Goal: Task Accomplishment & Management: Manage account settings

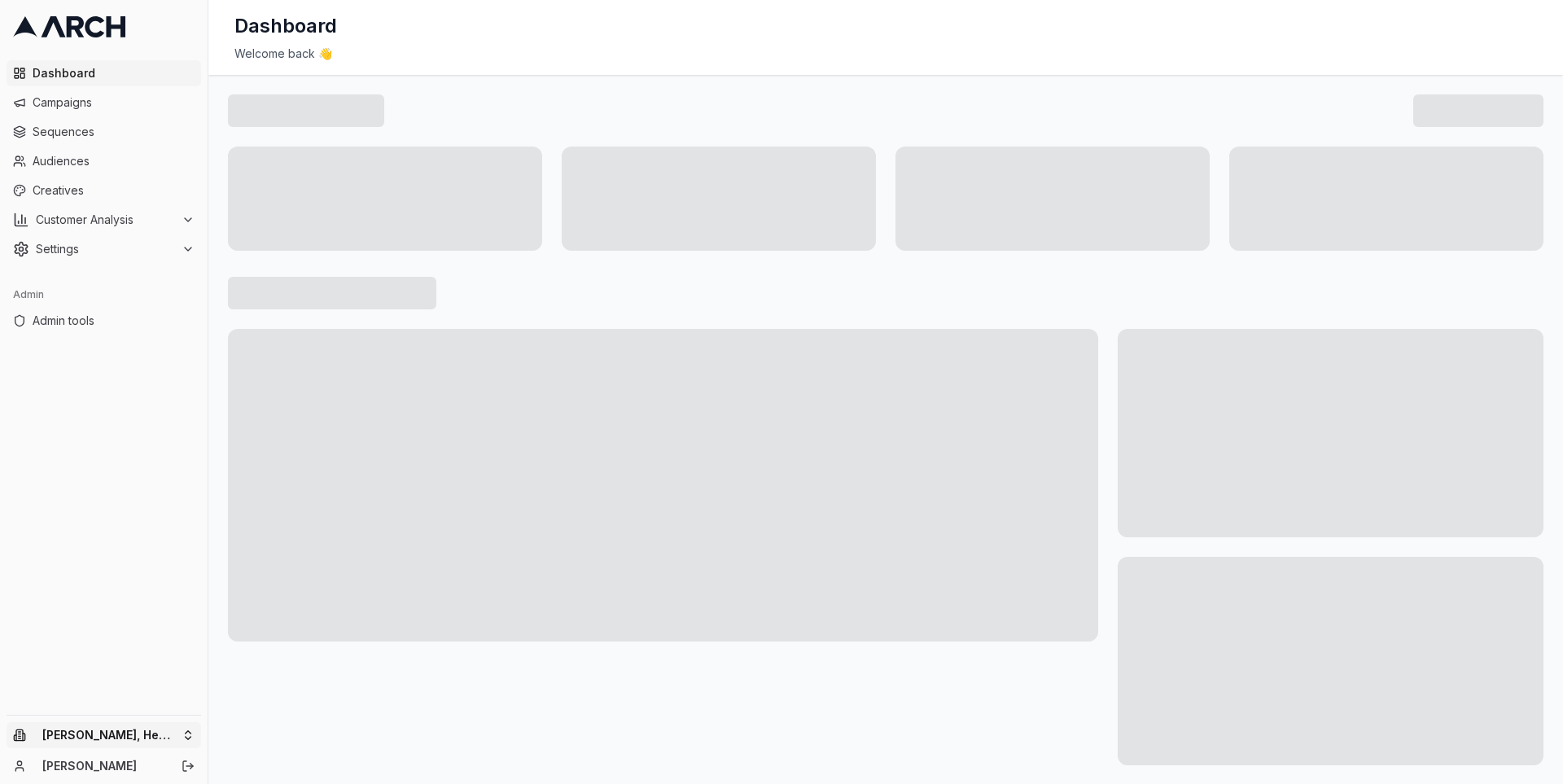
click at [188, 738] on html "Dashboard Campaigns Sequences Audiences Creatives Customer Analysis Settings Ad…" at bounding box center [782, 392] width 1563 height 784
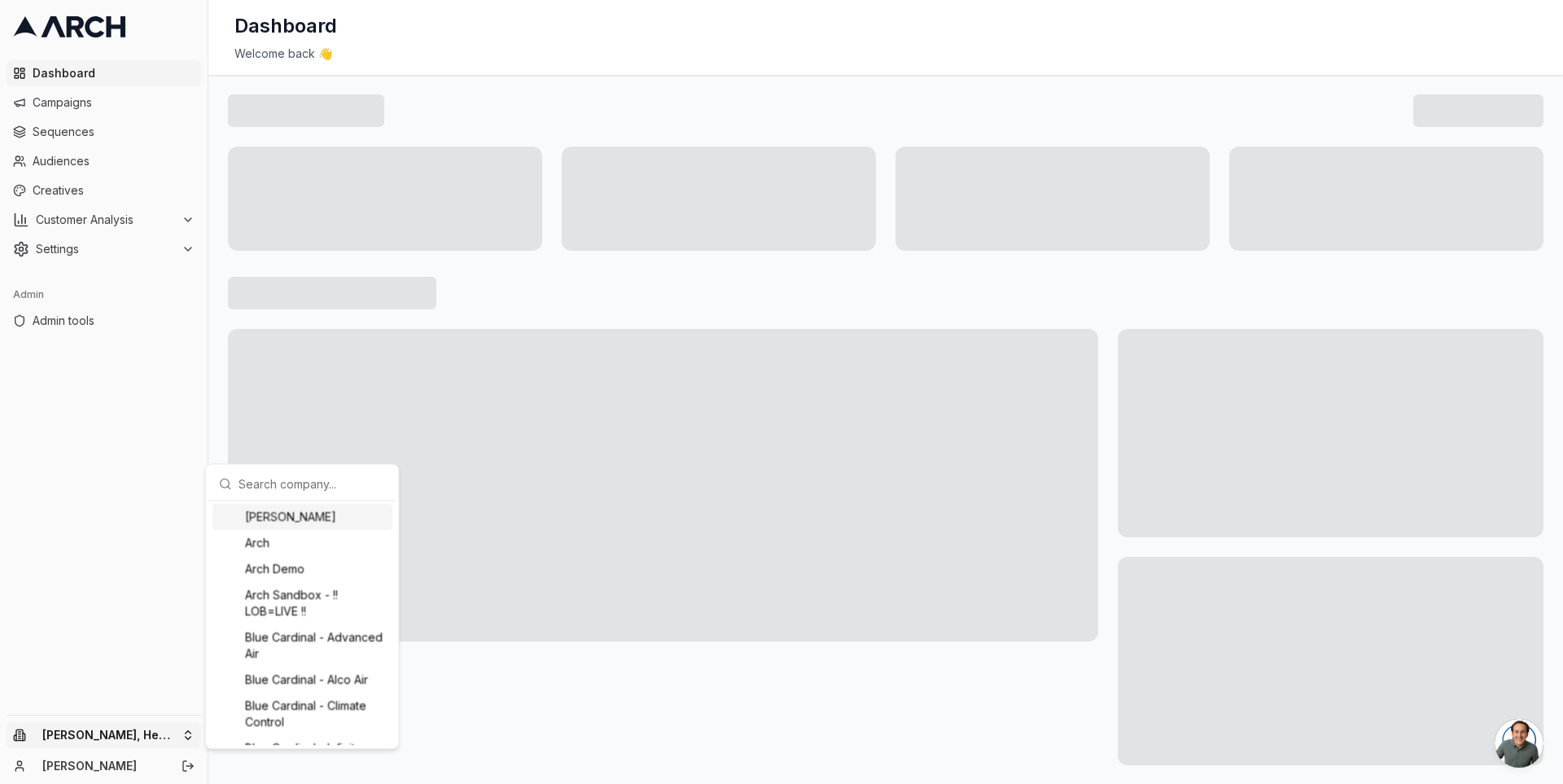
click at [247, 490] on input "text" at bounding box center [312, 483] width 147 height 33
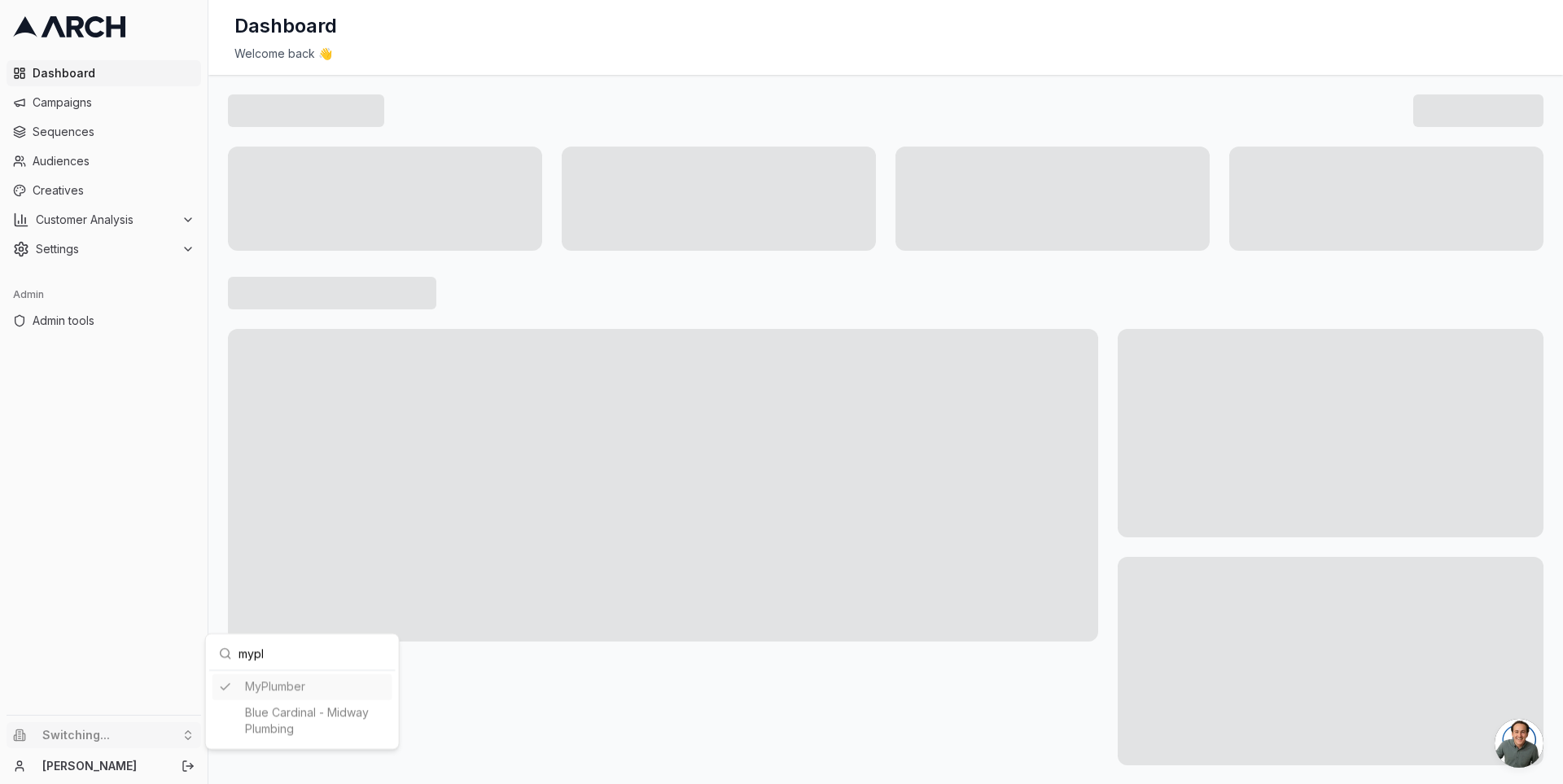
type input "mypl"
click at [166, 515] on html "Dashboard Campaigns Sequences Audiences Creatives Customer Analysis Settings Ad…" at bounding box center [782, 392] width 1563 height 784
click at [121, 194] on span "Creatives" at bounding box center [113, 190] width 162 height 17
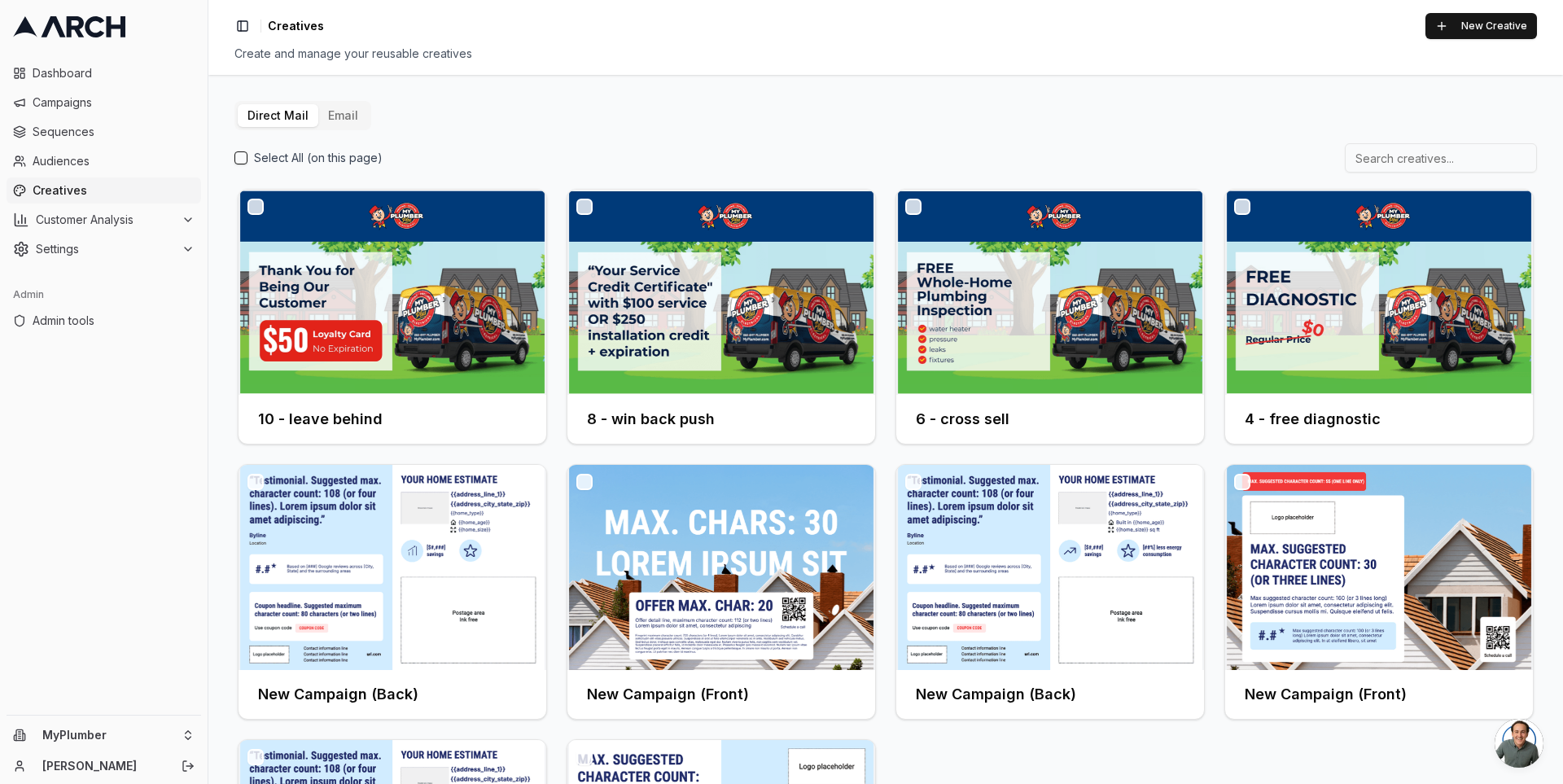
click at [344, 120] on button "Email" at bounding box center [343, 115] width 49 height 23
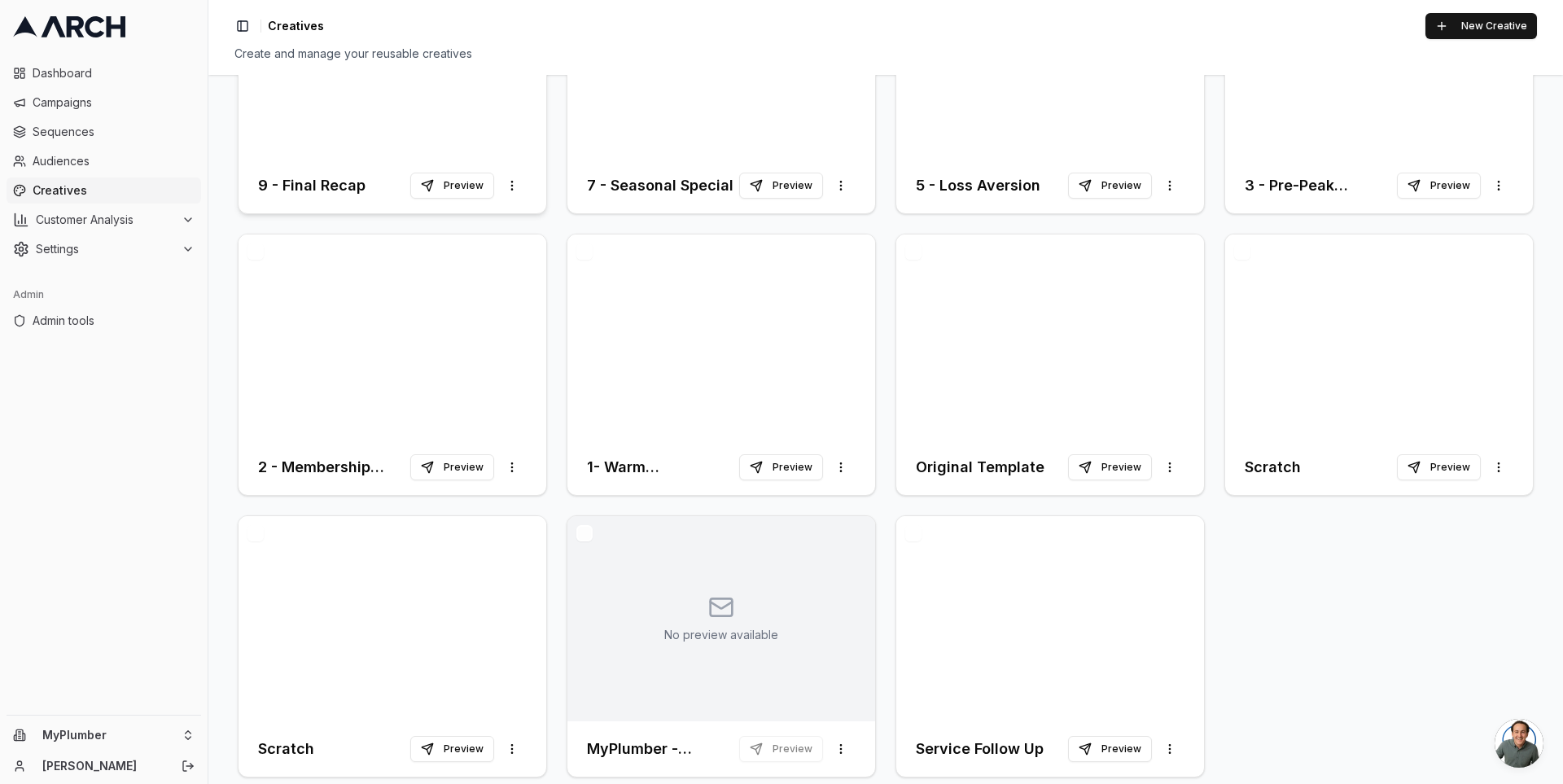
scroll to position [254, 0]
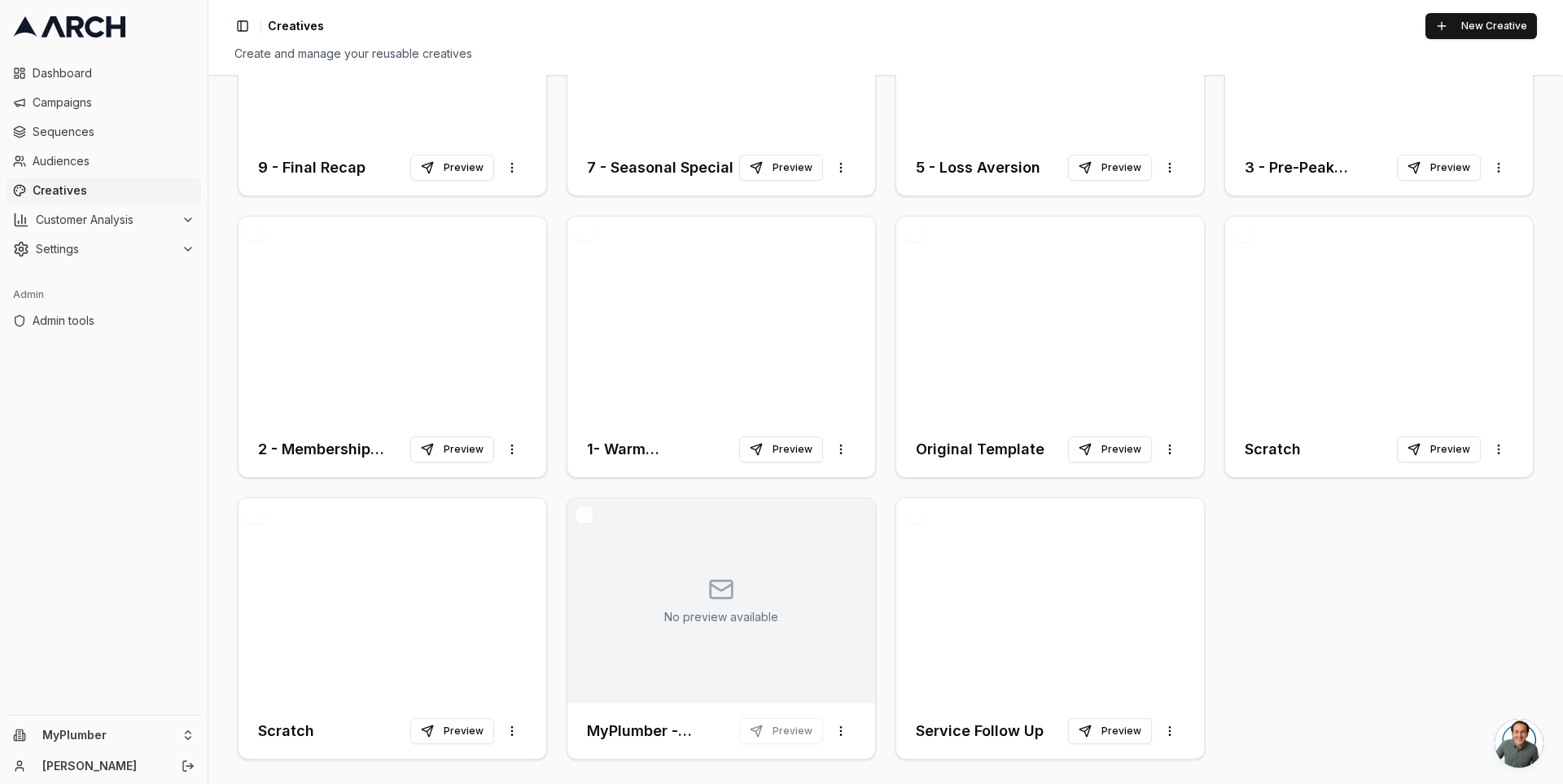
click at [257, 510] on button "button" at bounding box center [256, 515] width 17 height 17
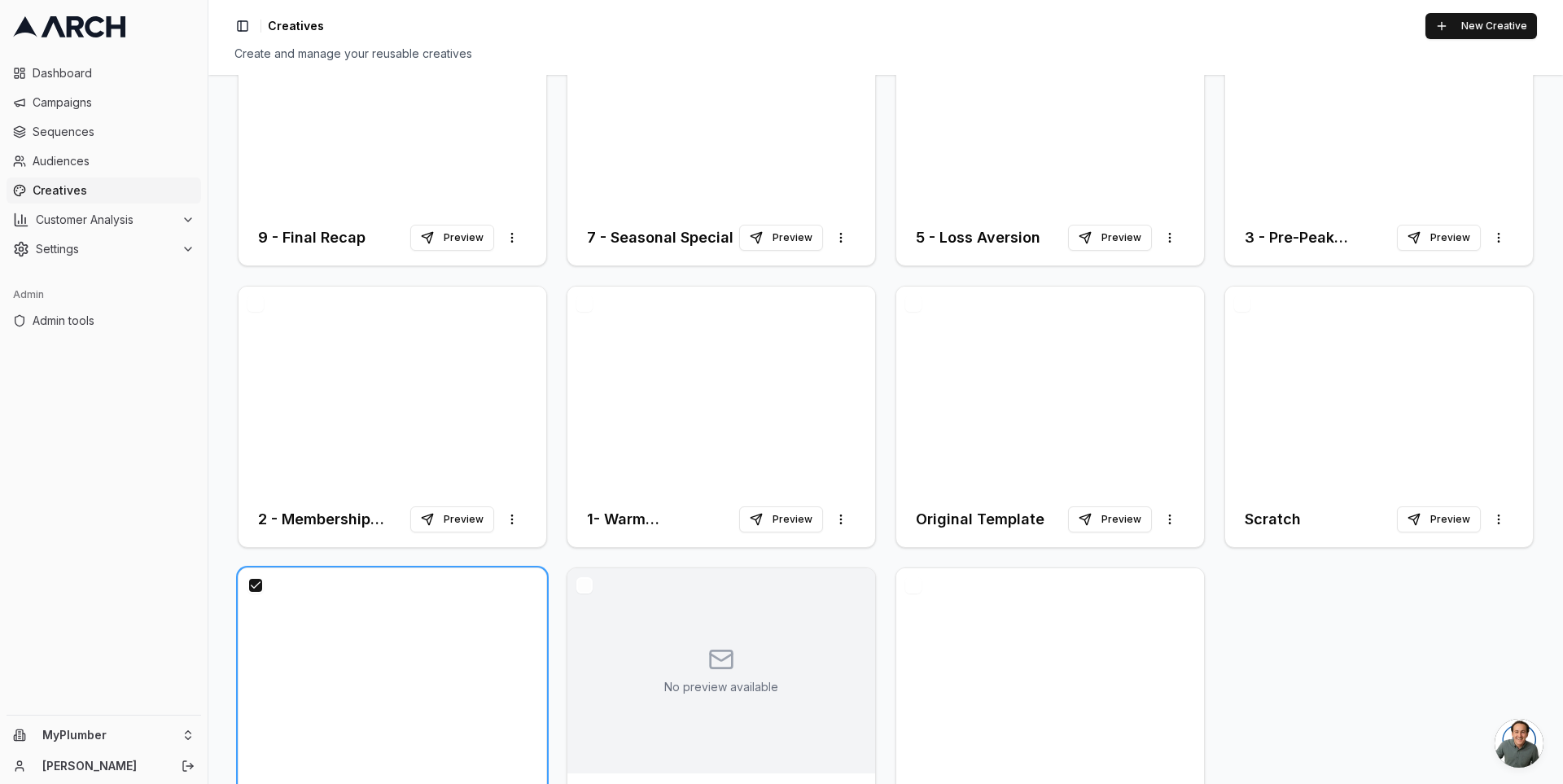
scroll to position [323, 0]
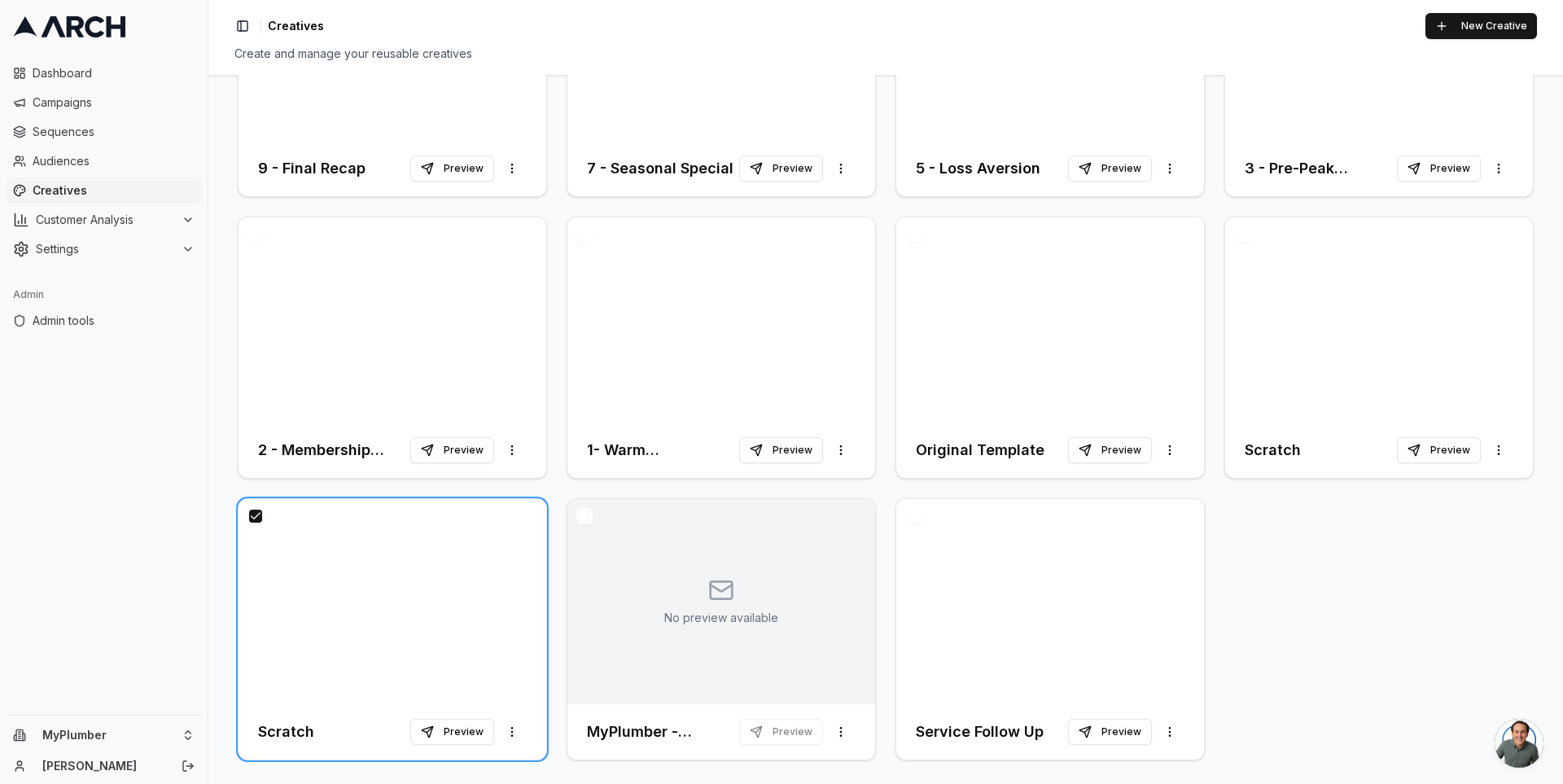
click at [585, 508] on button "button" at bounding box center [584, 516] width 17 height 17
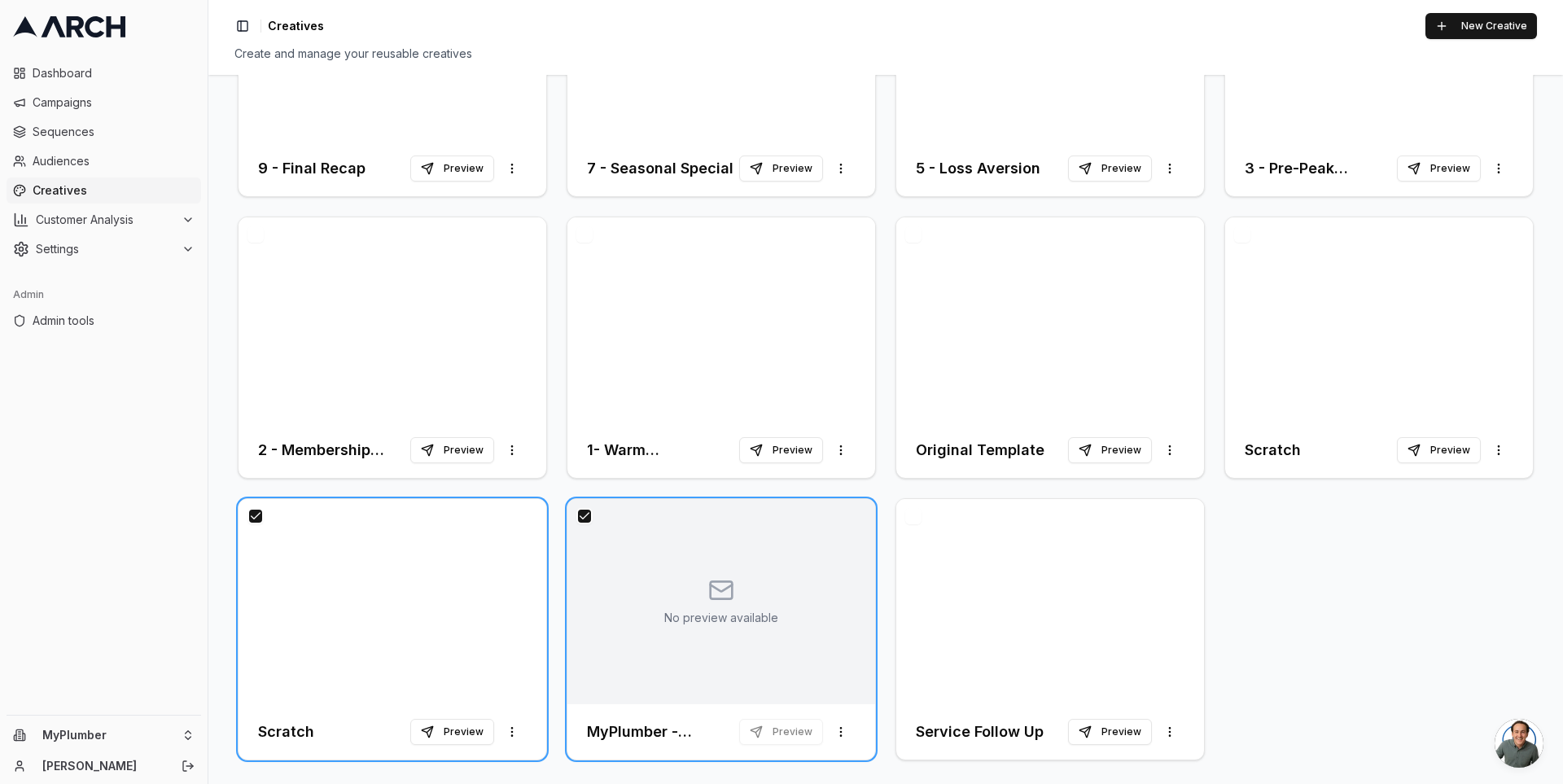
click at [1234, 231] on button "button" at bounding box center [1242, 234] width 17 height 17
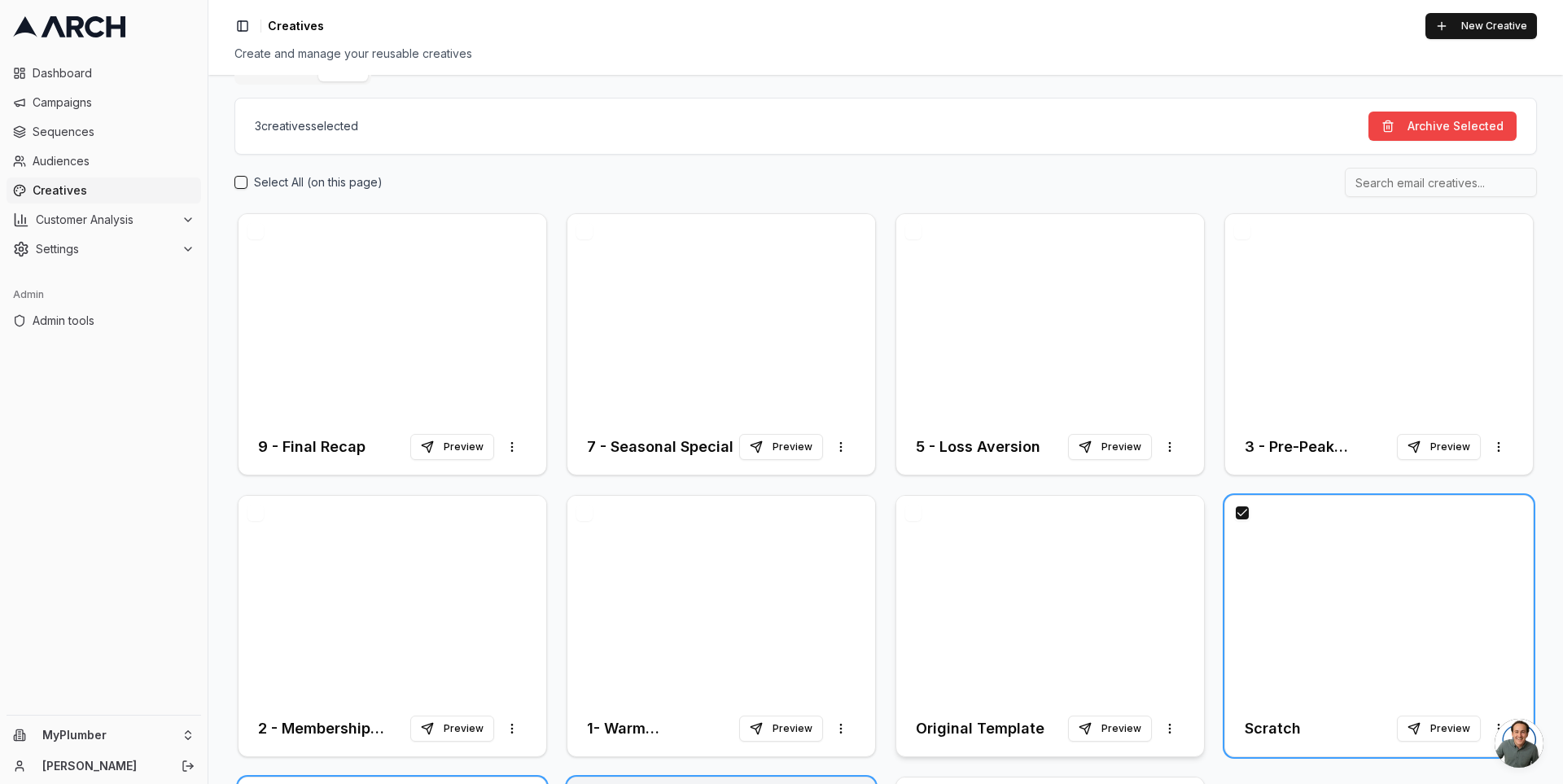
scroll to position [0, 0]
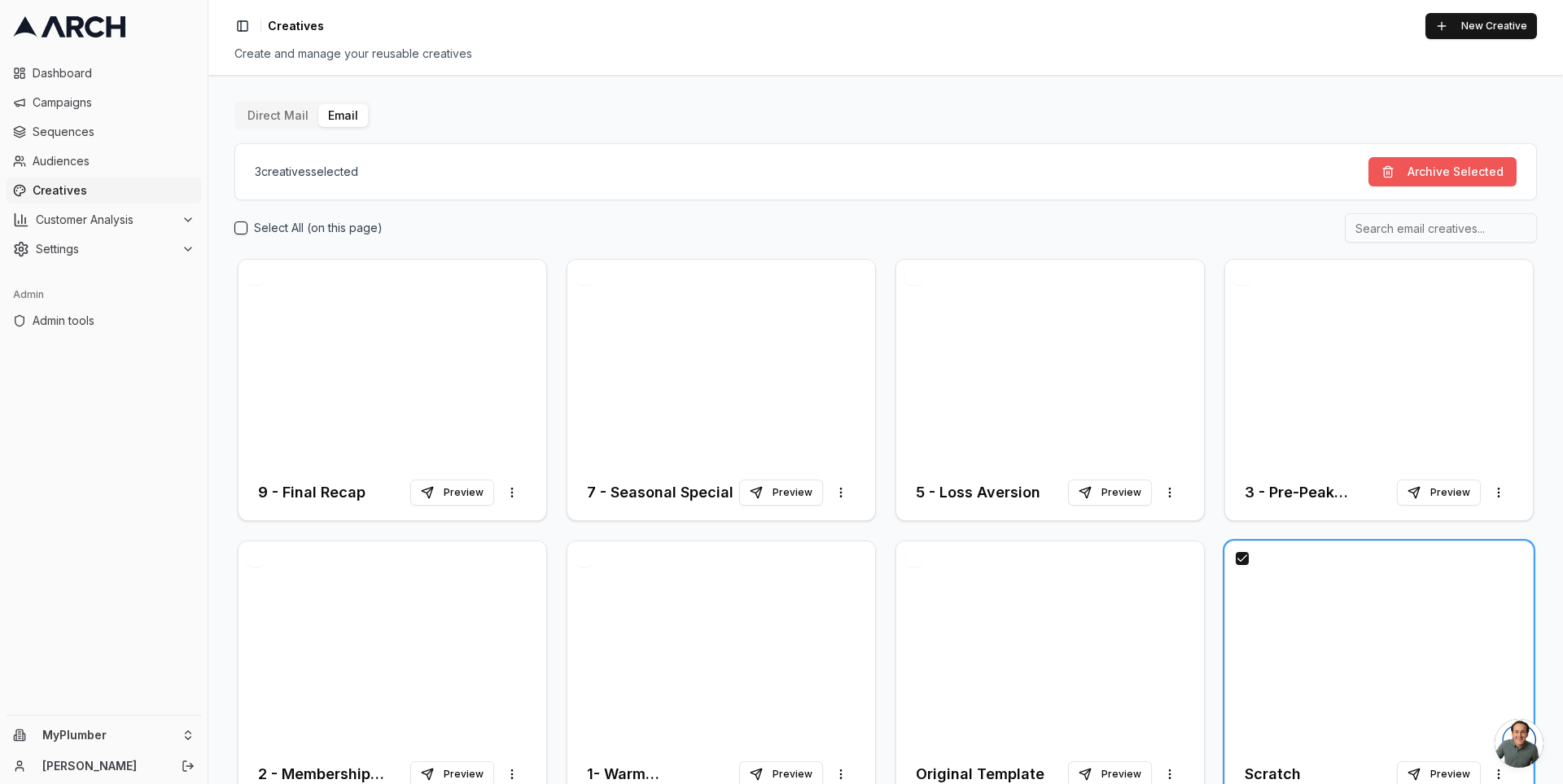
click at [1397, 170] on button "Archive Selected" at bounding box center [1443, 172] width 148 height 30
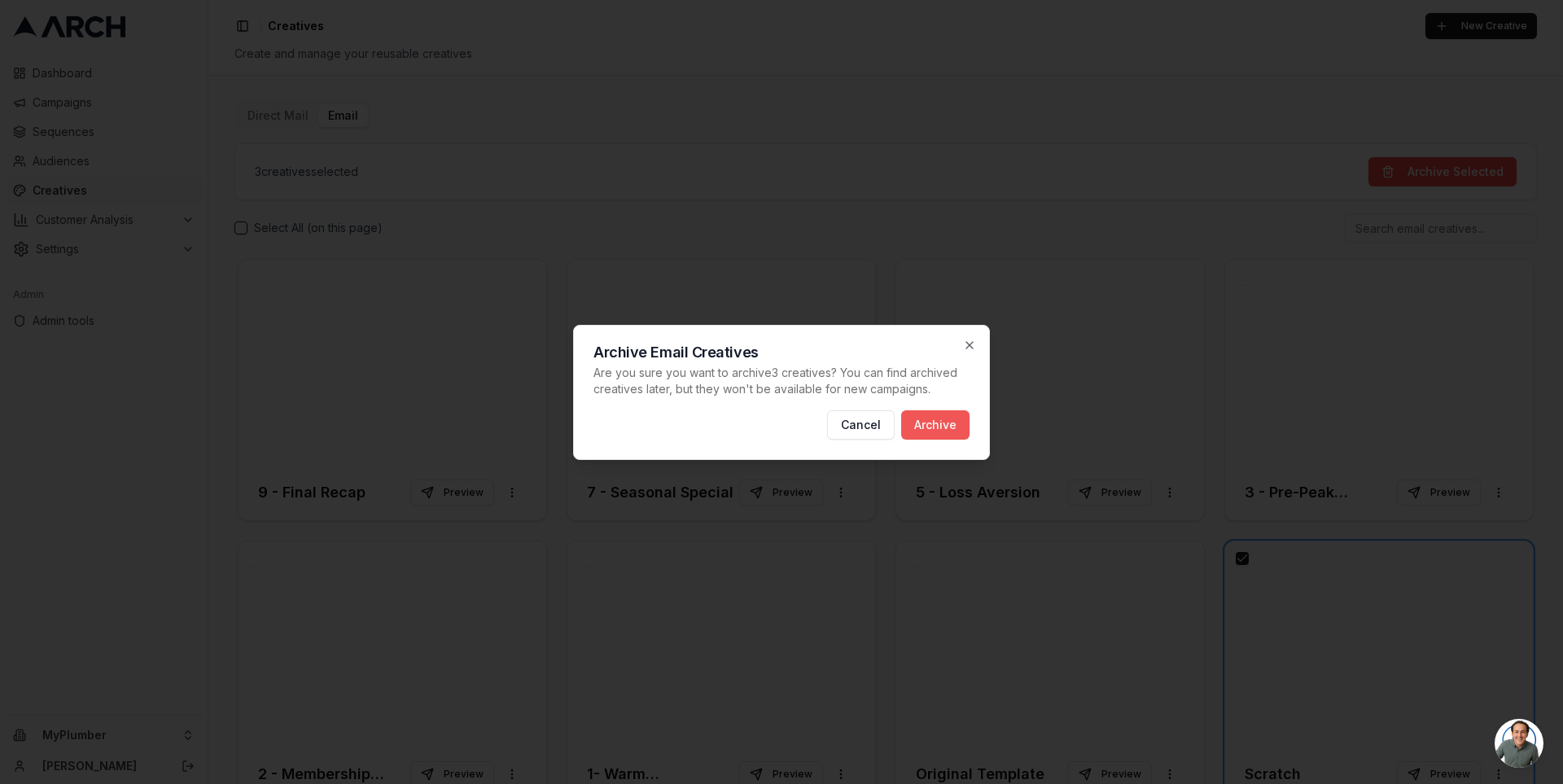
click at [933, 417] on button "Archive" at bounding box center [935, 425] width 68 height 30
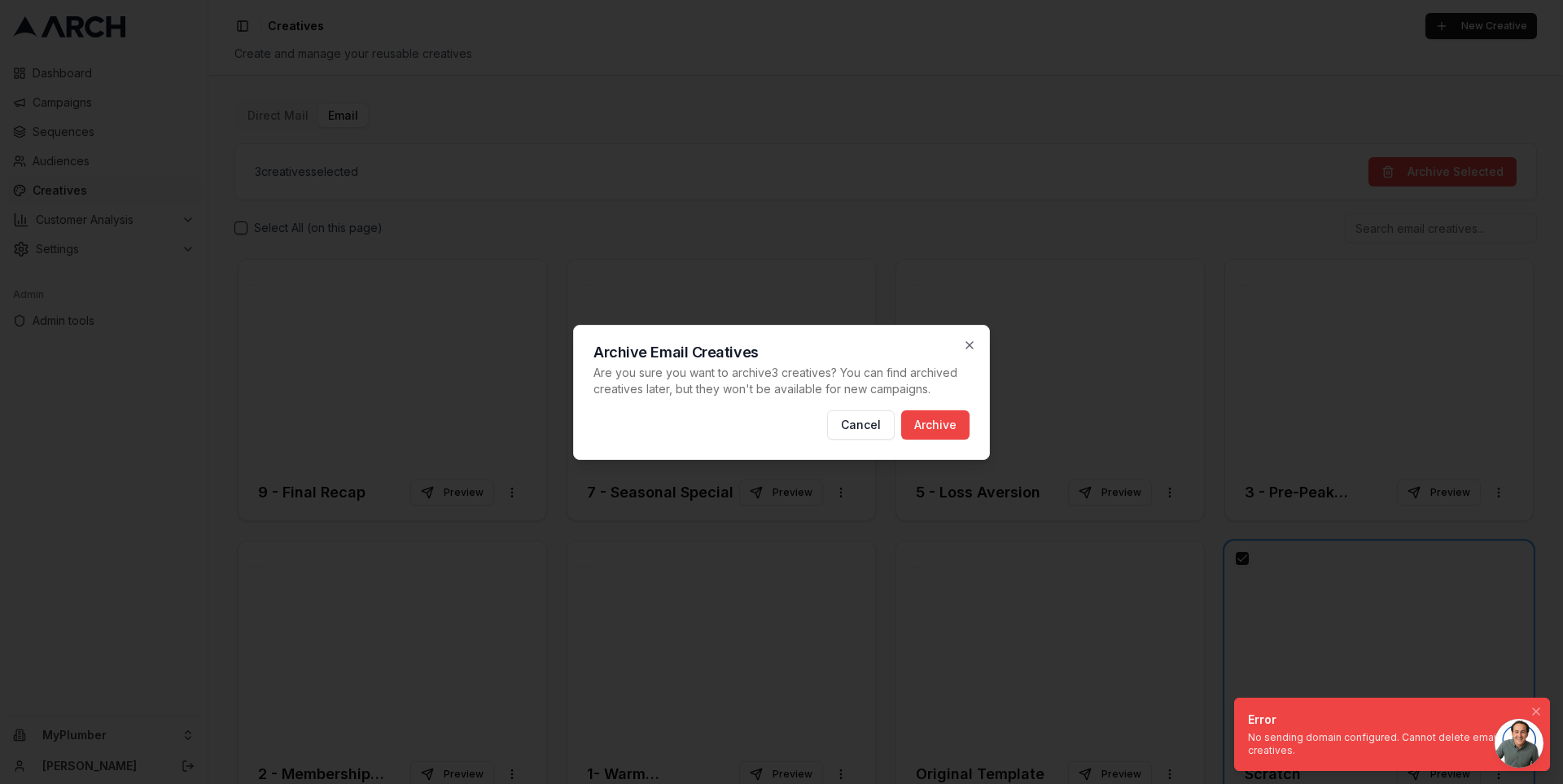
drag, startPoint x: 1302, startPoint y: 753, endPoint x: 1248, endPoint y: 736, distance: 56.6
click at [1248, 736] on div "No sending domain configured. Cannot delete email creatives." at bounding box center [1389, 744] width 282 height 26
drag, startPoint x: 1248, startPoint y: 736, endPoint x: 1289, endPoint y: 743, distance: 41.6
click at [1289, 743] on div "No sending domain configured. Cannot delete email creatives." at bounding box center [1430, 744] width 282 height 26
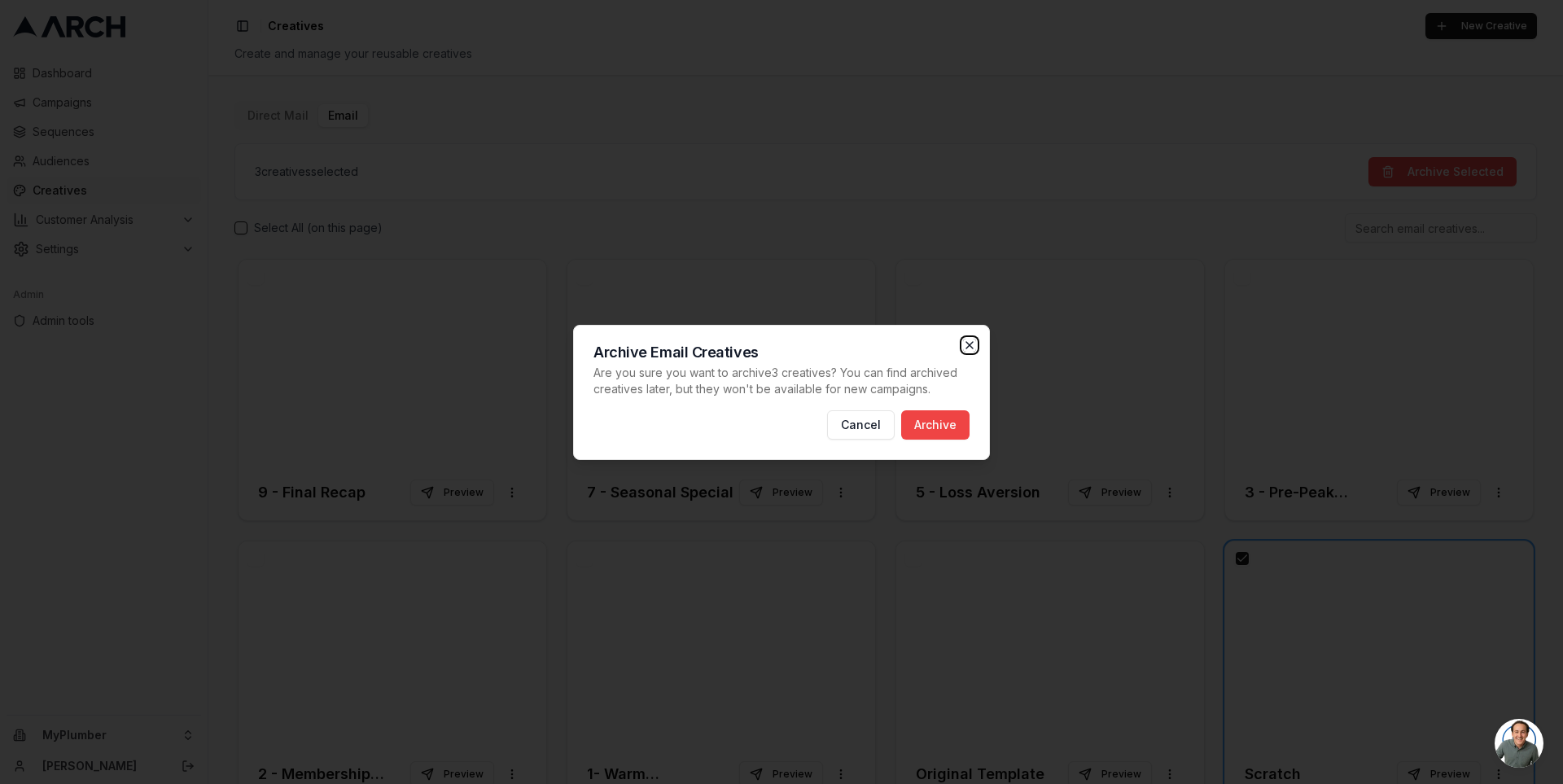
click at [967, 343] on icon "button" at bounding box center [969, 344] width 13 height 13
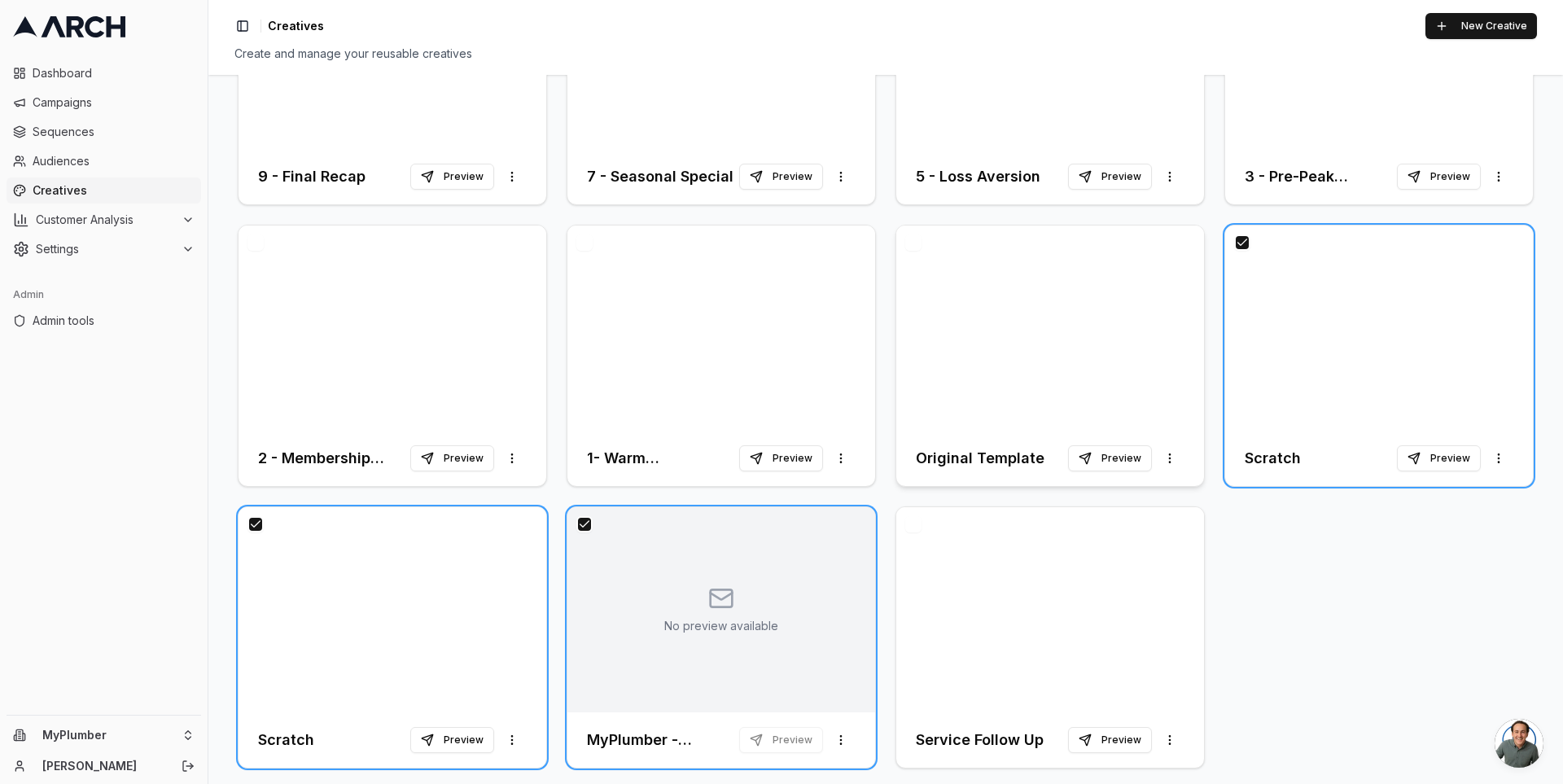
scroll to position [323, 0]
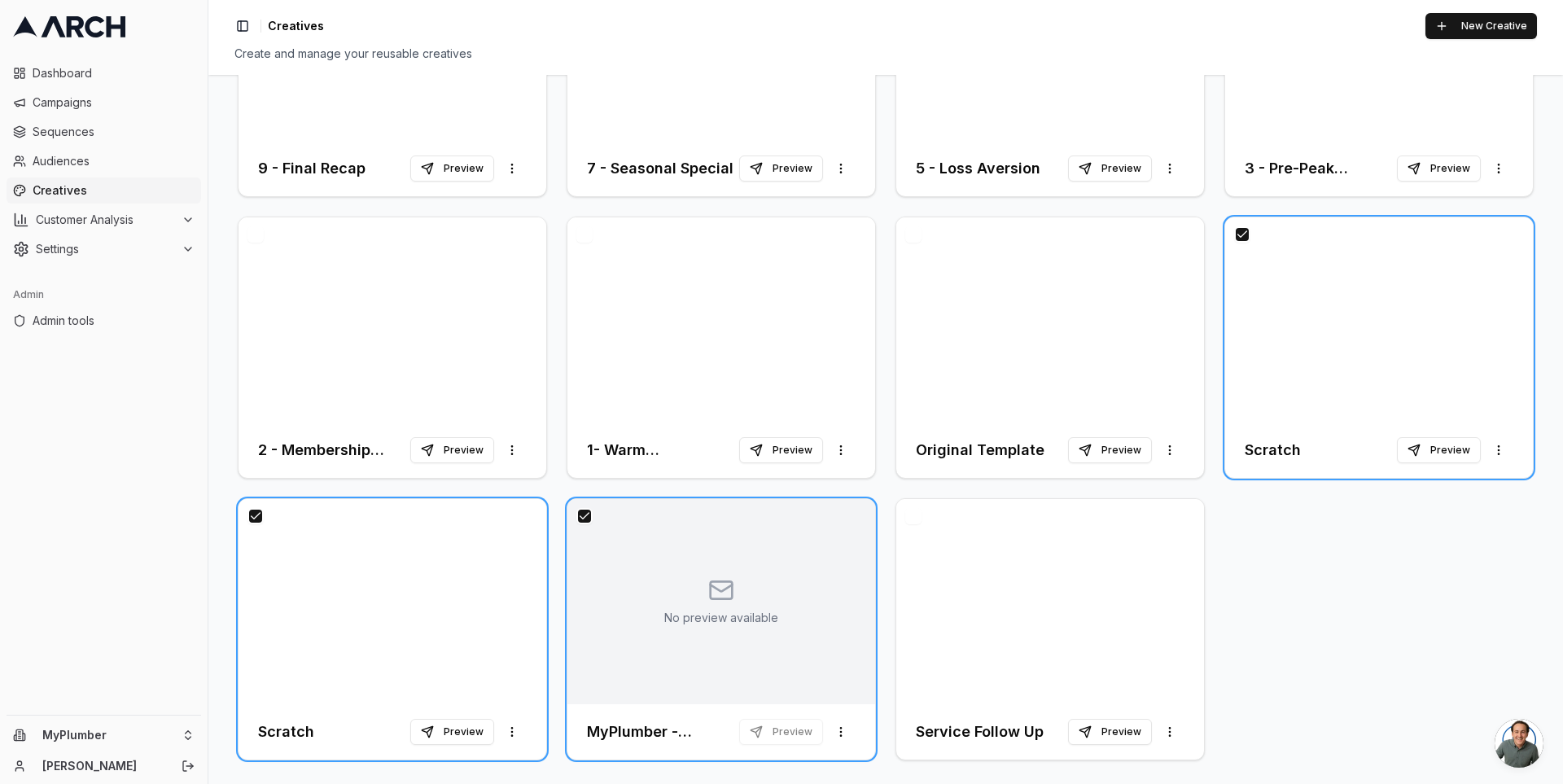
click at [585, 510] on button "button" at bounding box center [584, 516] width 17 height 17
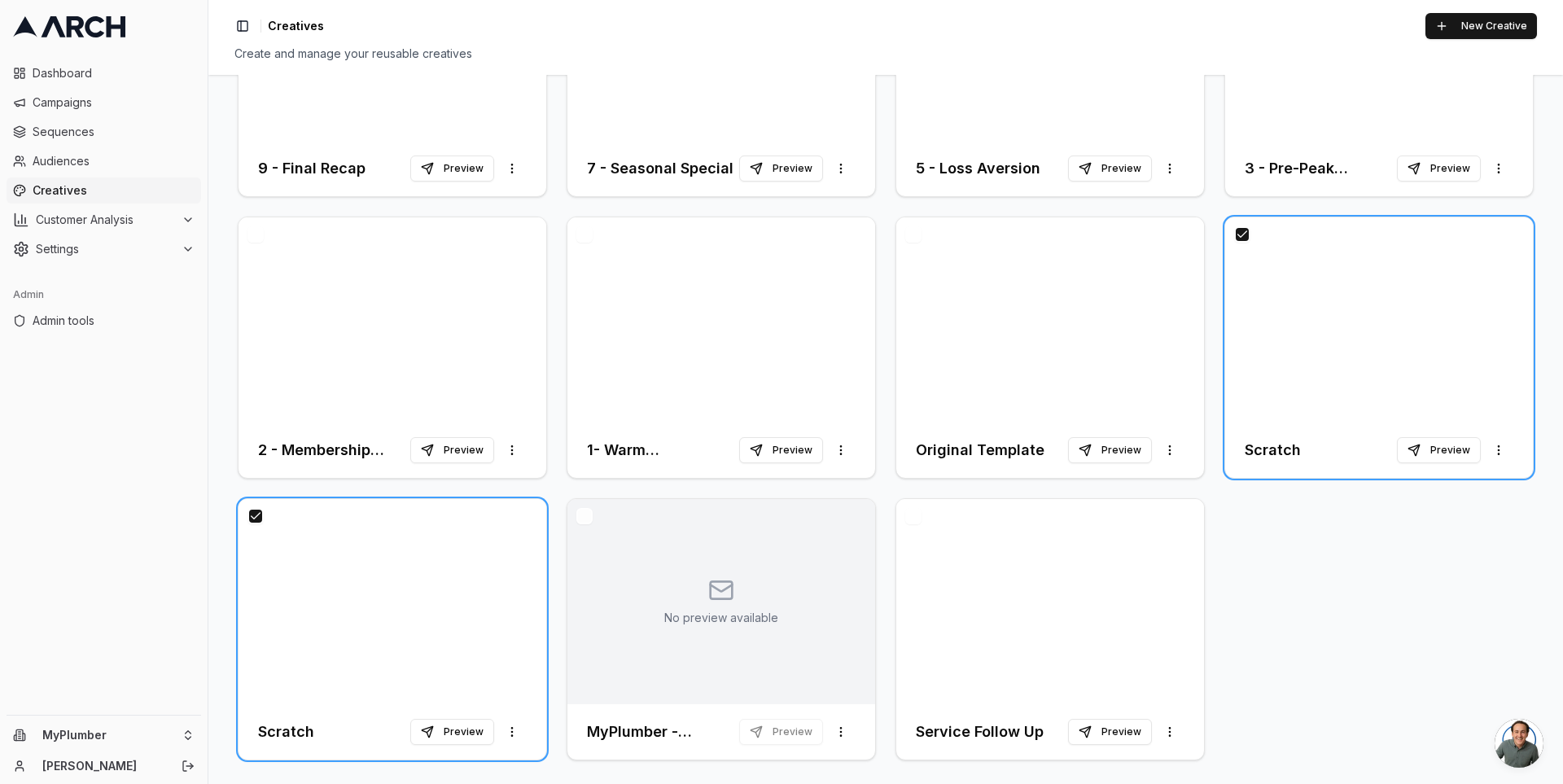
click at [250, 511] on button "button" at bounding box center [256, 516] width 17 height 17
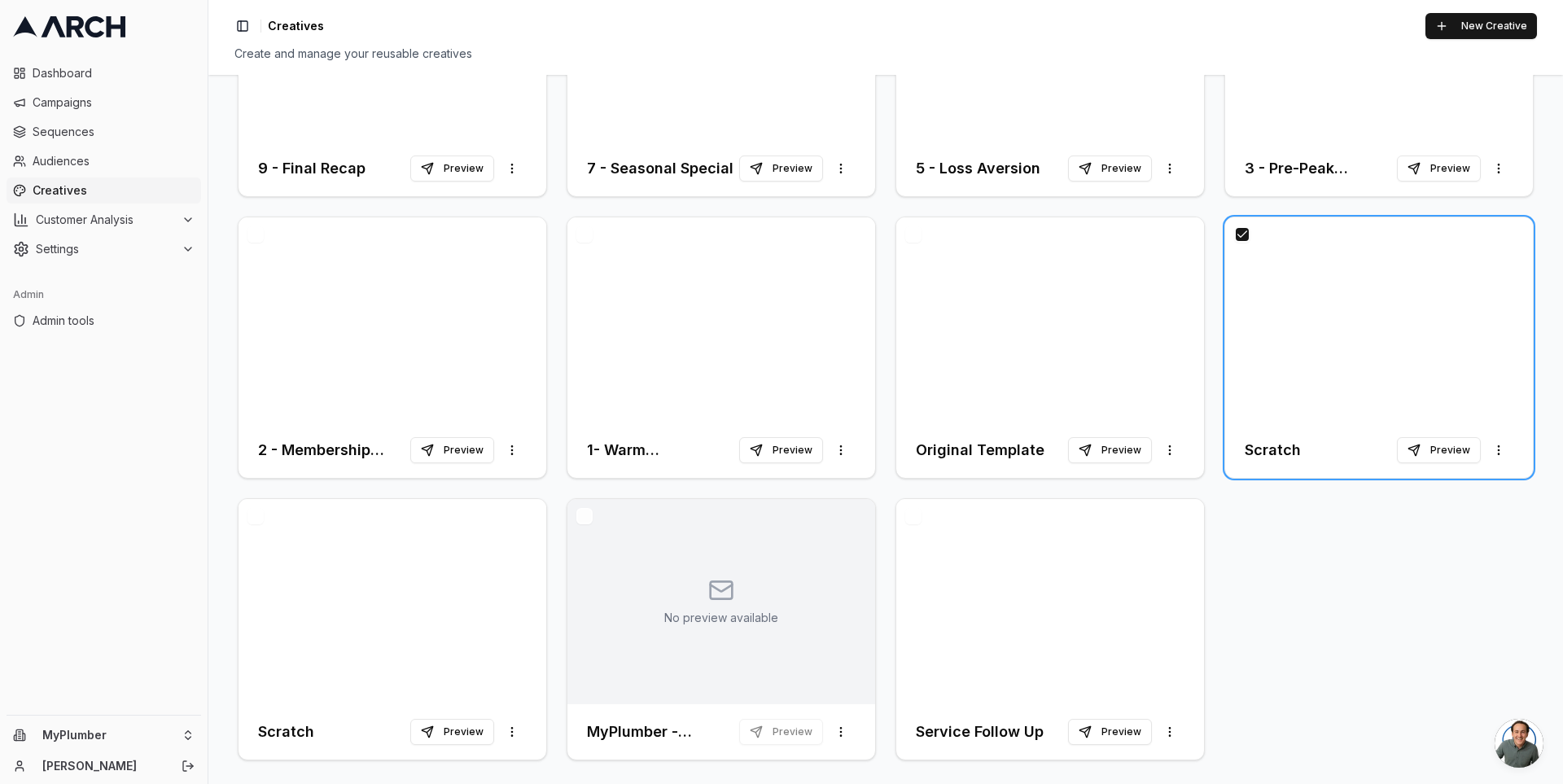
click at [1234, 231] on button "button" at bounding box center [1242, 234] width 17 height 17
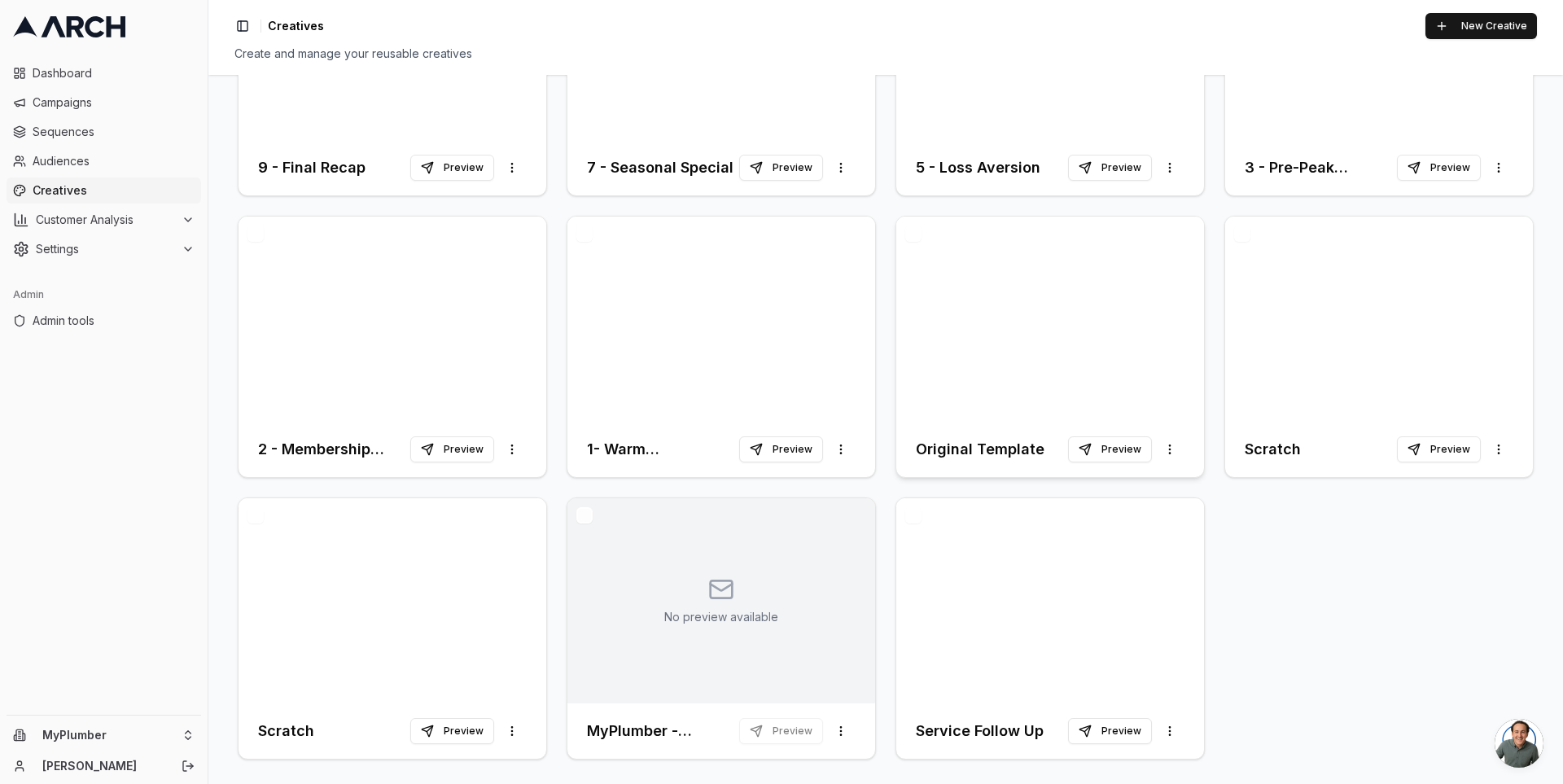
click at [1074, 292] on div at bounding box center [1051, 320] width 308 height 205
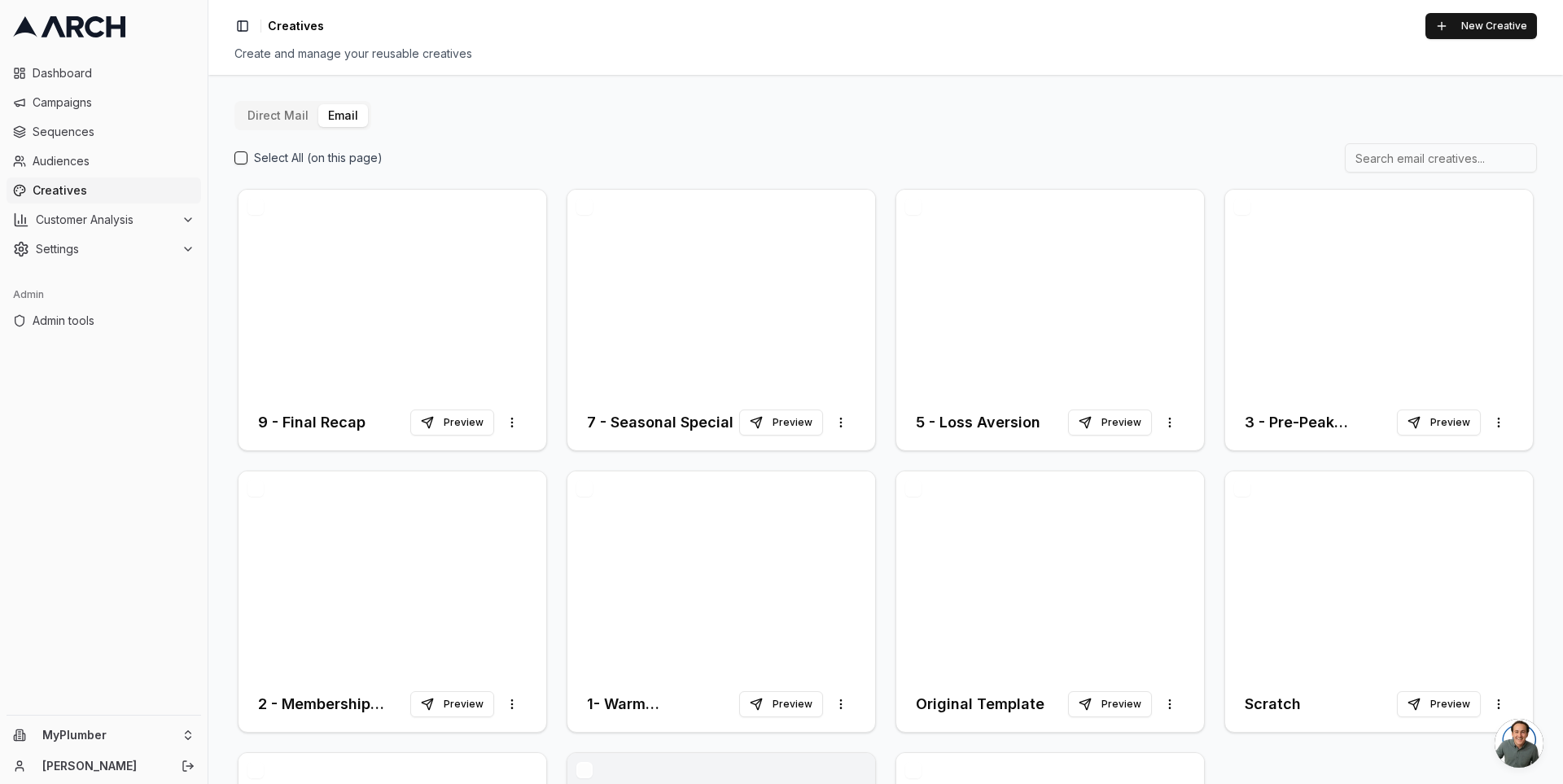
scroll to position [254, 0]
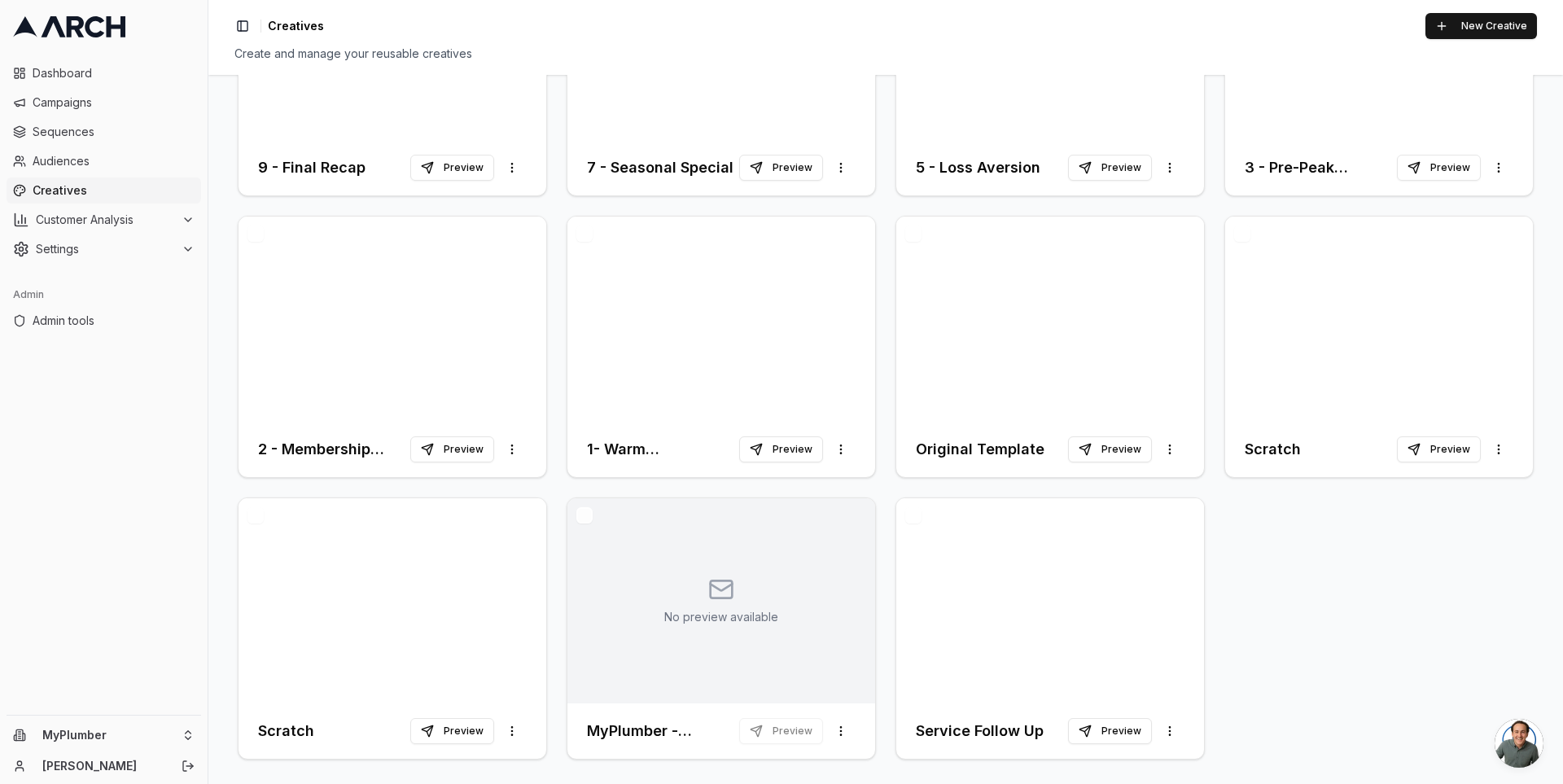
click at [1257, 628] on div "9 - Final Recap Preview More options 7 - Seasonal Special Preview More options …" at bounding box center [886, 346] width 1302 height 831
click at [996, 606] on div at bounding box center [1051, 601] width 308 height 205
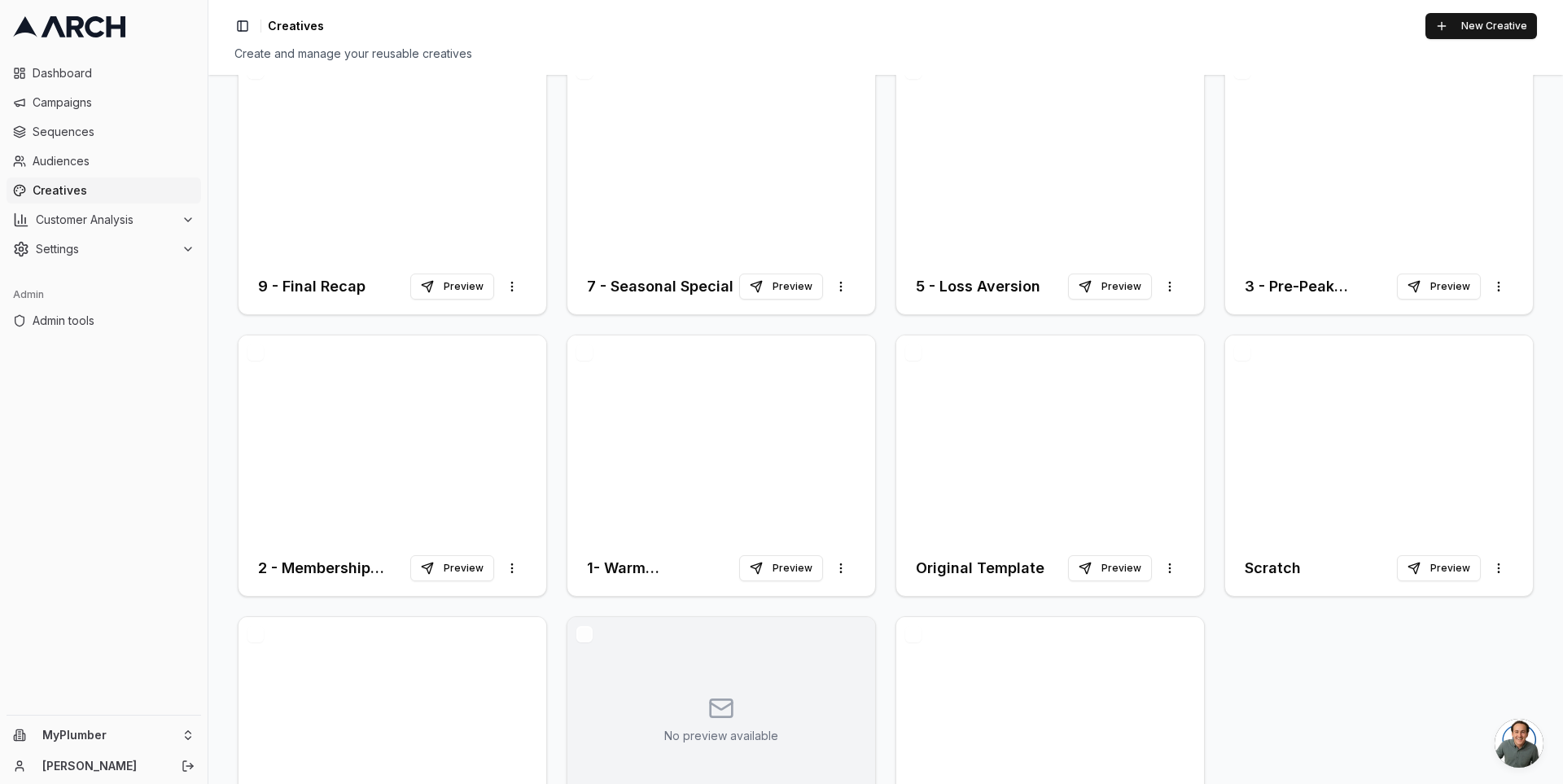
scroll to position [254, 0]
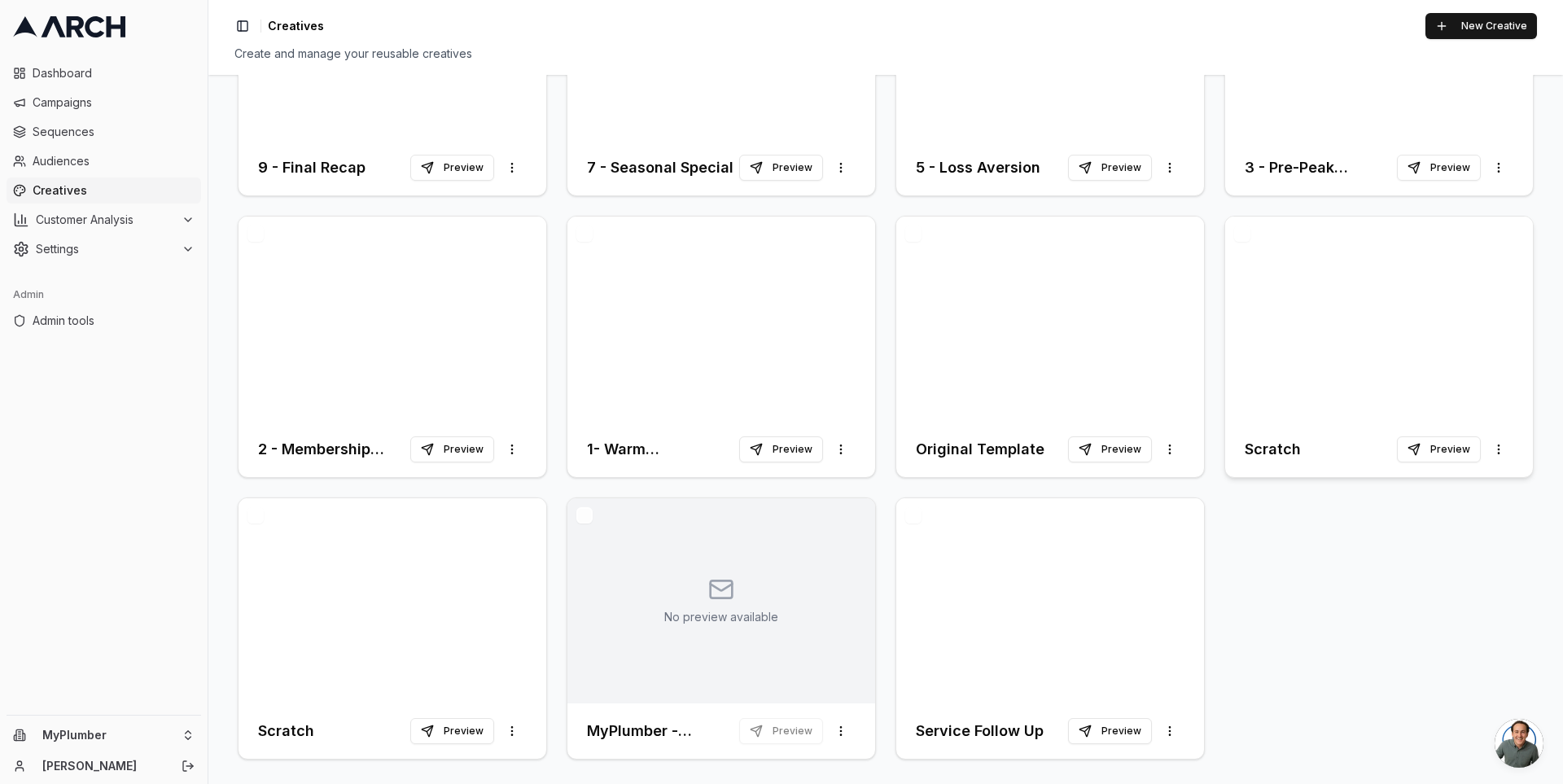
click at [1250, 369] on div at bounding box center [1379, 320] width 308 height 205
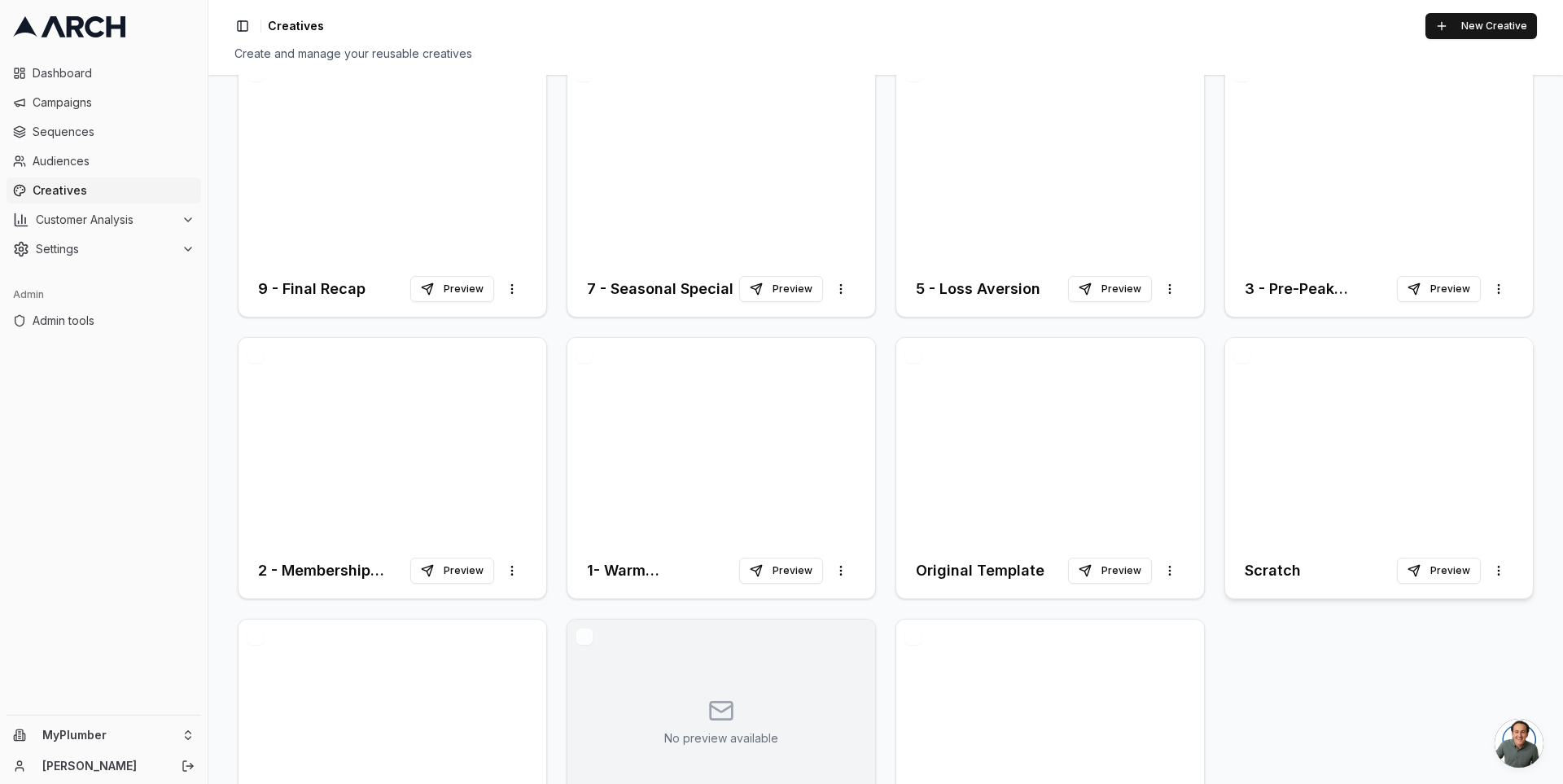
scroll to position [254, 0]
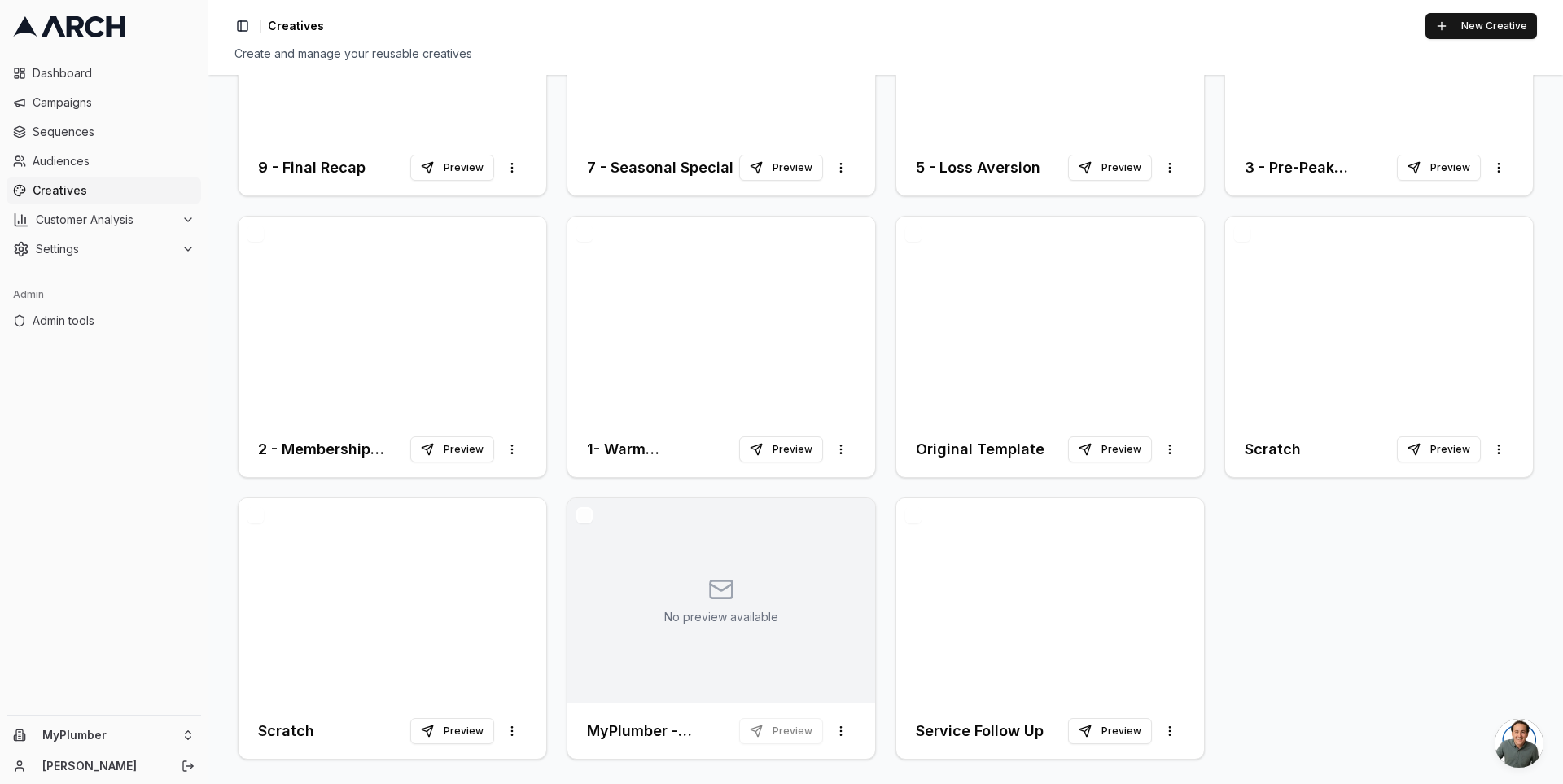
click at [1238, 232] on button "button" at bounding box center [1242, 234] width 17 height 17
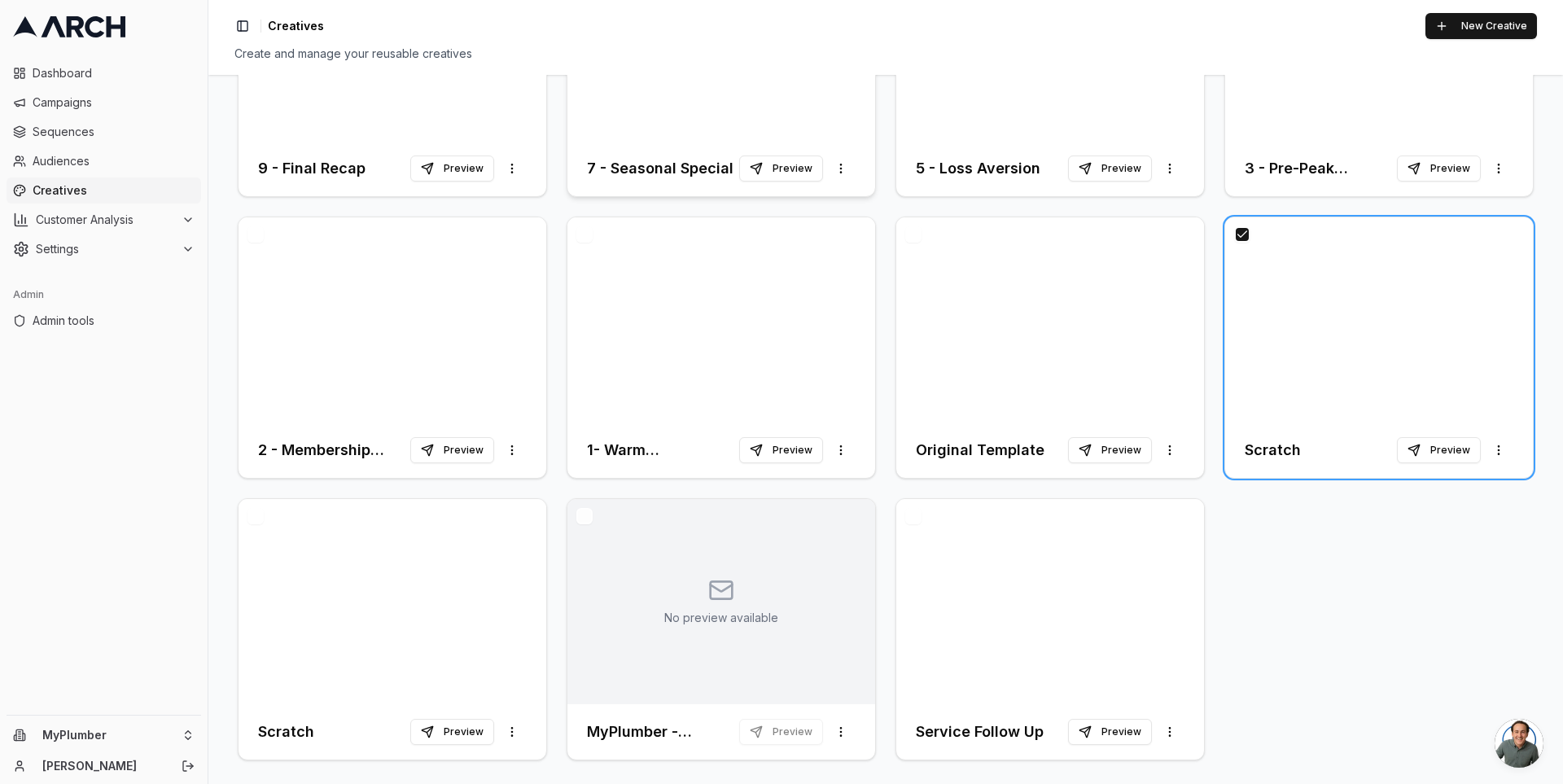
scroll to position [0, 0]
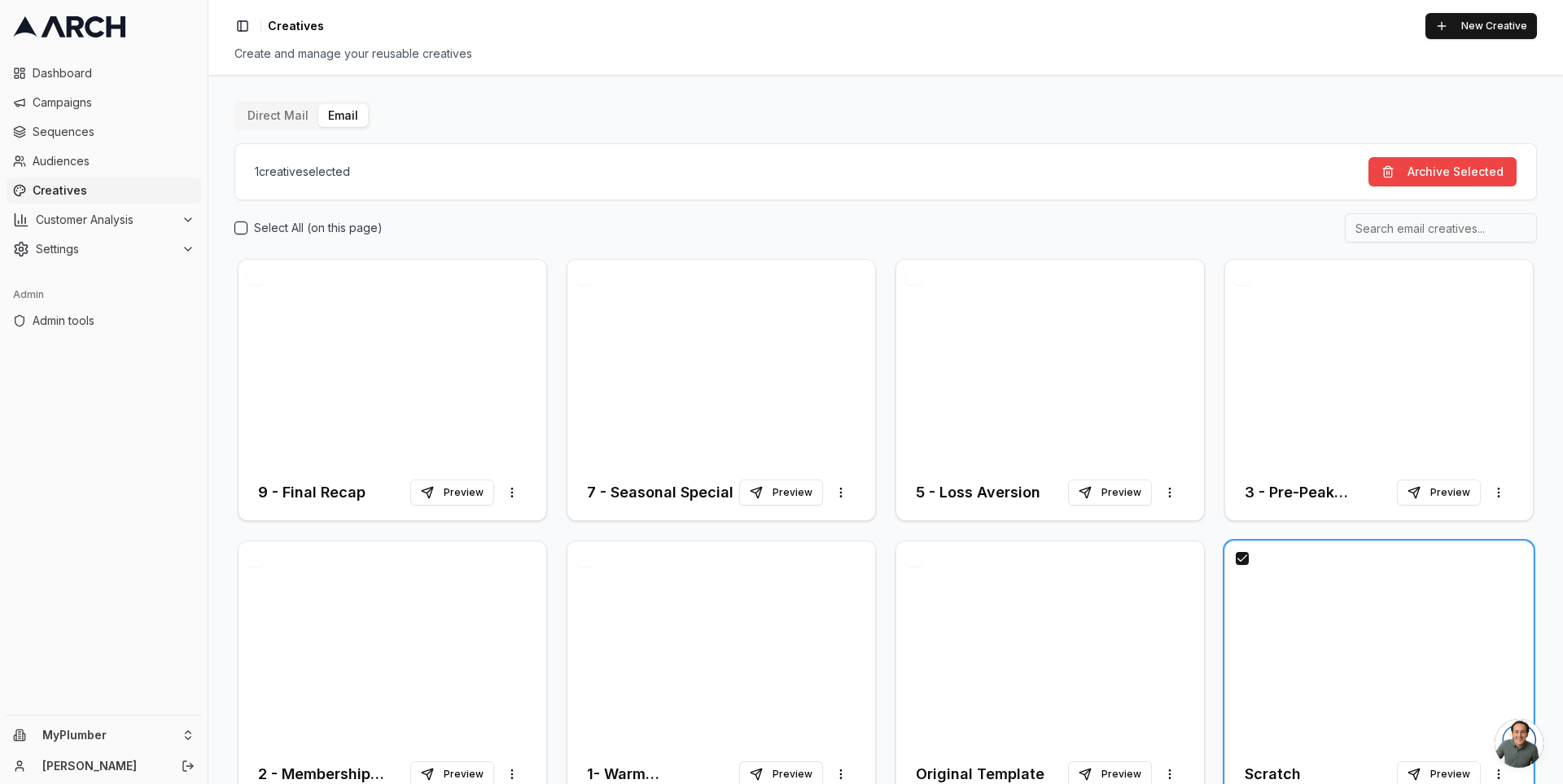
click at [1381, 151] on div "1 creative selected Archive Selected" at bounding box center [886, 172] width 1302 height 57
click at [1377, 170] on button "Archive Selected" at bounding box center [1443, 172] width 148 height 30
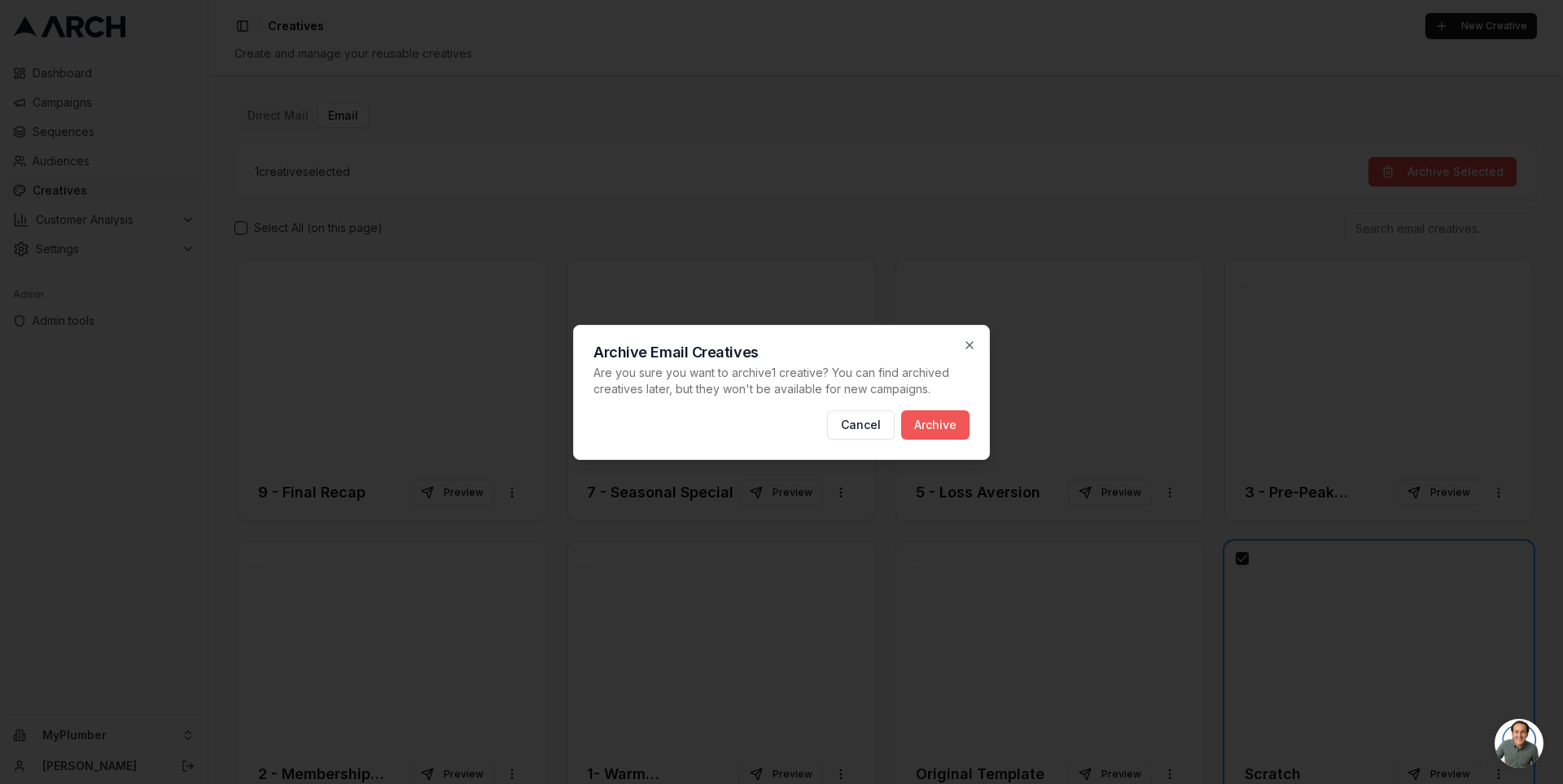
click at [930, 426] on button "Archive" at bounding box center [935, 425] width 68 height 30
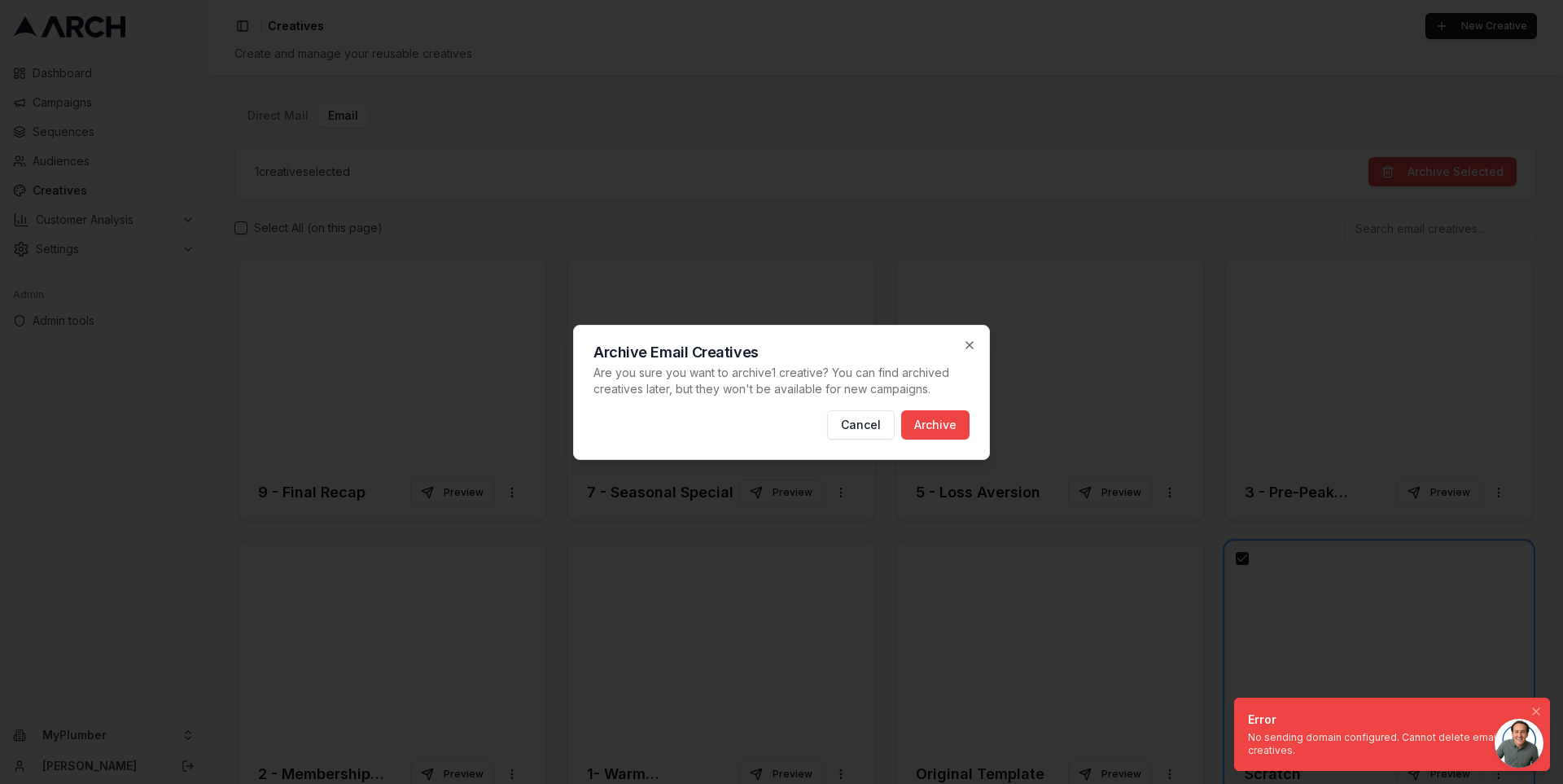
drag, startPoint x: 1291, startPoint y: 749, endPoint x: 1254, endPoint y: 746, distance: 37.1
click at [1254, 746] on div "No sending domain configured. Cannot delete email creatives." at bounding box center [1389, 744] width 282 height 26
click at [973, 348] on icon "button" at bounding box center [970, 345] width 7 height 7
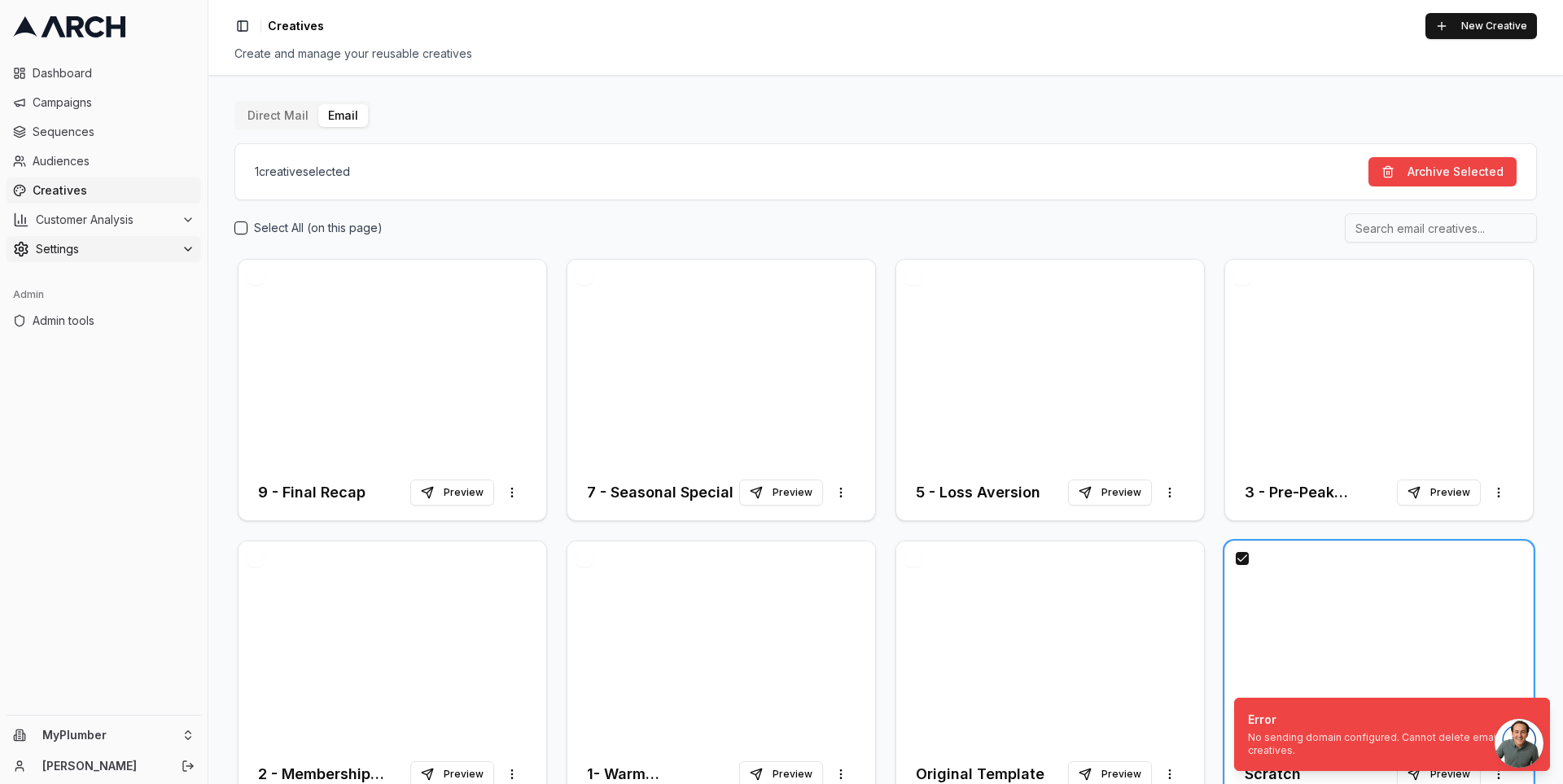
click at [142, 245] on span "Settings" at bounding box center [105, 249] width 139 height 17
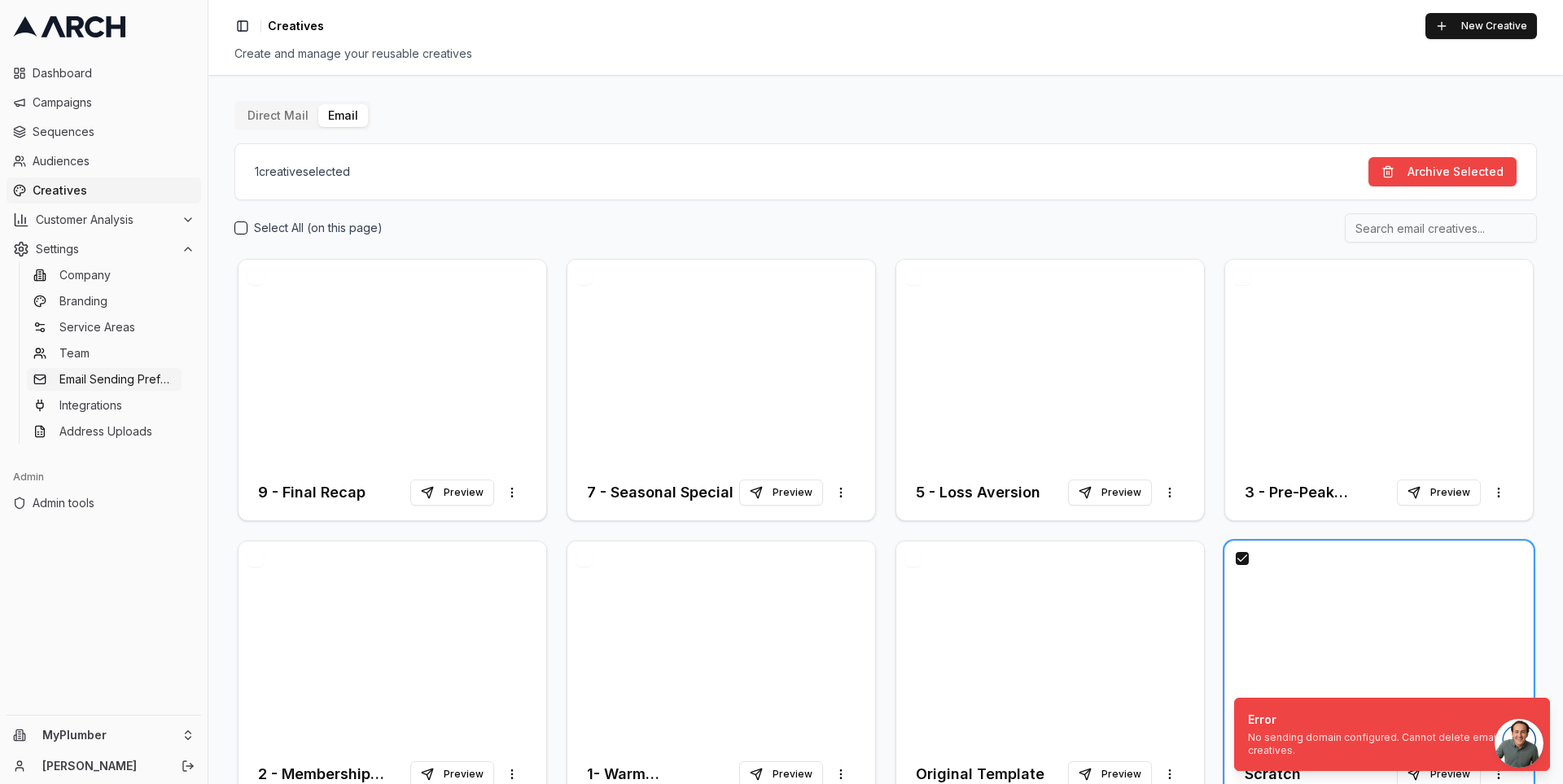
click at [123, 372] on span "Email Sending Preferences" at bounding box center [116, 379] width 115 height 17
click at [93, 500] on span "Admin tools" at bounding box center [113, 503] width 162 height 17
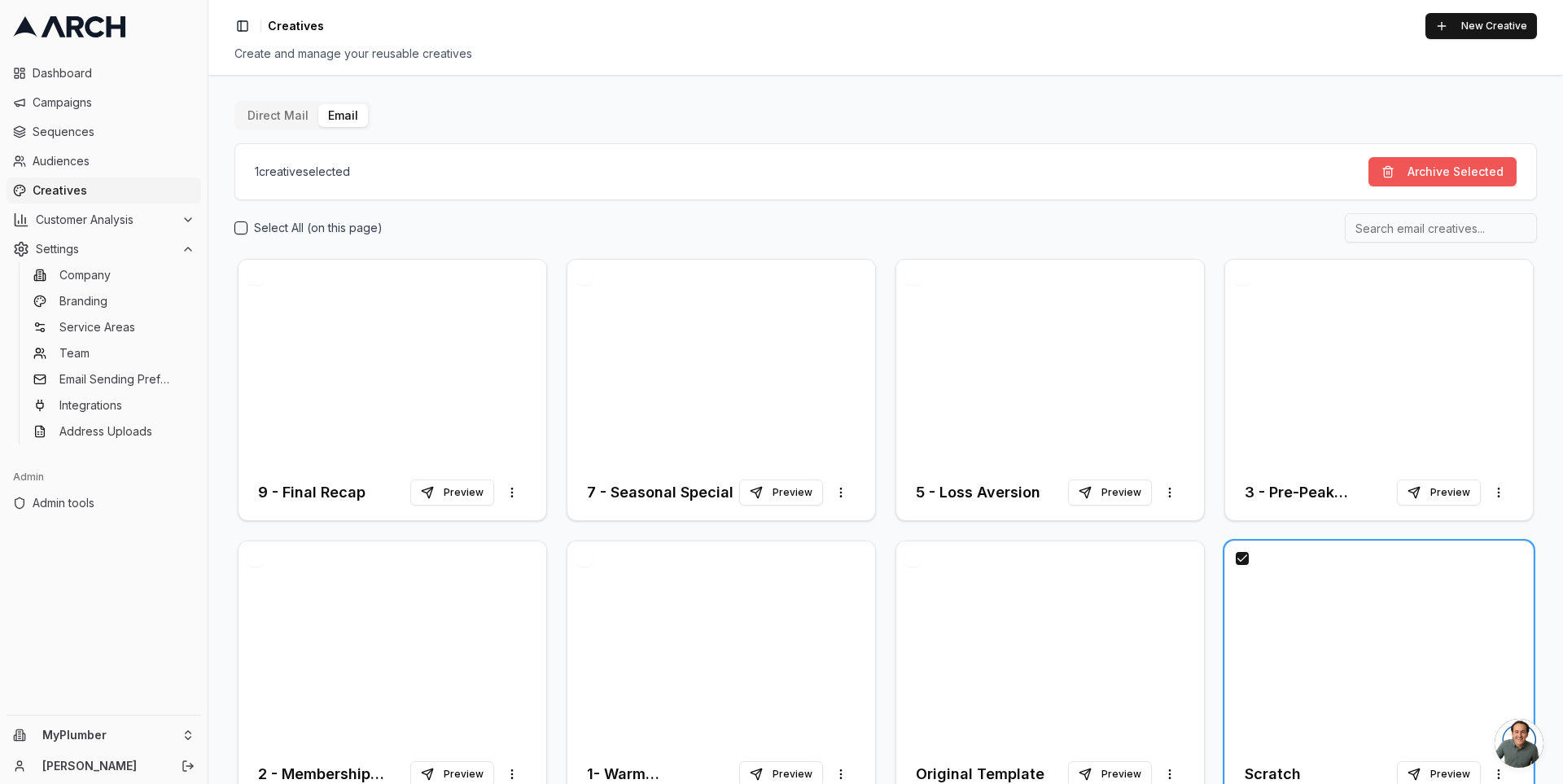
click at [1399, 171] on button "Archive Selected" at bounding box center [1443, 172] width 148 height 30
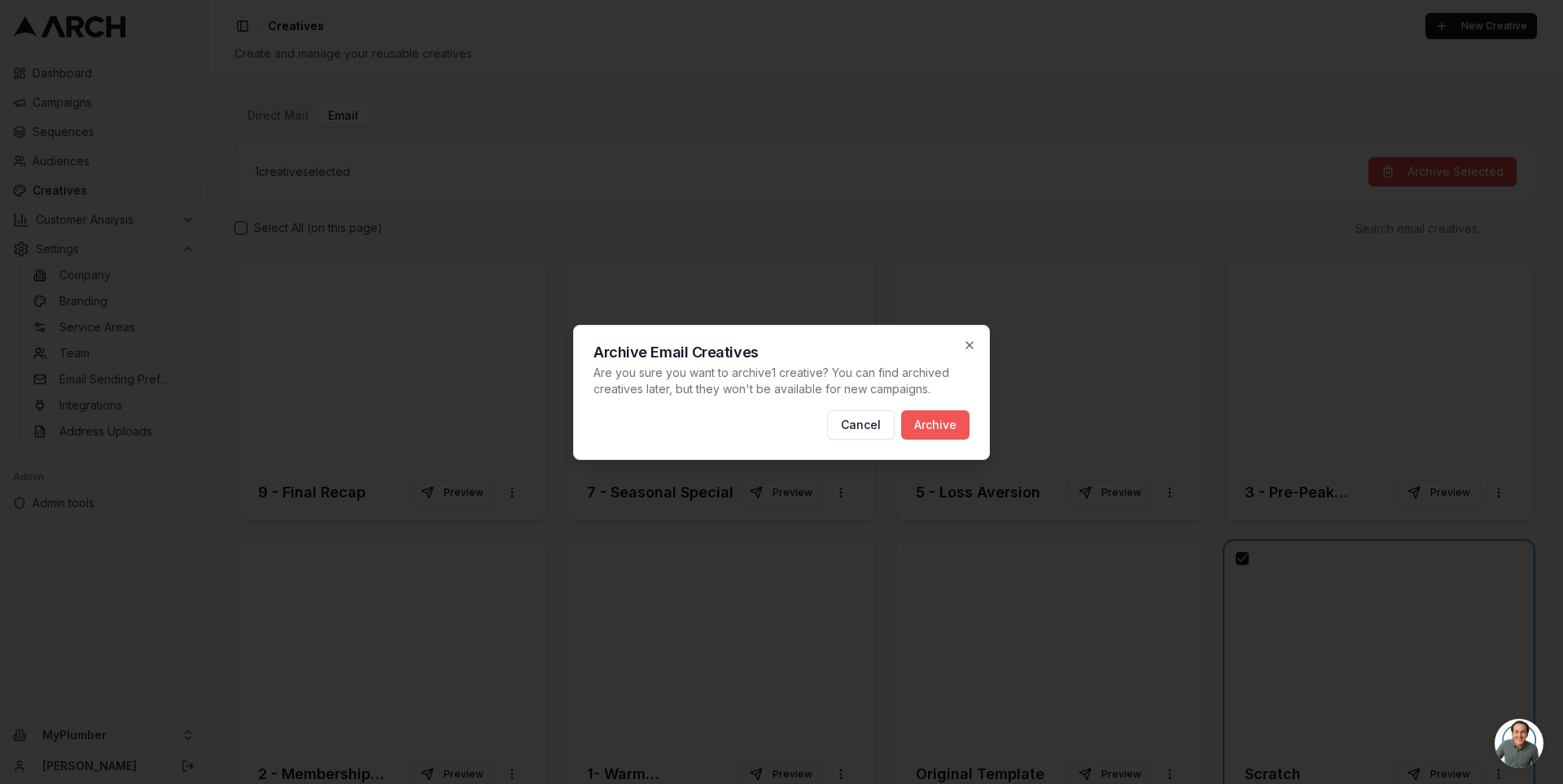
click at [935, 417] on button "Archive" at bounding box center [935, 425] width 68 height 30
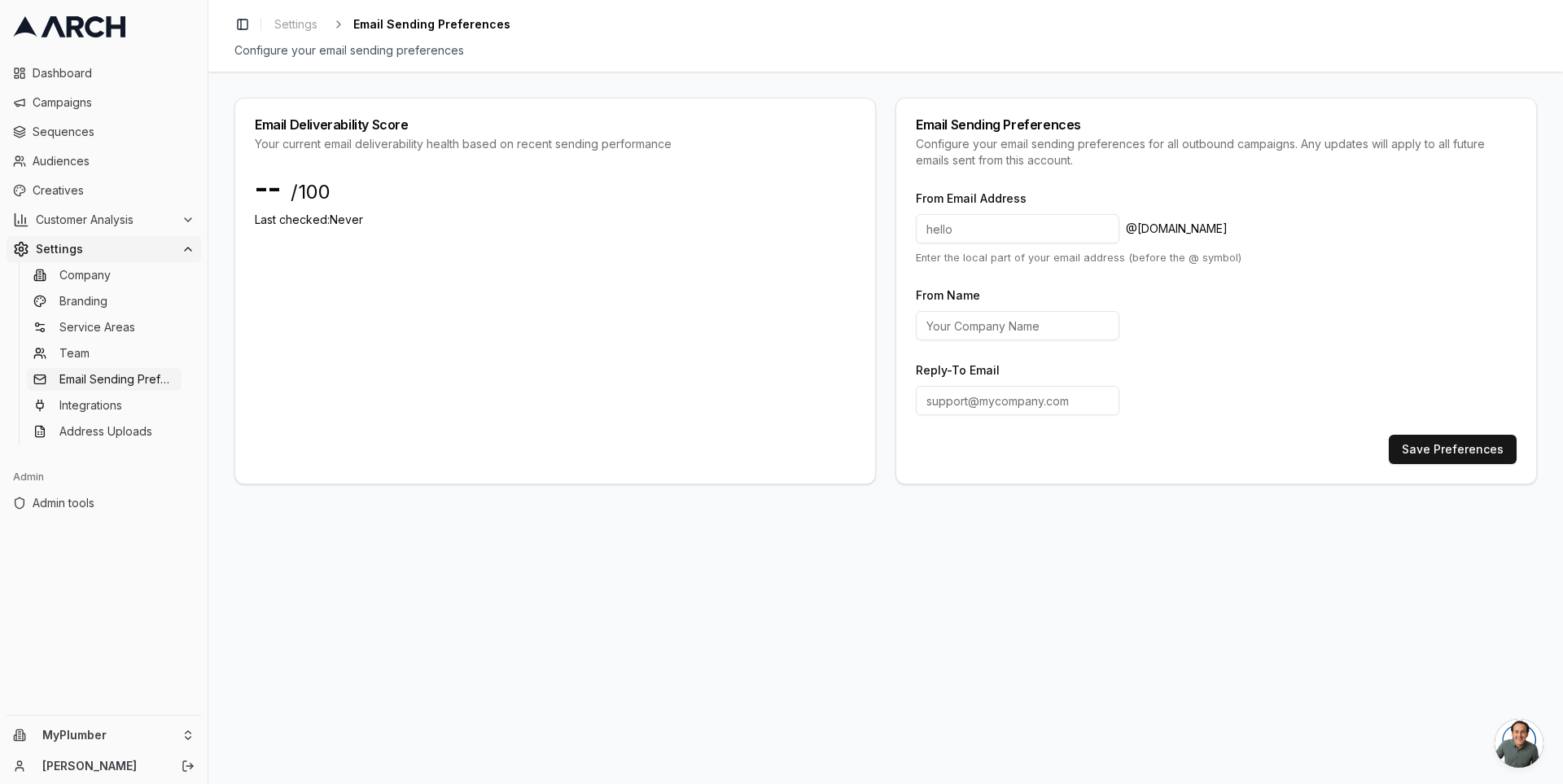
click at [965, 228] on input at bounding box center [1017, 229] width 203 height 30
type input "hello"
click at [962, 316] on input "From Name" at bounding box center [1017, 325] width 203 height 30
type input "MyPlumber"
click at [1428, 451] on button "Save Preferences" at bounding box center [1453, 450] width 128 height 30
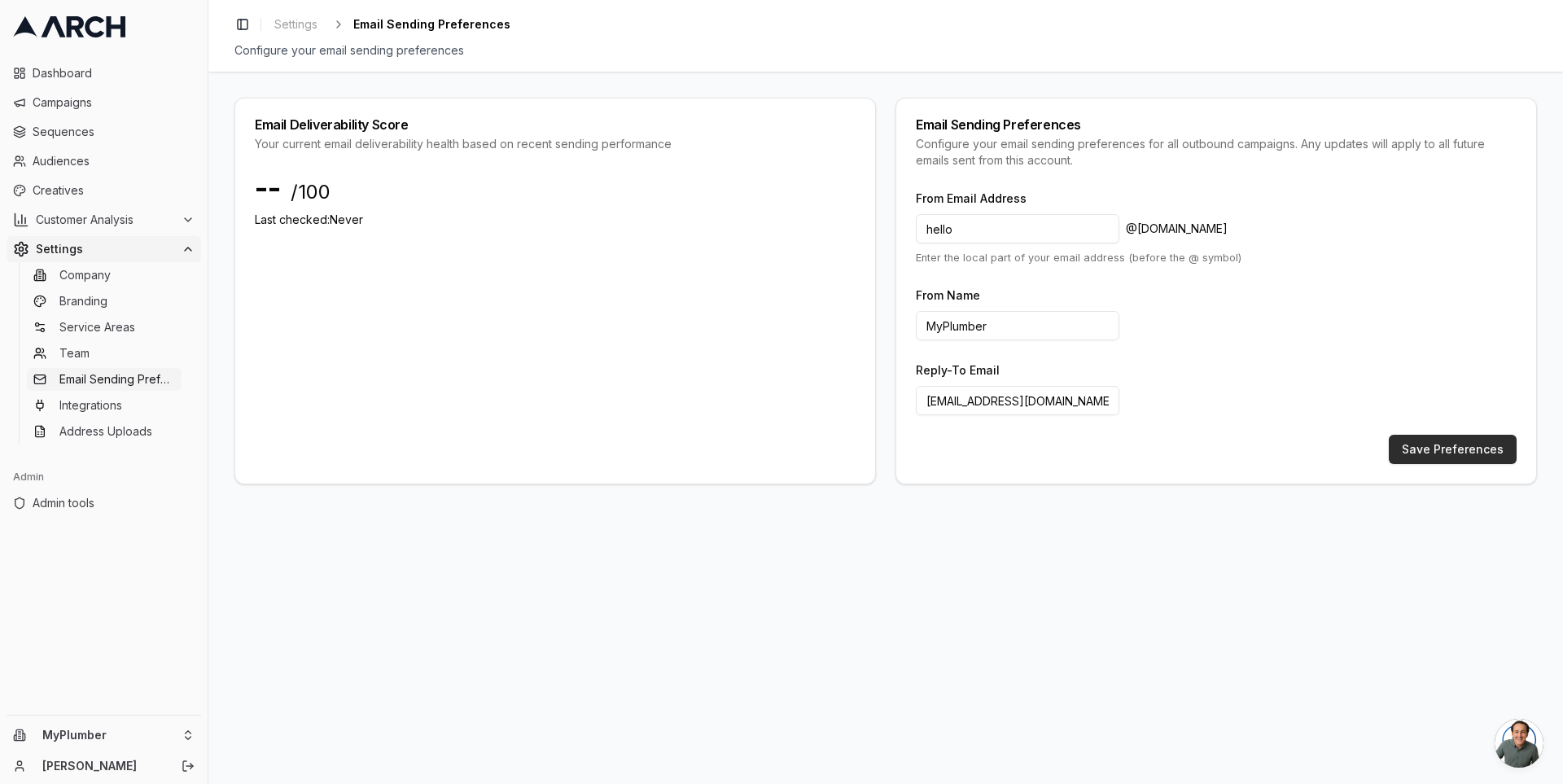
type input "todo@email.com"
click at [1419, 445] on button "Save Preferences" at bounding box center [1453, 450] width 128 height 30
click at [1023, 396] on input "todo@email.com" at bounding box center [1017, 400] width 203 height 30
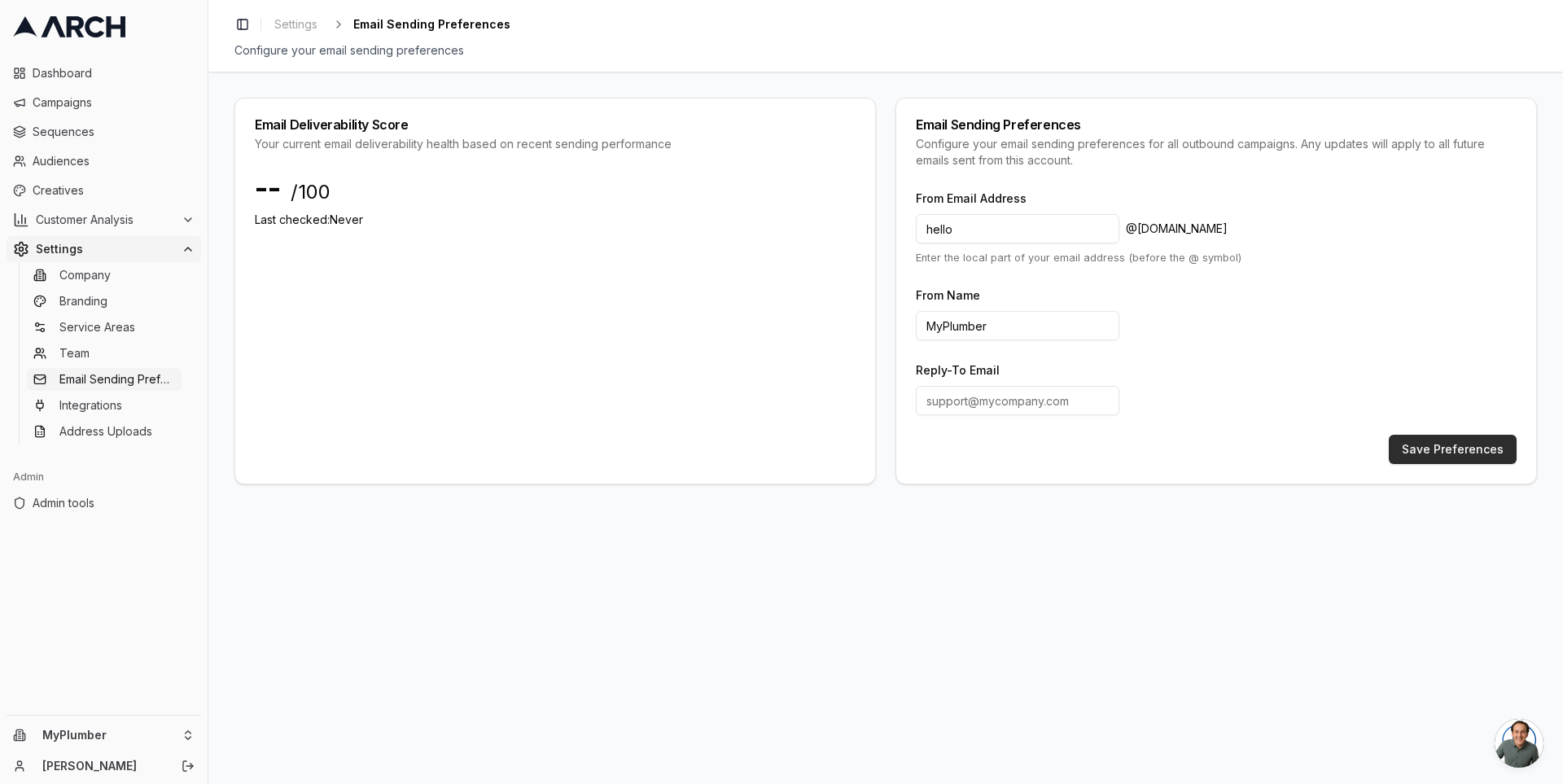
click at [1460, 440] on button "Save Preferences" at bounding box center [1453, 450] width 128 height 30
click at [957, 460] on div "Save Preferences" at bounding box center [1216, 471] width 601 height 30
click at [980, 404] on input "Reply-To Email" at bounding box center [1017, 400] width 203 height 30
type input "t"
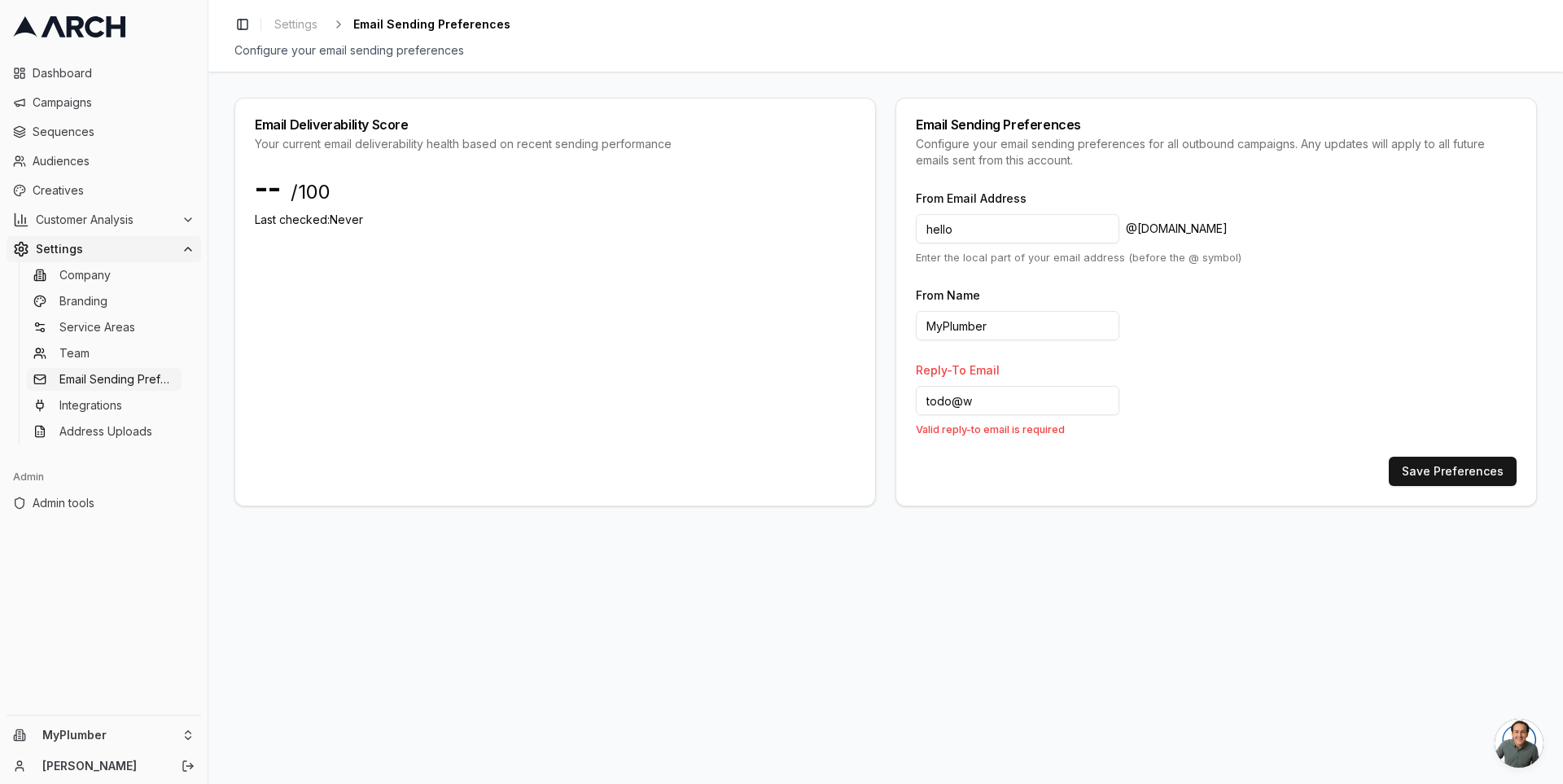
type input "todo@"
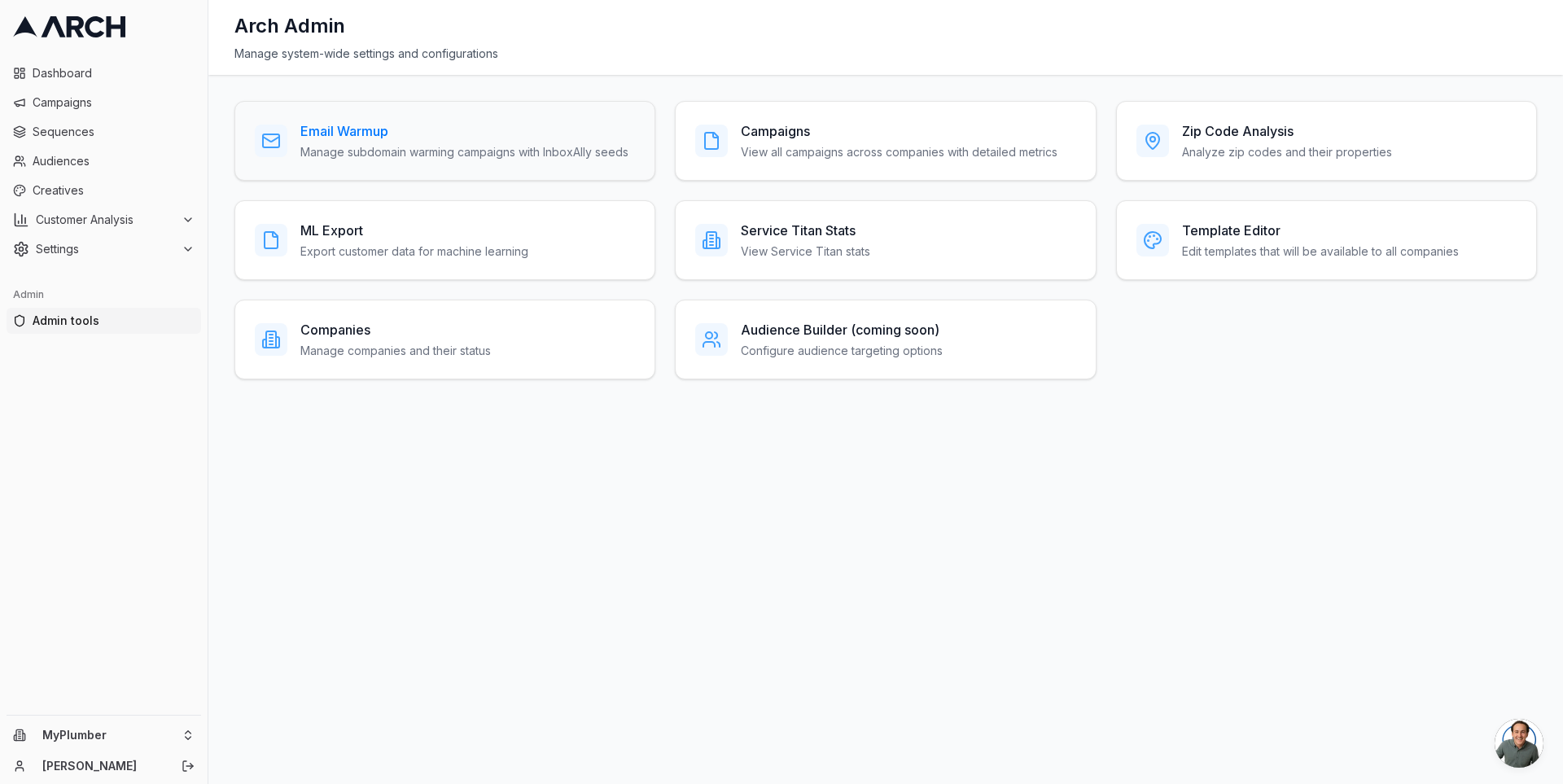
click at [341, 144] on p "Manage subdomain warming campaigns with InboxAlly seeds" at bounding box center [465, 152] width 329 height 17
click at [380, 306] on div "Companies Manage companies and their status" at bounding box center [445, 339] width 421 height 80
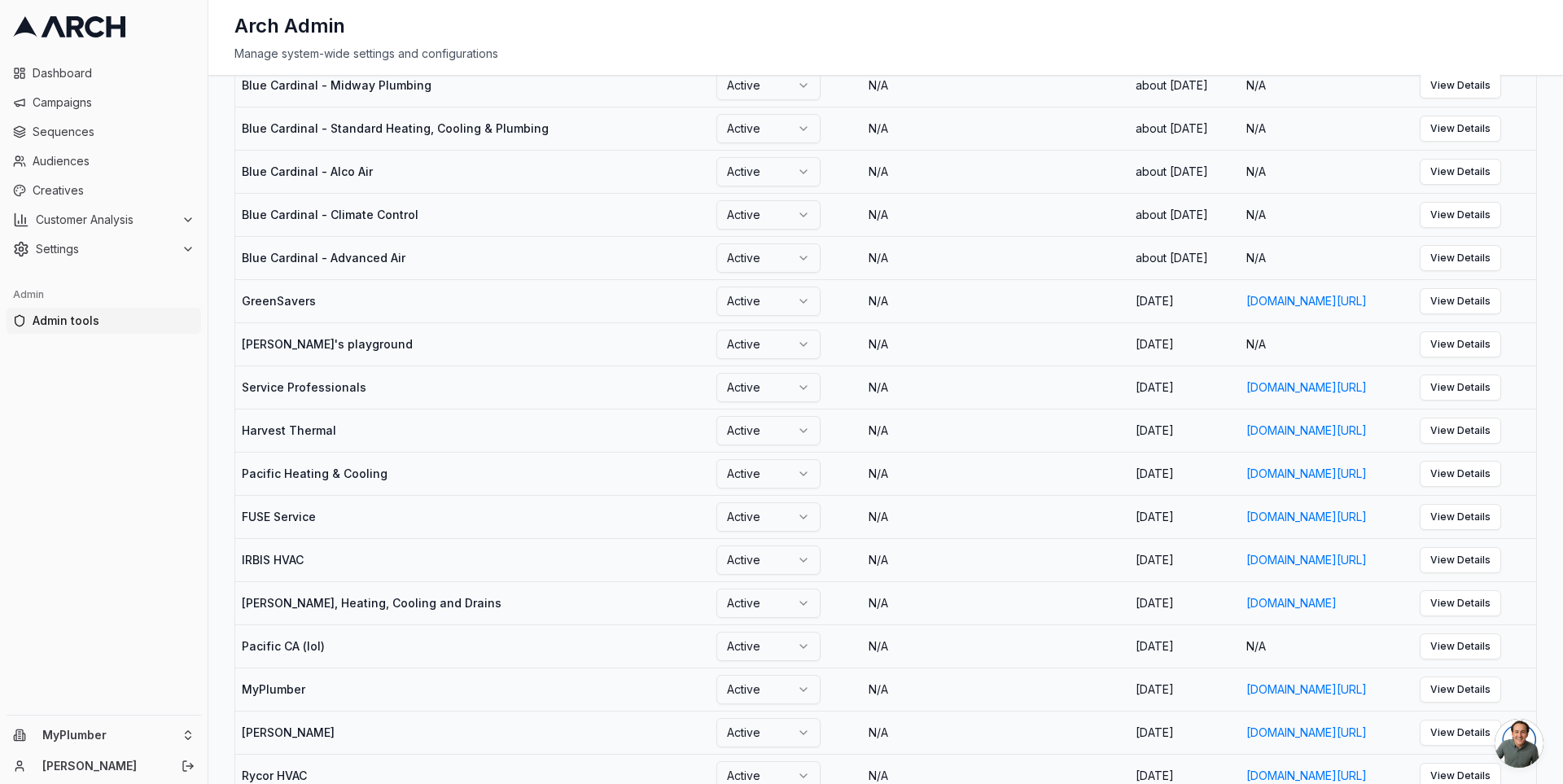
scroll to position [1762, 0]
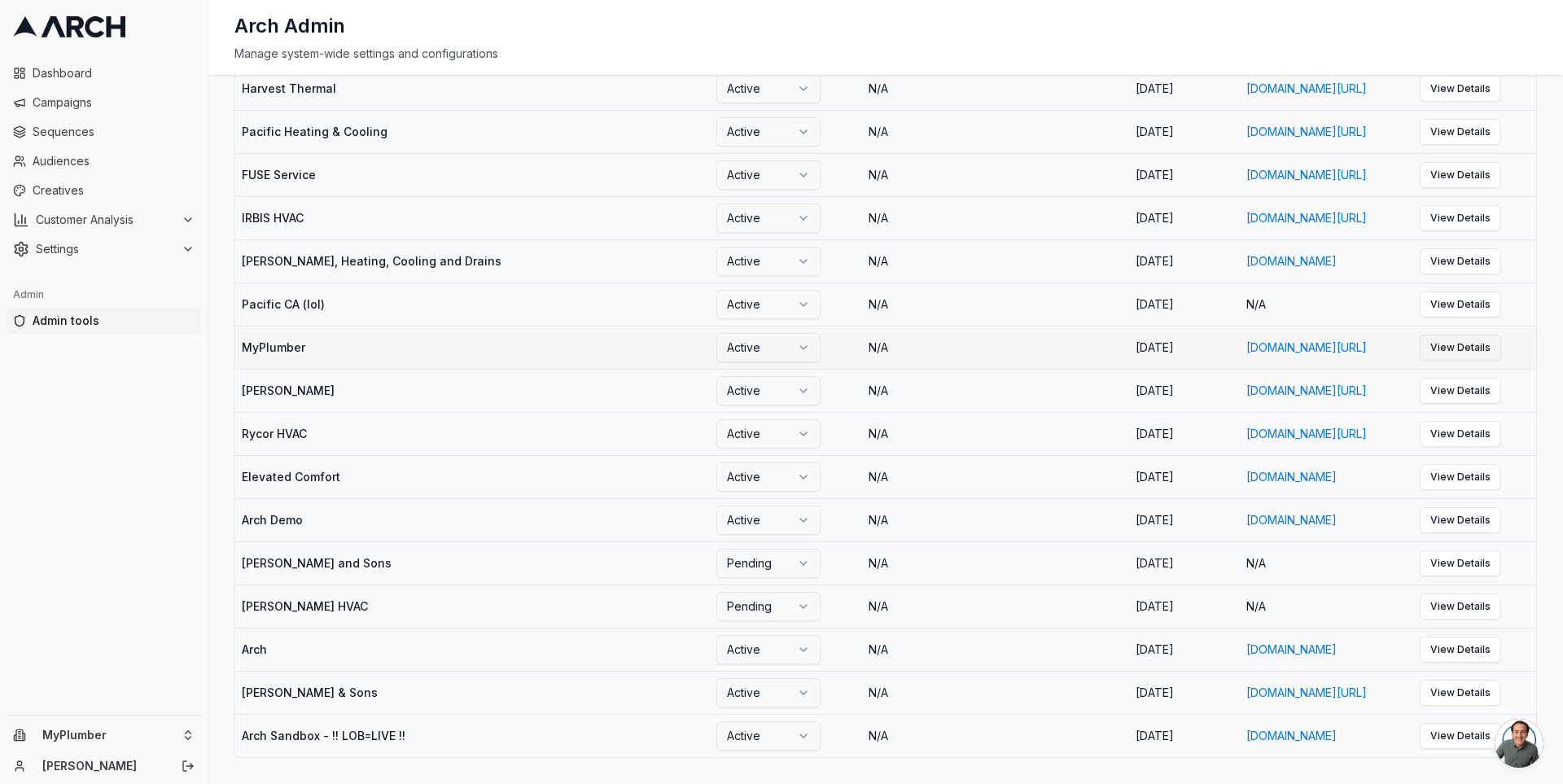
click at [1498, 334] on link "View Details" at bounding box center [1460, 347] width 82 height 26
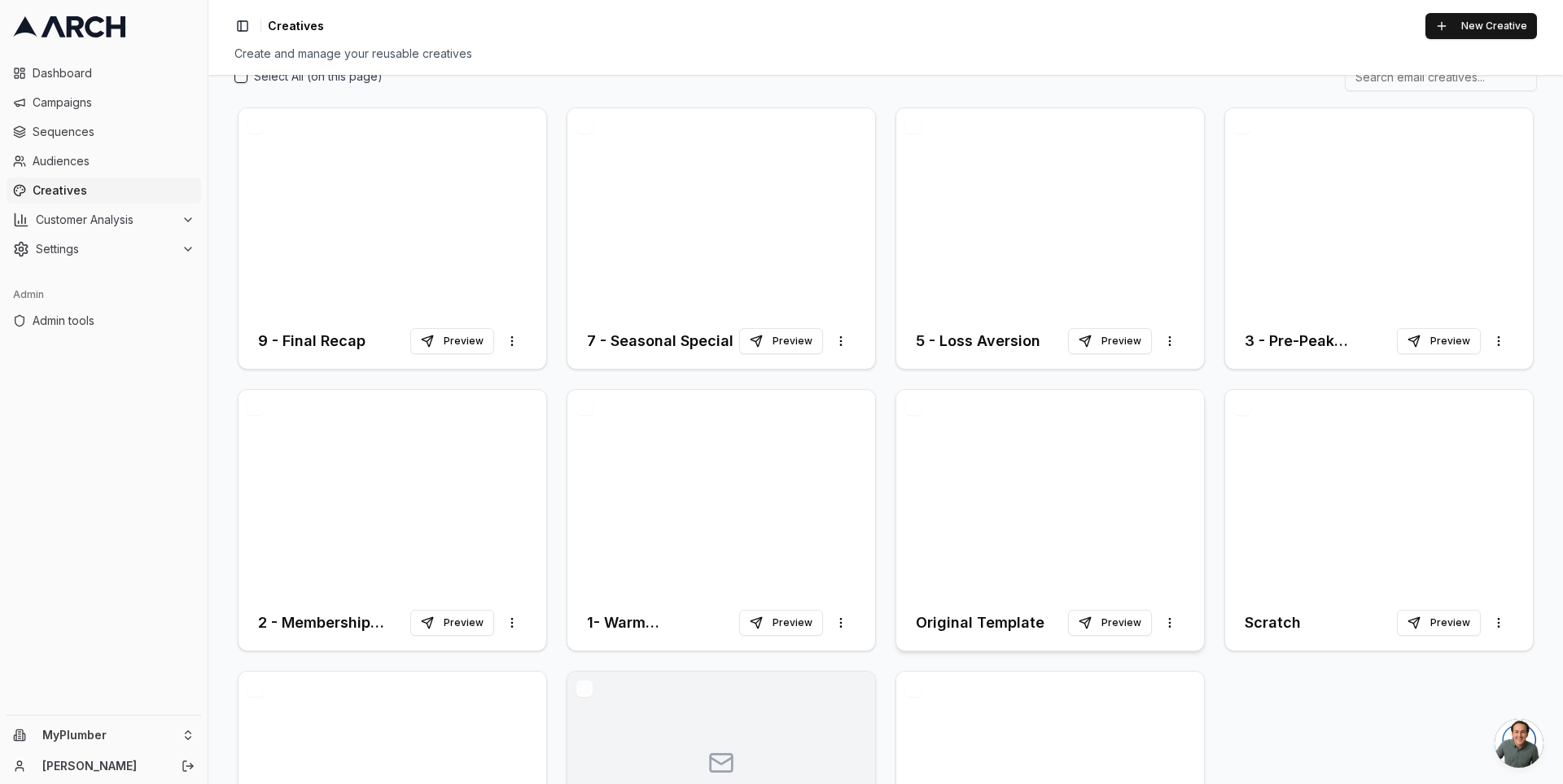
scroll to position [254, 0]
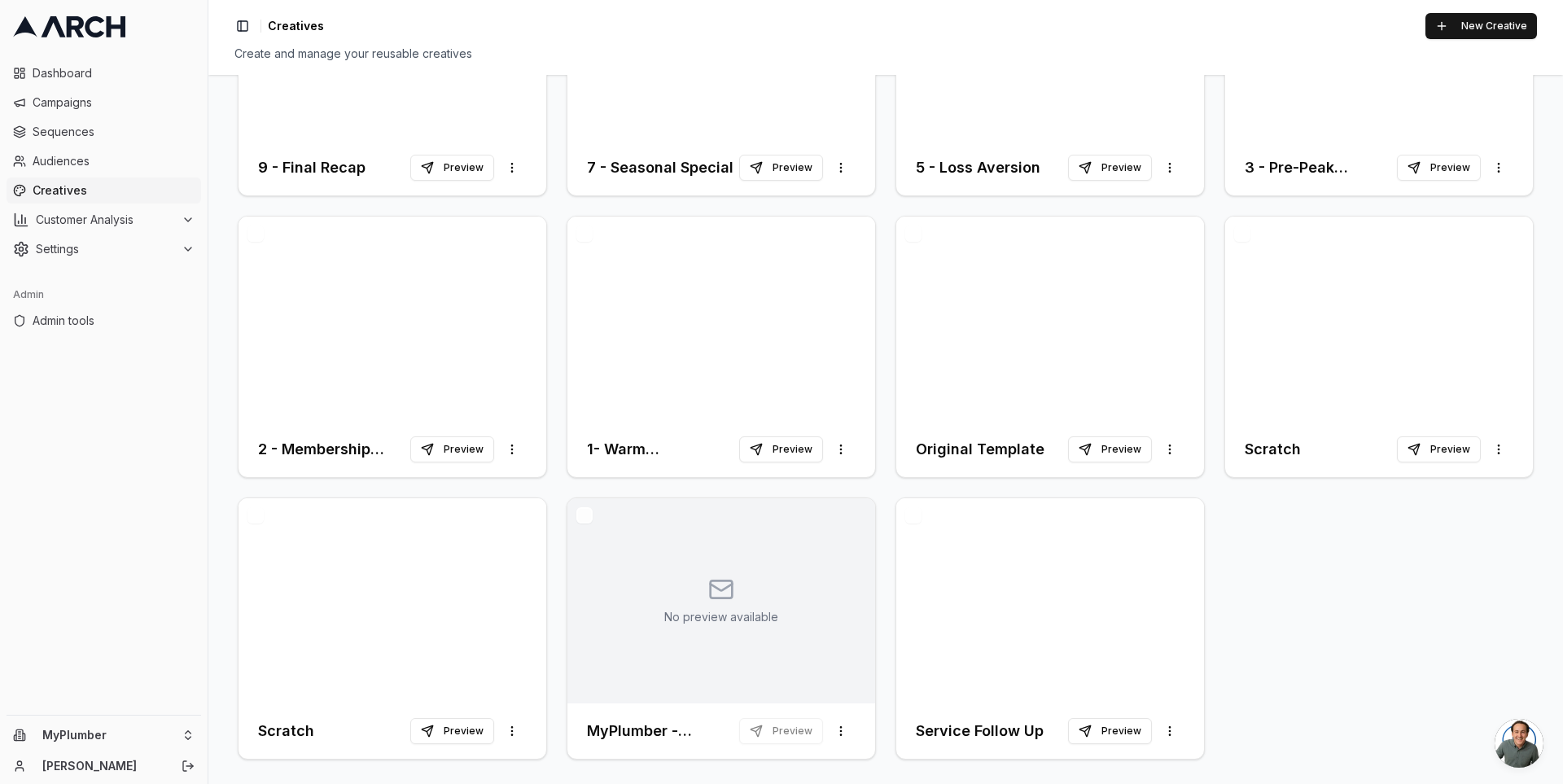
click at [587, 514] on button "button" at bounding box center [584, 515] width 17 height 17
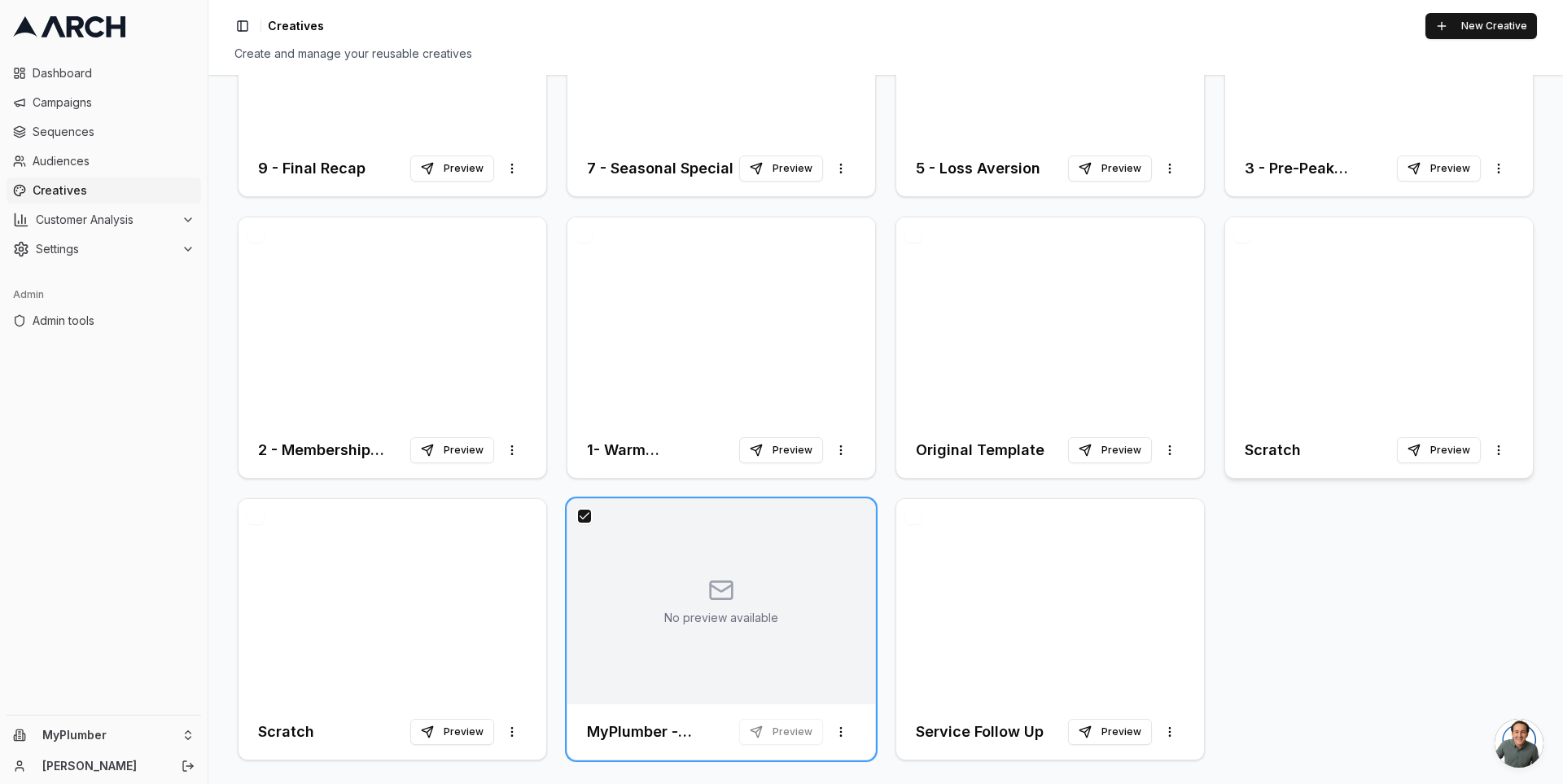
scroll to position [0, 0]
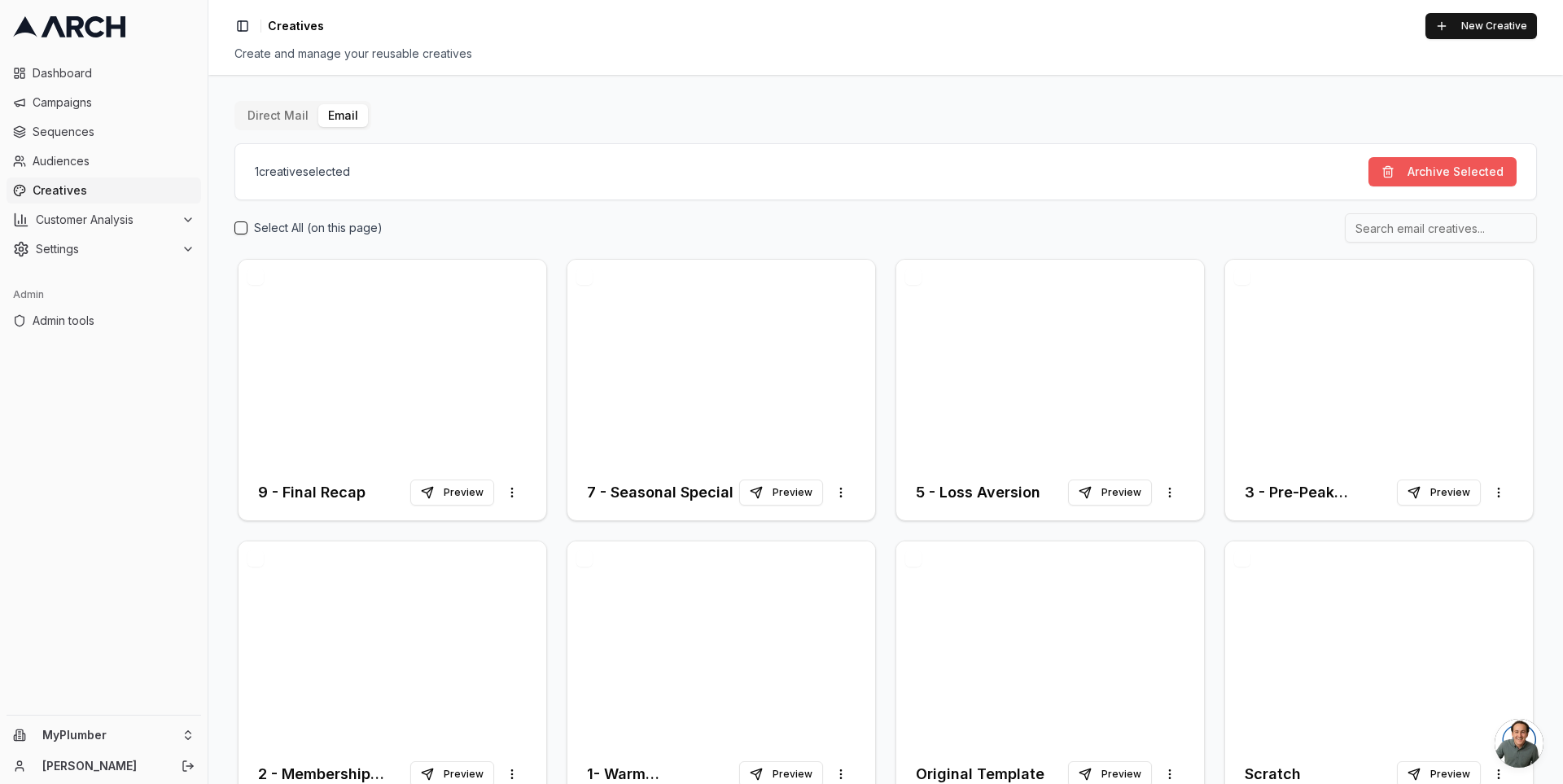
click at [1419, 169] on button "Archive Selected" at bounding box center [1443, 172] width 148 height 30
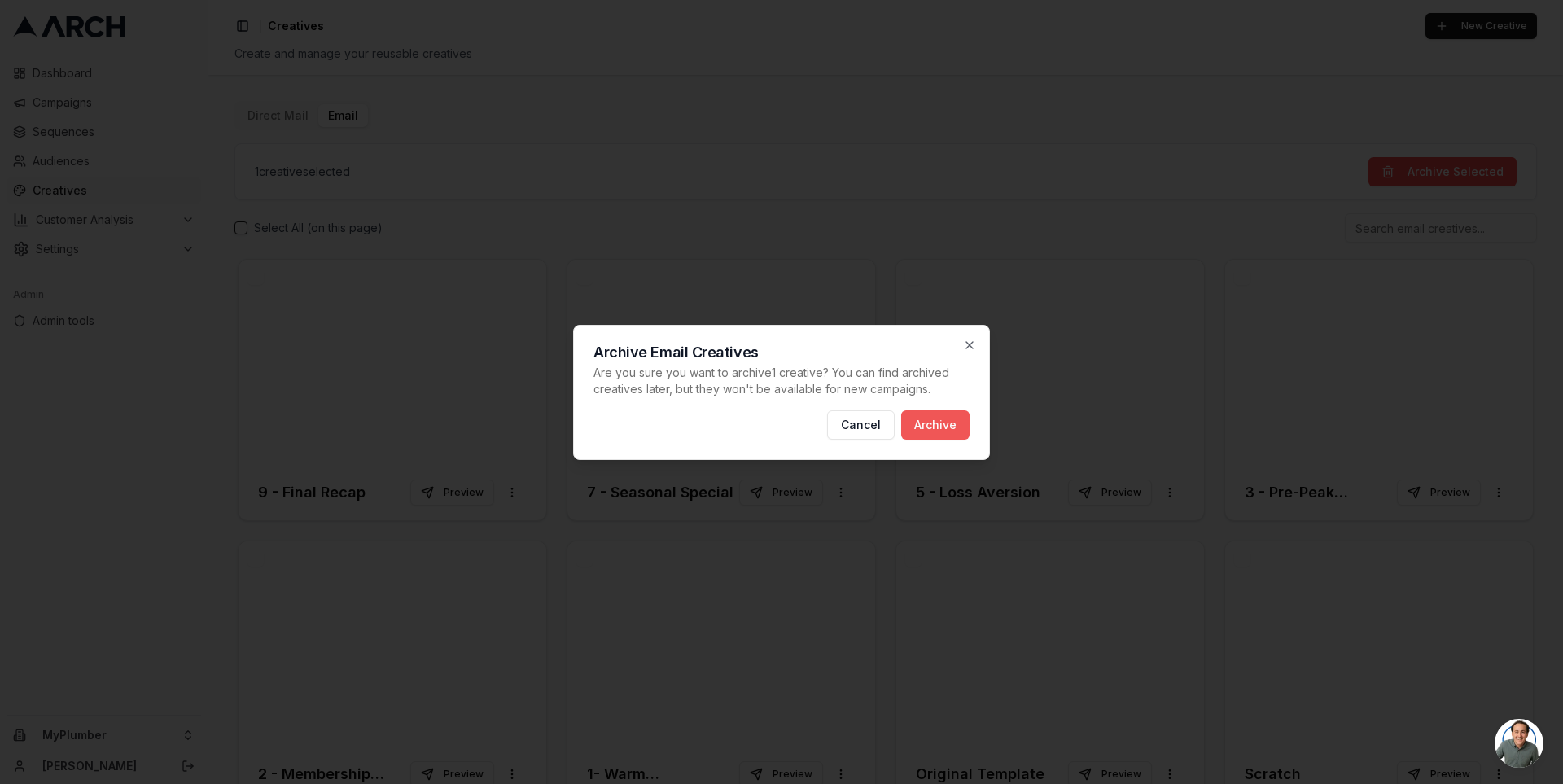
click at [939, 427] on button "Archive" at bounding box center [935, 425] width 68 height 30
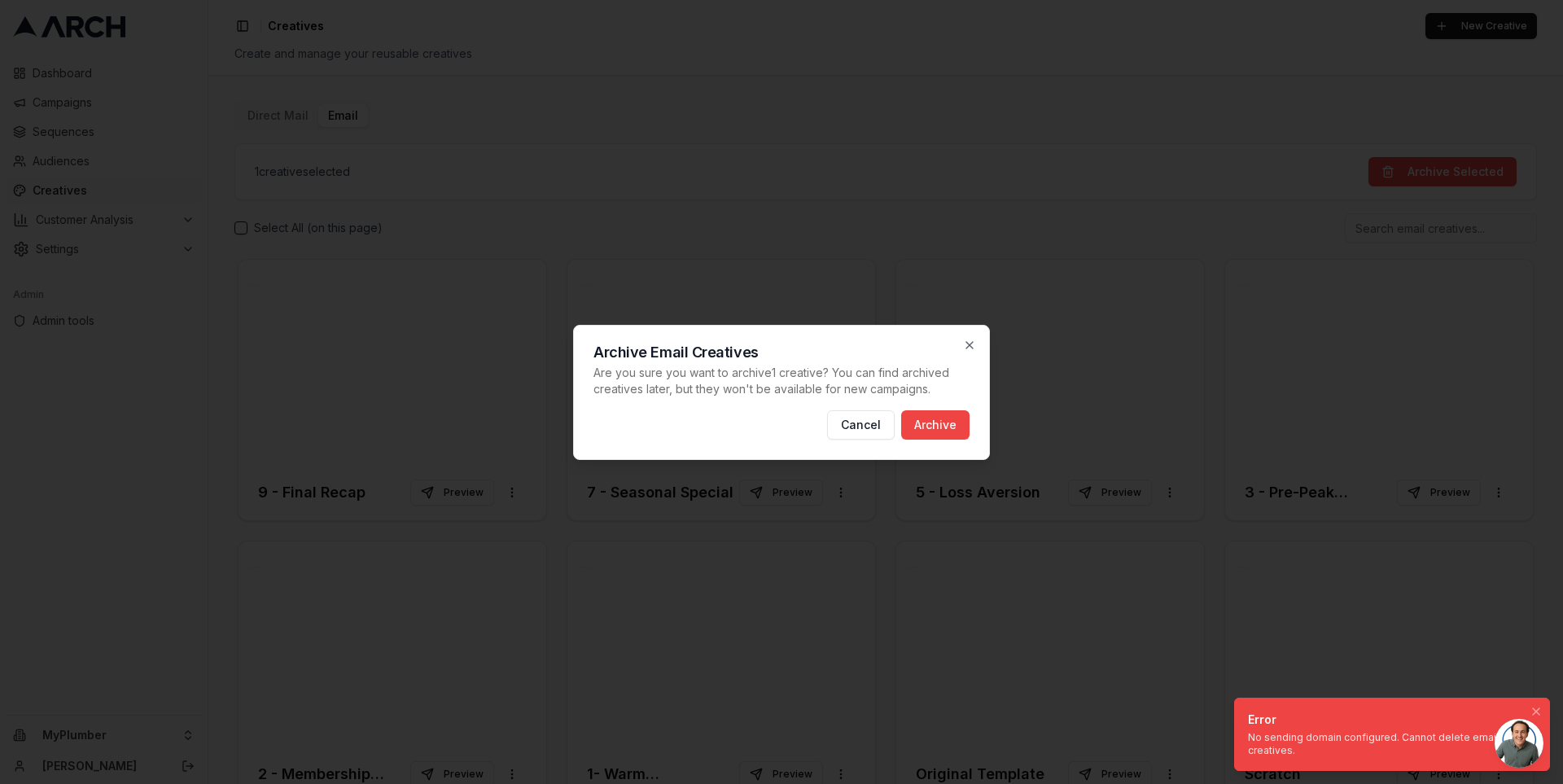
drag, startPoint x: 1310, startPoint y: 751, endPoint x: 1237, endPoint y: 721, distance: 78.9
click at [1237, 721] on li "Error No sending domain configured. Cannot delete email creatives." at bounding box center [1392, 734] width 316 height 73
click at [1540, 706] on icon "Notifications (F8)" at bounding box center [1536, 711] width 13 height 13
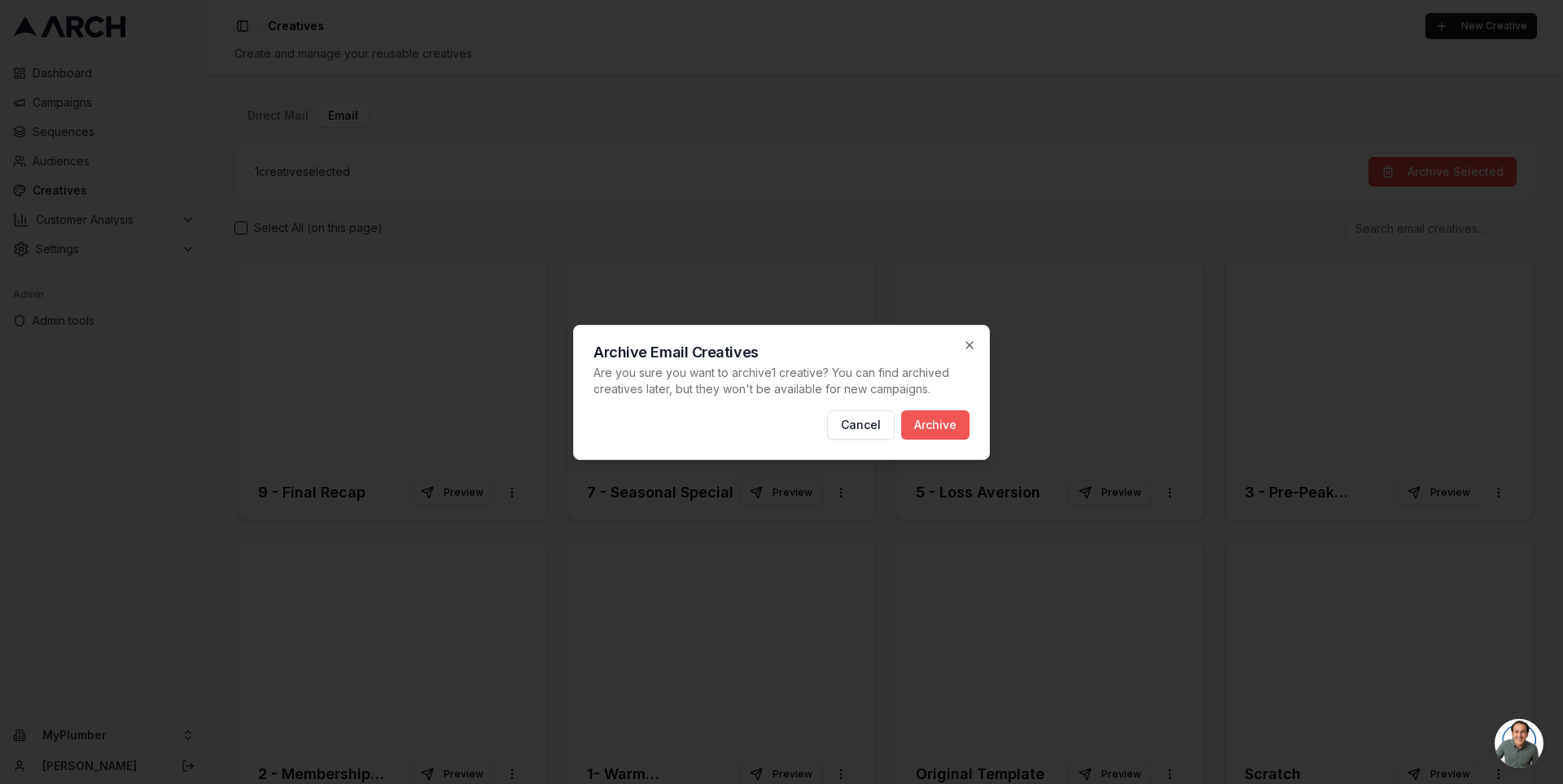
click at [943, 426] on button "Archive" at bounding box center [935, 425] width 68 height 30
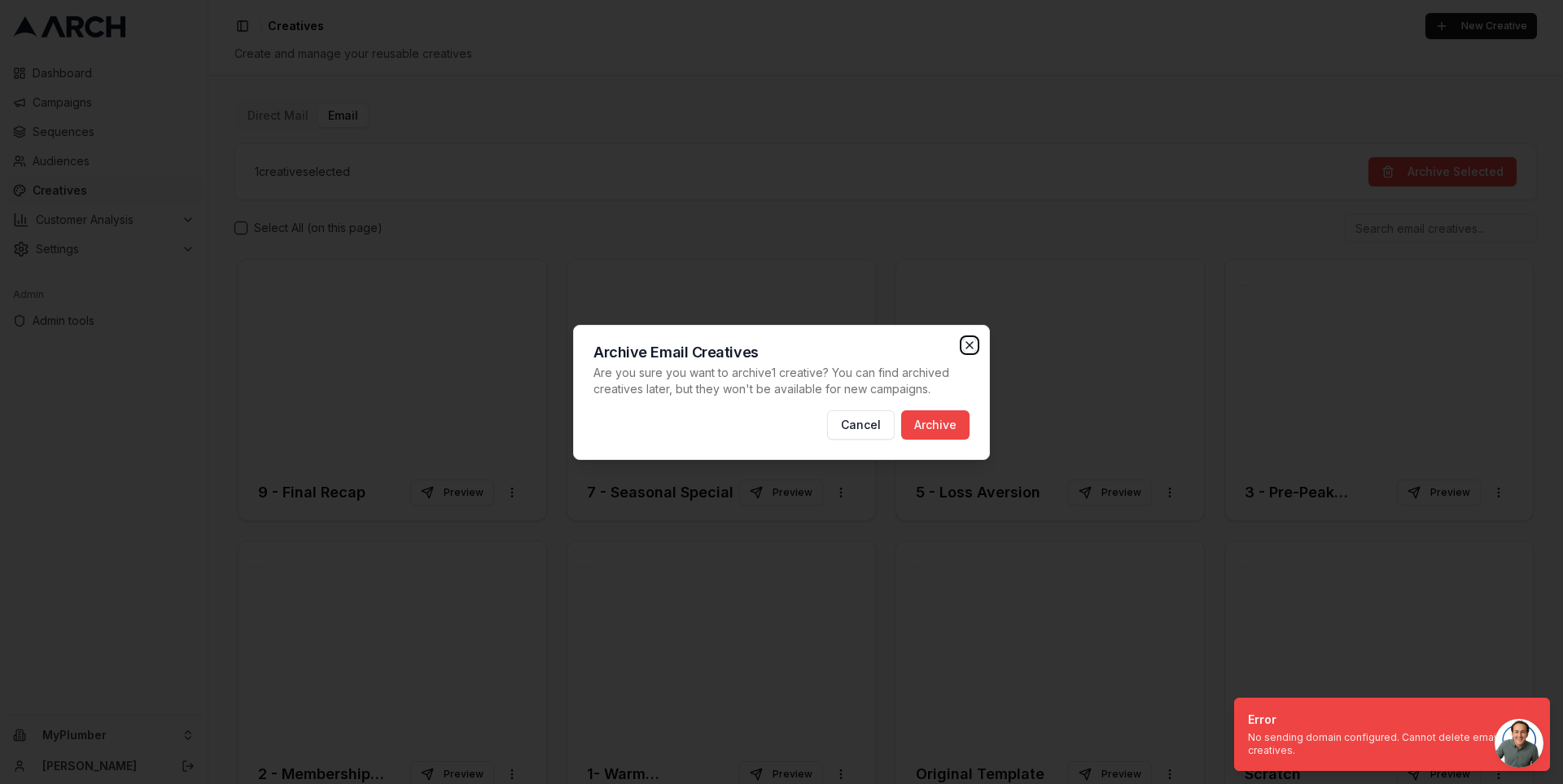
click at [967, 342] on icon "button" at bounding box center [970, 345] width 7 height 7
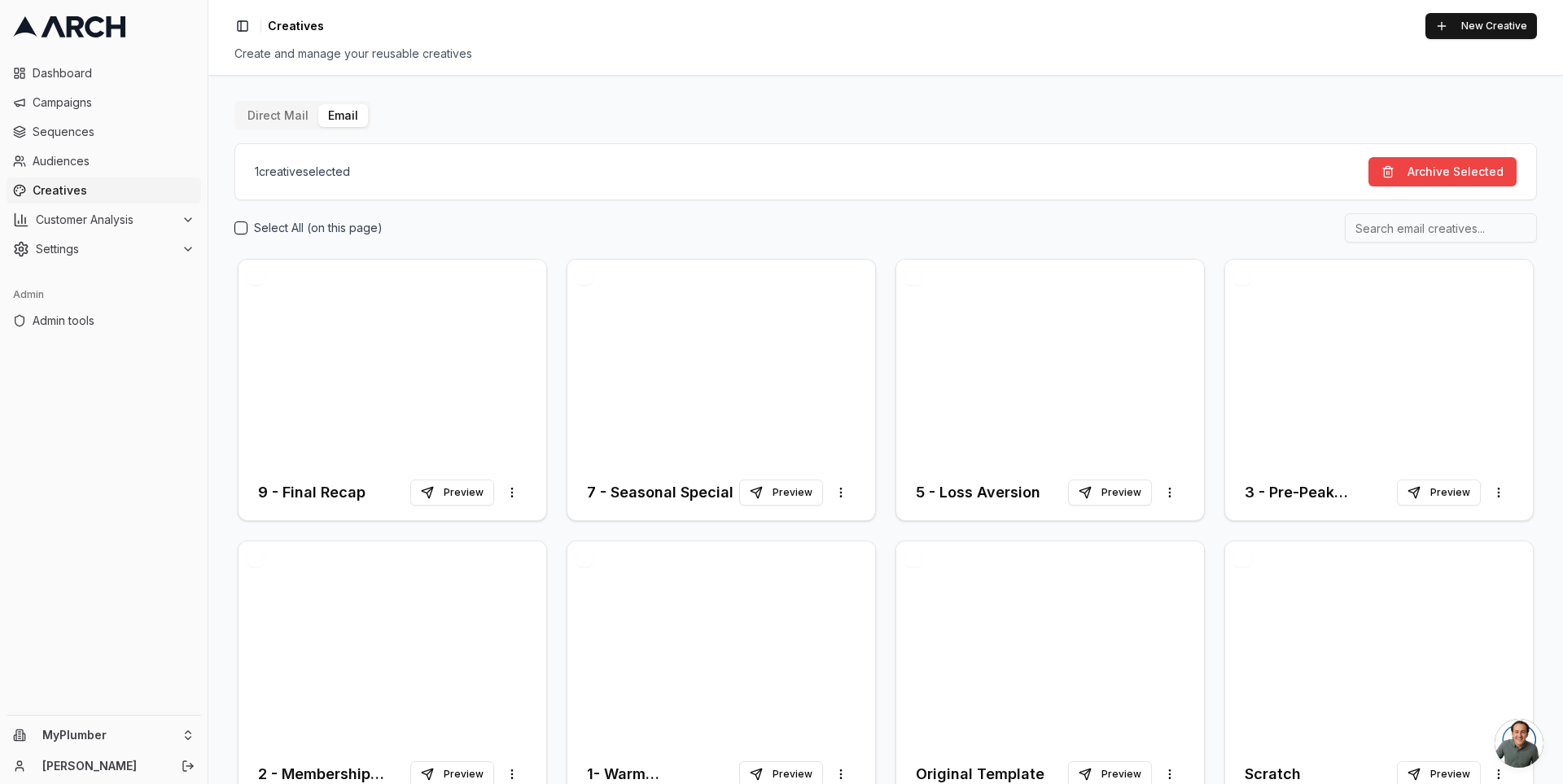
click at [282, 125] on button "Direct Mail" at bounding box center [278, 115] width 81 height 23
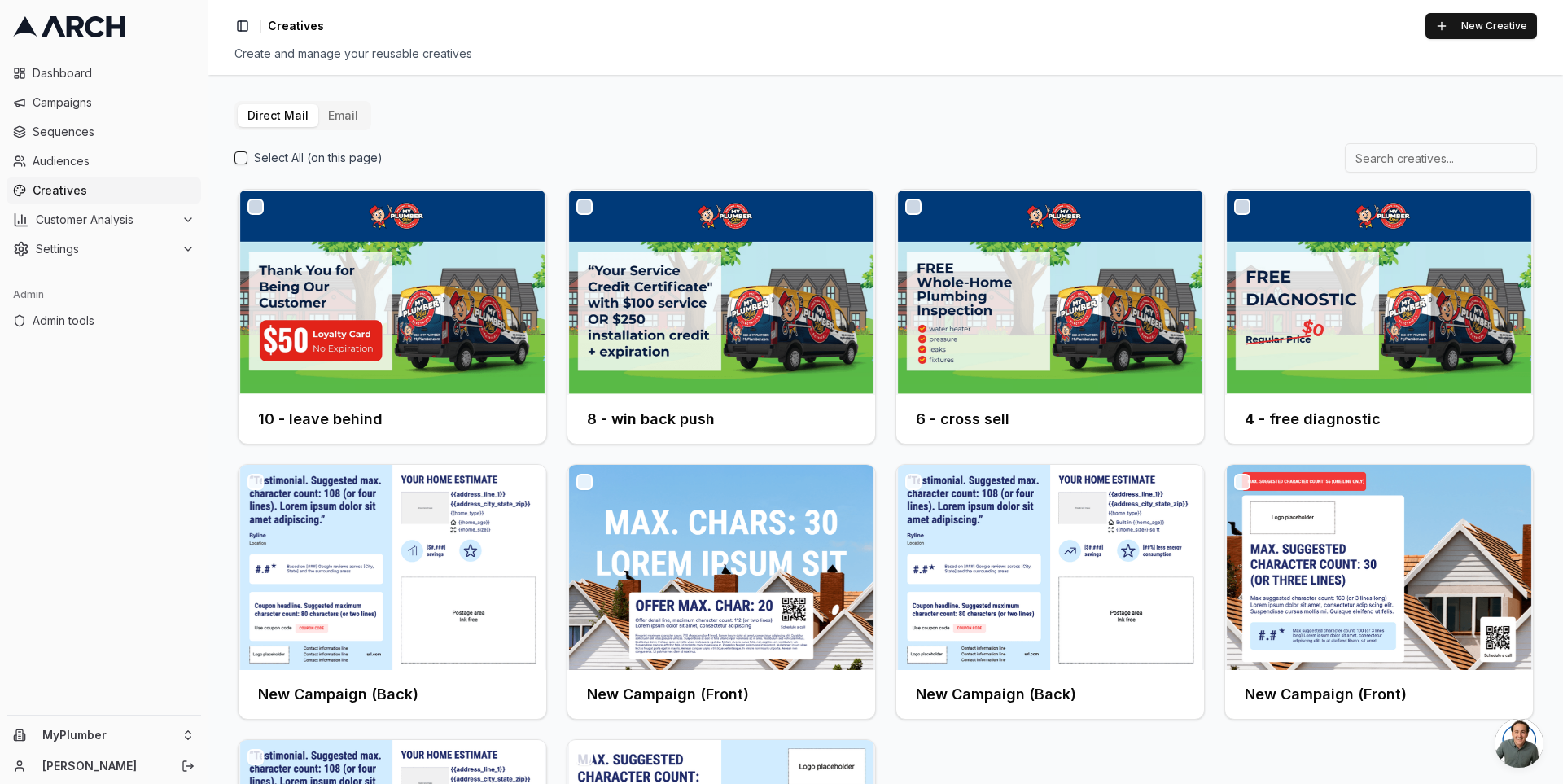
click at [341, 109] on button "Email" at bounding box center [343, 115] width 49 height 23
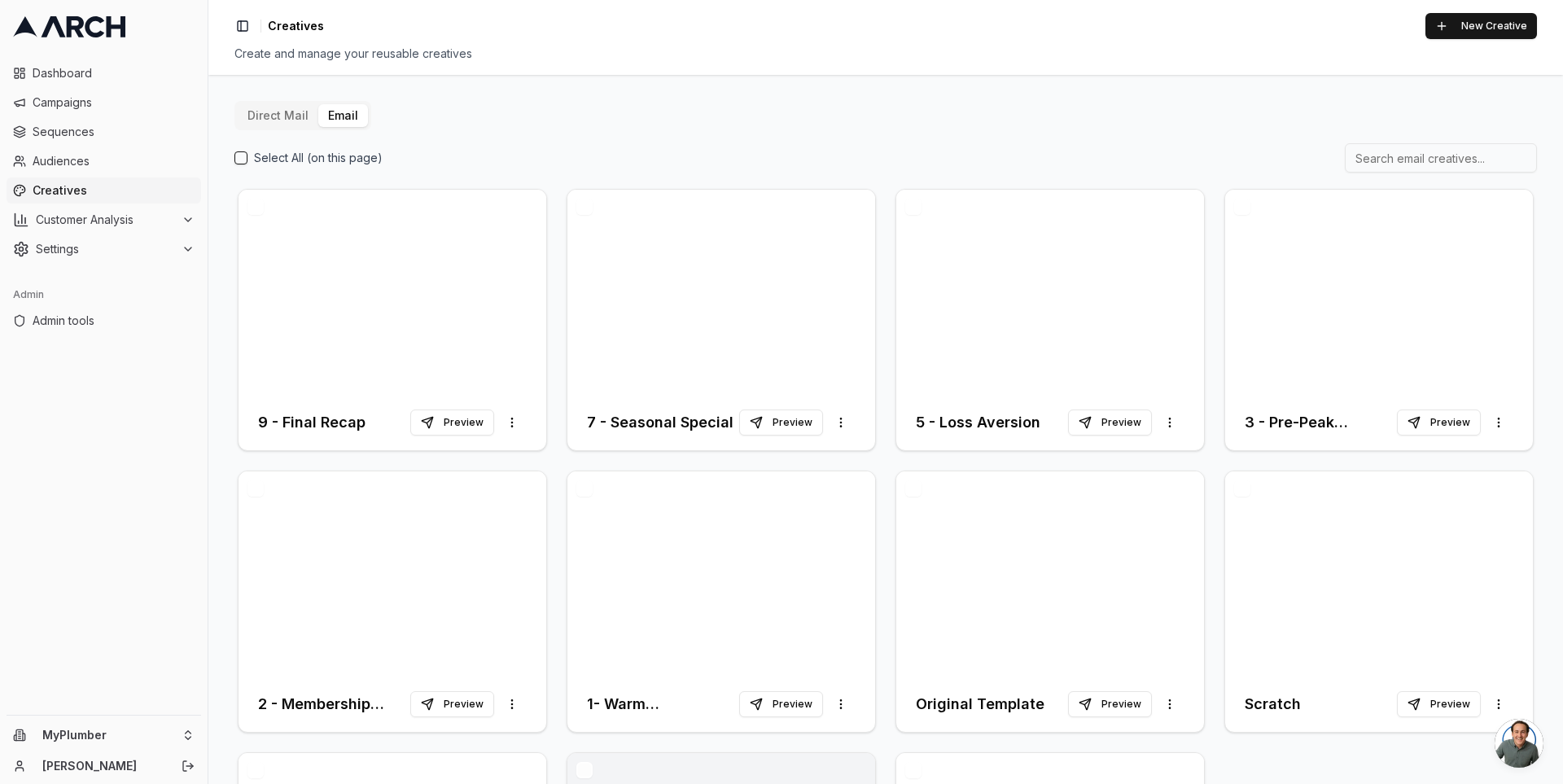
click at [272, 119] on button "Direct Mail" at bounding box center [278, 115] width 81 height 23
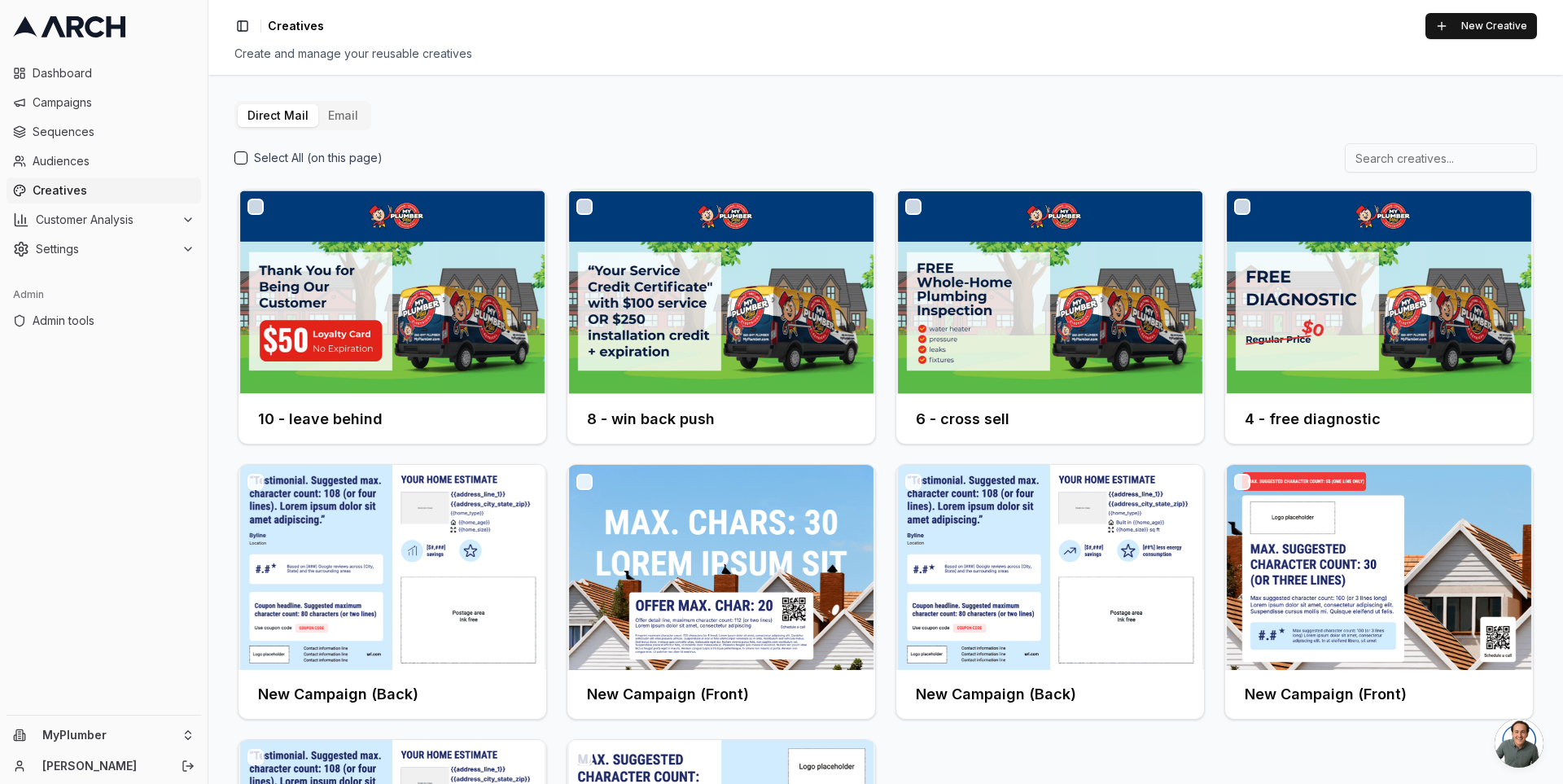
click at [339, 125] on button "Email" at bounding box center [343, 115] width 49 height 23
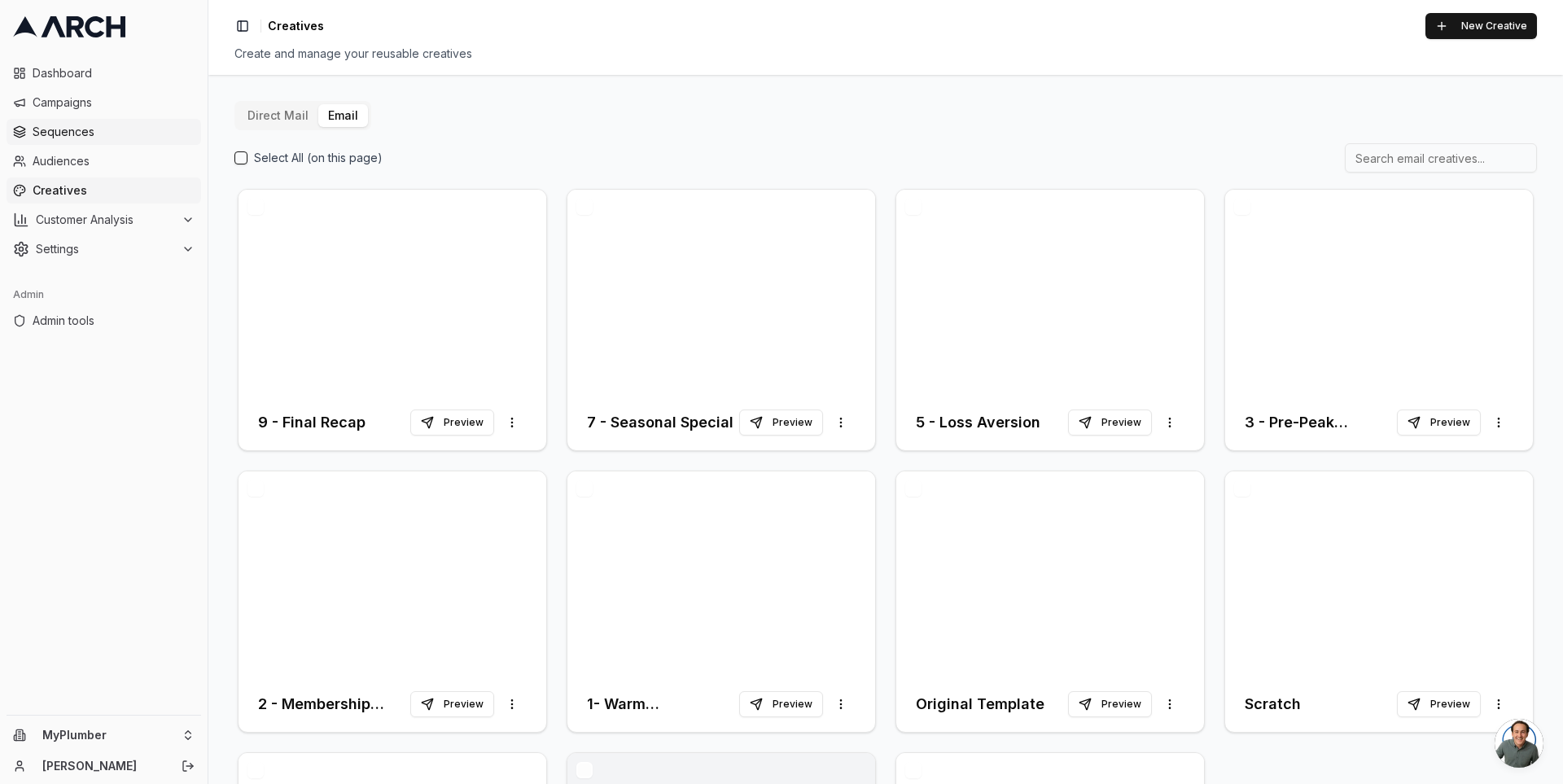
click at [87, 141] on link "Sequences" at bounding box center [104, 131] width 194 height 26
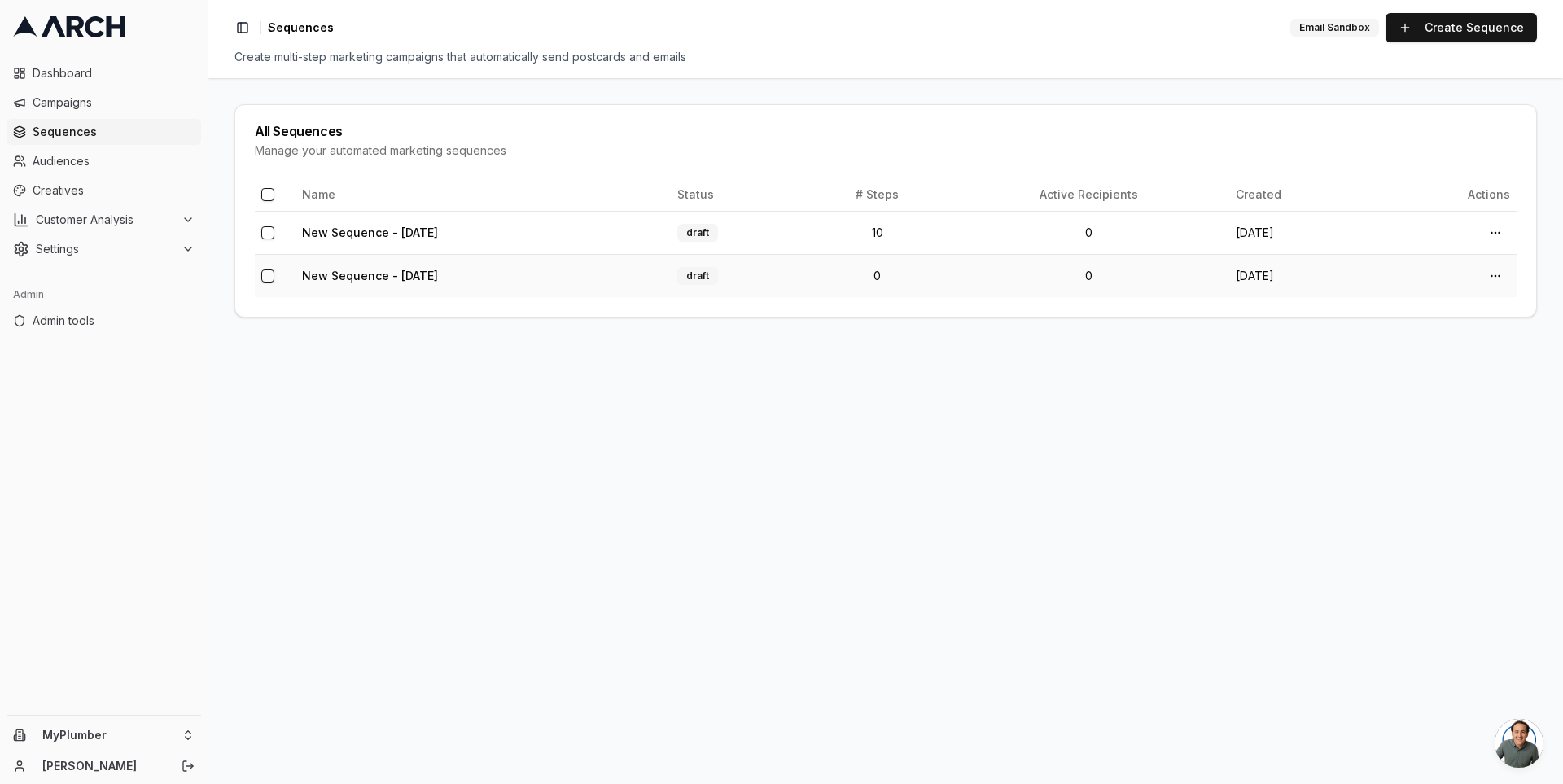
click at [267, 275] on button "button" at bounding box center [267, 275] width 13 height 13
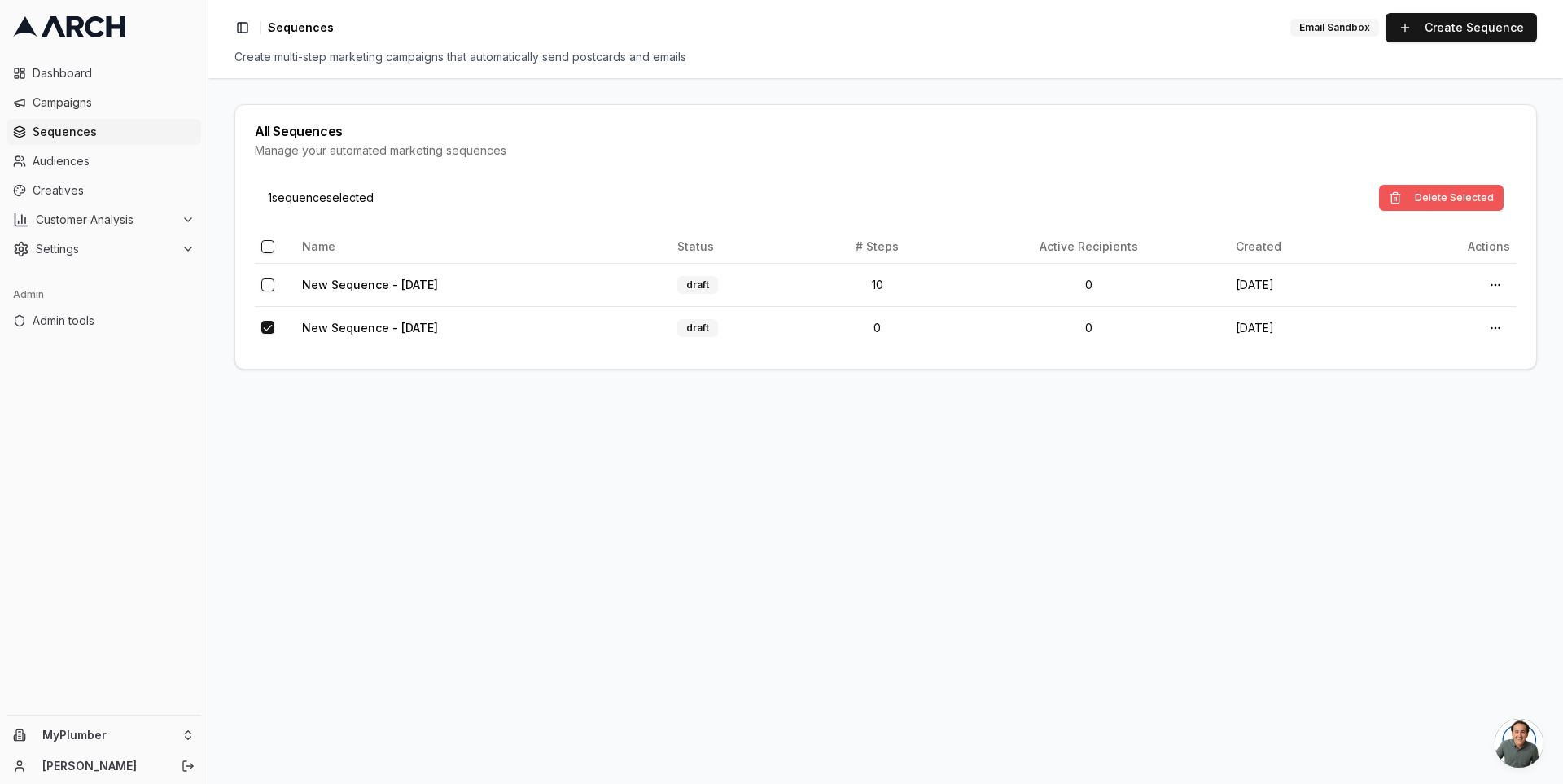
click at [1447, 201] on button "Delete Selected" at bounding box center [1442, 197] width 124 height 26
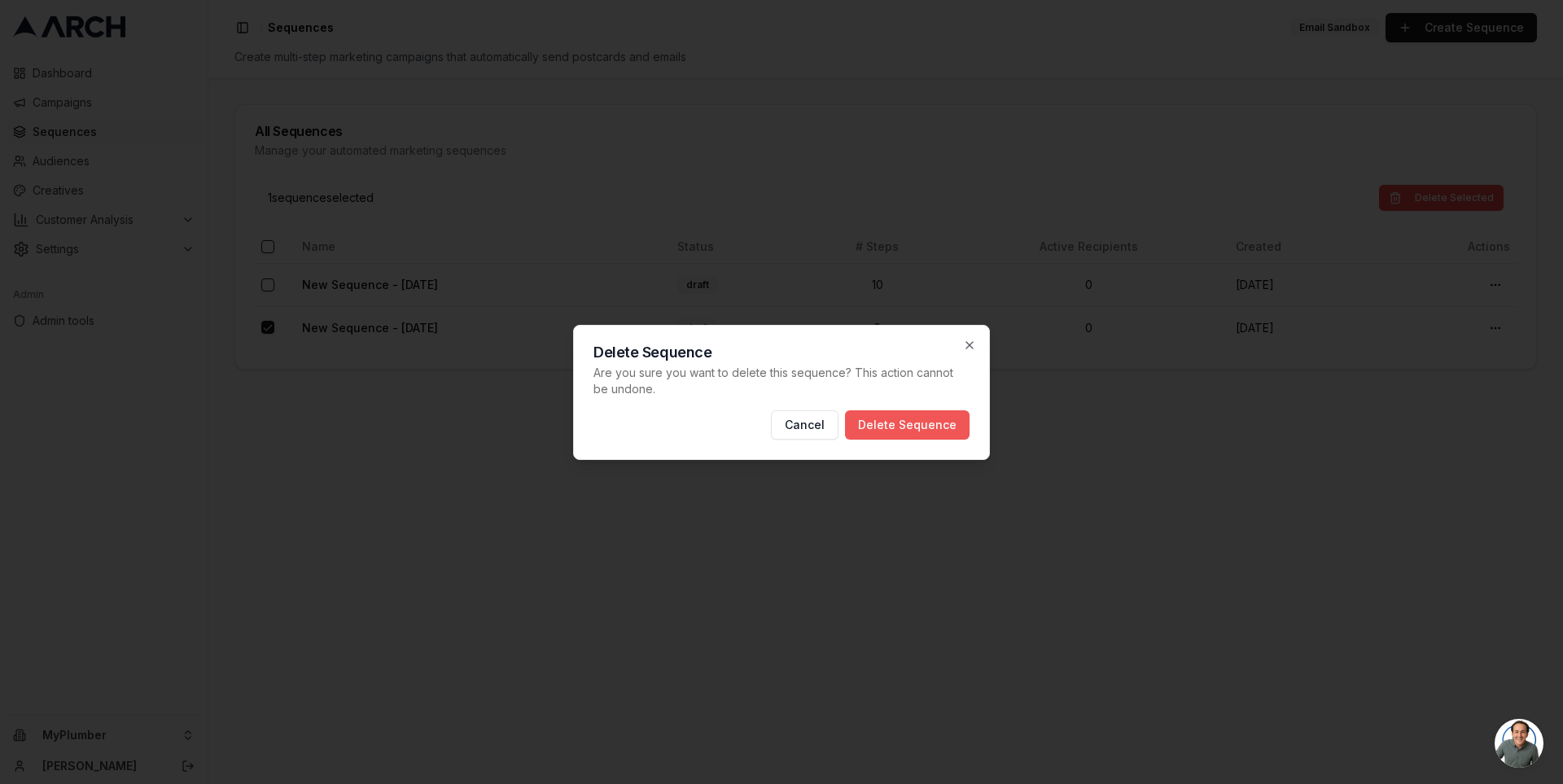
click at [934, 421] on button "Delete Sequence" at bounding box center [908, 425] width 124 height 30
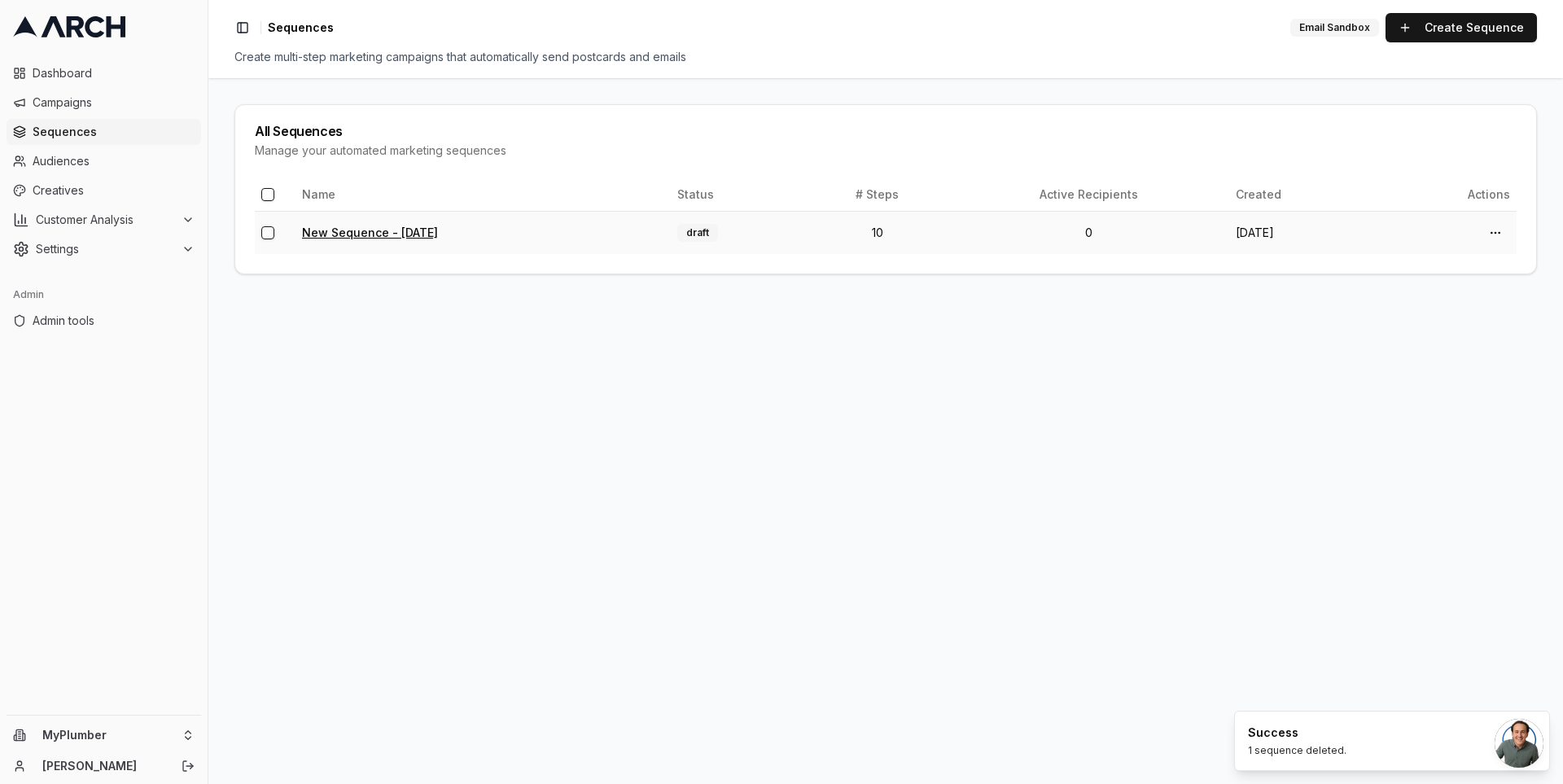
click at [399, 230] on link "New Sequence - [DATE]" at bounding box center [370, 233] width 136 height 14
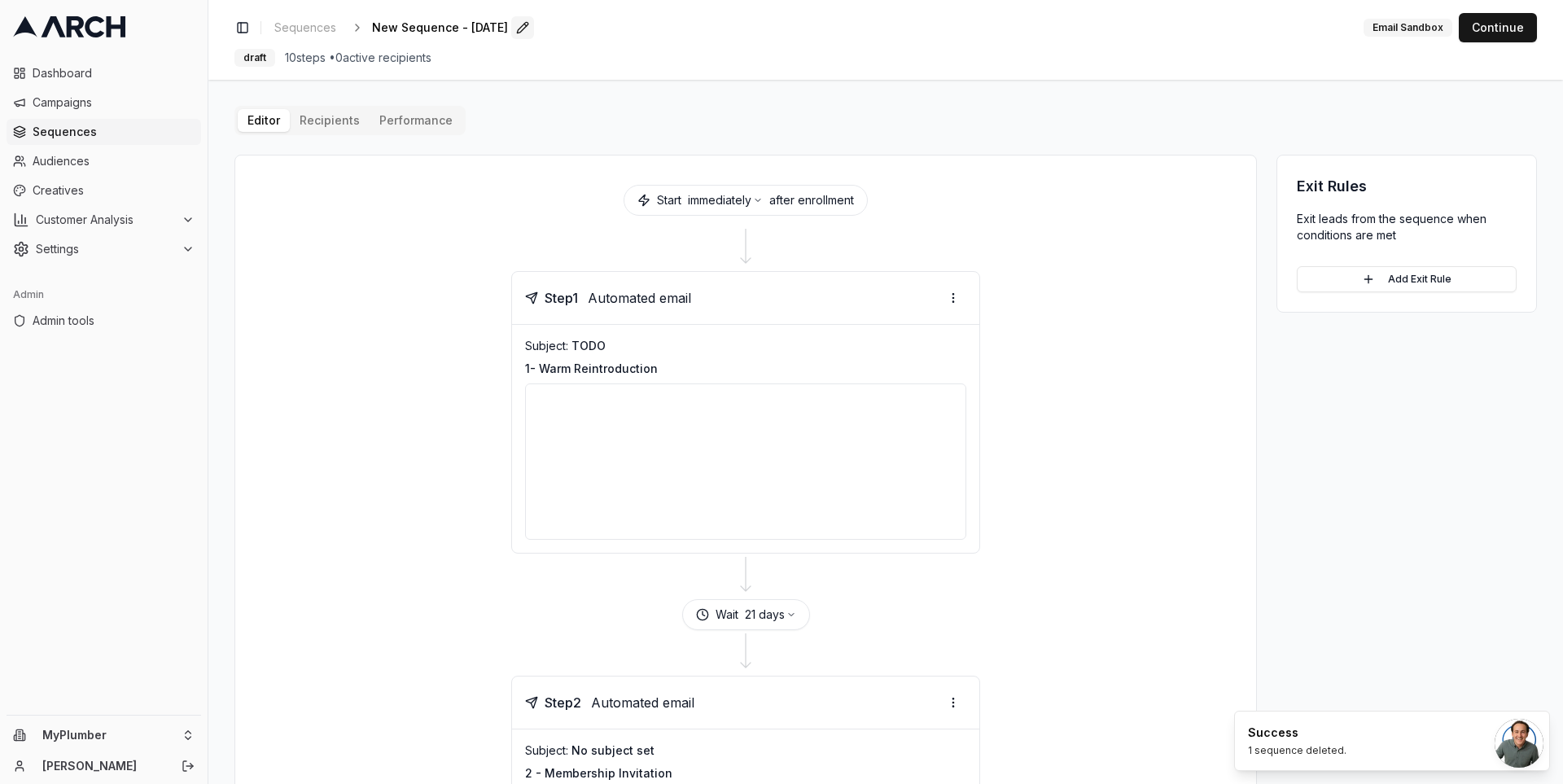
click at [534, 28] on button "Edit" at bounding box center [522, 28] width 23 height 23
type input "Draft:"
type input "C"
type input "Customer Reactivation"
click at [567, 31] on div "Save Cancel" at bounding box center [592, 28] width 49 height 23
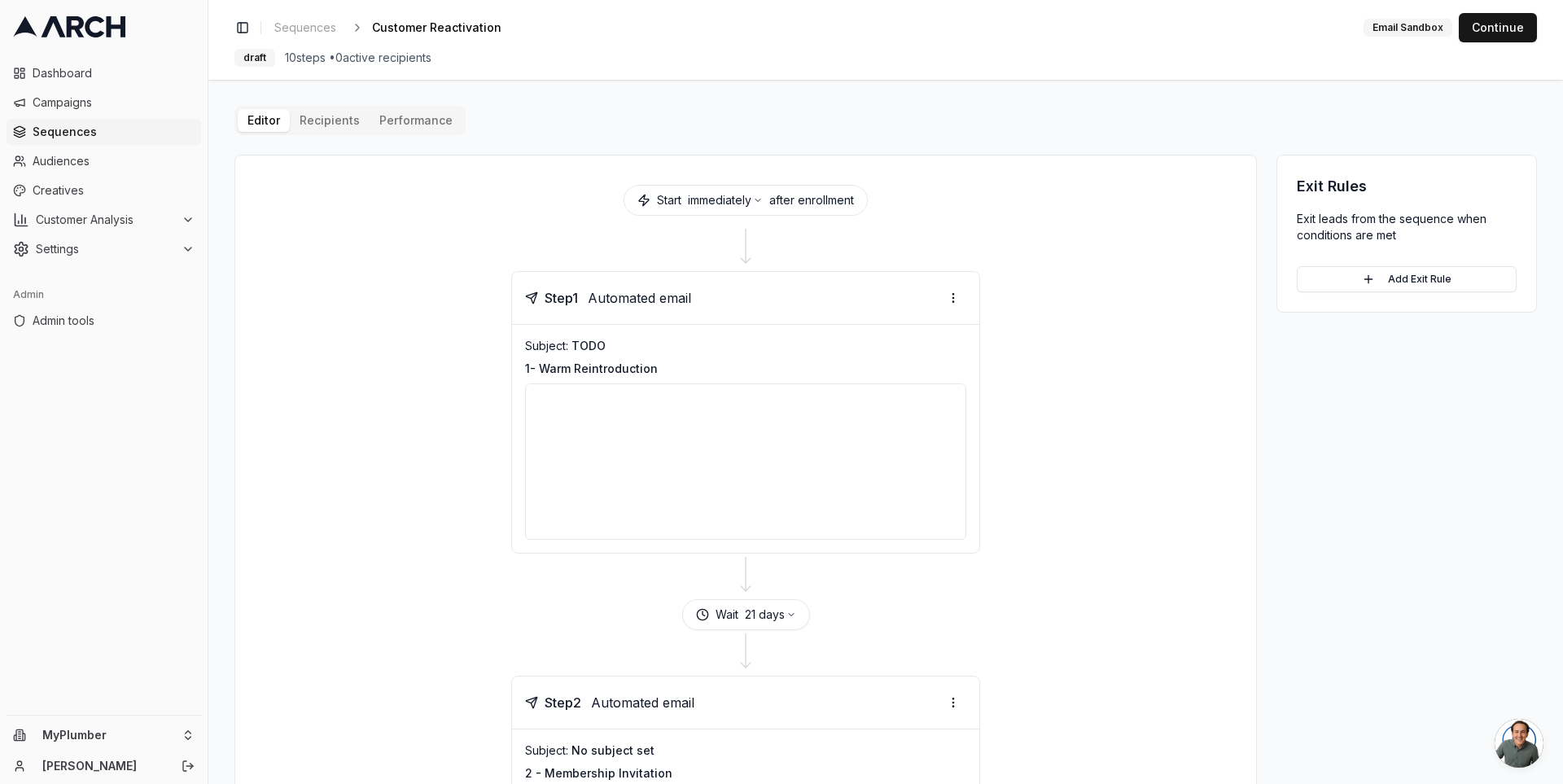
click at [530, 93] on main "Editor Recipients Performance Start immediately after enrollment Step 1 Automat…" at bounding box center [885, 432] width 1355 height 704
click at [450, 217] on div "Start immediately after enrollment" at bounding box center [745, 199] width 982 height 50
click at [125, 188] on span "Creatives" at bounding box center [113, 190] width 162 height 17
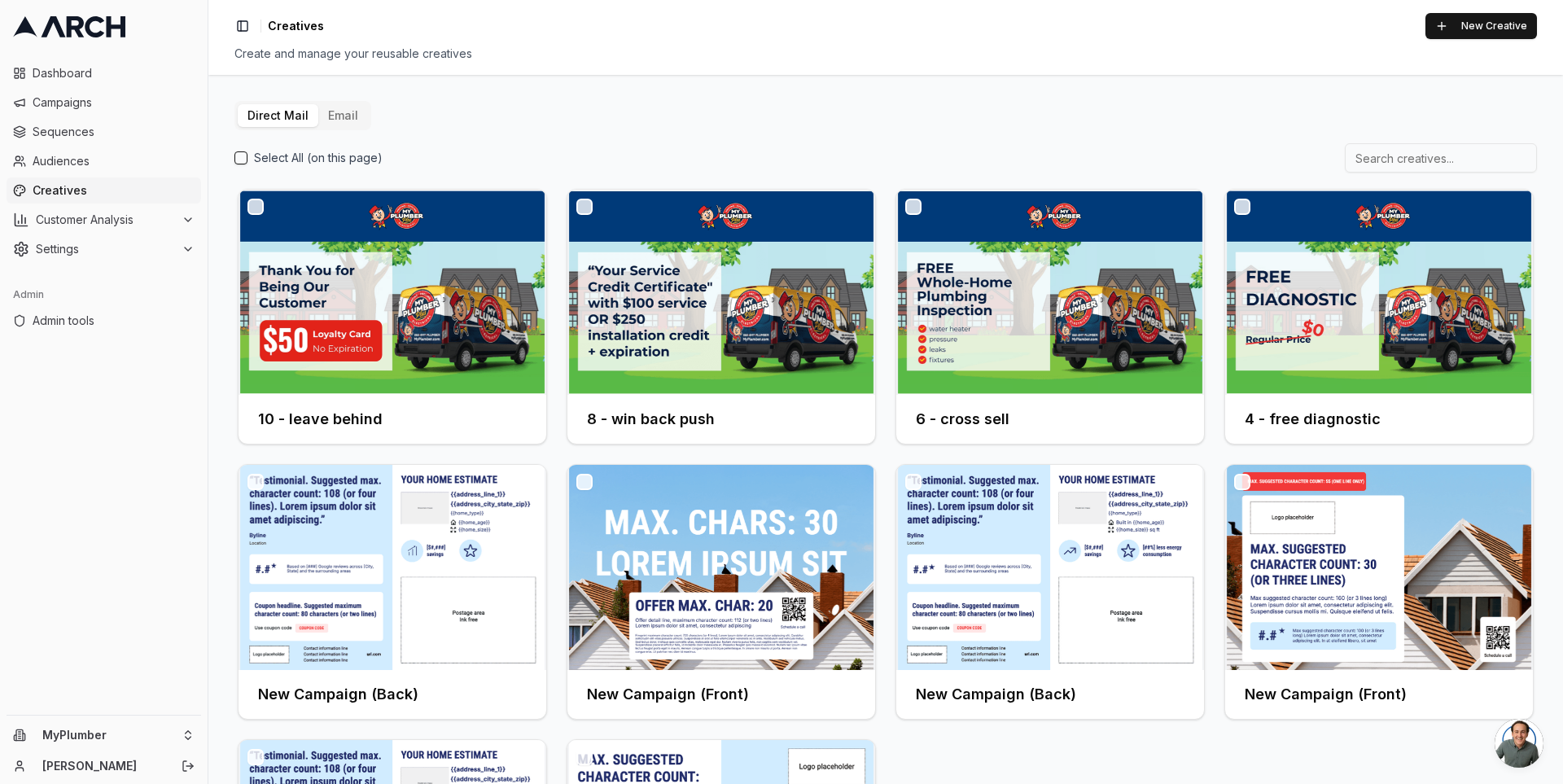
click at [346, 111] on button "Email" at bounding box center [343, 115] width 49 height 23
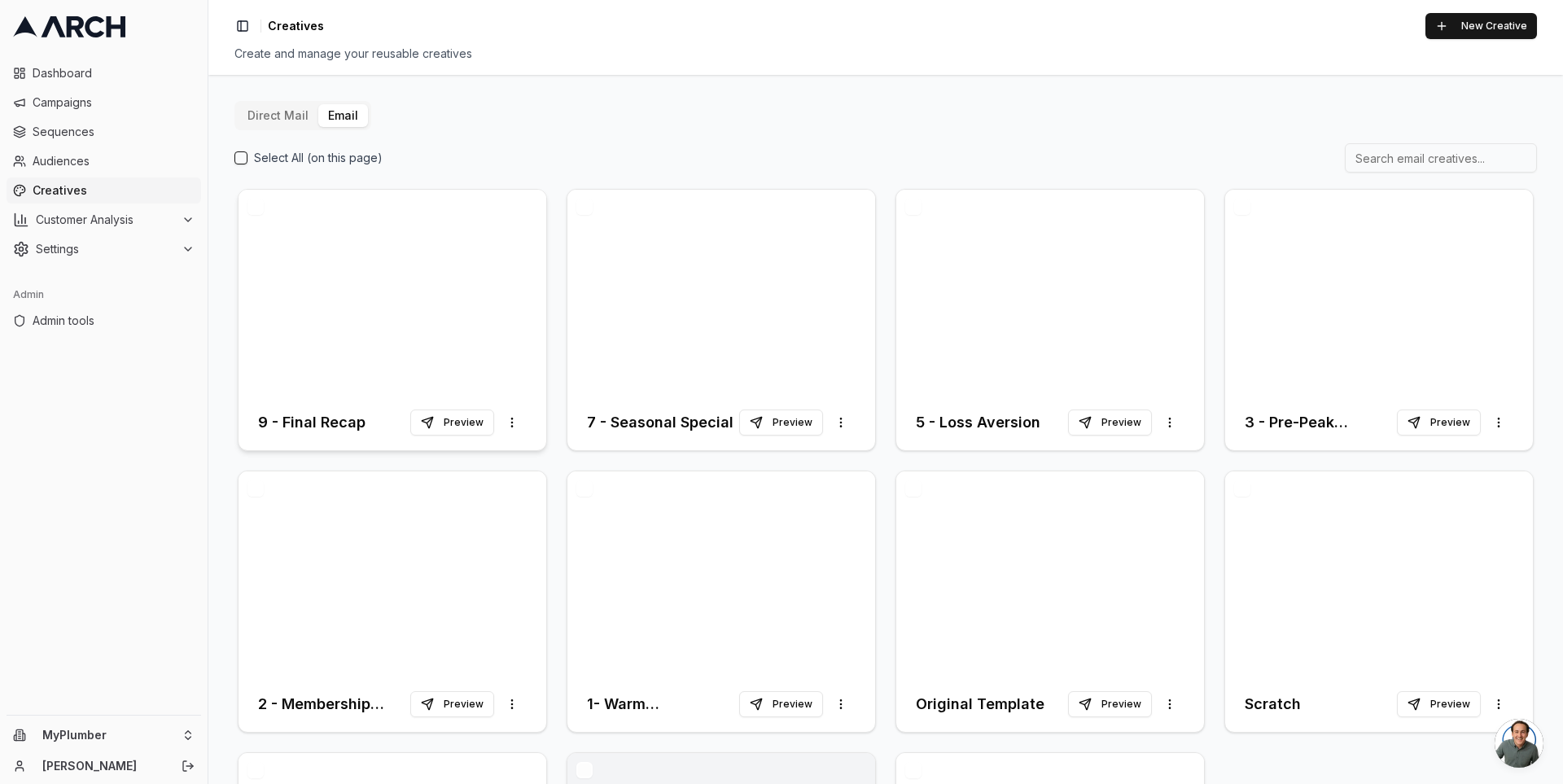
click at [398, 319] on div at bounding box center [393, 292] width 308 height 205
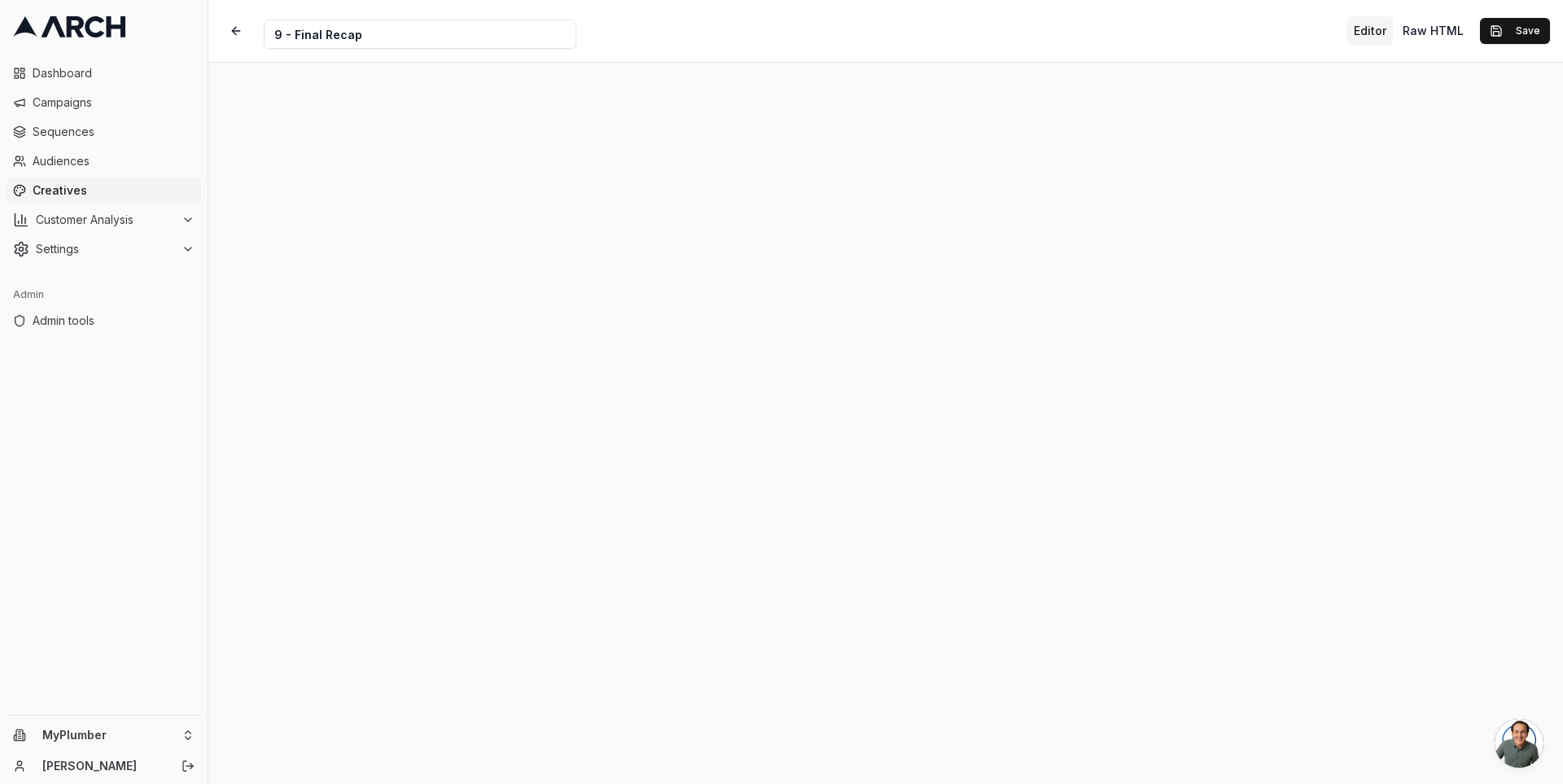
click at [1190, 35] on div "Creative Name 9 - Final Recap Editor Raw HTML Save" at bounding box center [885, 31] width 1355 height 62
click at [1494, 29] on button "Save" at bounding box center [1515, 31] width 70 height 26
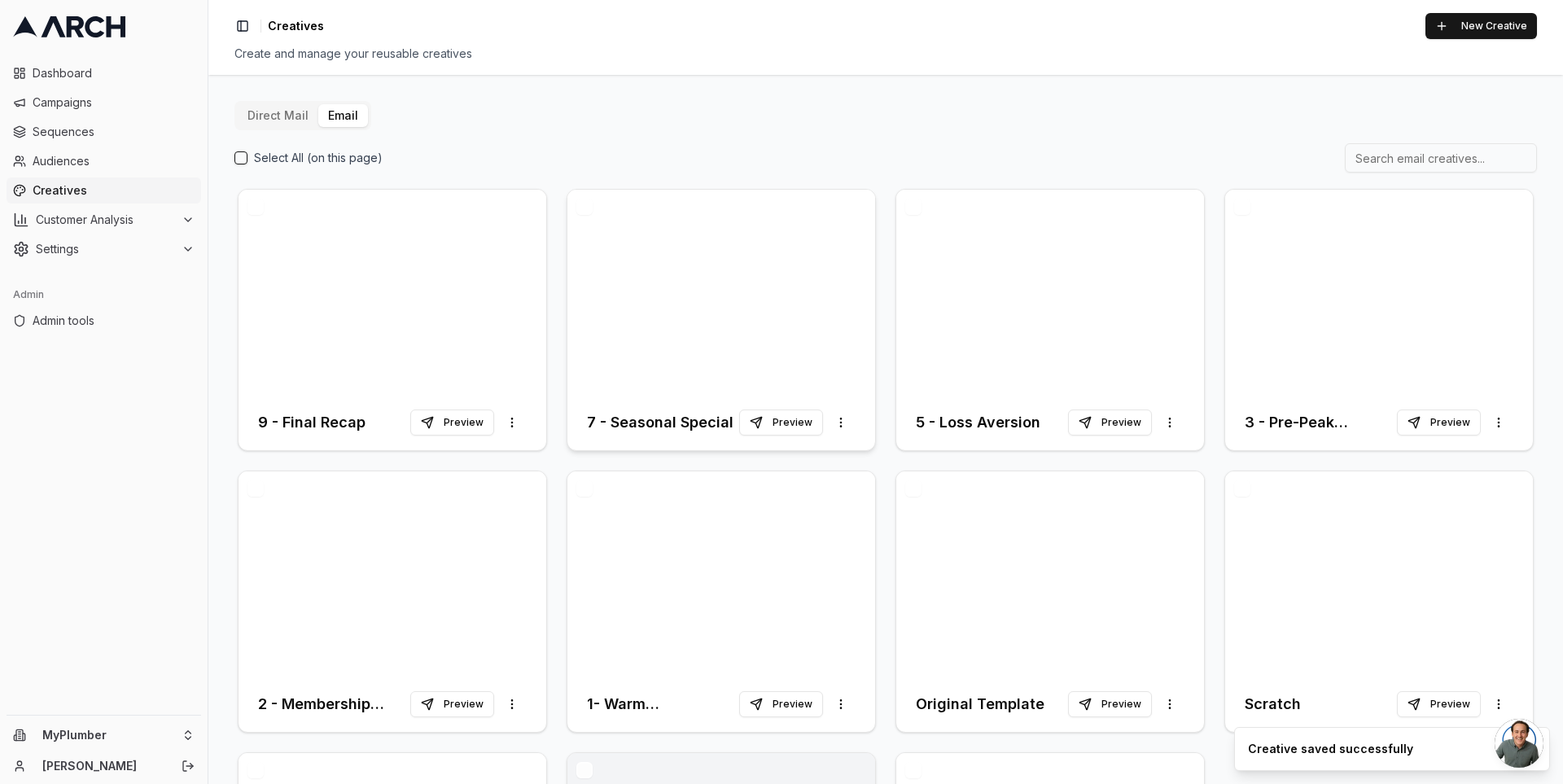
click at [715, 302] on div at bounding box center [721, 292] width 308 height 205
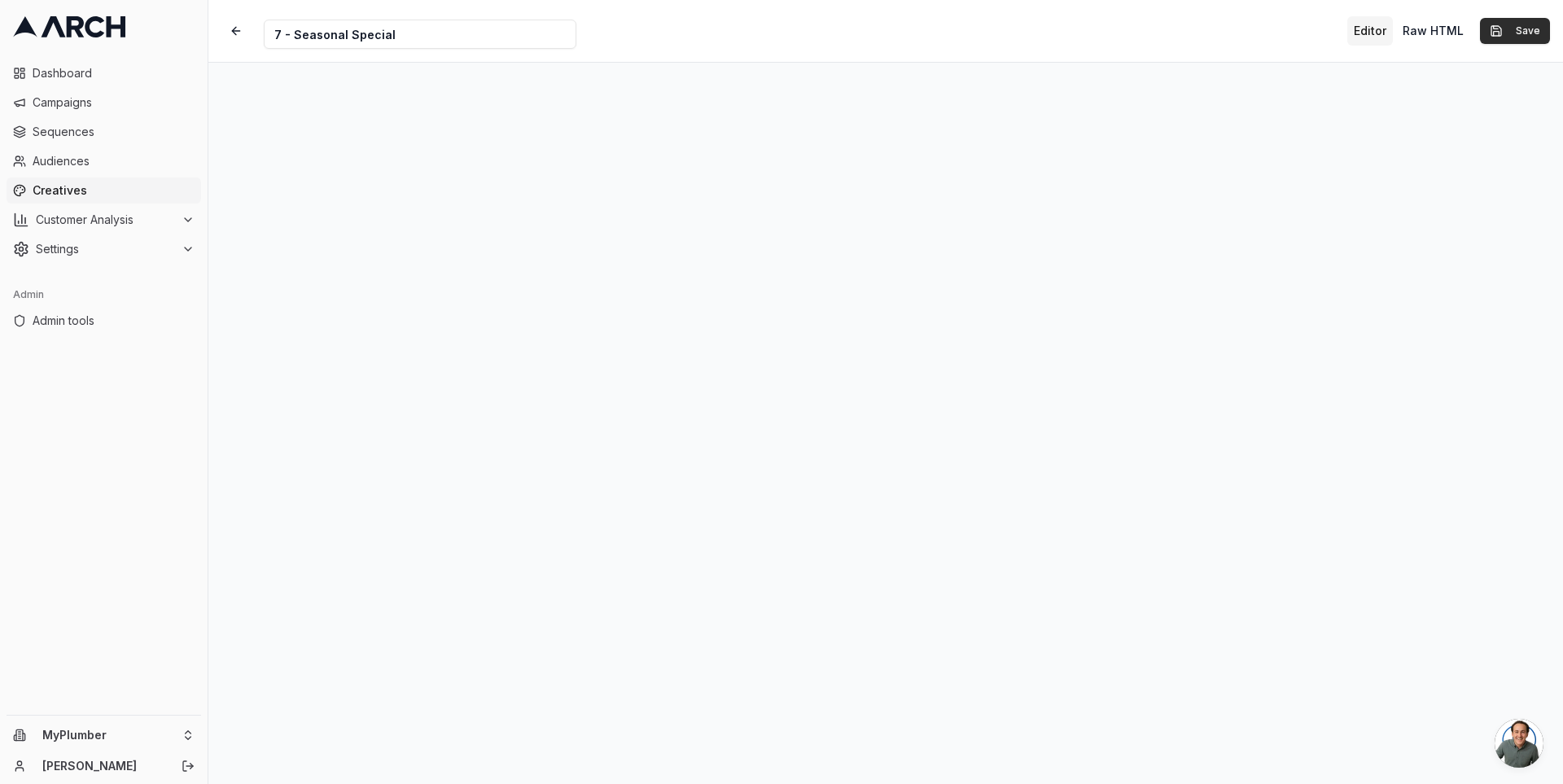
click at [1500, 36] on button "Save" at bounding box center [1515, 31] width 70 height 26
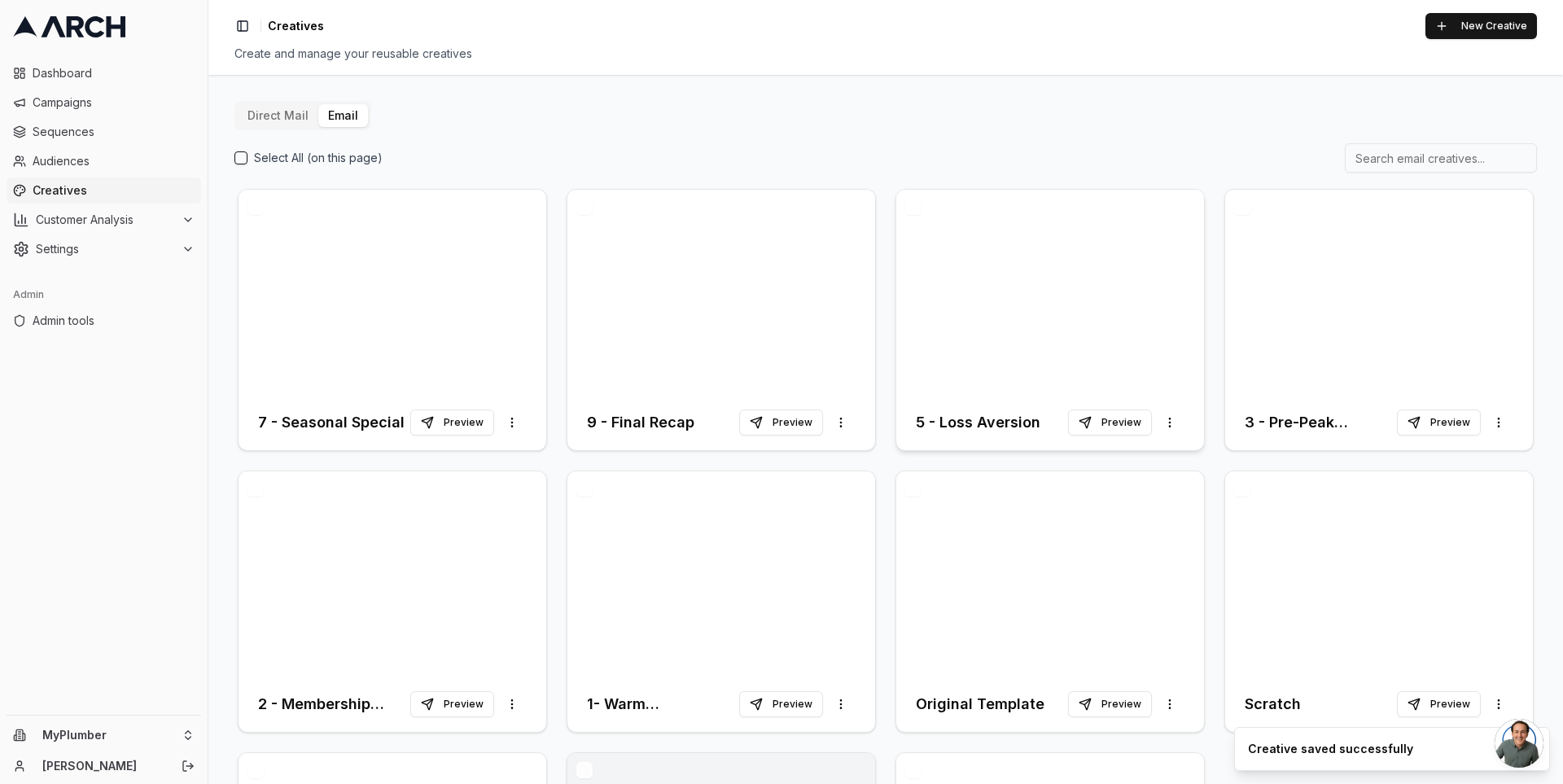
click at [1018, 309] on div at bounding box center [1051, 292] width 308 height 205
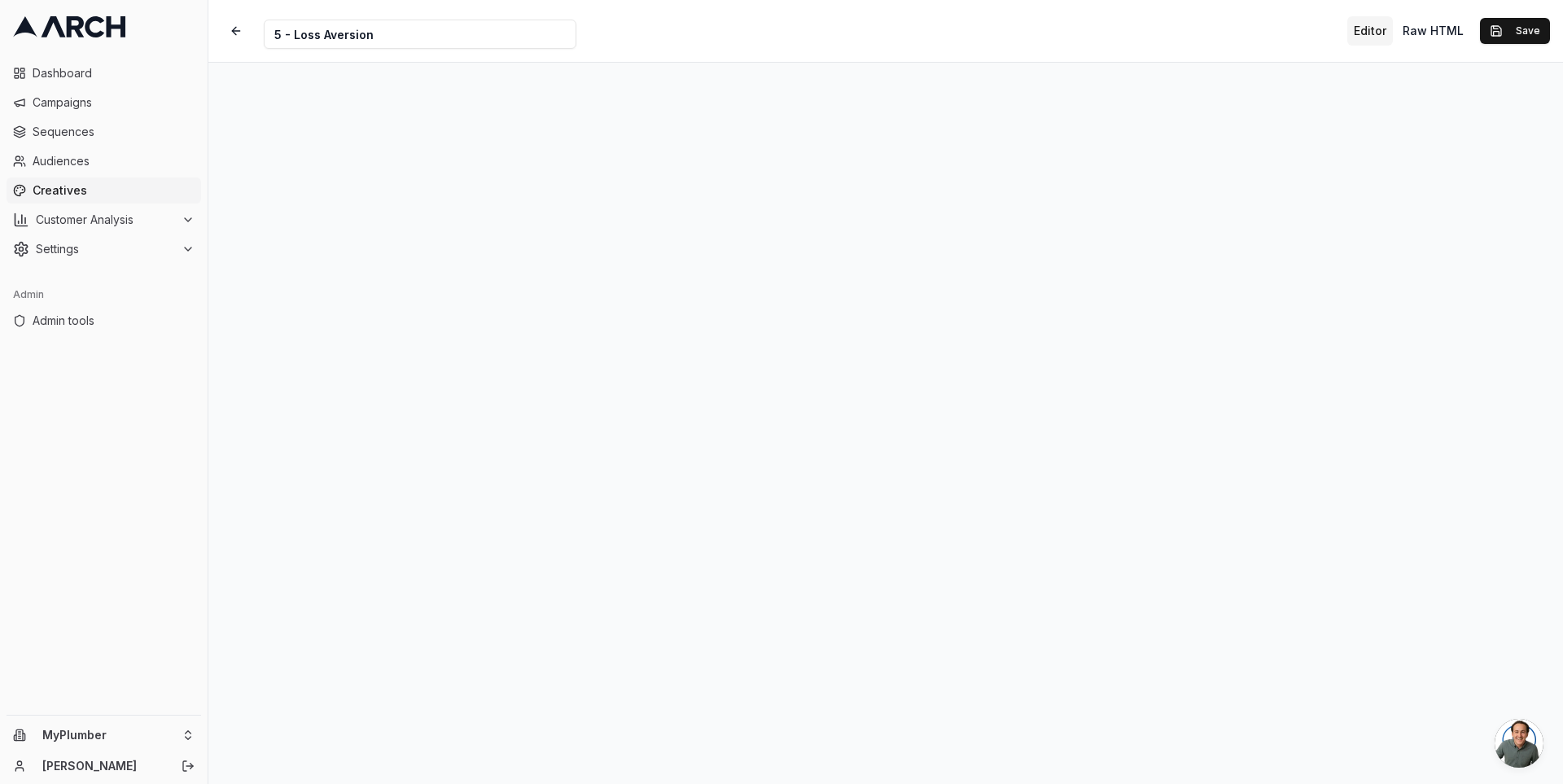
click at [1169, 26] on div "Creative Name 5 - Loss Aversion Editor Raw HTML Save" at bounding box center [885, 31] width 1355 height 62
click at [1528, 30] on button "Save" at bounding box center [1515, 31] width 70 height 26
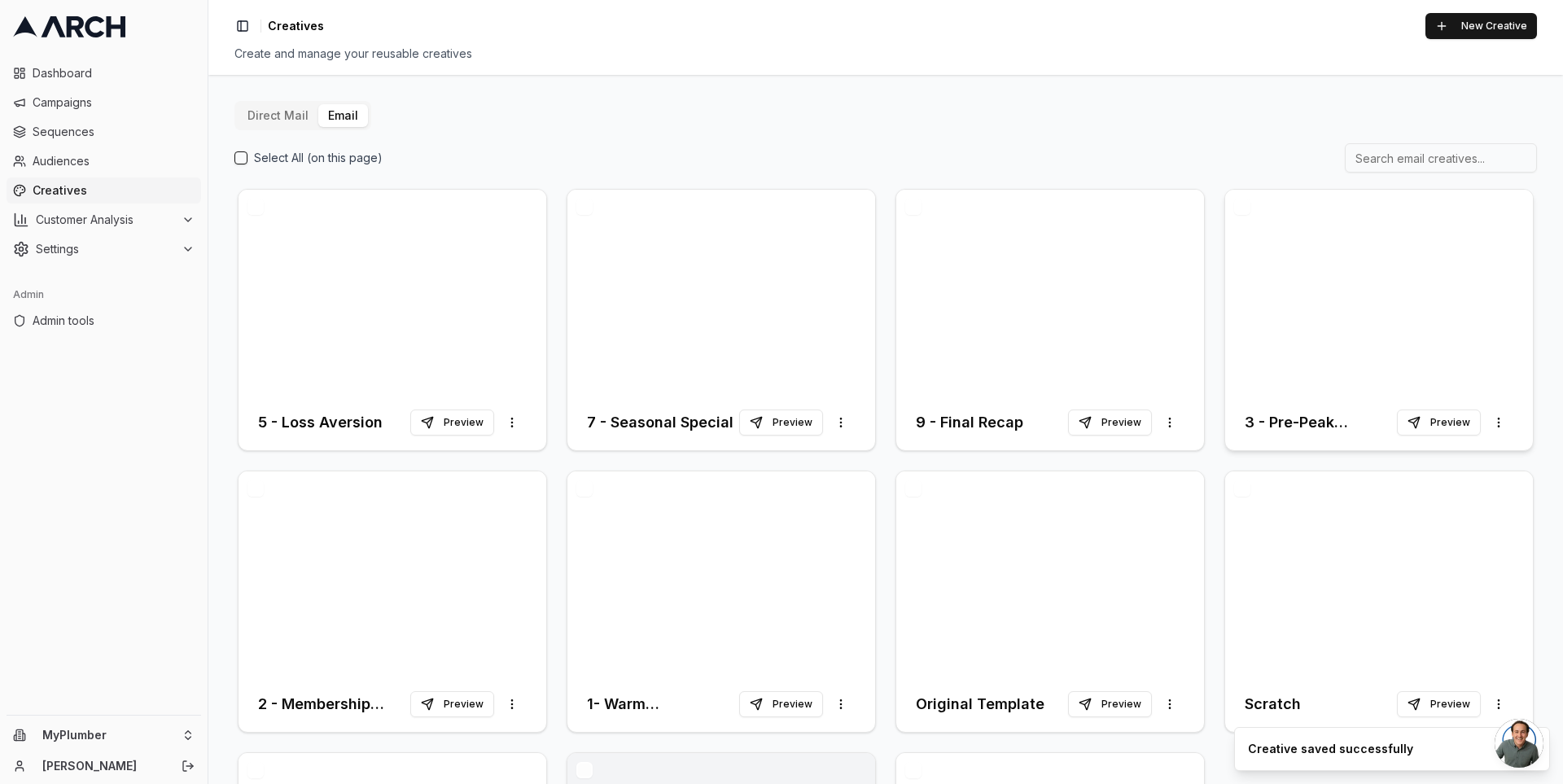
click at [1279, 325] on div at bounding box center [1379, 292] width 308 height 205
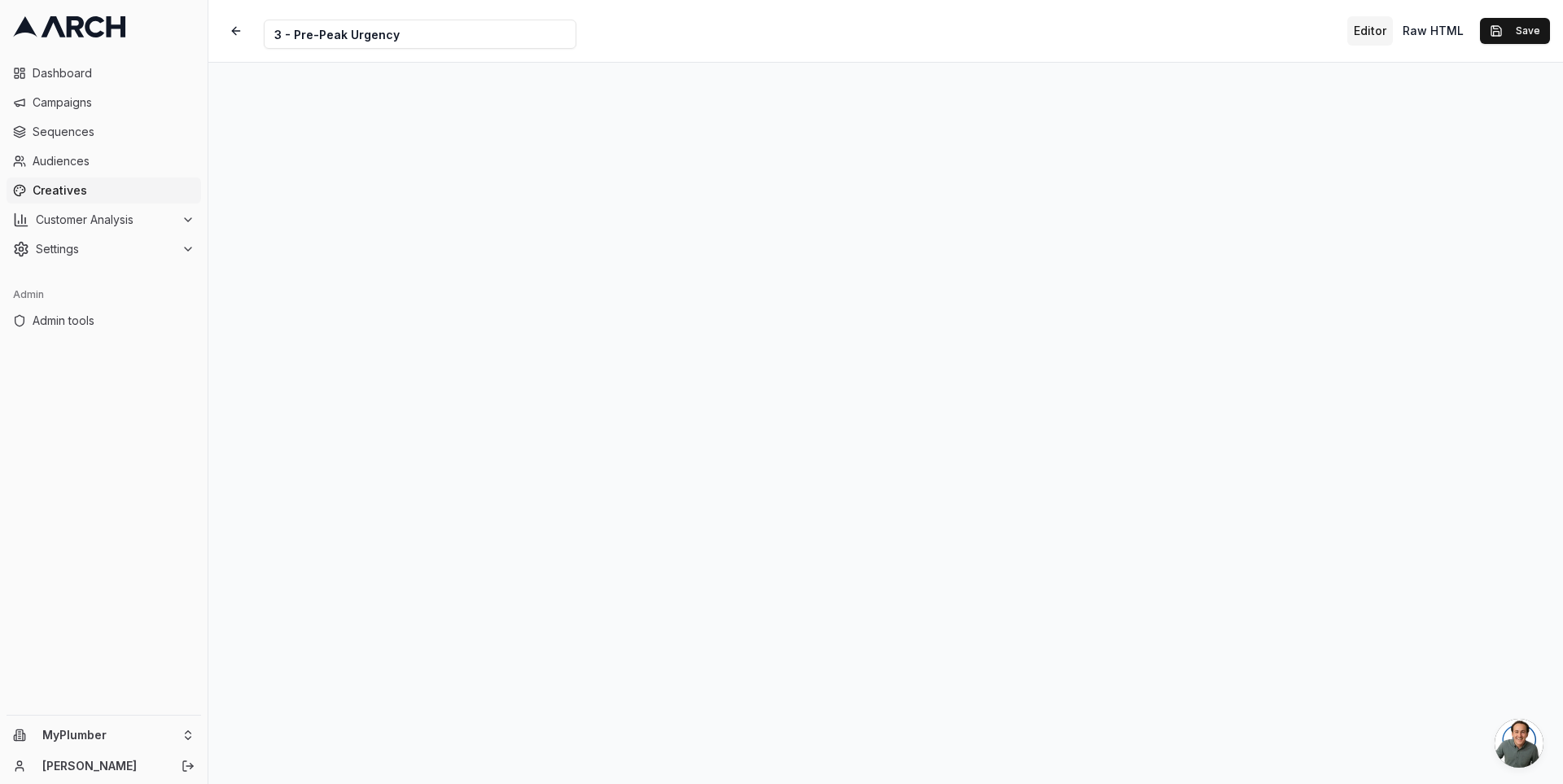
click at [1014, 741] on div at bounding box center [885, 423] width 1355 height 721
click at [1269, 37] on div "Creative Name 3 - Pre-Peak Urgency Editor Raw HTML Save" at bounding box center [885, 31] width 1355 height 62
click at [1513, 28] on button "Save" at bounding box center [1515, 31] width 70 height 26
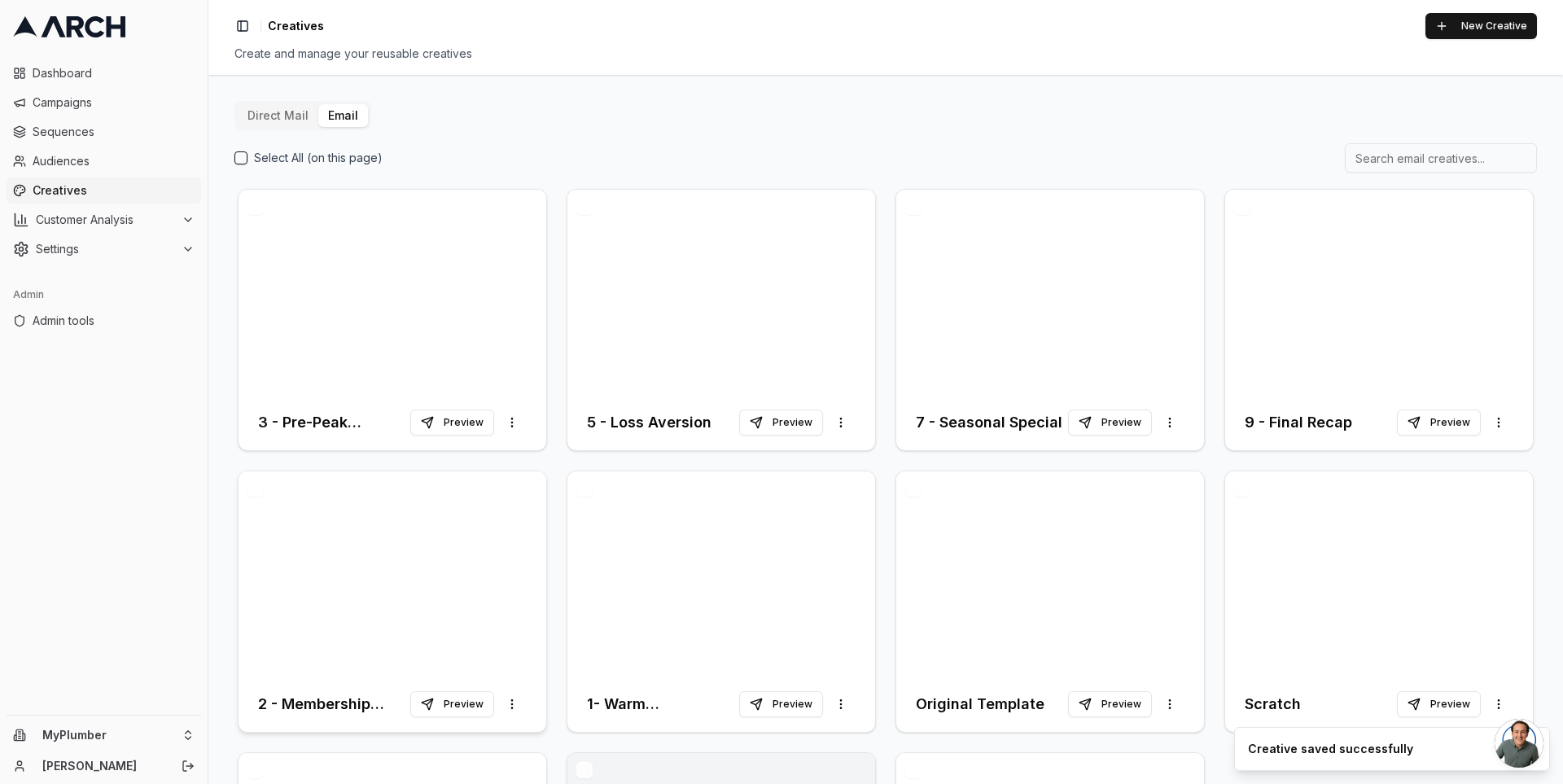
click at [423, 546] on div at bounding box center [393, 574] width 308 height 205
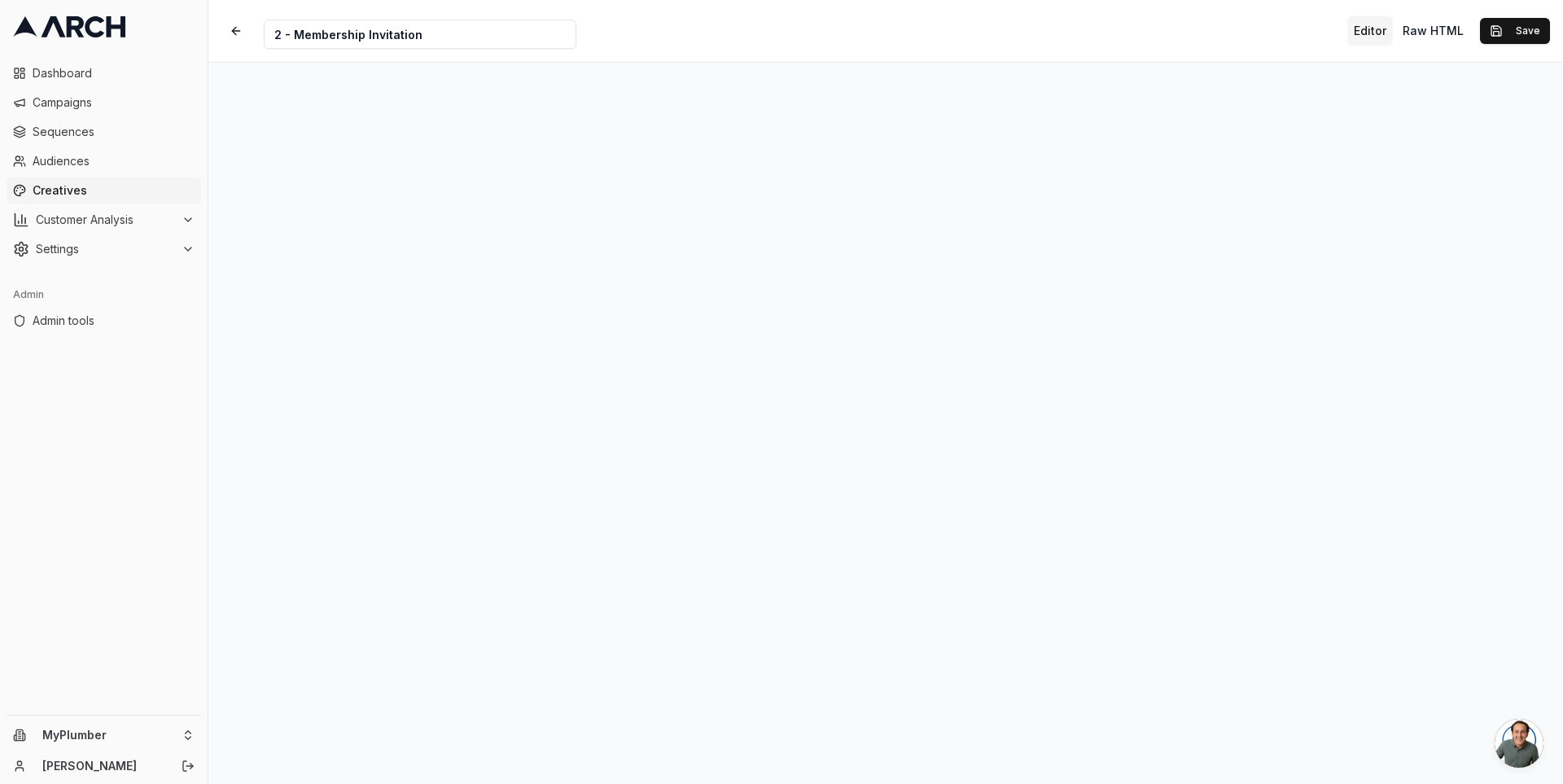
click at [1200, 49] on div "Creative Name 2 - Membership Invitation Editor Raw HTML Save" at bounding box center [885, 31] width 1355 height 62
click at [1525, 31] on button "Save" at bounding box center [1515, 31] width 70 height 26
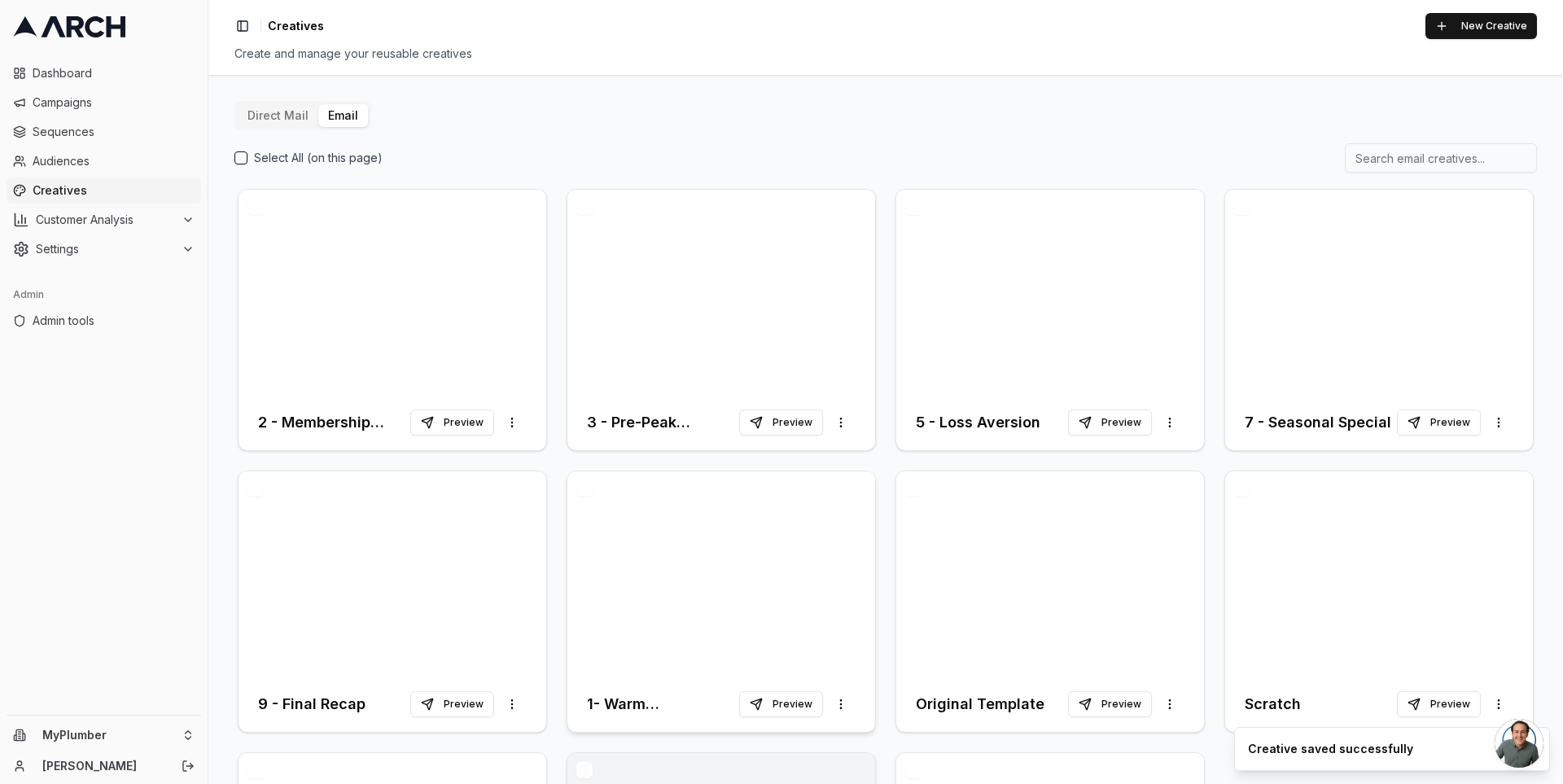
click at [749, 552] on div at bounding box center [721, 574] width 308 height 205
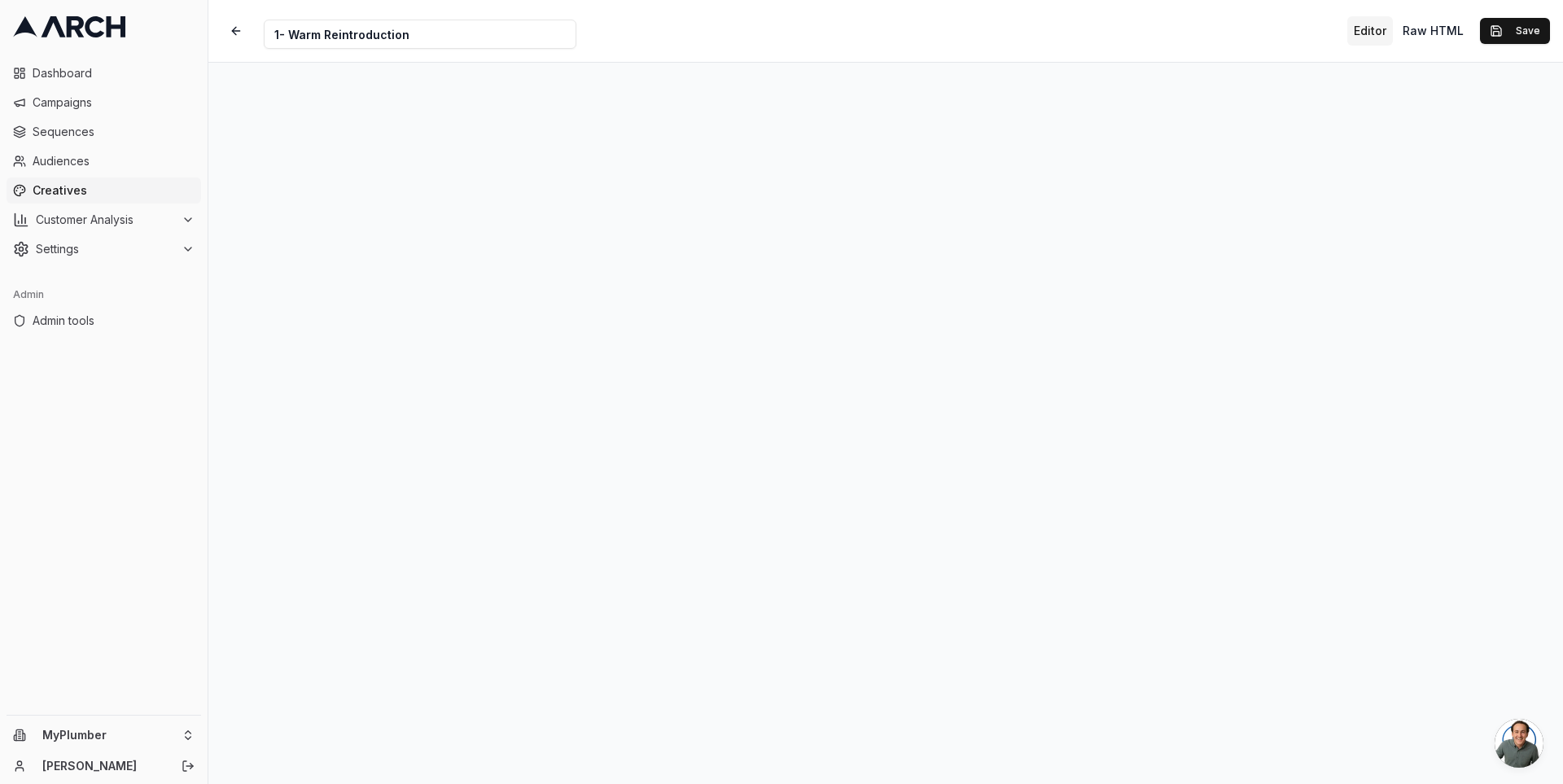
click at [1231, 35] on div "Creative Name 1- Warm Reintroduction Editor Raw HTML Save" at bounding box center [885, 31] width 1355 height 62
click at [1527, 27] on button "Save" at bounding box center [1515, 31] width 70 height 26
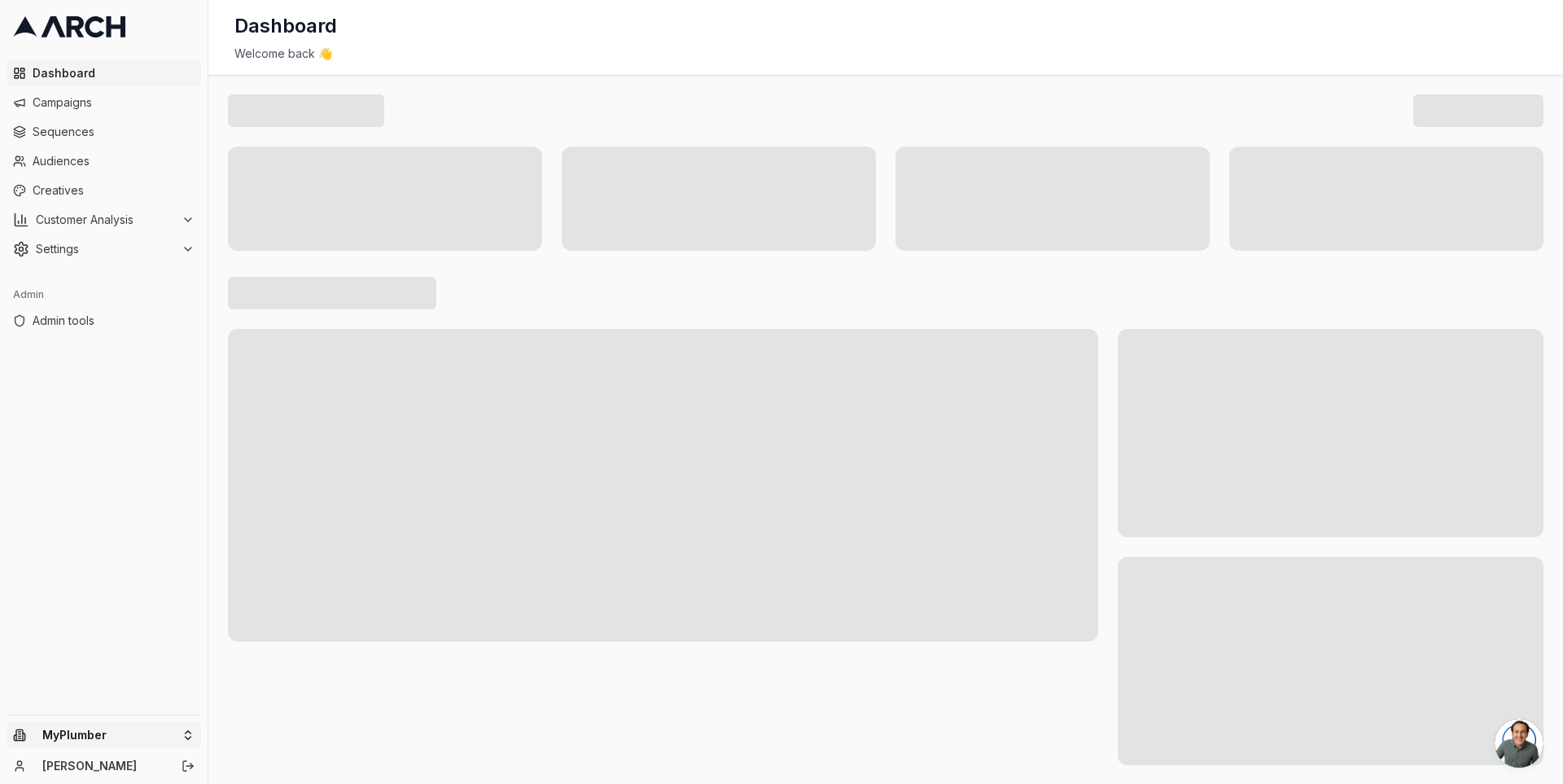
click at [107, 741] on html "Dashboard Campaigns Sequences Audiences Creatives Customer Analysis Settings Ad…" at bounding box center [782, 392] width 1563 height 784
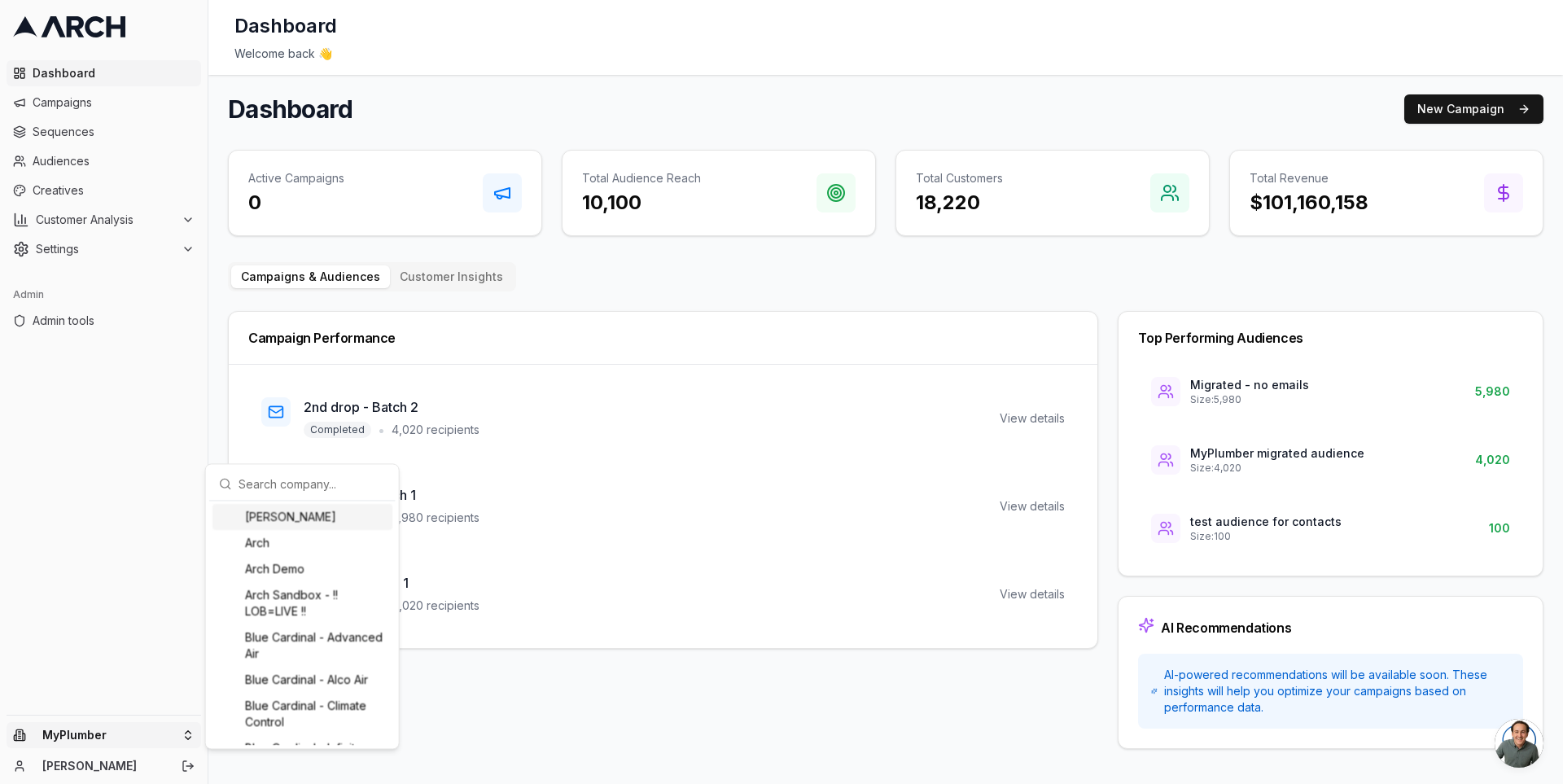
click at [286, 484] on input "text" at bounding box center [312, 483] width 147 height 33
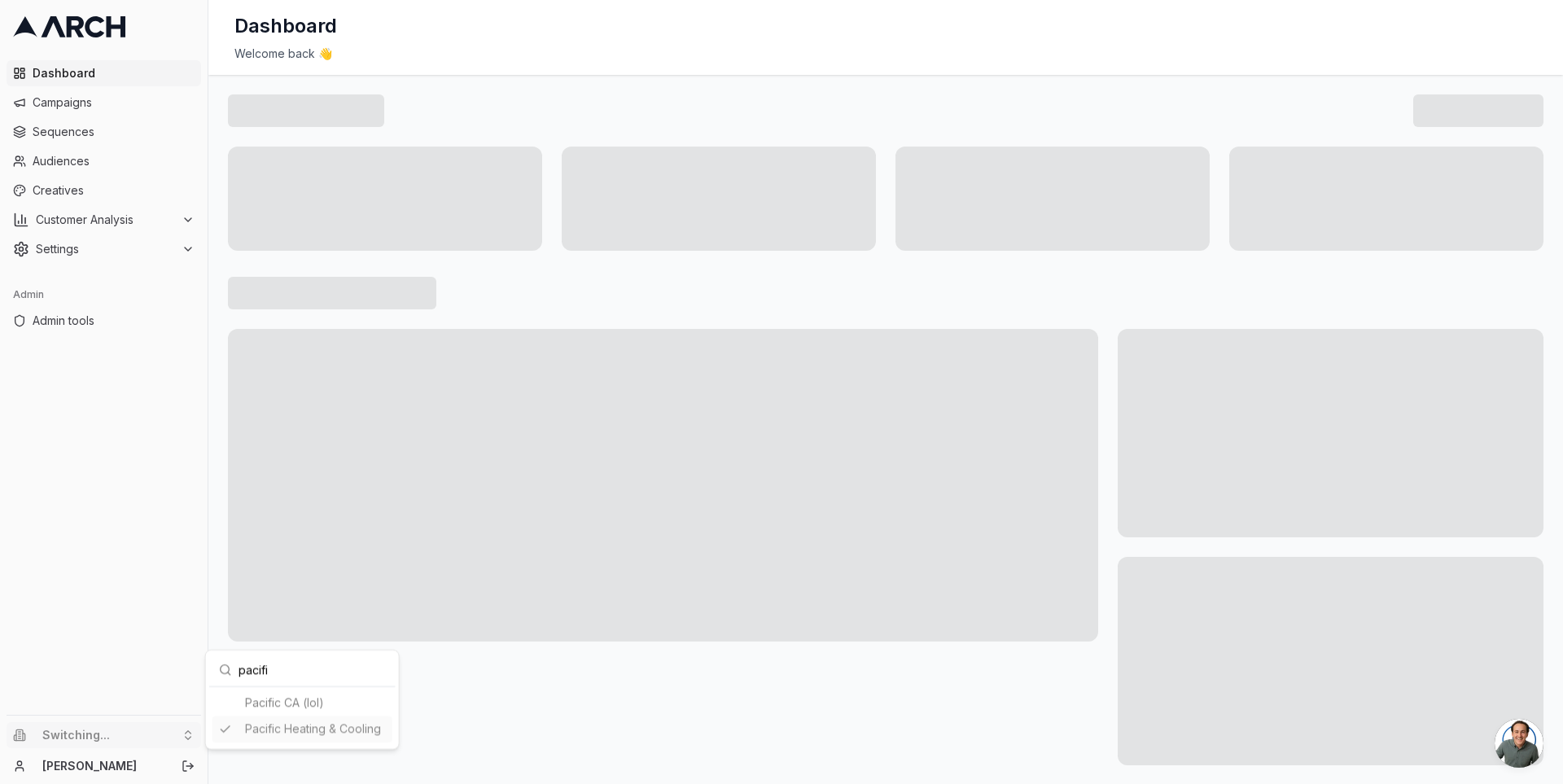
type input "pacifi"
click at [210, 279] on html "Dashboard Campaigns Sequences Audiences Creatives Customer Analysis Settings Ad…" at bounding box center [782, 392] width 1563 height 784
click at [99, 91] on link "Campaigns" at bounding box center [104, 103] width 194 height 26
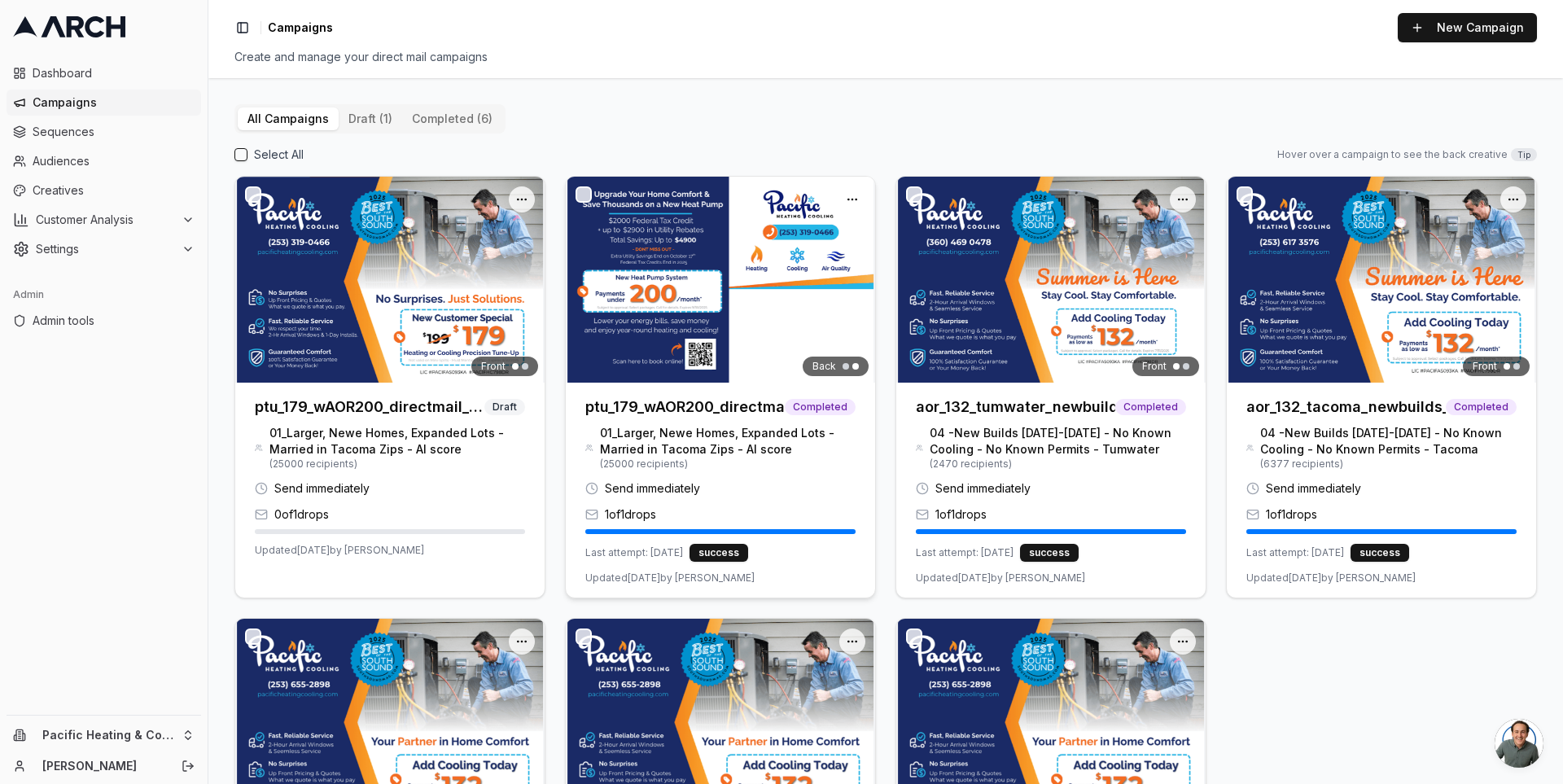
click at [603, 320] on img at bounding box center [721, 279] width 310 height 206
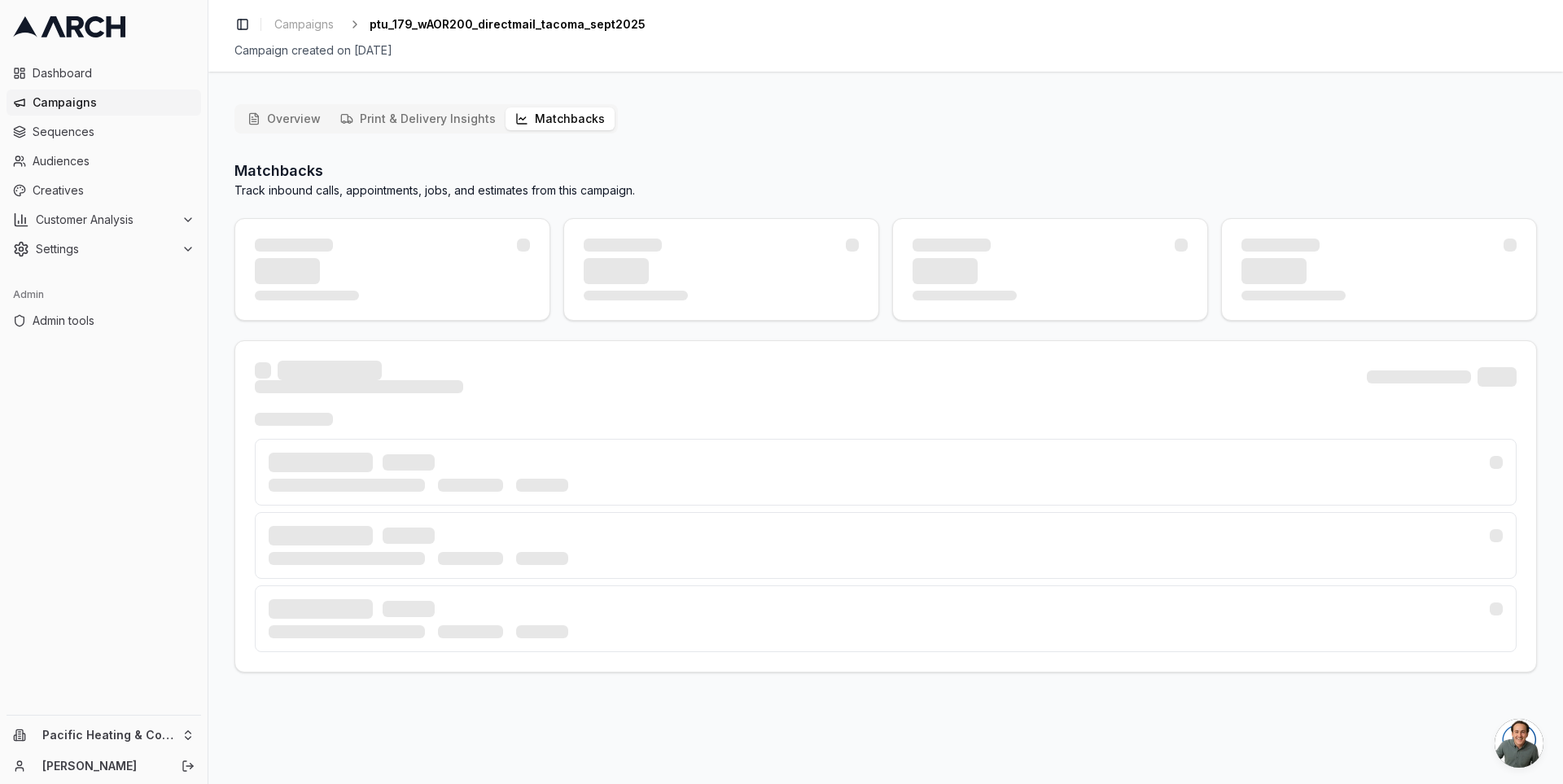
click at [529, 122] on button "Matchbacks" at bounding box center [559, 118] width 110 height 23
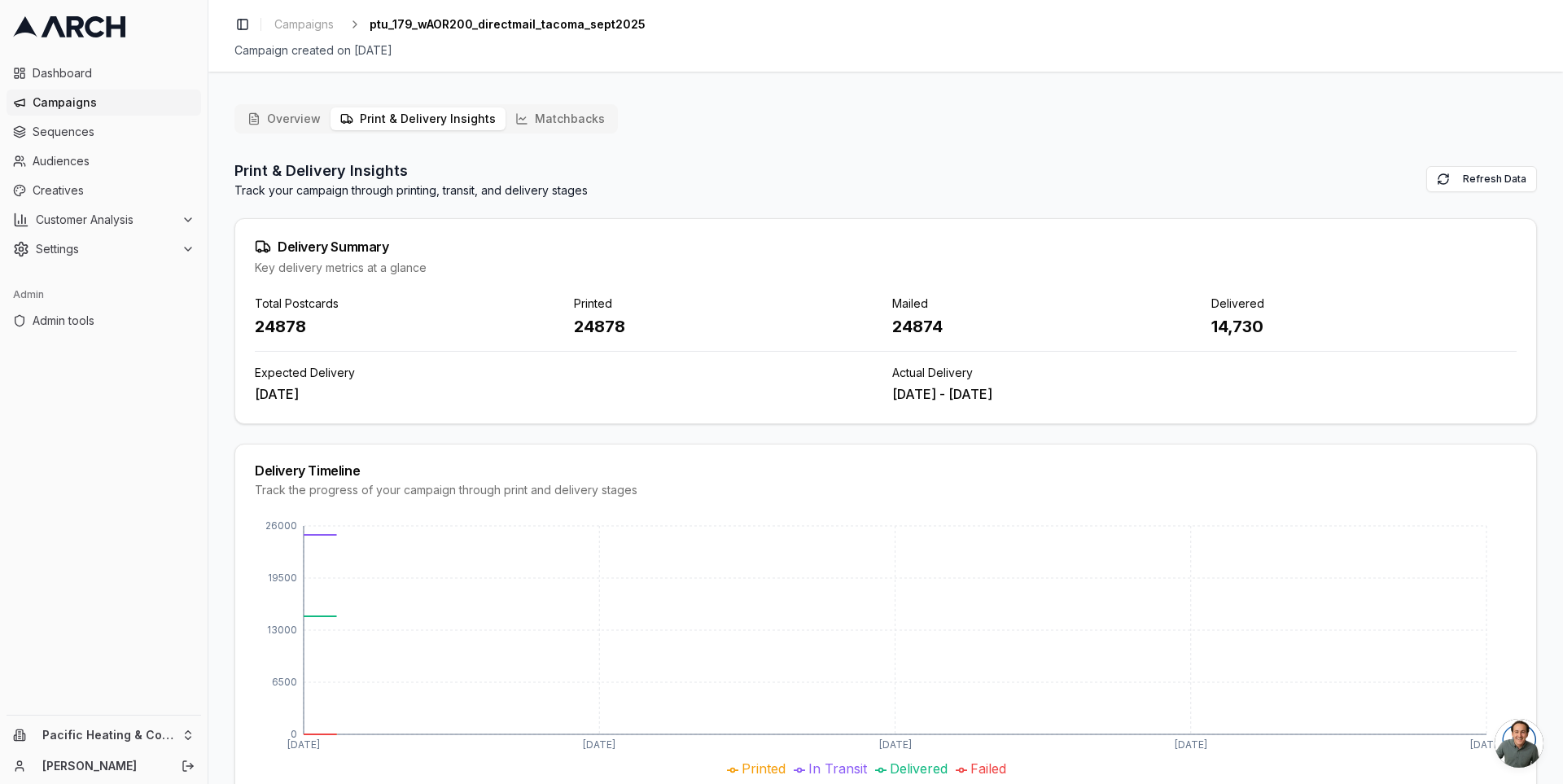
click at [399, 117] on button "Print & Delivery Insights" at bounding box center [417, 118] width 175 height 23
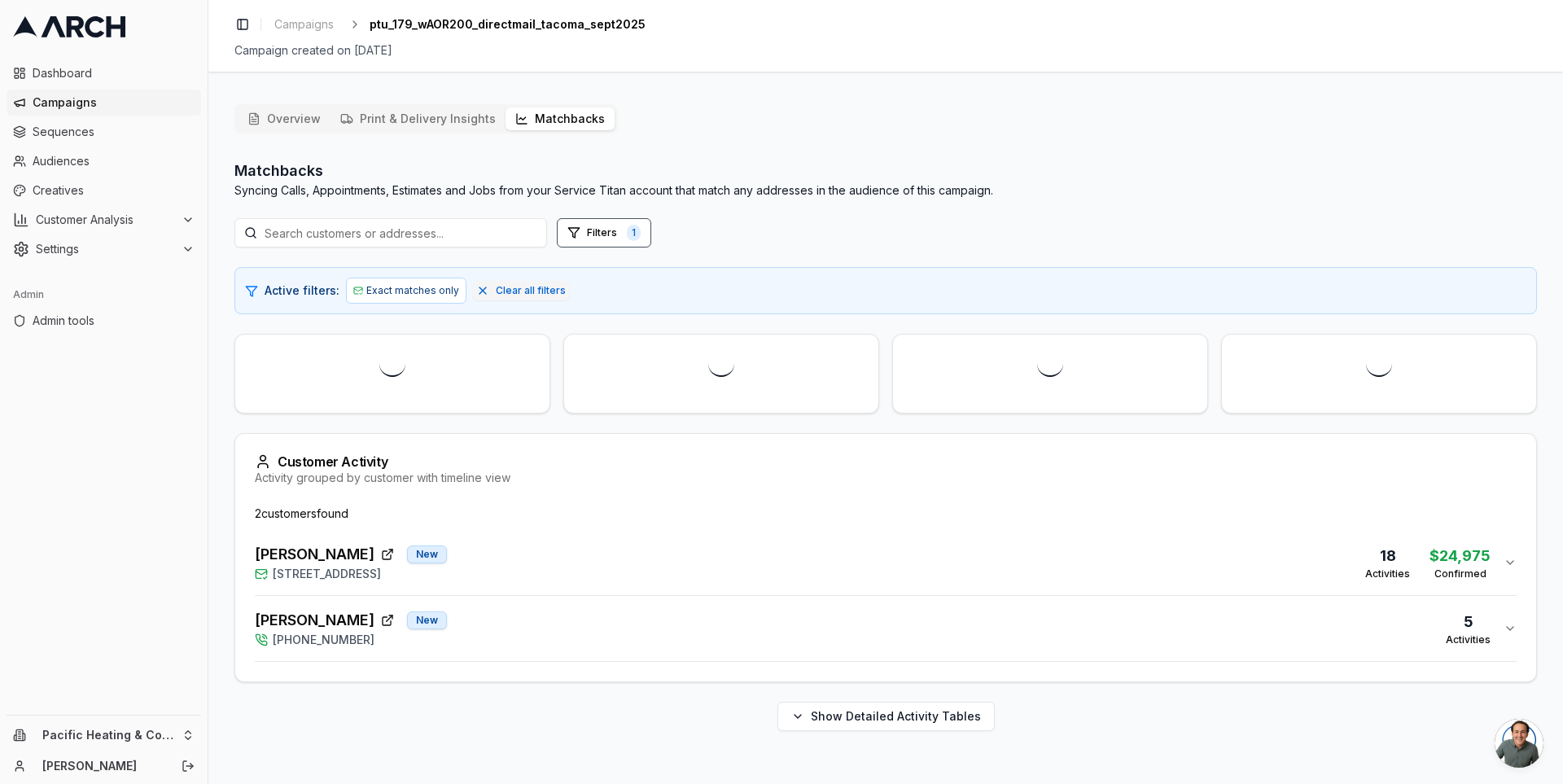
click at [520, 117] on button "Matchbacks" at bounding box center [559, 118] width 110 height 23
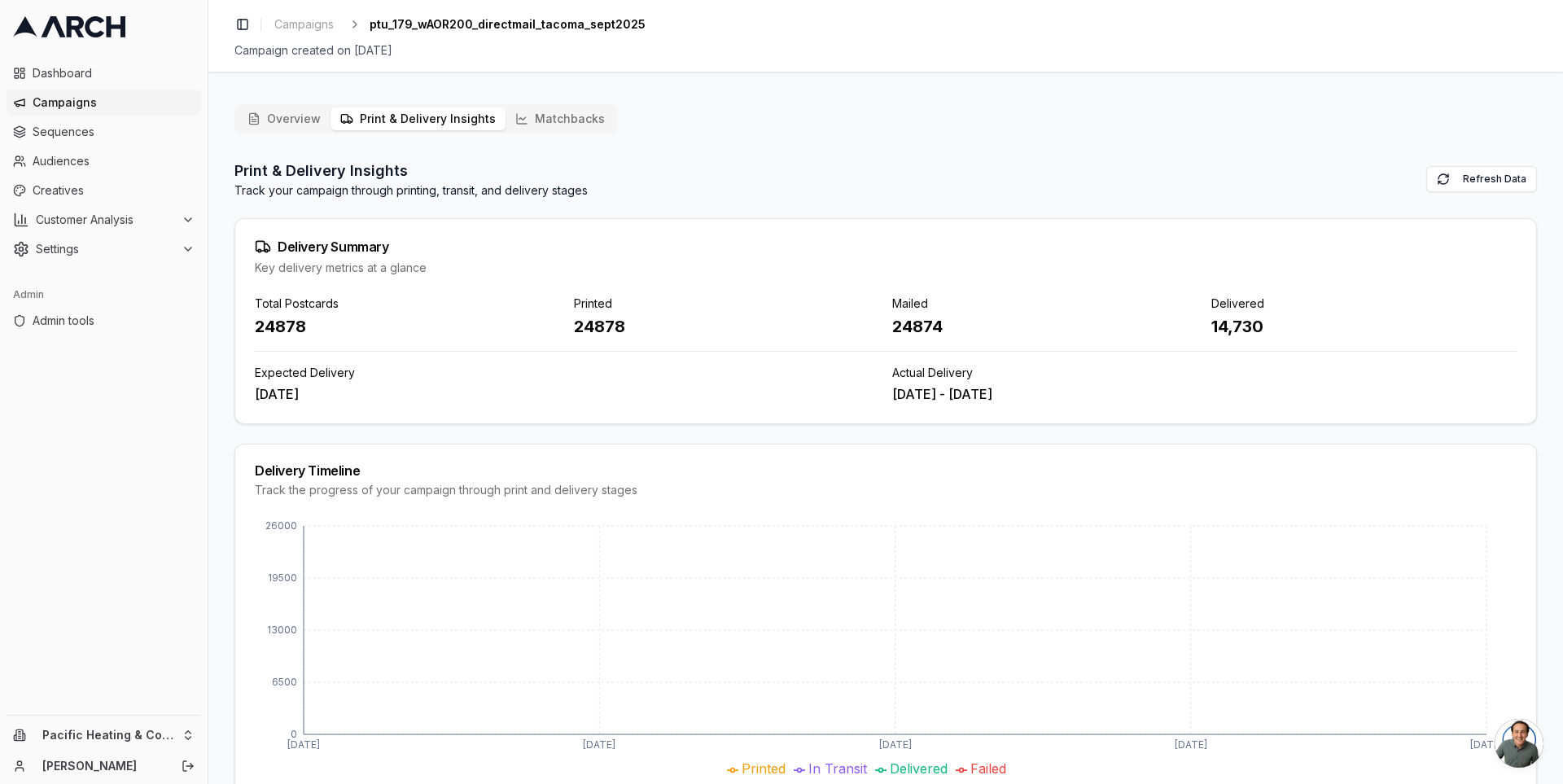
click at [445, 116] on button "Print & Delivery Insights" at bounding box center [417, 118] width 175 height 23
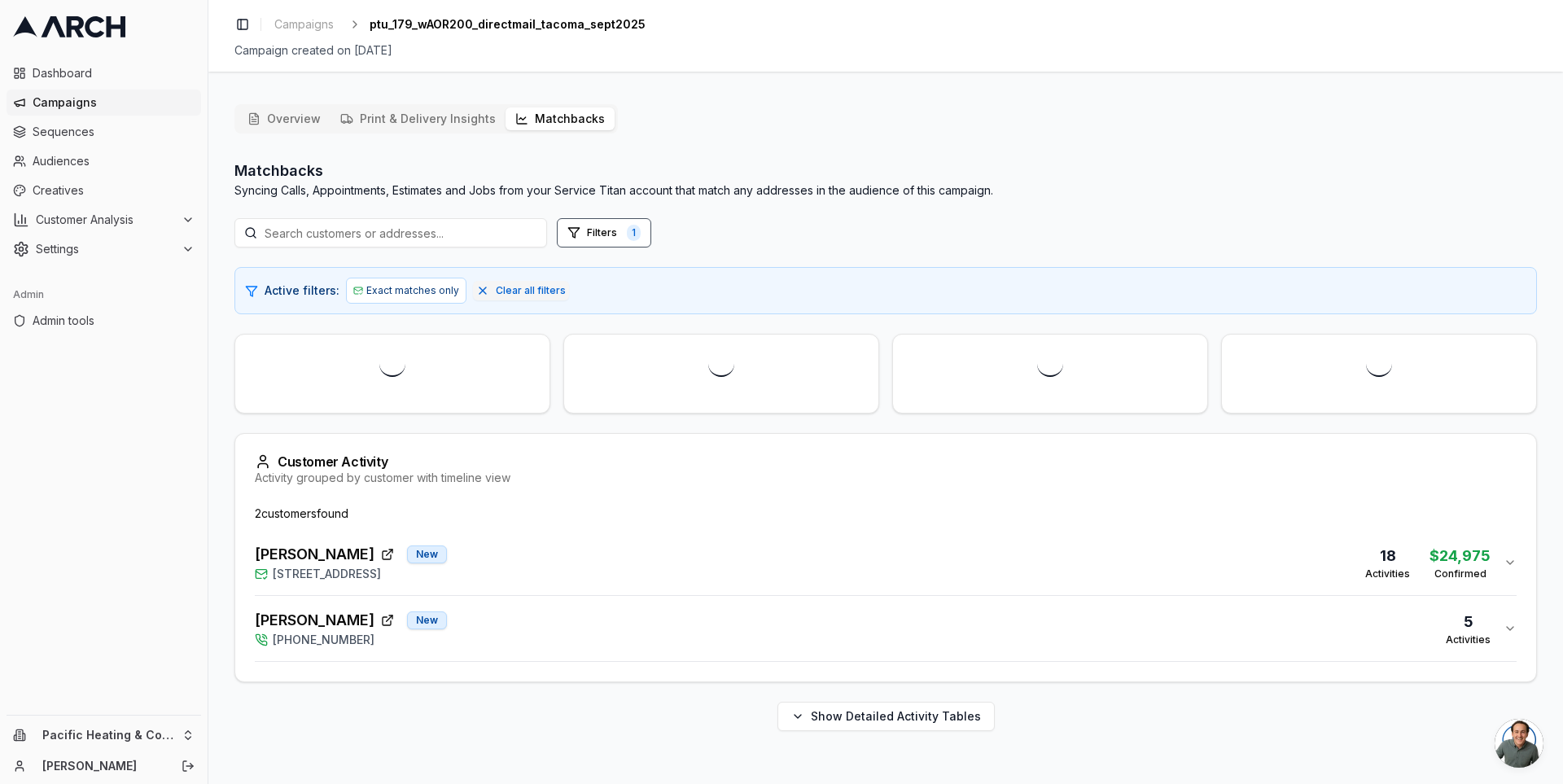
click at [550, 115] on button "Matchbacks" at bounding box center [559, 118] width 110 height 23
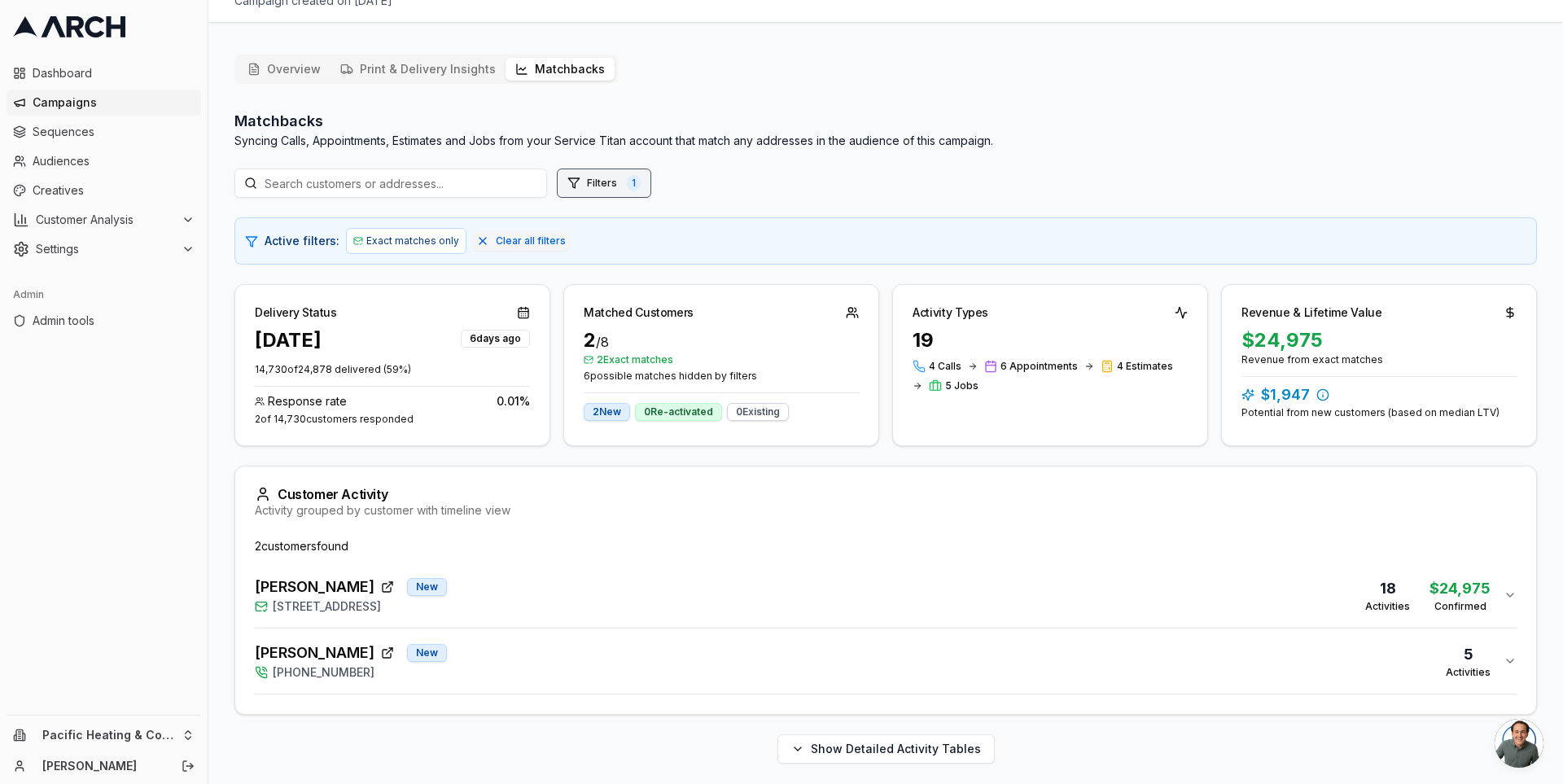
scroll to position [51, 0]
drag, startPoint x: 407, startPoint y: 369, endPoint x: 273, endPoint y: 366, distance: 134.0
click at [274, 366] on p "14,730 of 24,878 delivered ( 59 %)" at bounding box center [392, 367] width 275 height 13
click at [273, 366] on p "14,730 of 24,878 delivered ( 59 %)" at bounding box center [392, 367] width 275 height 13
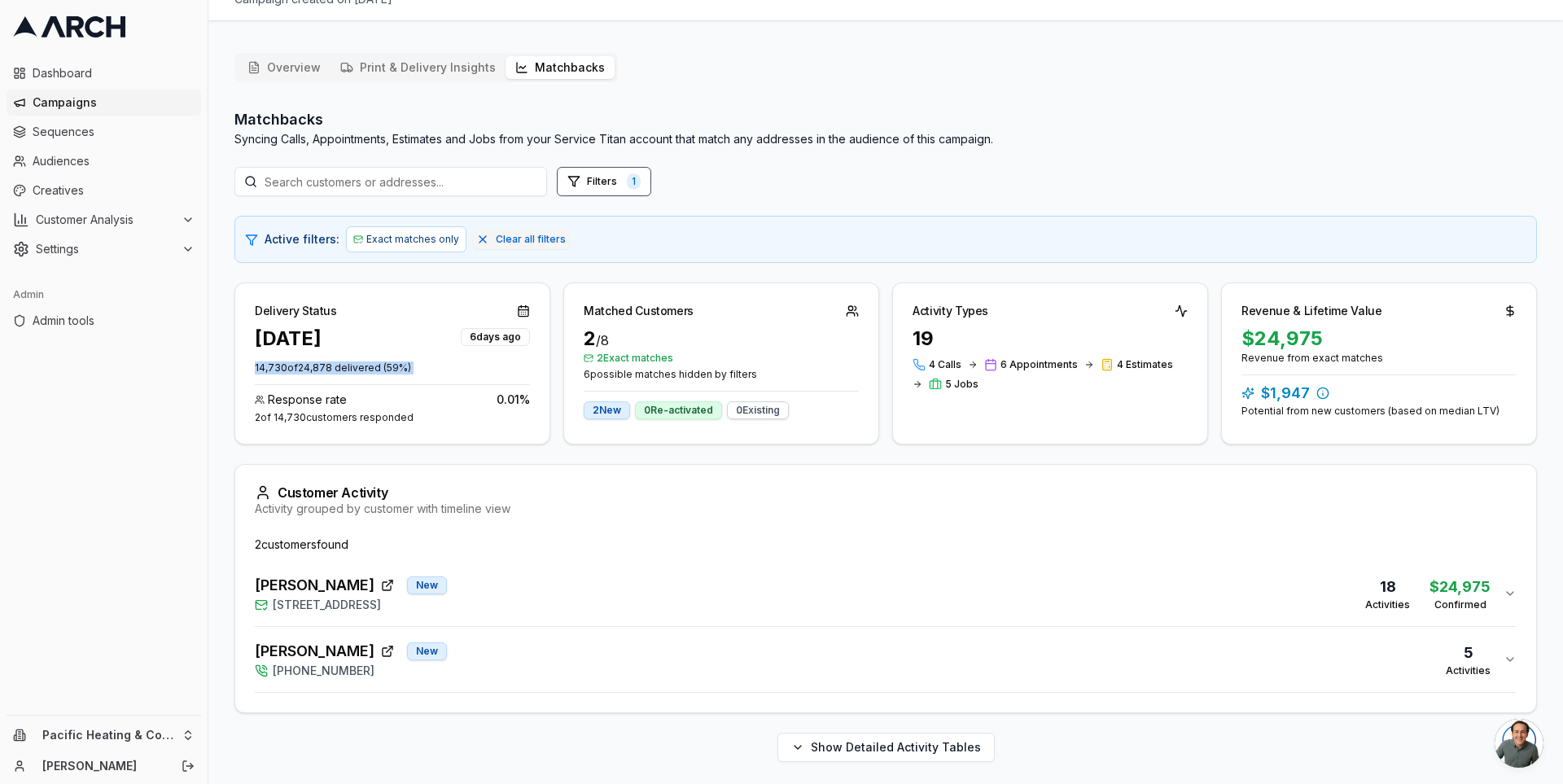
click at [273, 366] on p "14,730 of 24,878 delivered ( 59 %)" at bounding box center [392, 367] width 275 height 13
drag, startPoint x: 309, startPoint y: 417, endPoint x: 251, endPoint y: 417, distance: 58.0
click at [251, 417] on div "Sep 4, 2025 6 days ago 14,730 of 24,878 delivered ( 59 %) Response rate 0.01 % …" at bounding box center [392, 385] width 315 height 118
click at [282, 417] on div "2 of 14,730 customers responded" at bounding box center [392, 417] width 275 height 13
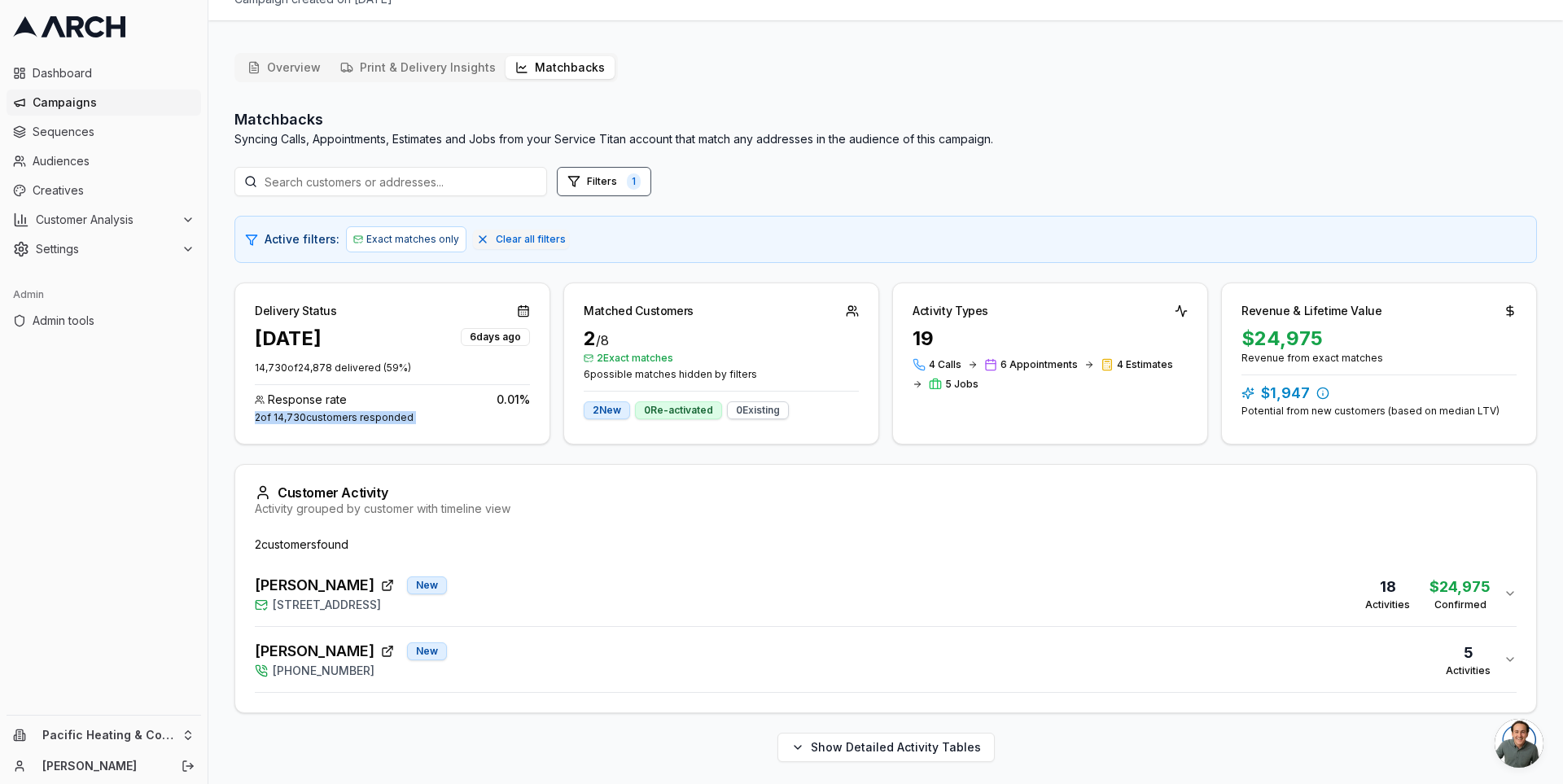
click at [282, 417] on div "2 of 14,730 customers responded" at bounding box center [392, 417] width 275 height 13
drag, startPoint x: 315, startPoint y: 417, endPoint x: 295, endPoint y: 413, distance: 20.4
click at [295, 413] on div "2 of 14,730 customers responded" at bounding box center [392, 417] width 275 height 13
drag, startPoint x: 295, startPoint y: 419, endPoint x: 268, endPoint y: 396, distance: 35.5
click at [268, 396] on div "Response rate 0.01 % 2 of 14,730 customers responded" at bounding box center [392, 404] width 275 height 39
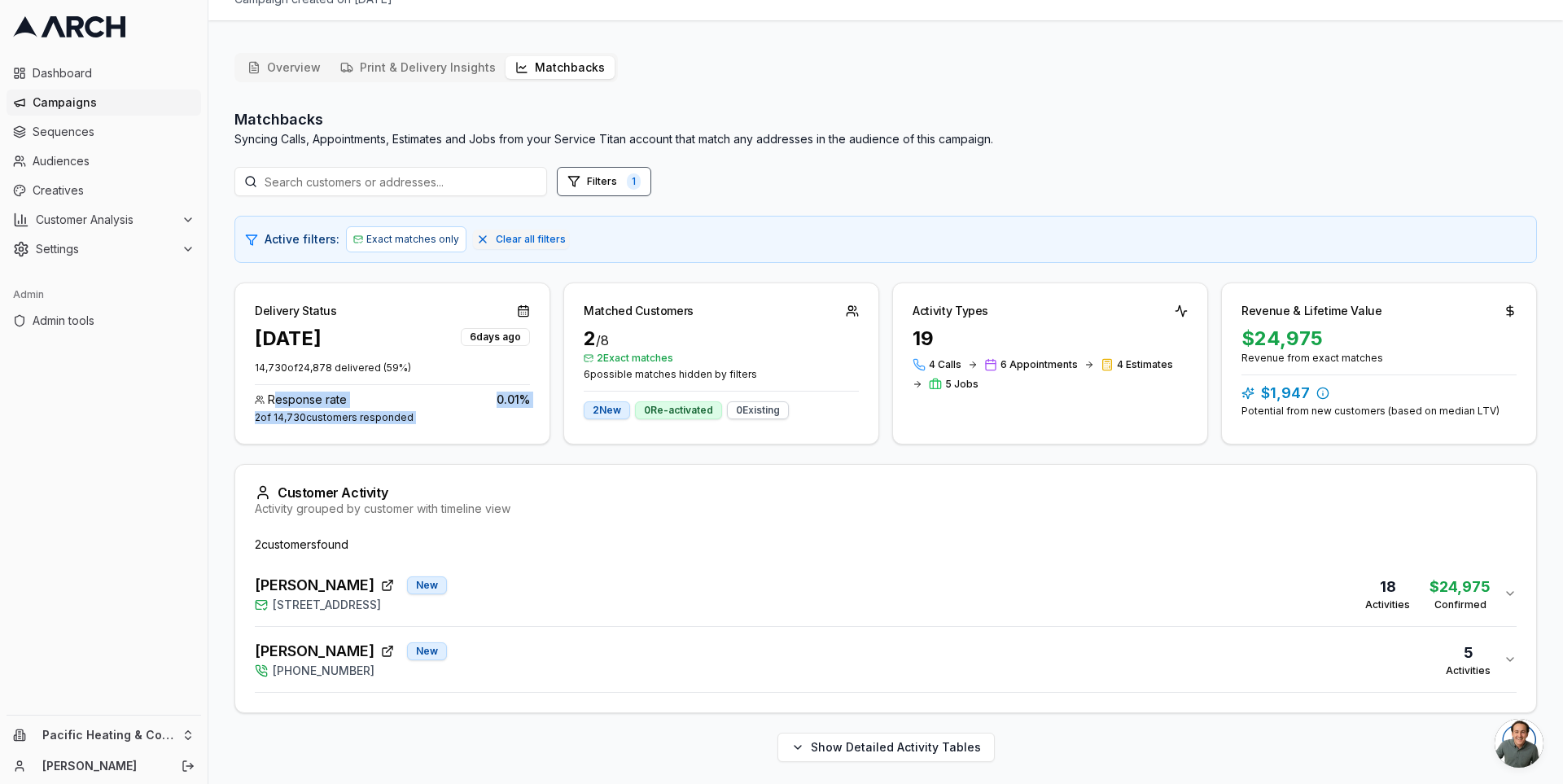
drag, startPoint x: 275, startPoint y: 400, endPoint x: 315, endPoint y: 415, distance: 42.7
click at [315, 415] on div "Response rate 0.01 % 2 of 14,730 customers responded" at bounding box center [392, 404] width 275 height 39
click at [315, 415] on div "2 of 14,730 customers responded" at bounding box center [392, 417] width 275 height 13
drag, startPoint x: 315, startPoint y: 415, endPoint x: 422, endPoint y: 417, distance: 107.0
click at [422, 417] on div "2 of 14,730 customers responded" at bounding box center [392, 417] width 275 height 13
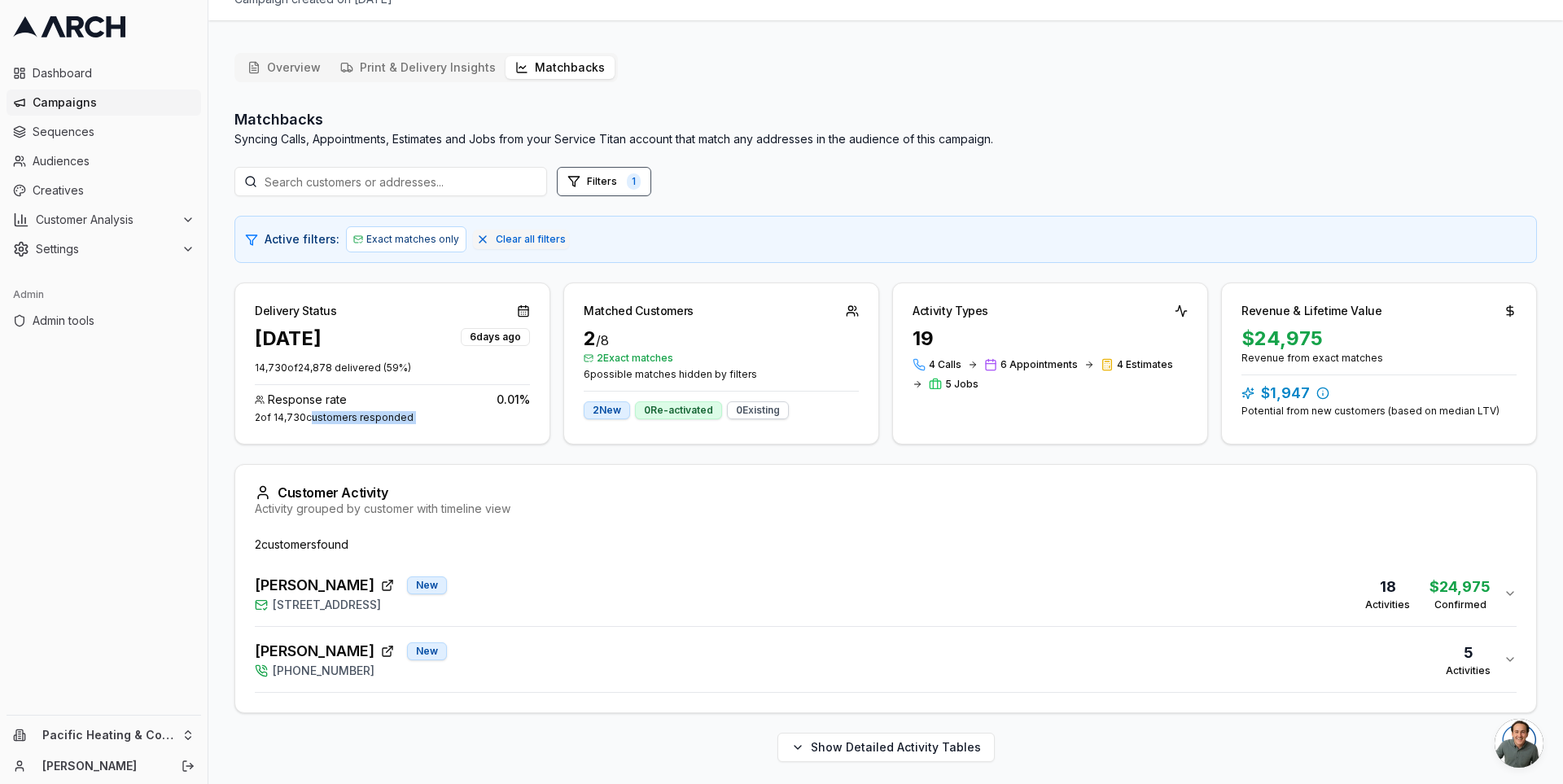
click at [501, 635] on button "Adrien McKiness New (253) 319-0466 5 Activities" at bounding box center [885, 659] width 1262 height 65
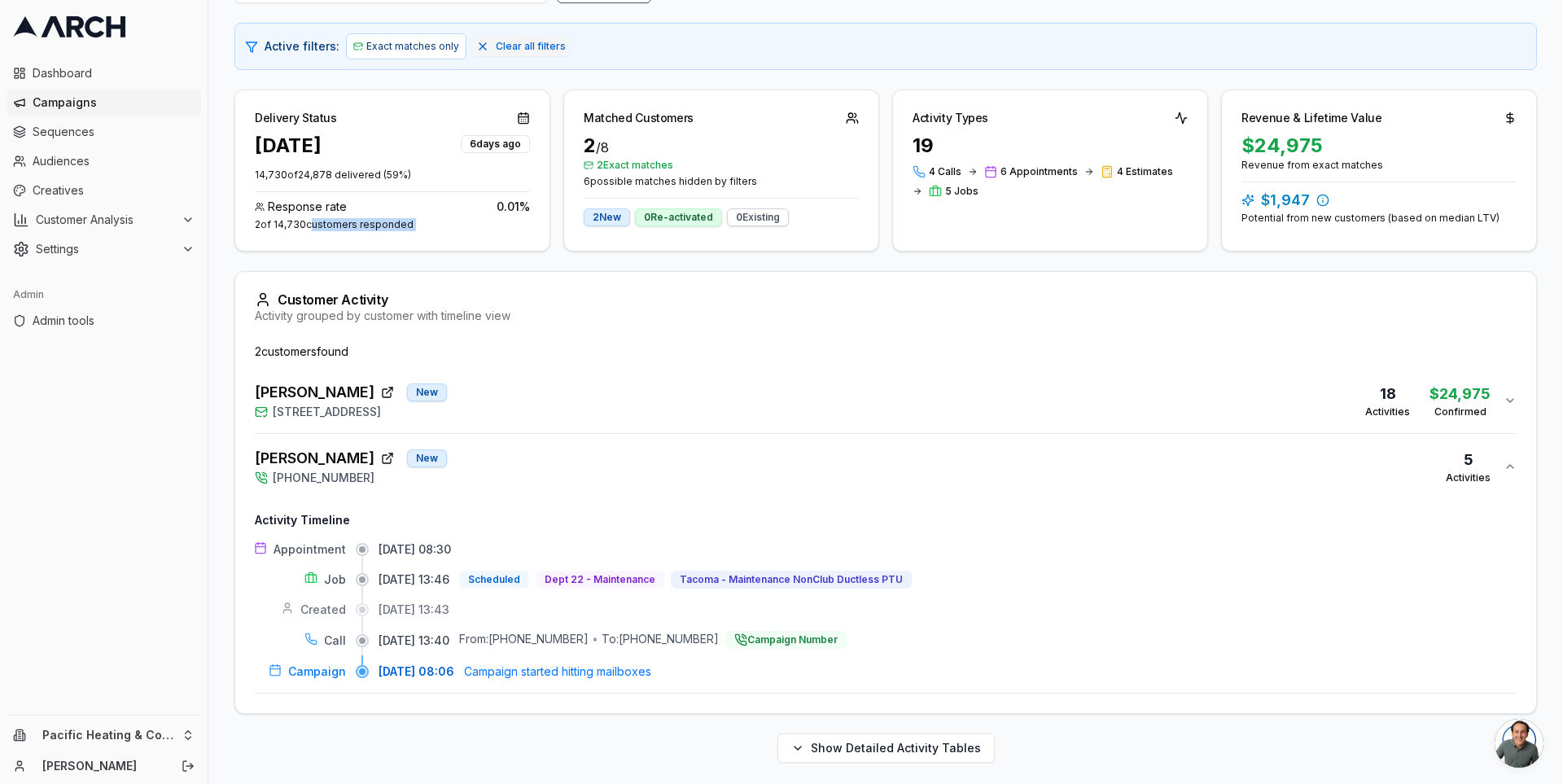
scroll to position [136, 0]
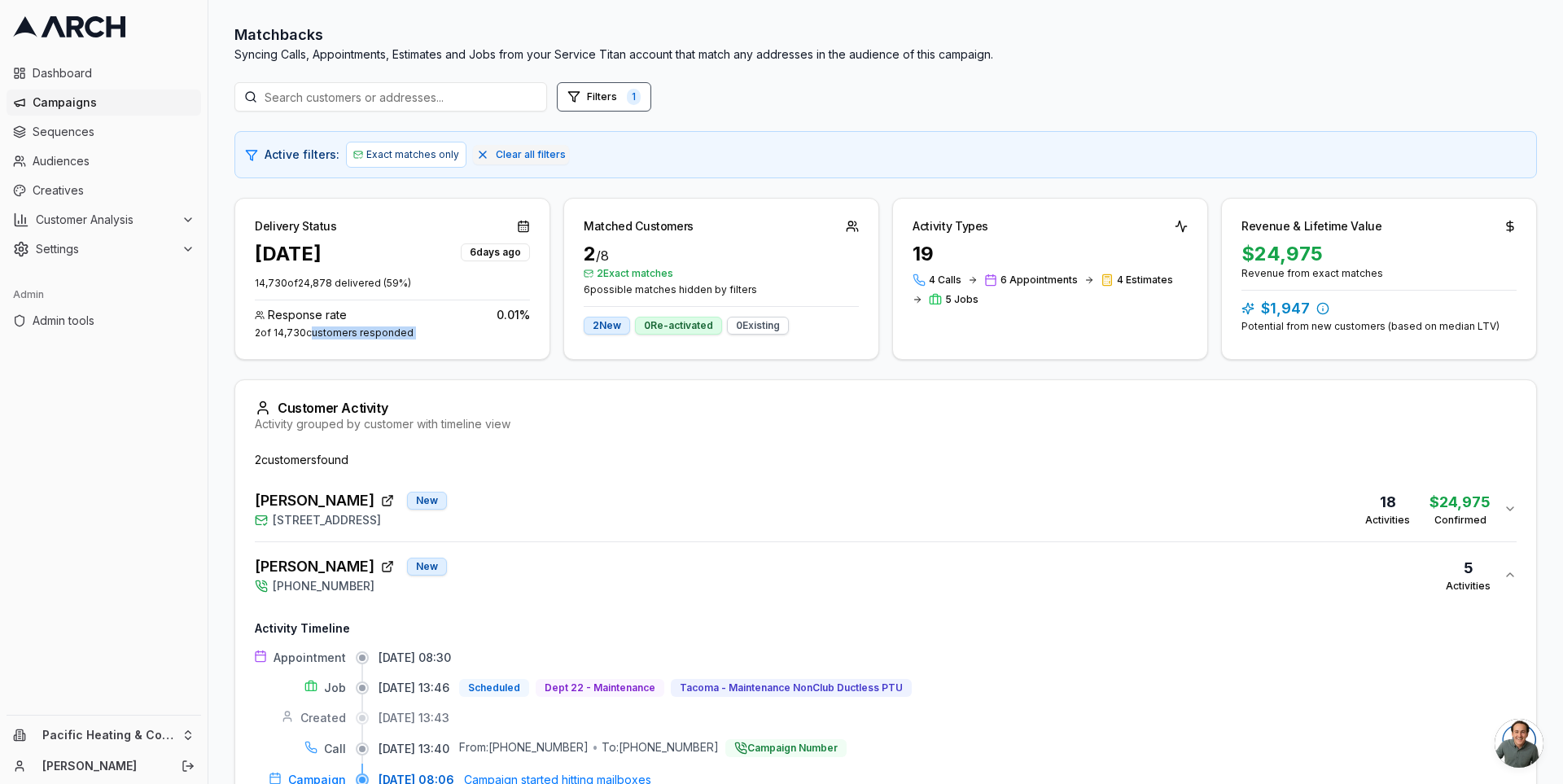
click at [381, 515] on span "715 North Sunset Drive, Tacoma, WA 98406" at bounding box center [327, 520] width 109 height 17
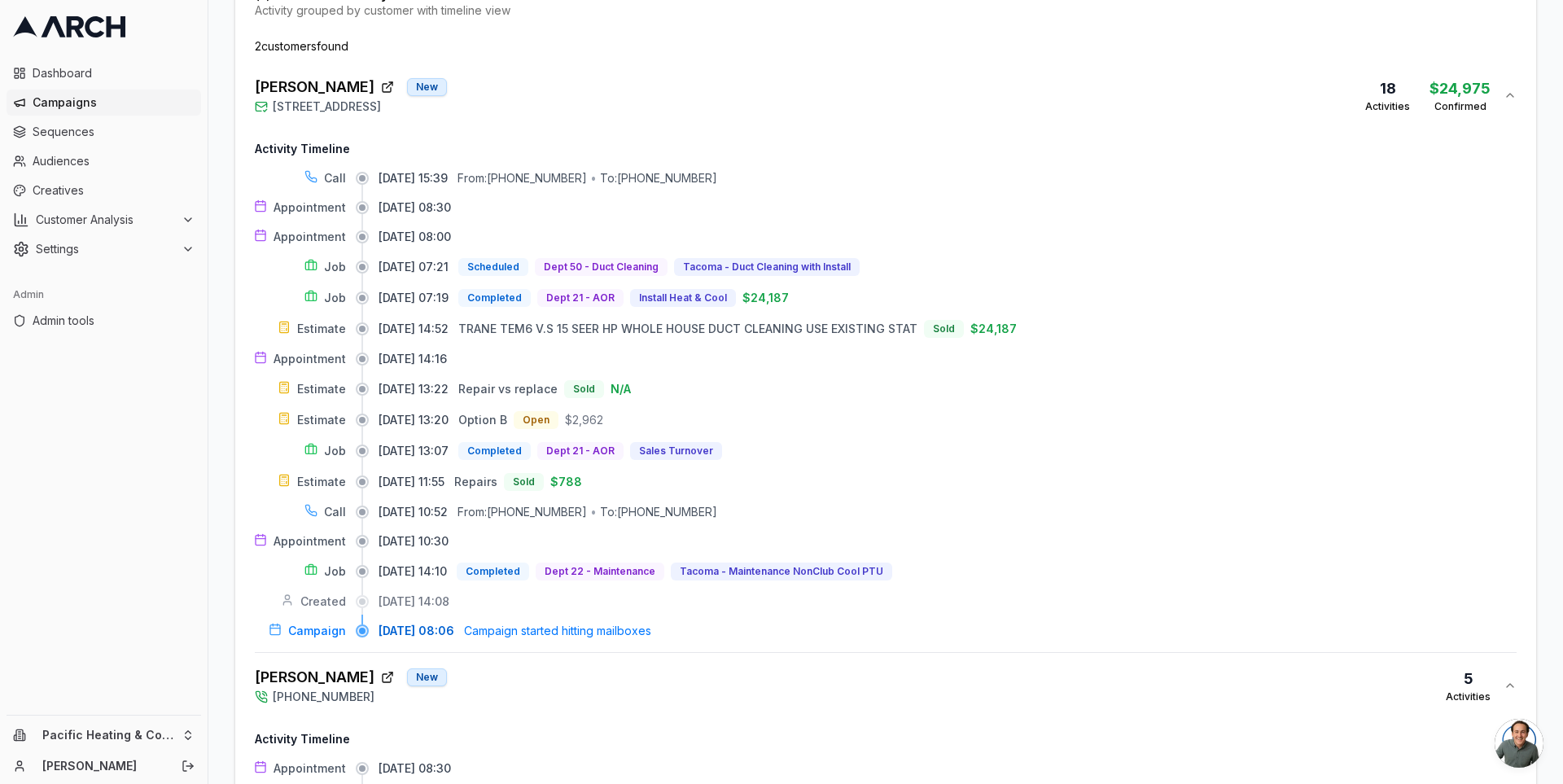
scroll to position [658, 0]
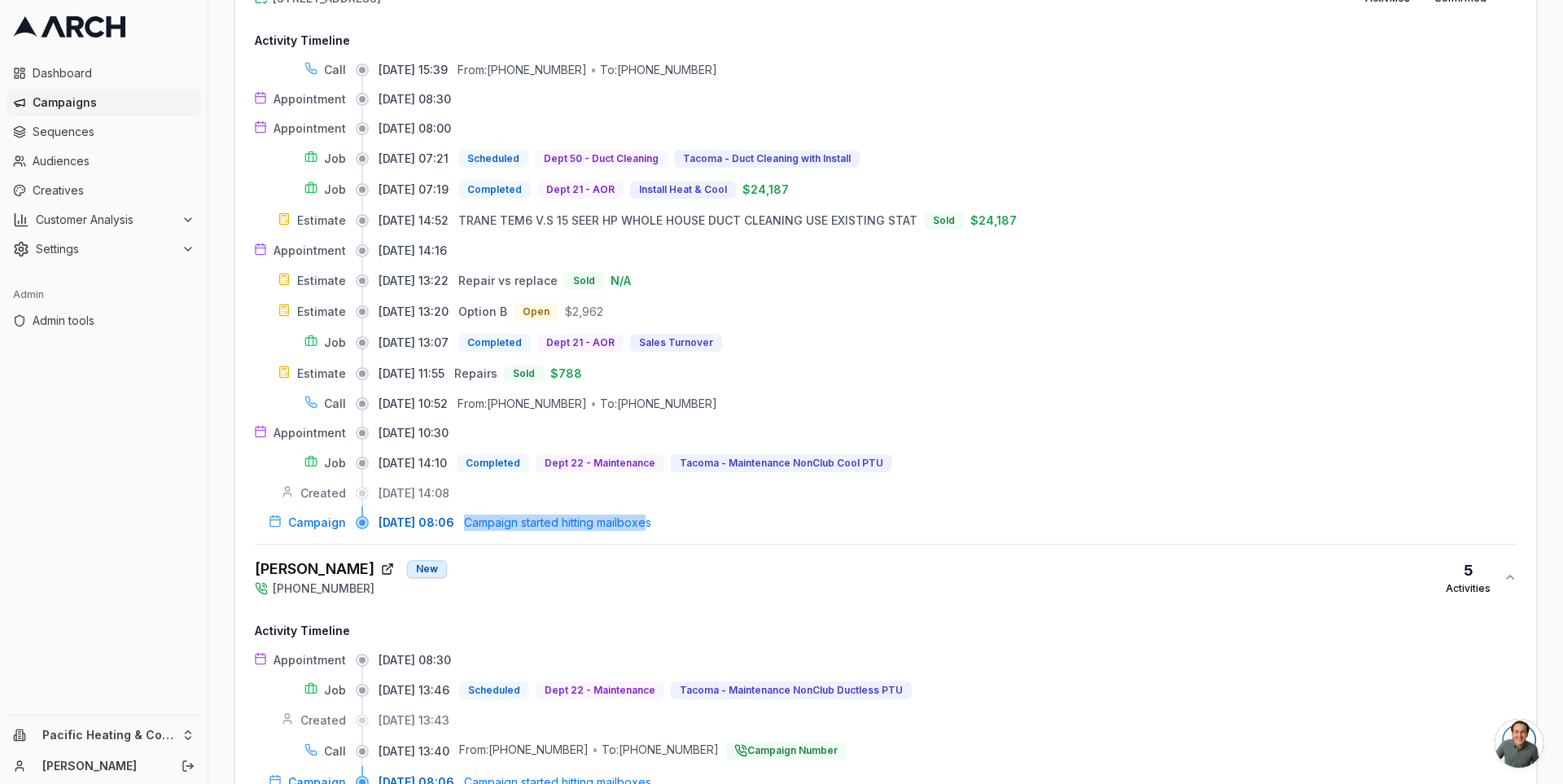
drag, startPoint x: 496, startPoint y: 518, endPoint x: 678, endPoint y: 520, distance: 182.0
click at [651, 520] on span "Campaign started hitting mailboxes" at bounding box center [558, 523] width 187 height 17
click at [619, 566] on div "Adrien McKiness New (253) 319-0466 5 Activities" at bounding box center [879, 577] width 1249 height 39
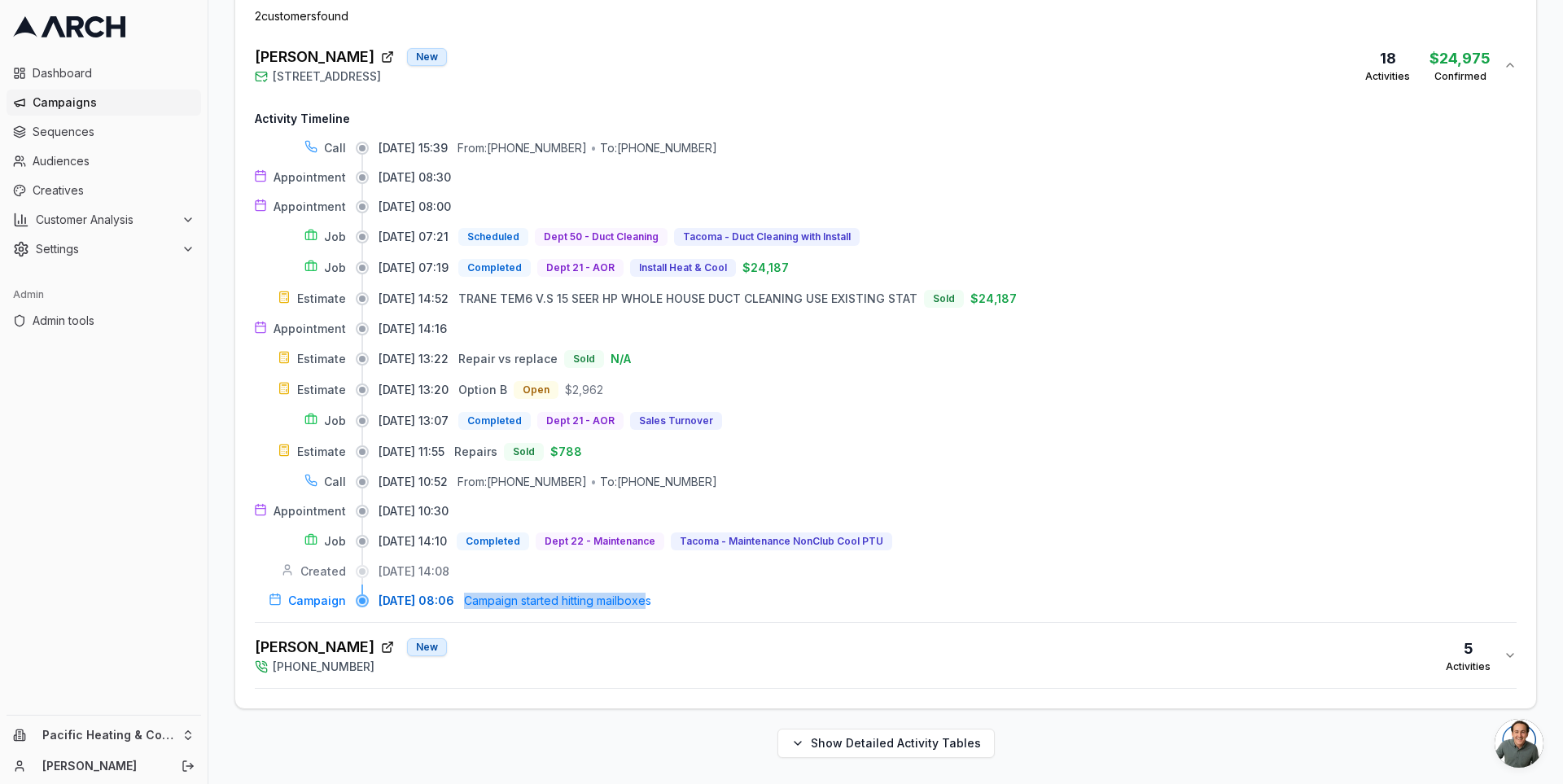
scroll to position [571, 0]
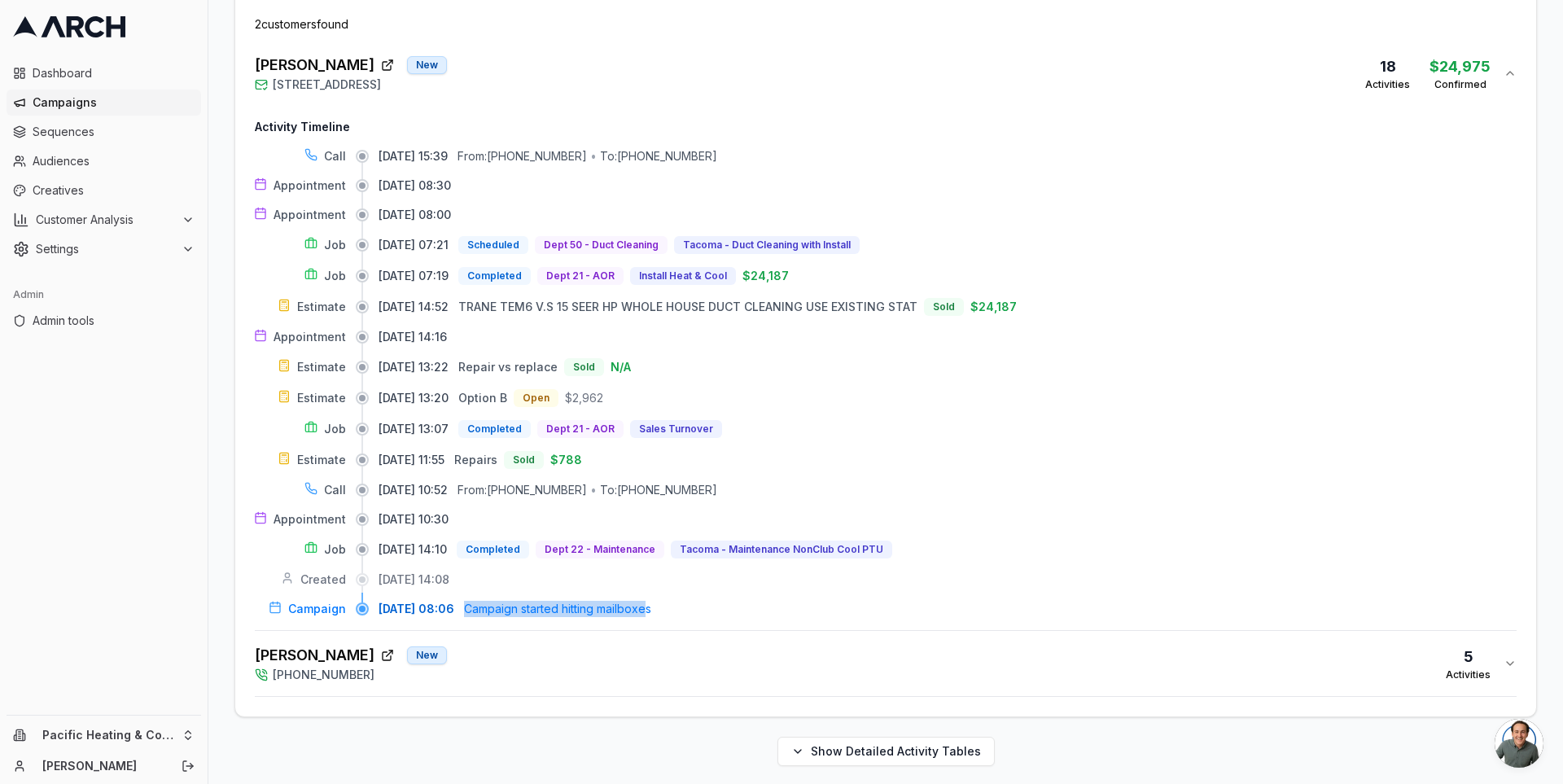
drag, startPoint x: 486, startPoint y: 606, endPoint x: 436, endPoint y: 606, distance: 50.0
click at [436, 606] on div "09/04/2025, 08:06 Campaign started hitting mailboxes" at bounding box center [948, 608] width 1139 height 17
click at [436, 606] on span "09/04/2025, 08:06" at bounding box center [416, 608] width 76 height 17
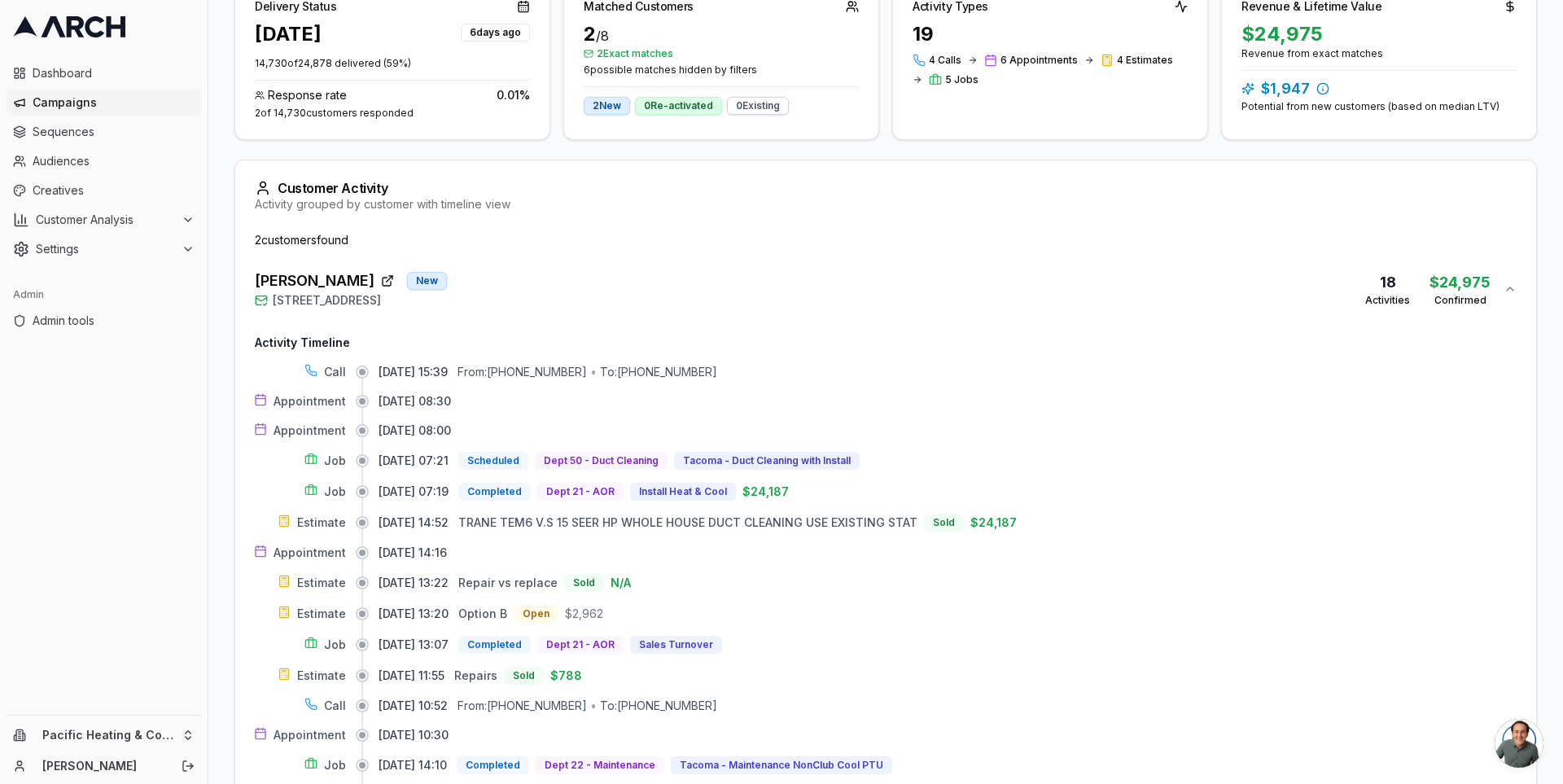
scroll to position [354, 0]
click at [544, 286] on div "Dave Houser New 715 North Sunset Drive, Tacoma, WA 98406 18 Activities $24,975 …" at bounding box center [879, 291] width 1249 height 39
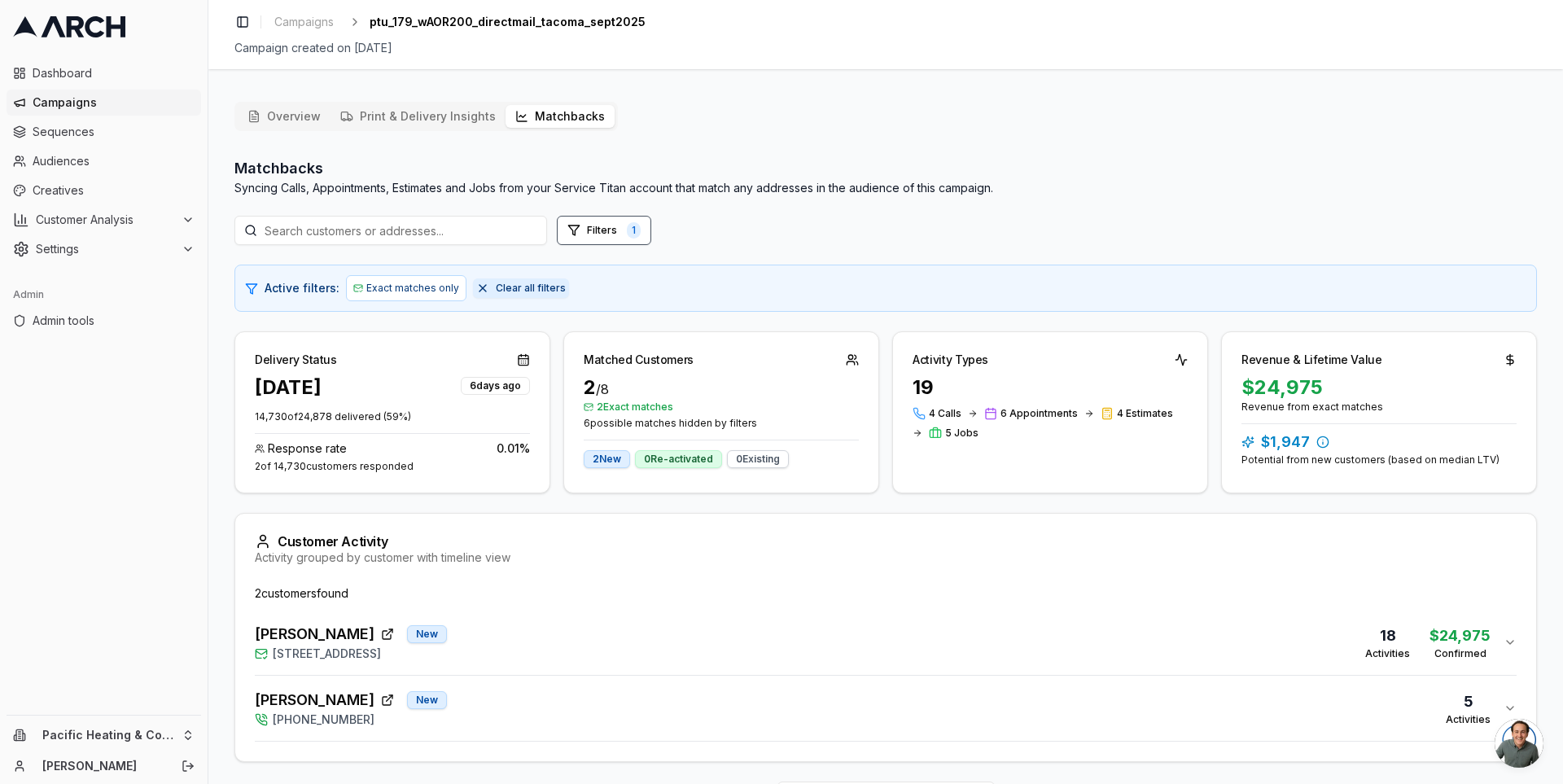
scroll to position [0, 0]
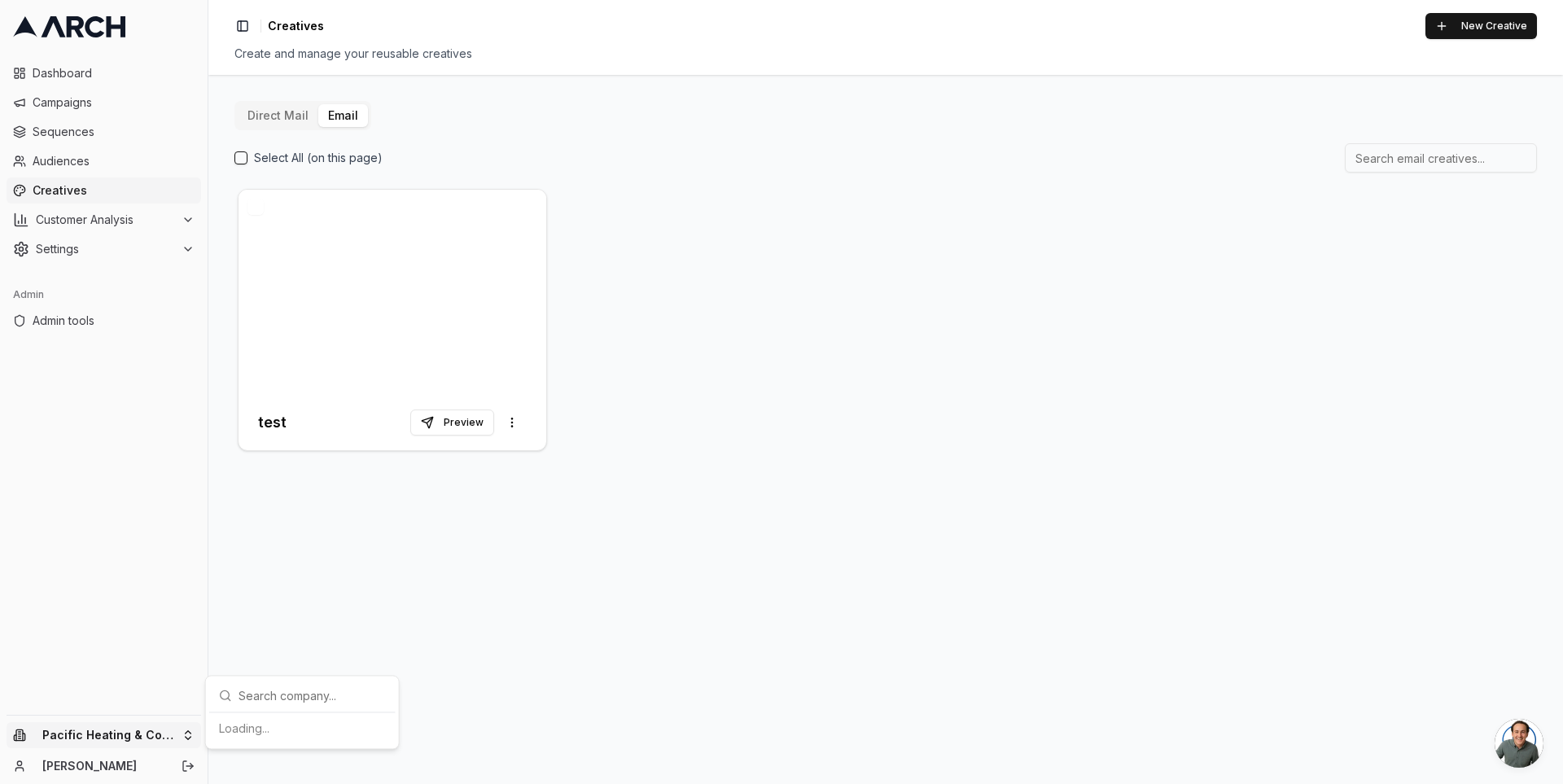
click at [186, 733] on html "Dashboard Campaigns Sequences Audiences Creatives Customer Analysis Settings Ad…" at bounding box center [782, 392] width 1563 height 784
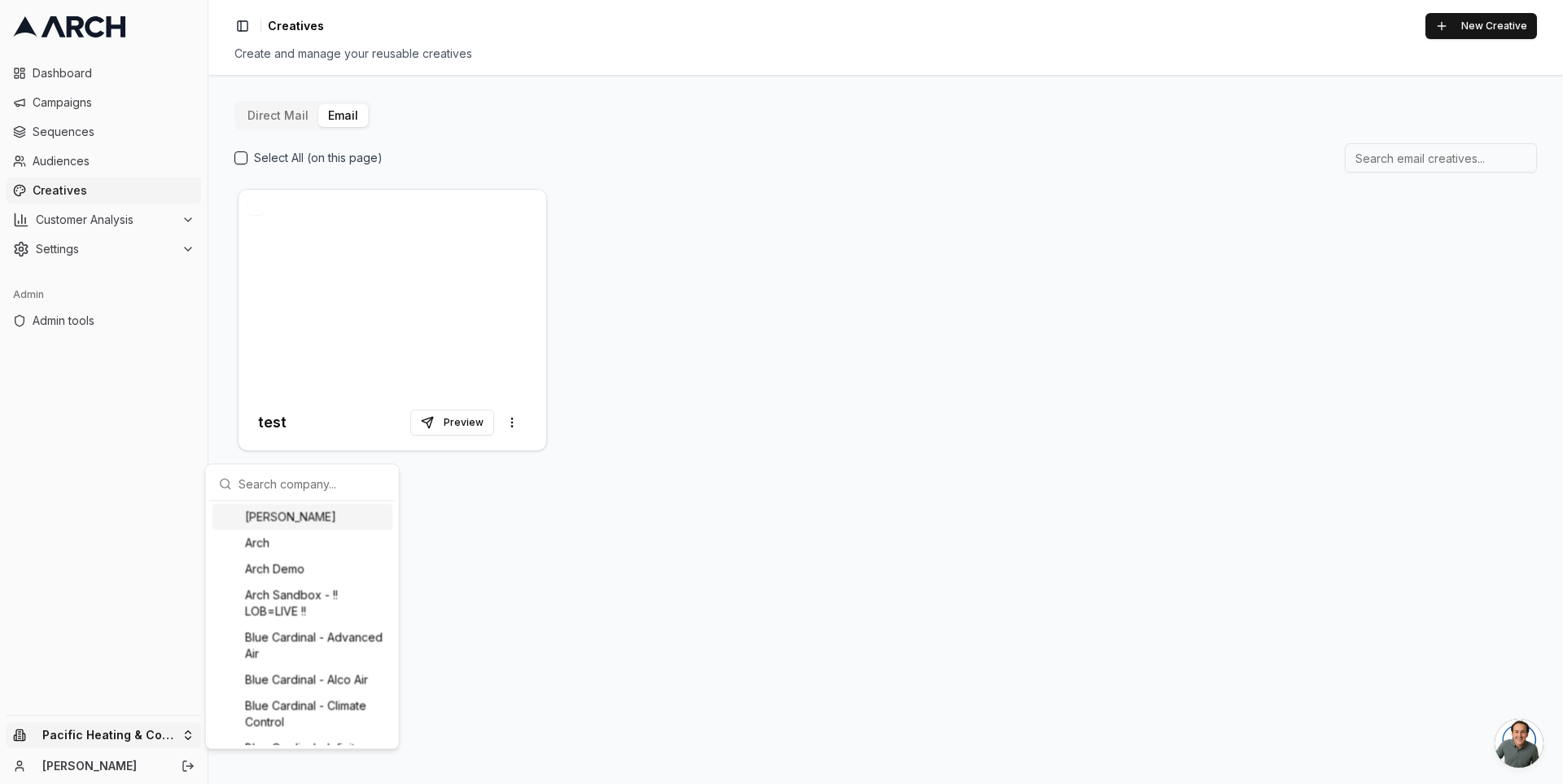
click at [279, 487] on input "text" at bounding box center [312, 483] width 147 height 33
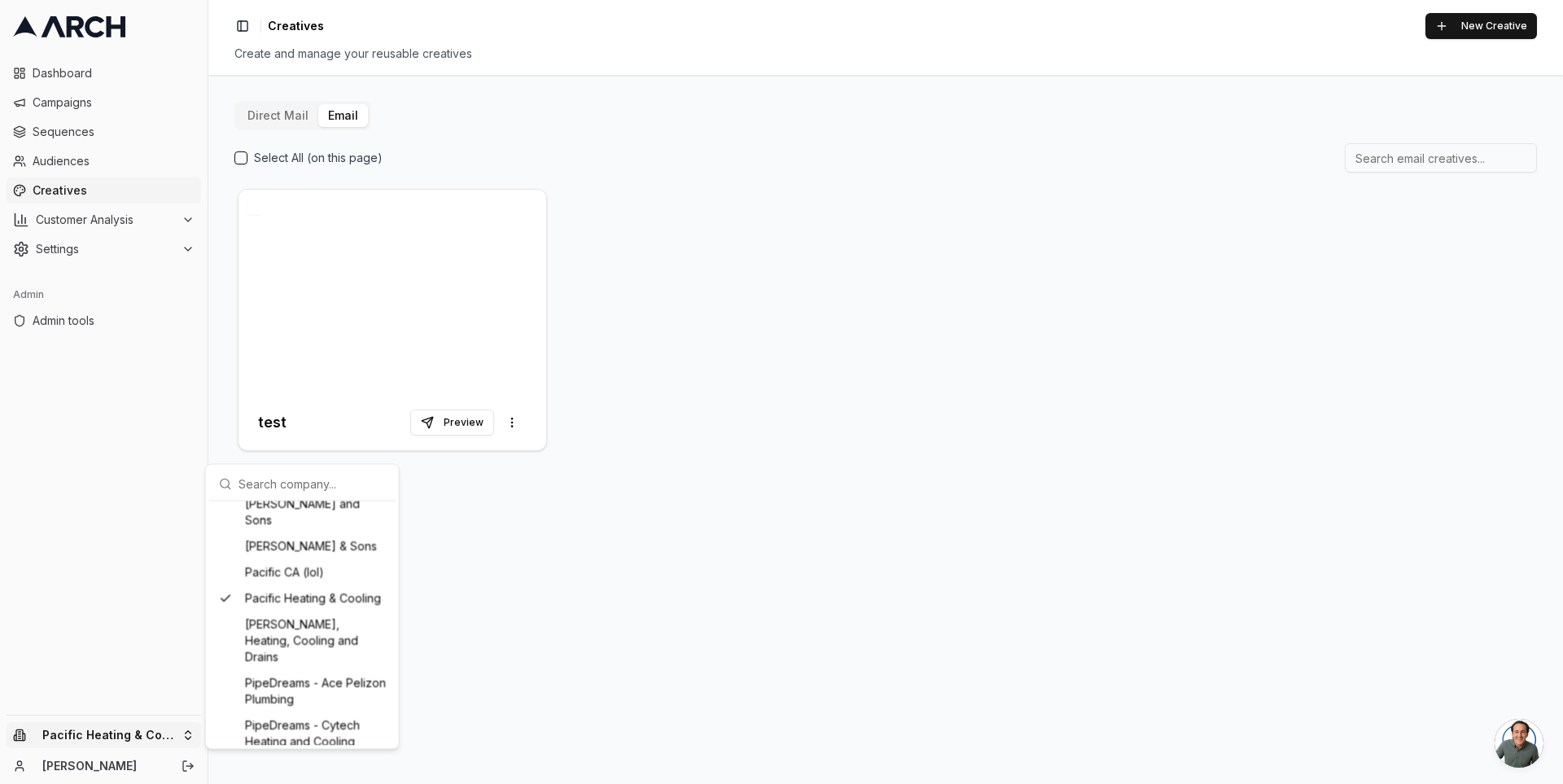
scroll to position [1364, 0]
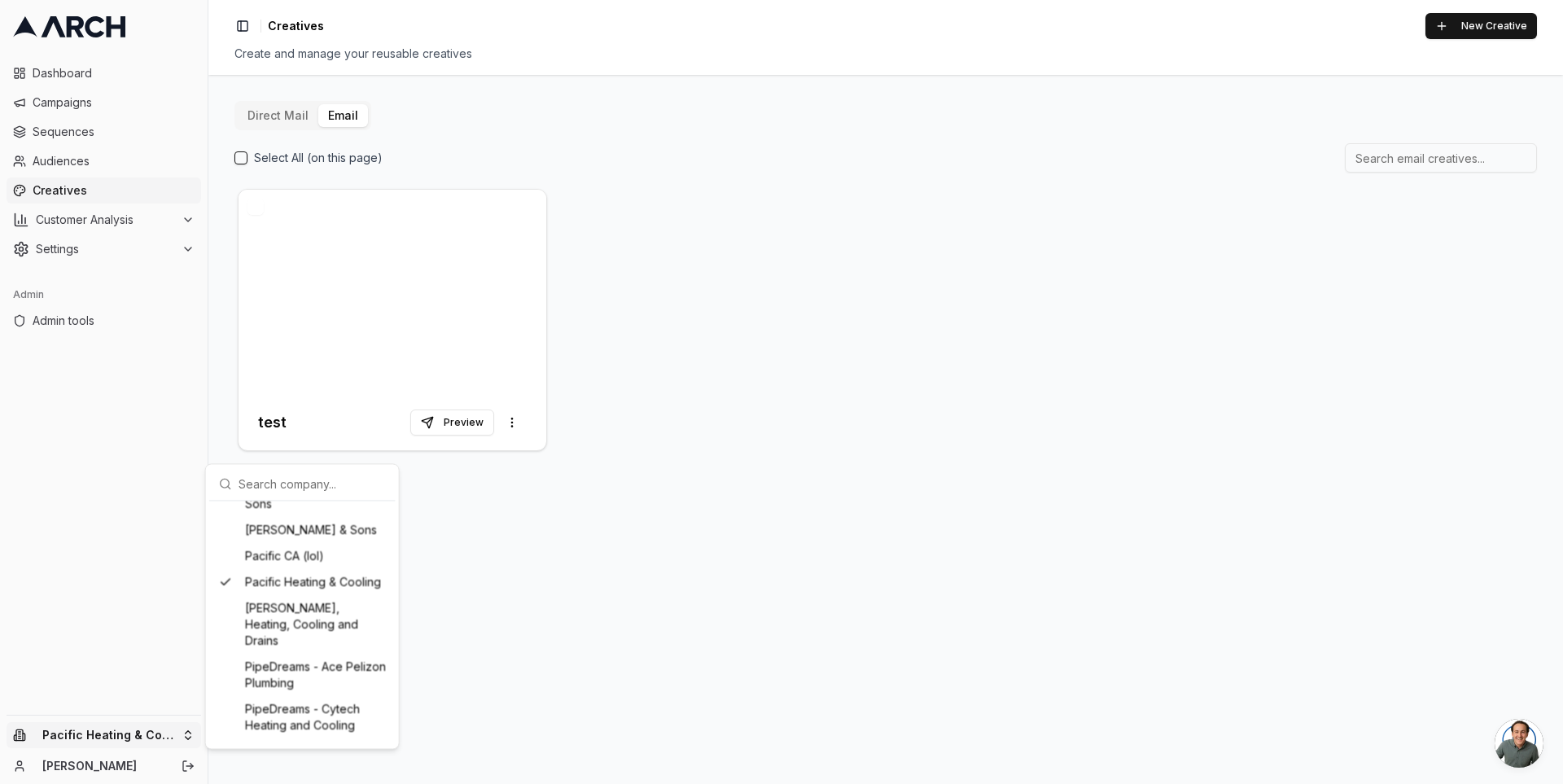
click at [296, 474] on div "MyPlumber" at bounding box center [302, 462] width 180 height 26
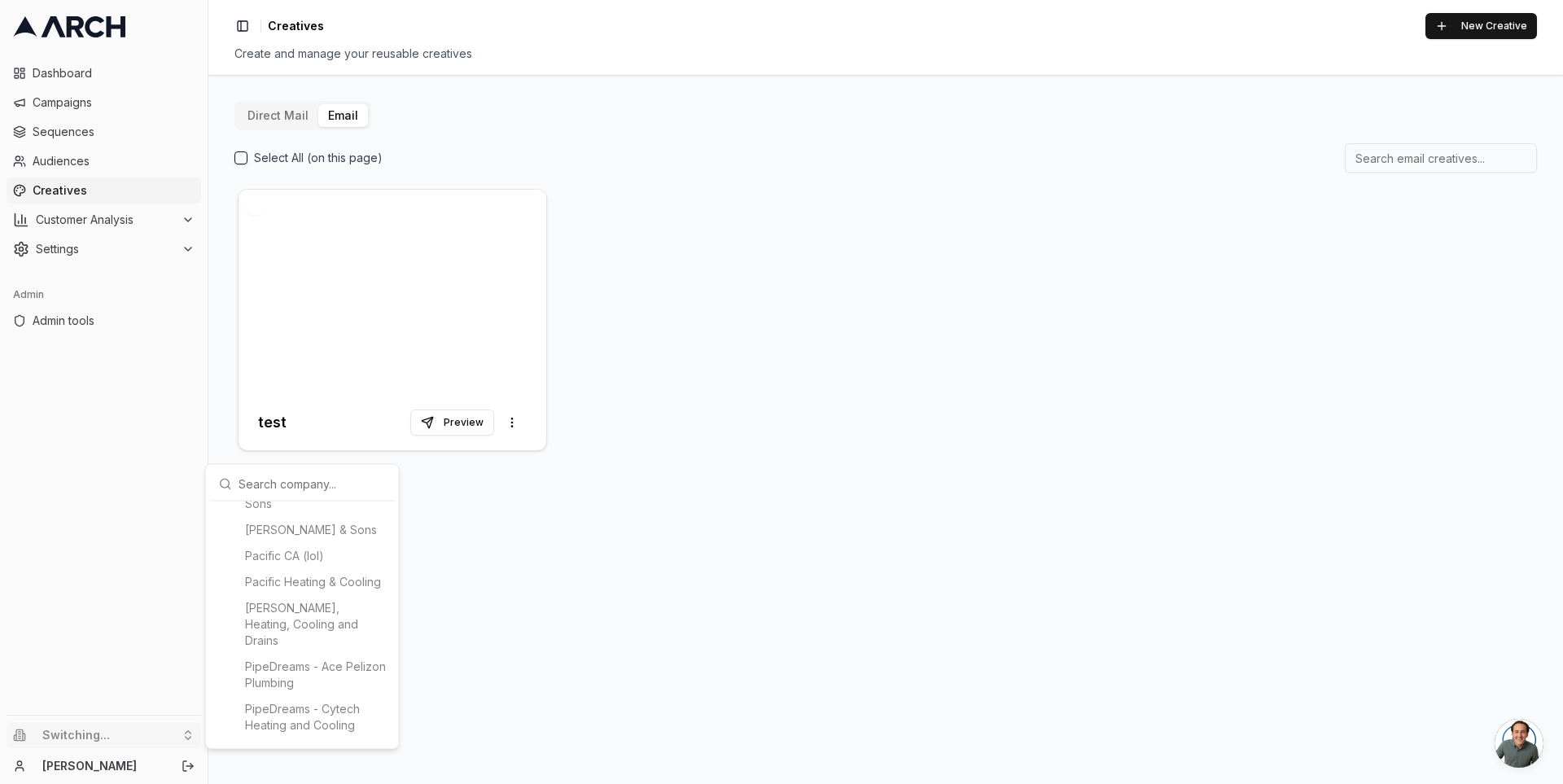
click at [532, 512] on html "Dashboard Campaigns Sequences Audiences Creatives Customer Analysis Settings Ad…" at bounding box center [782, 392] width 1563 height 784
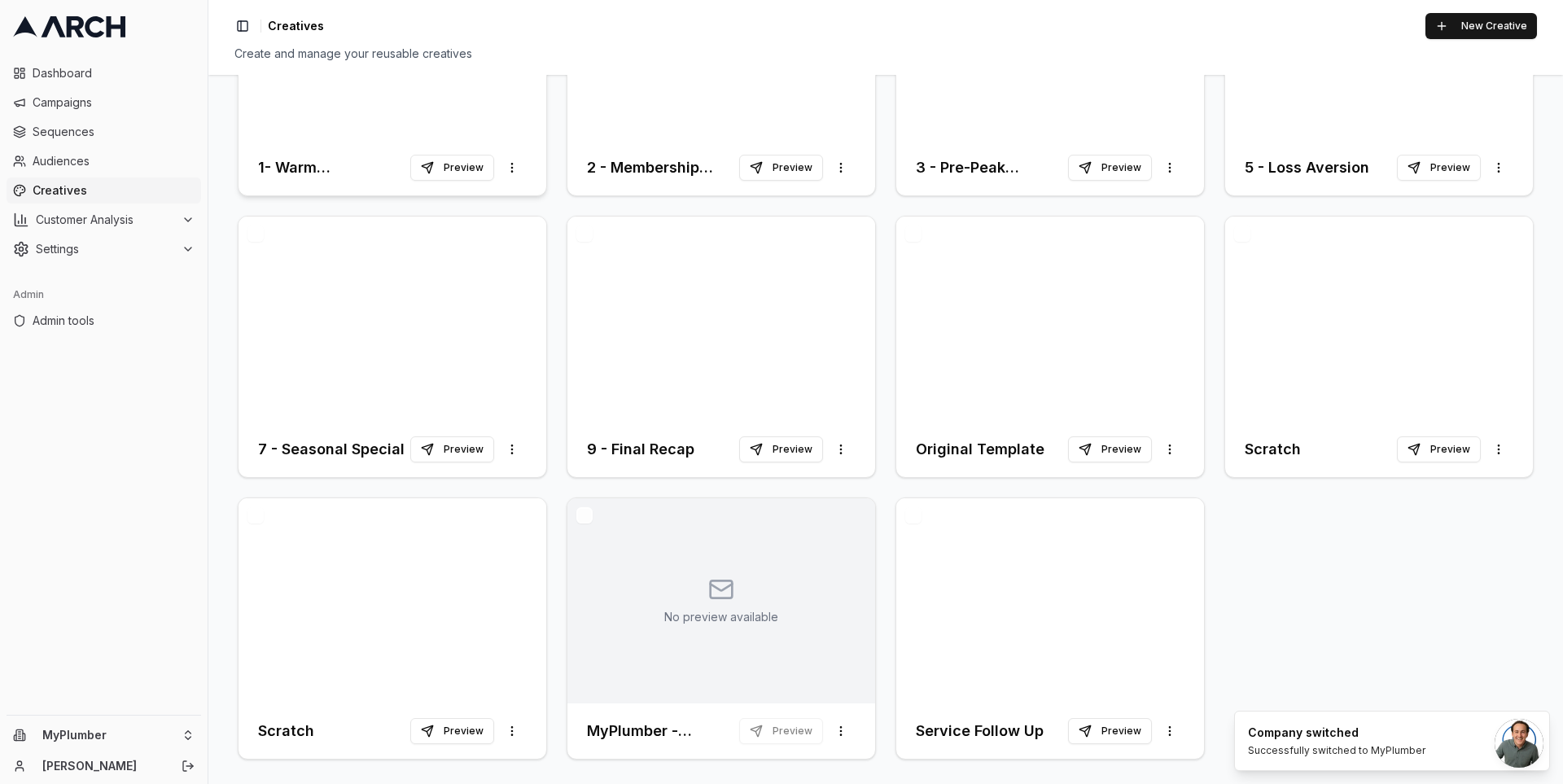
scroll to position [0, 0]
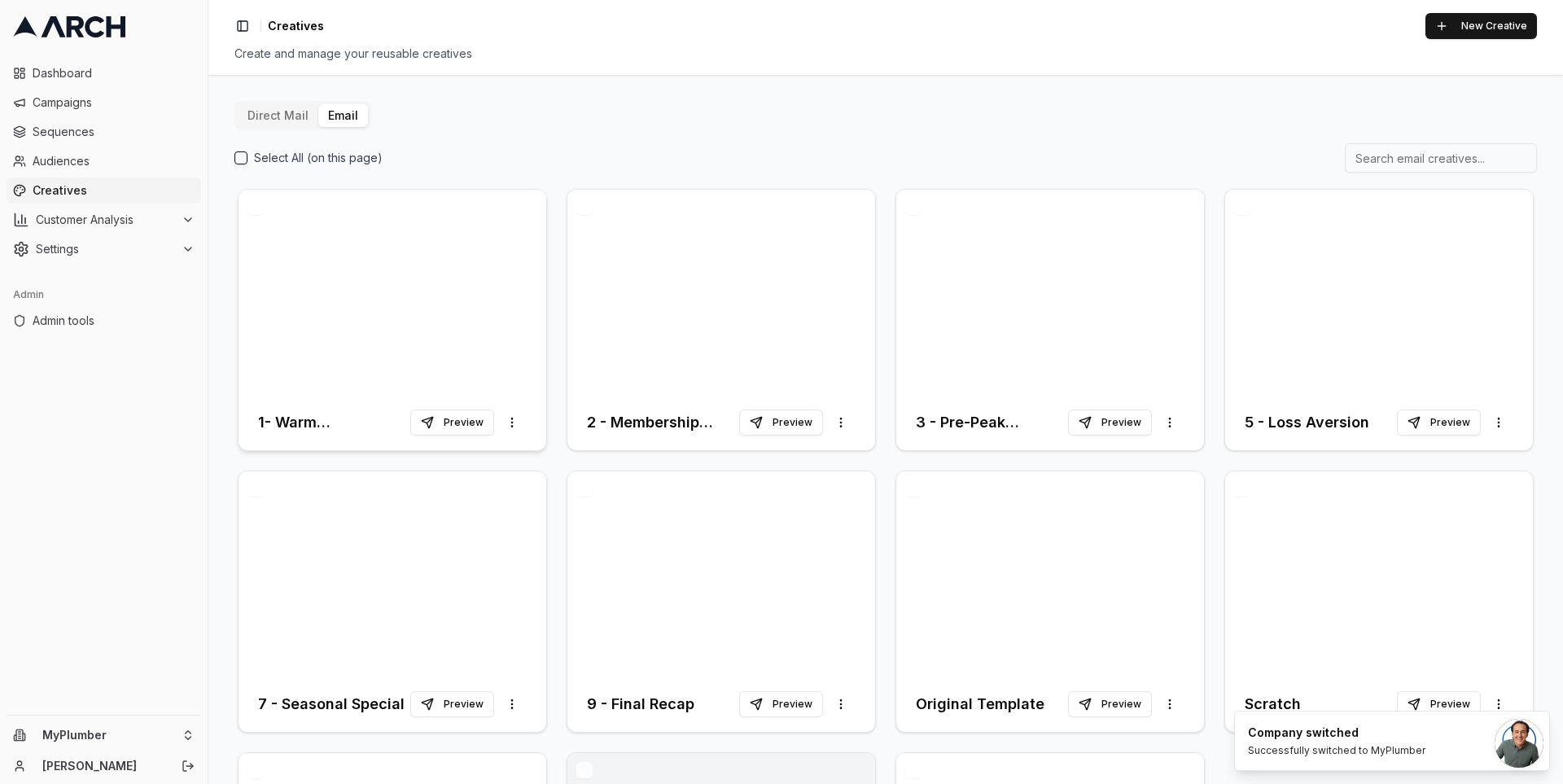
click at [363, 301] on div at bounding box center [393, 292] width 308 height 205
click at [136, 101] on span "Campaigns" at bounding box center [113, 103] width 162 height 17
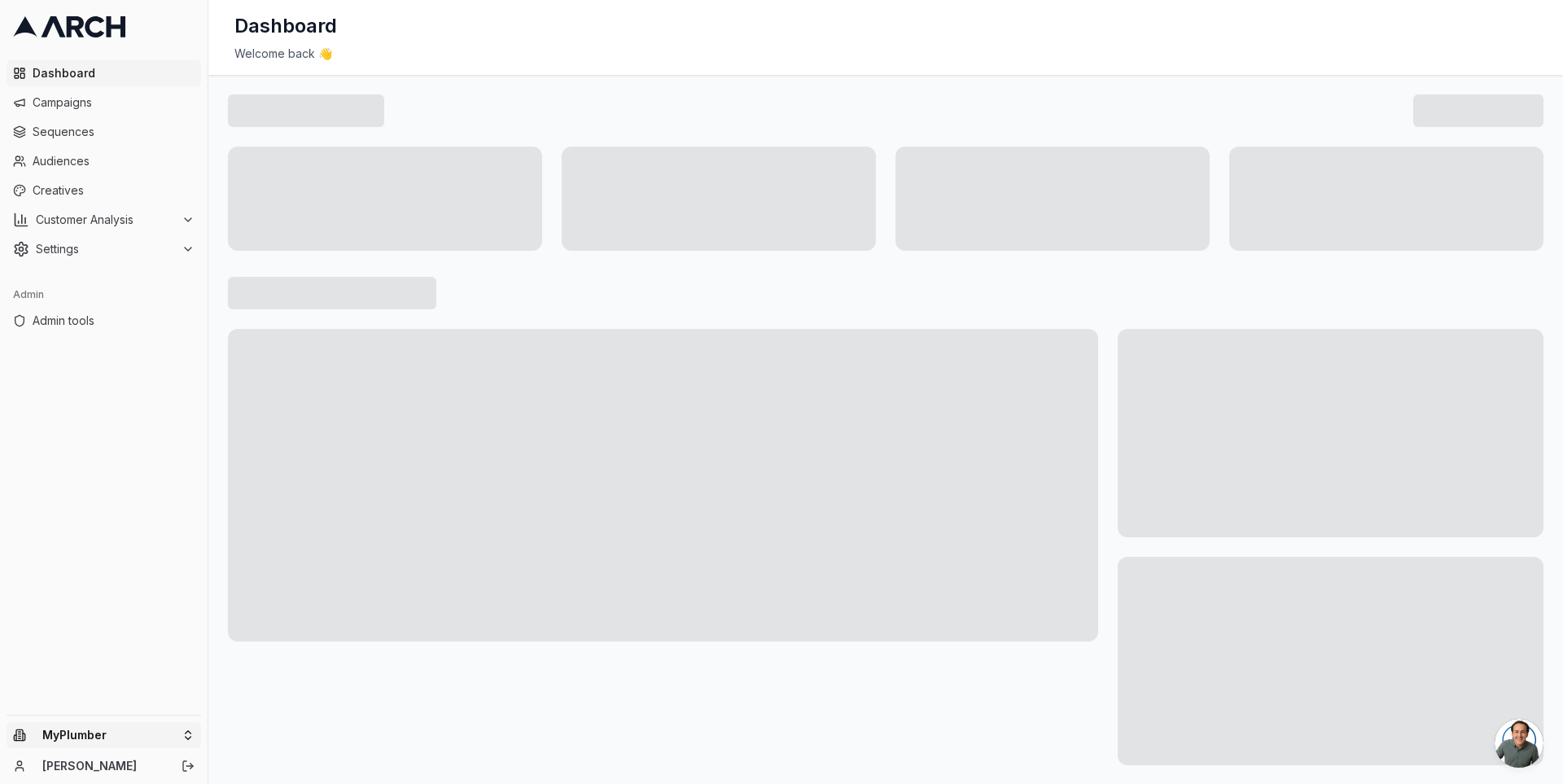
click at [188, 726] on html "Dashboard Campaigns Sequences Audiences Creatives Customer Analysis Settings Ad…" at bounding box center [782, 392] width 1563 height 784
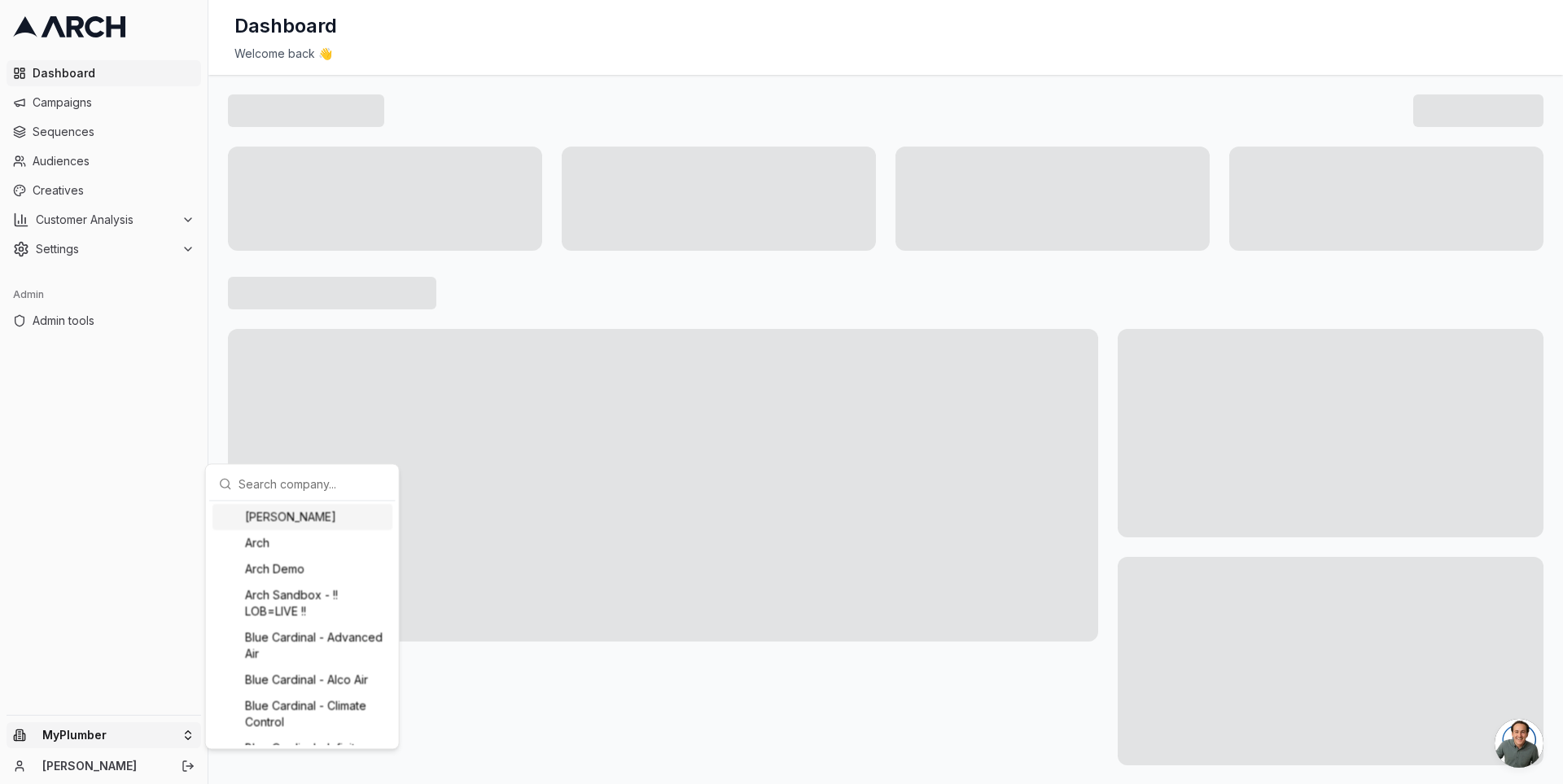
click at [268, 476] on input "text" at bounding box center [312, 483] width 147 height 33
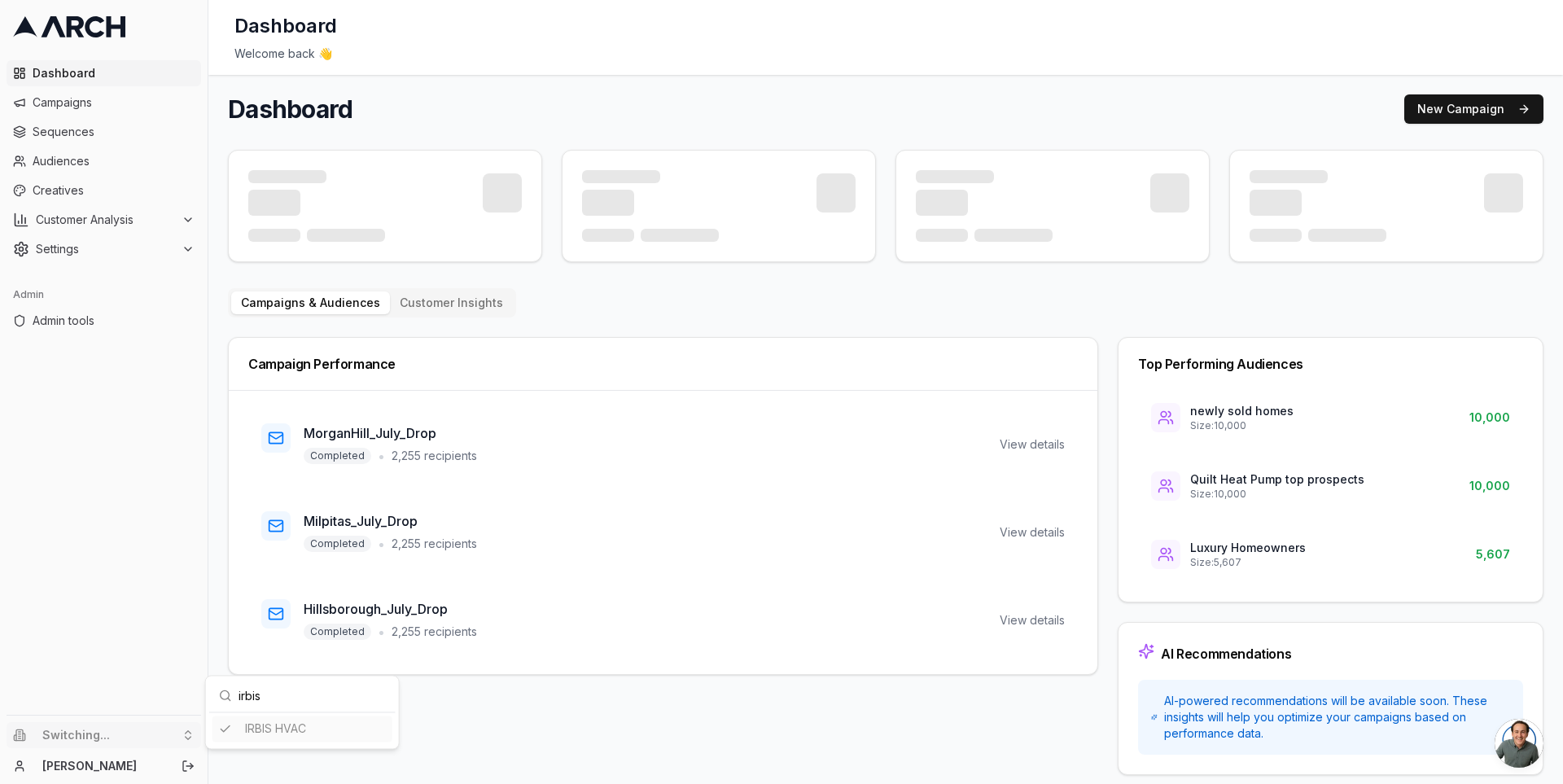
type input "irbis"
click at [217, 505] on html "Dashboard Campaigns Sequences Audiences Creatives Customer Analysis Settings Ad…" at bounding box center [782, 392] width 1563 height 784
click at [176, 211] on button "Customer Analysis" at bounding box center [104, 220] width 194 height 26
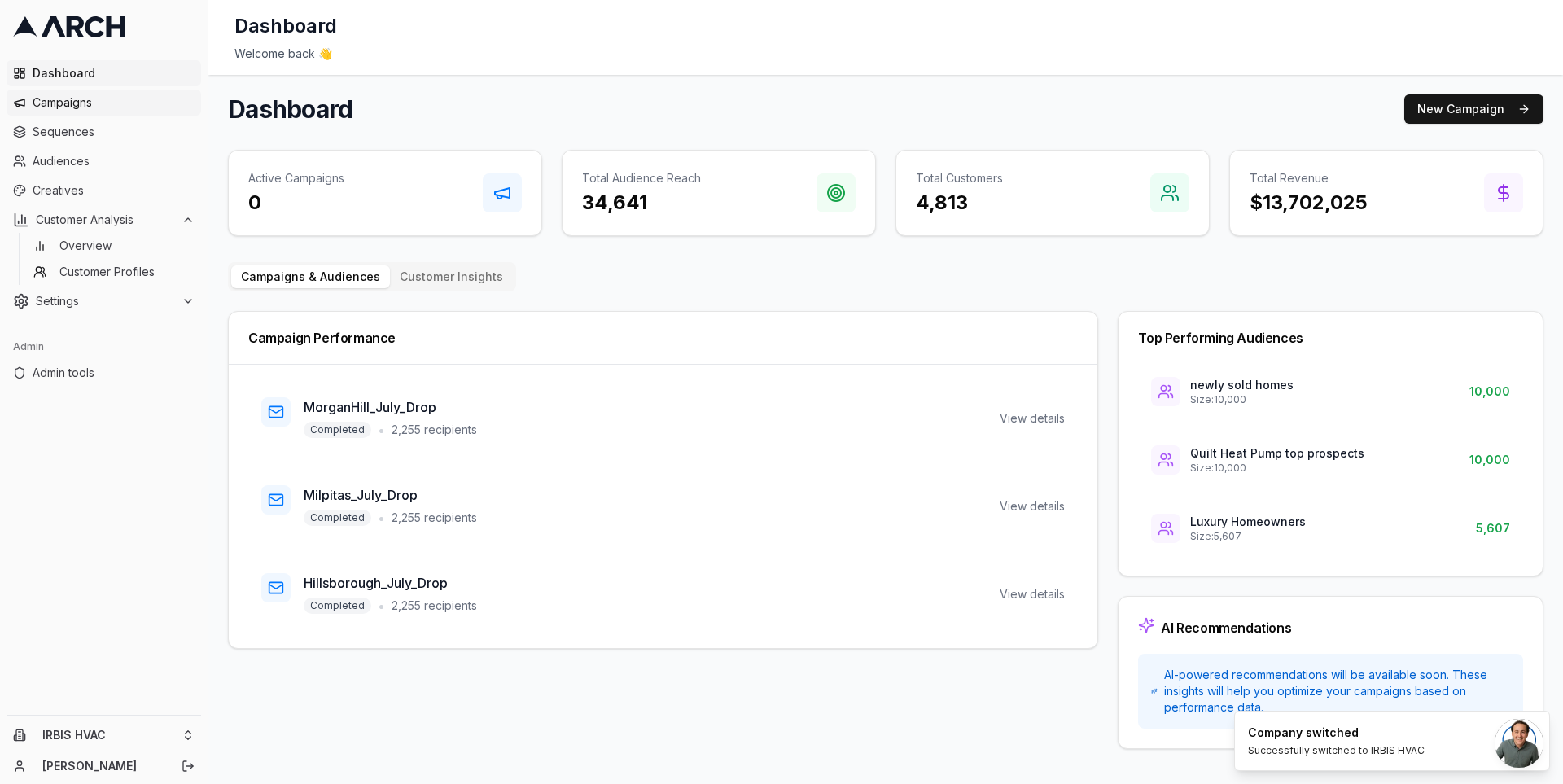
click at [133, 106] on span "Campaigns" at bounding box center [113, 103] width 162 height 17
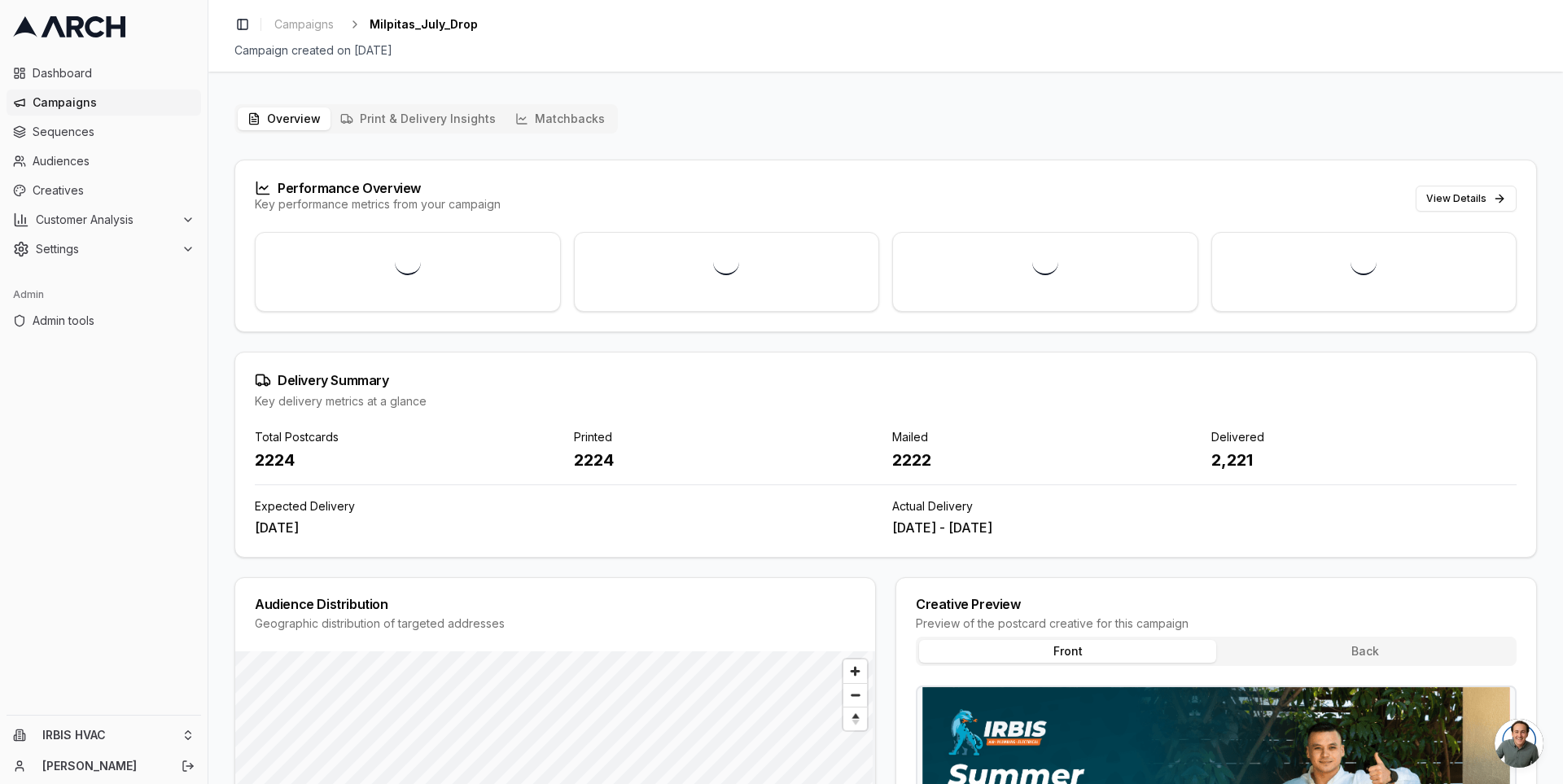
click at [534, 118] on button "Matchbacks" at bounding box center [559, 118] width 110 height 23
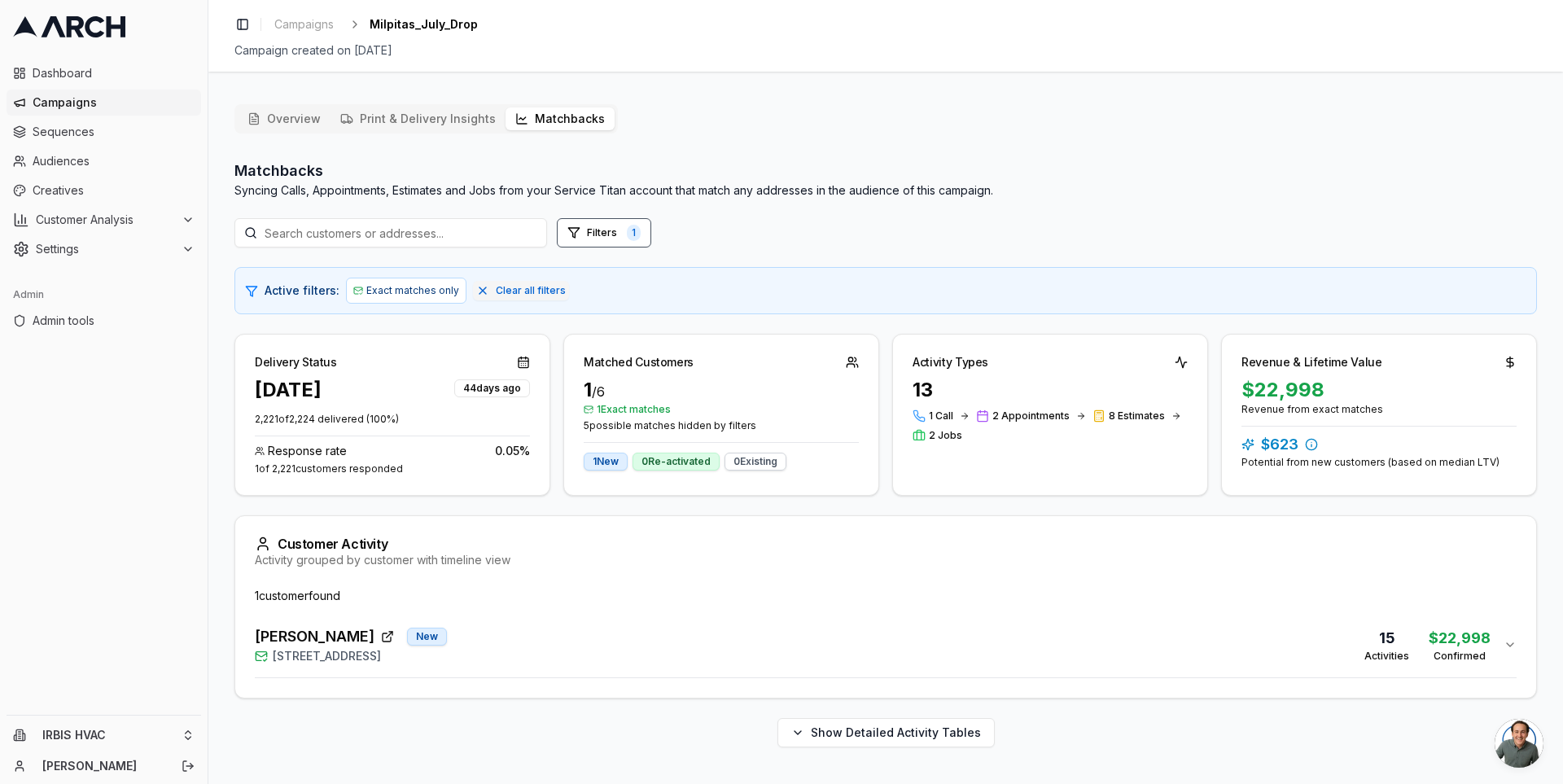
click at [574, 644] on div "[PERSON_NAME] [GEOGRAPHIC_DATA][STREET_ADDRESS] 15 Activities $22,998 Confirmed" at bounding box center [879, 645] width 1249 height 39
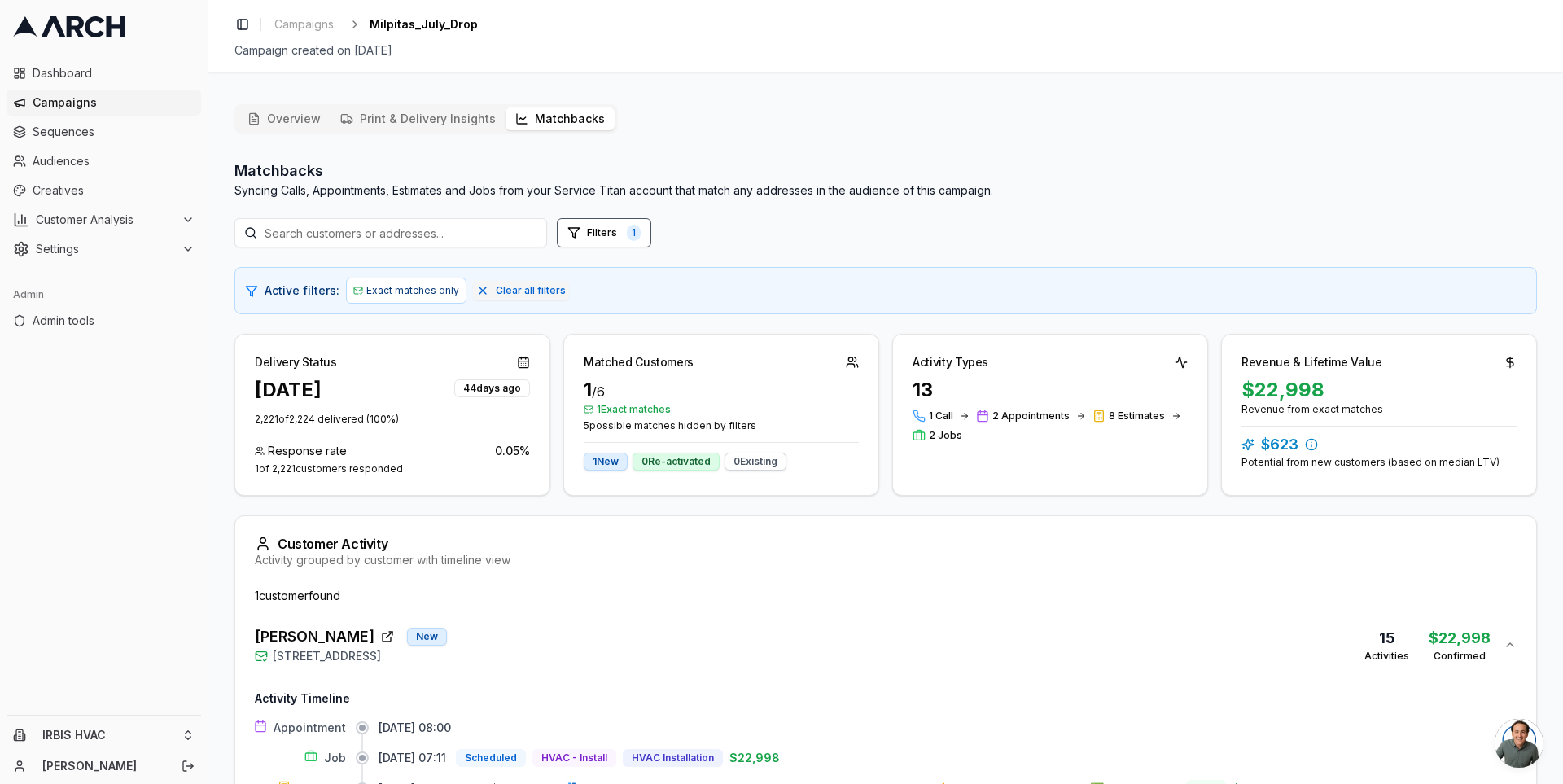
click at [219, 491] on div "Overview Print & Delivery Insights Matchbacks Matchbacks Syncing Calls, Appoint…" at bounding box center [885, 680] width 1355 height 1180
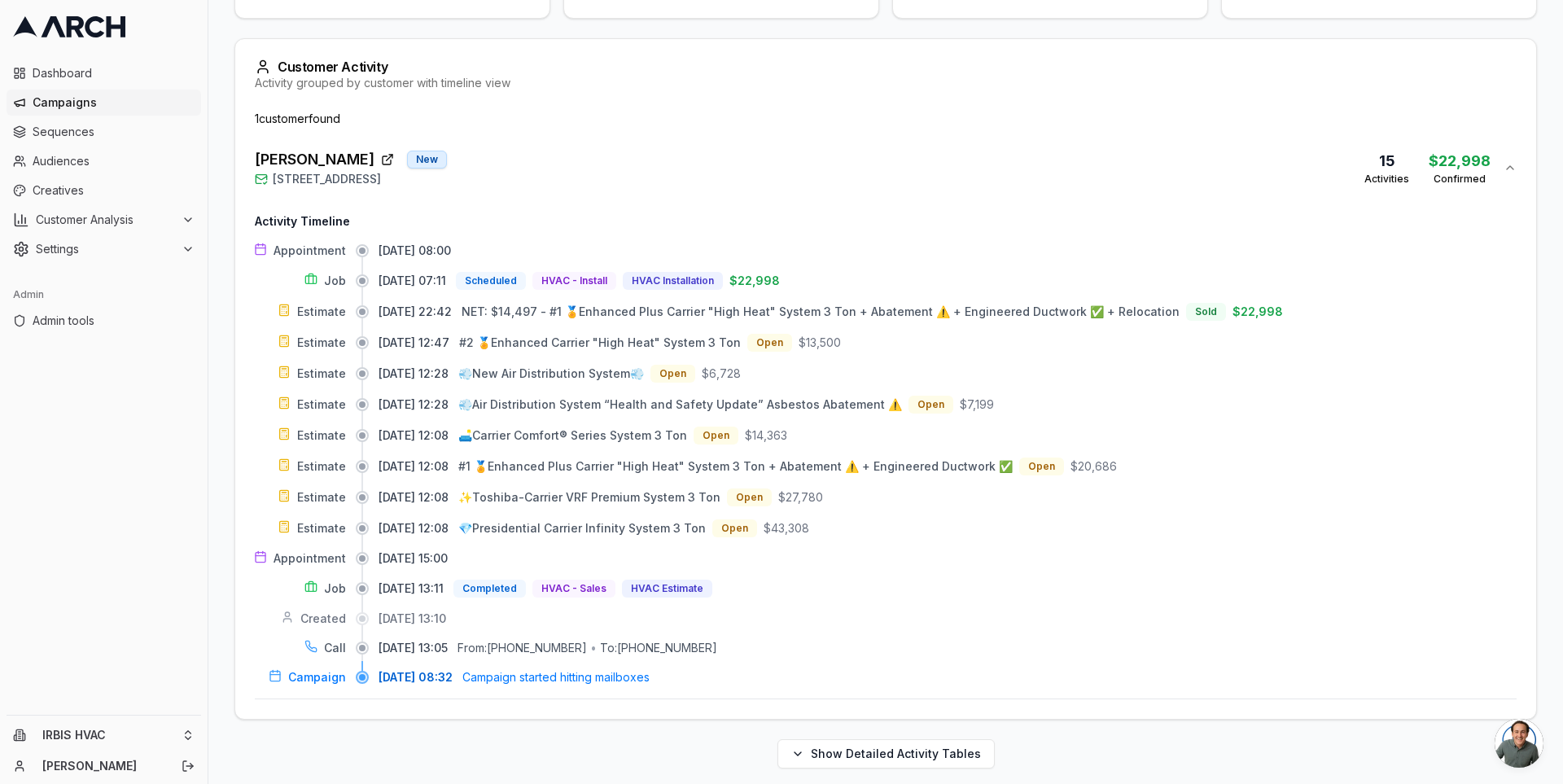
scroll to position [478, 0]
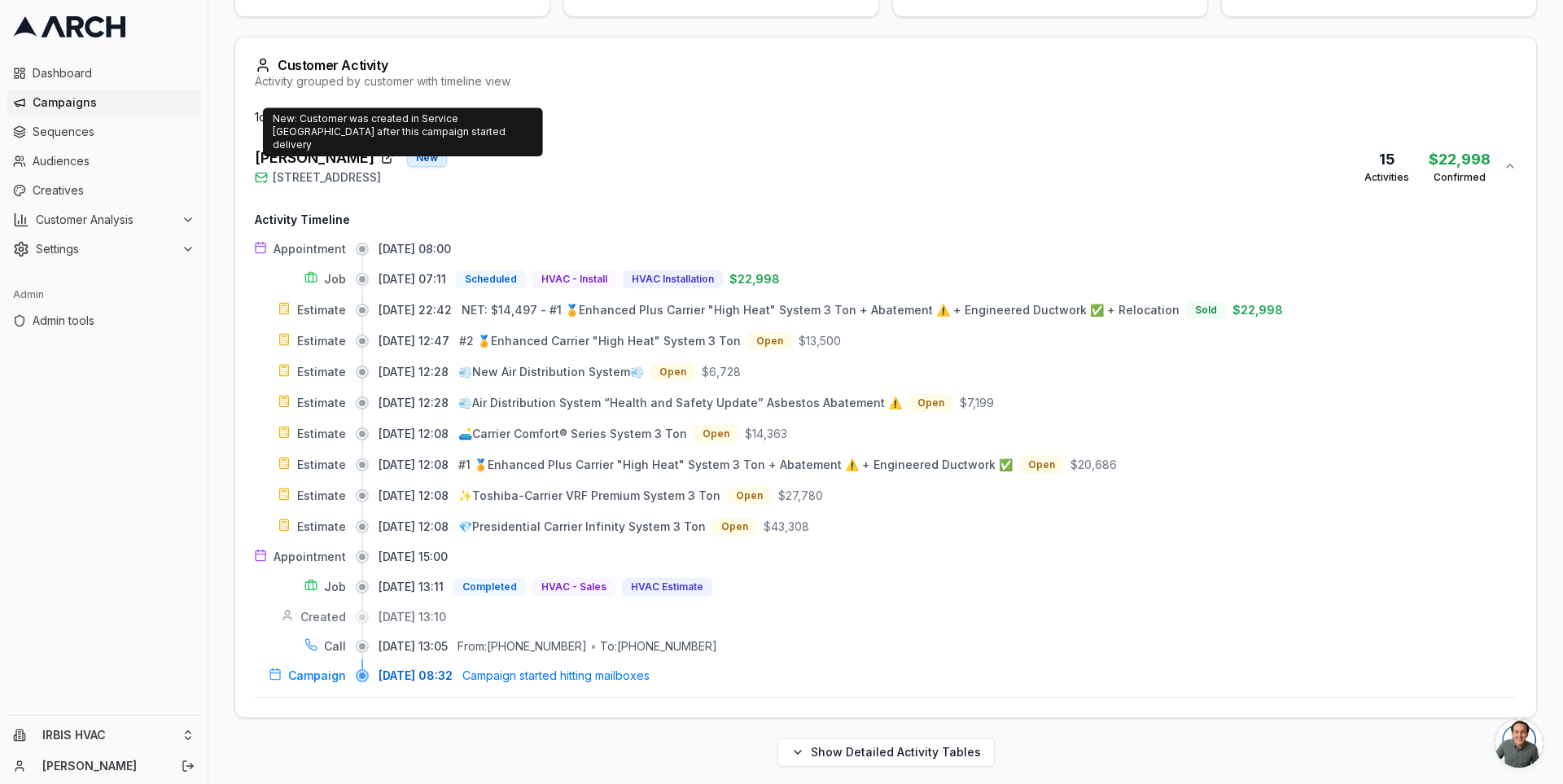
click at [387, 153] on icon "button" at bounding box center [390, 156] width 6 height 6
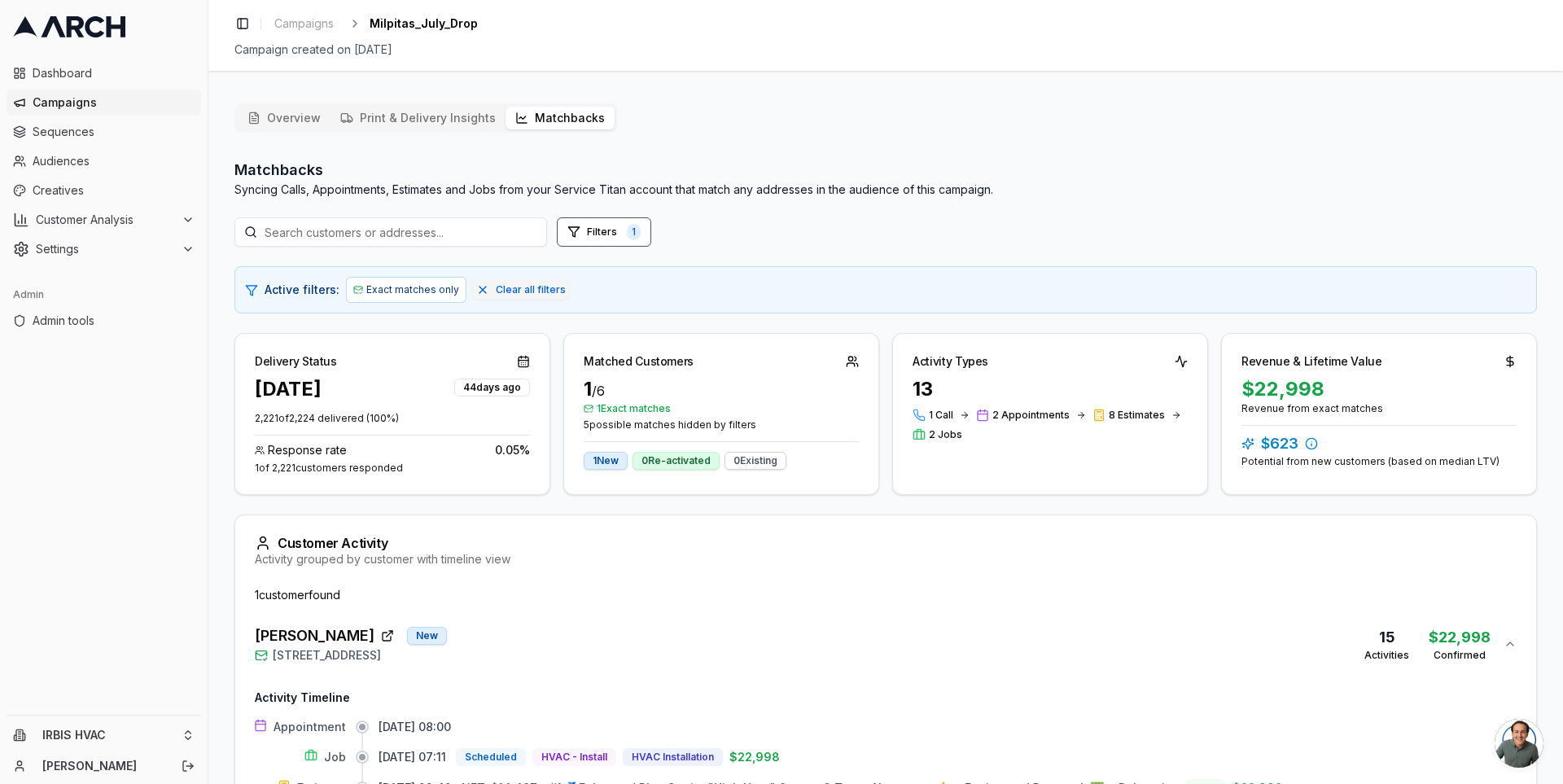
scroll to position [0, 0]
click at [77, 32] on icon at bounding box center [76, 27] width 18 height 21
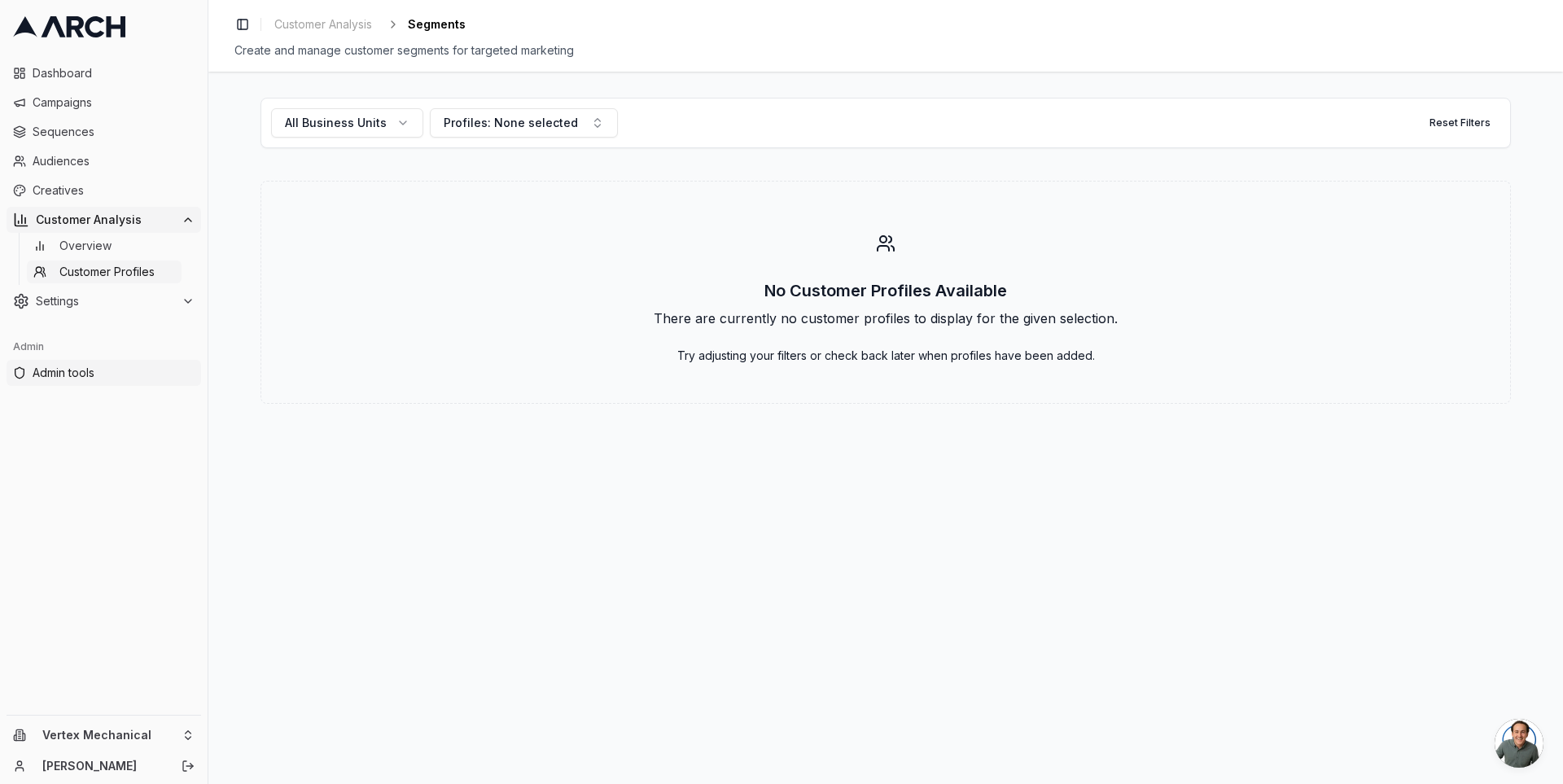
click at [120, 375] on span "Admin tools" at bounding box center [113, 373] width 162 height 17
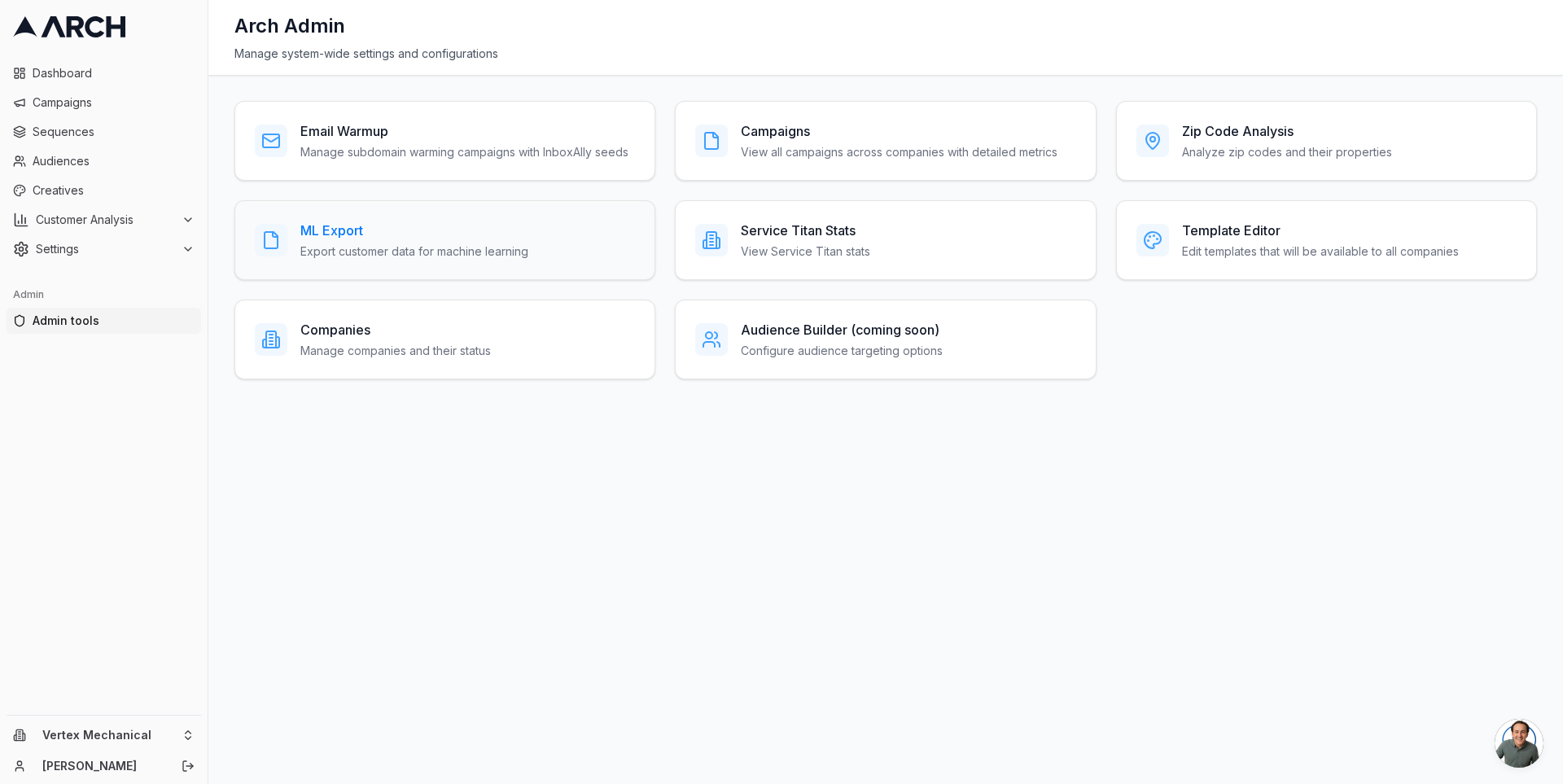
click at [368, 246] on p "Export customer data for machine learning" at bounding box center [414, 251] width 228 height 17
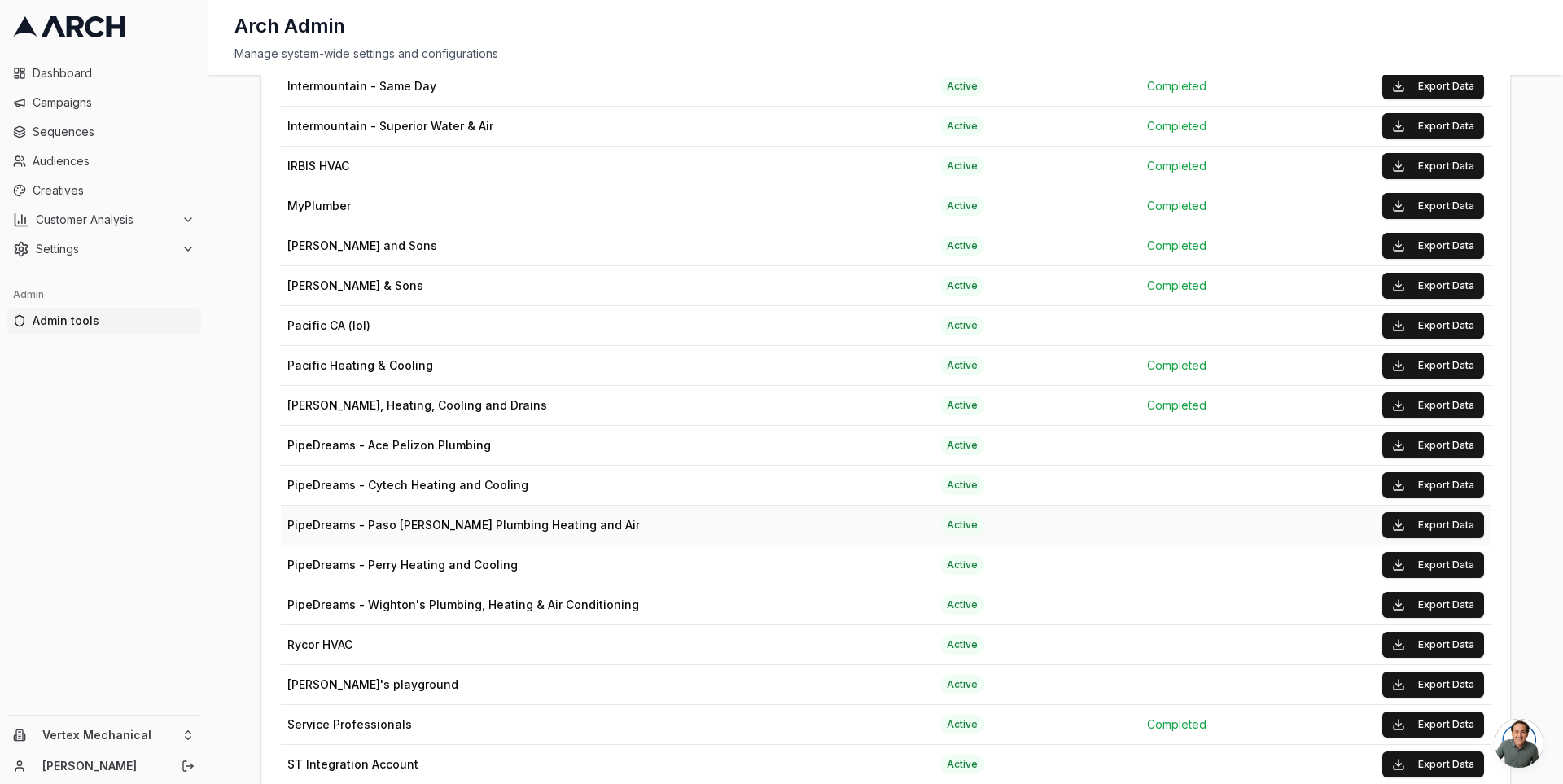
scroll to position [1598, 0]
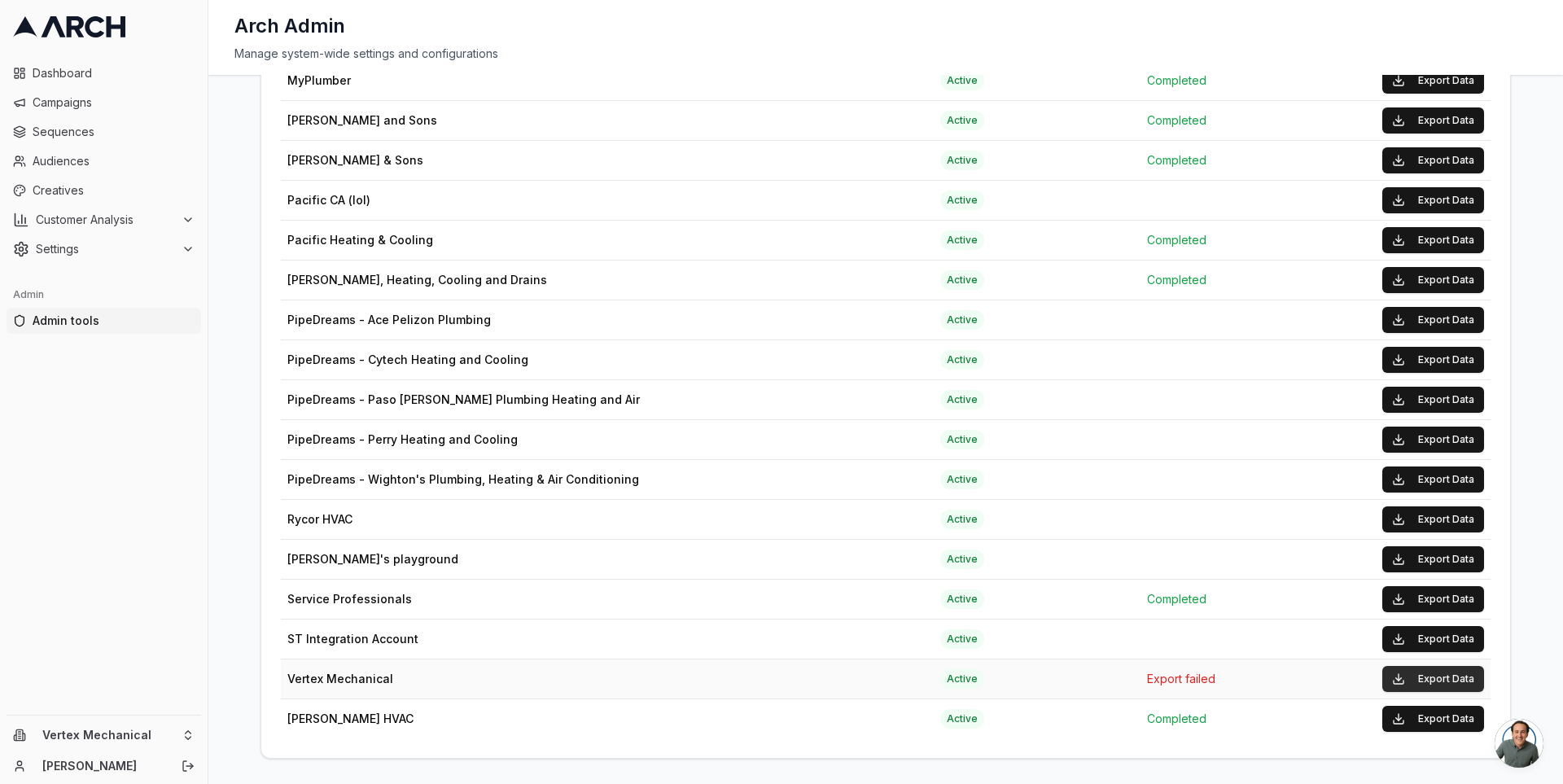
click at [1414, 666] on button "Export Data" at bounding box center [1433, 678] width 102 height 26
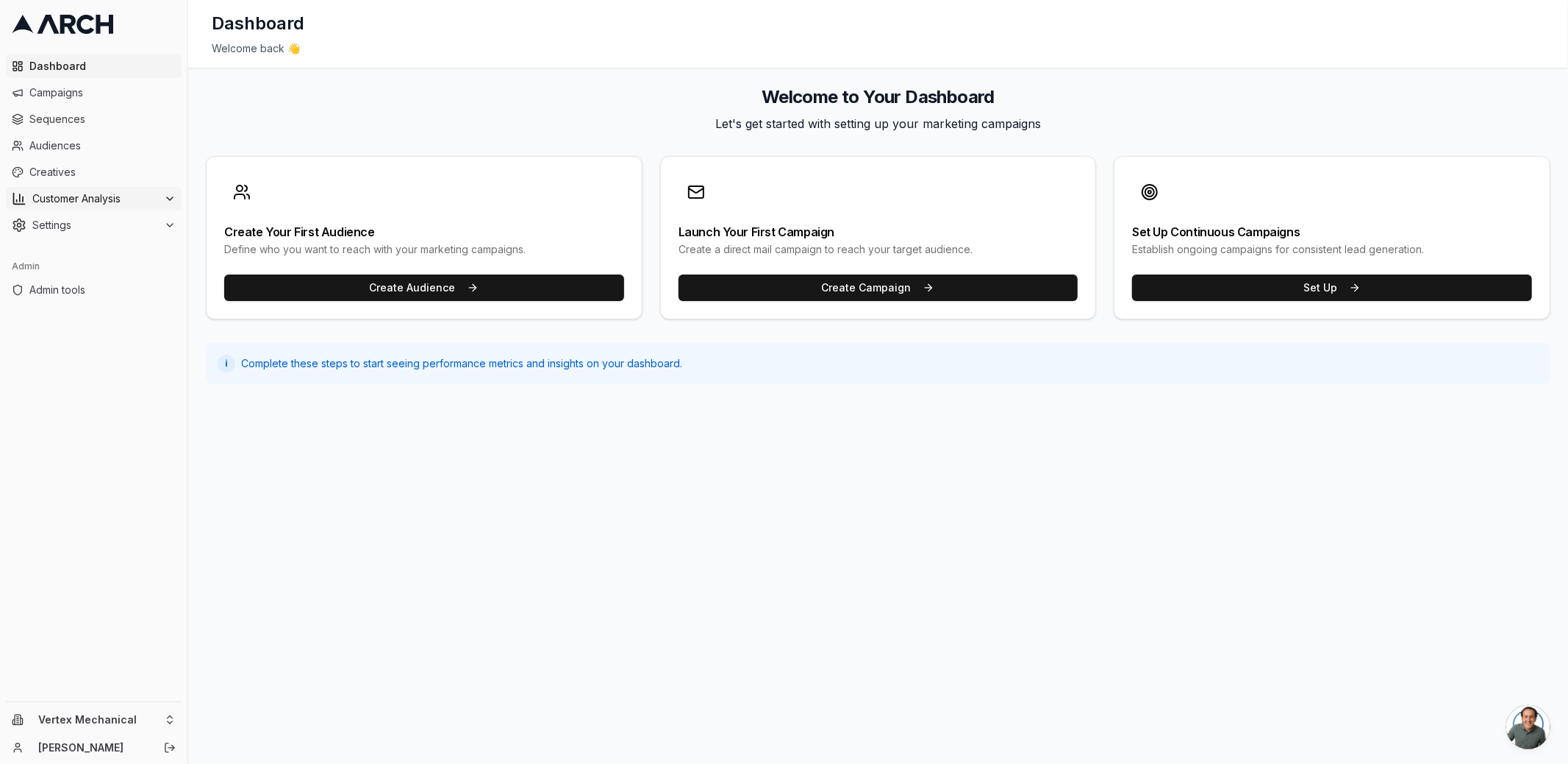
click at [169, 196] on icon at bounding box center [169, 198] width 12 height 12
click at [149, 241] on link "Customer Profiles" at bounding box center [94, 245] width 140 height 21
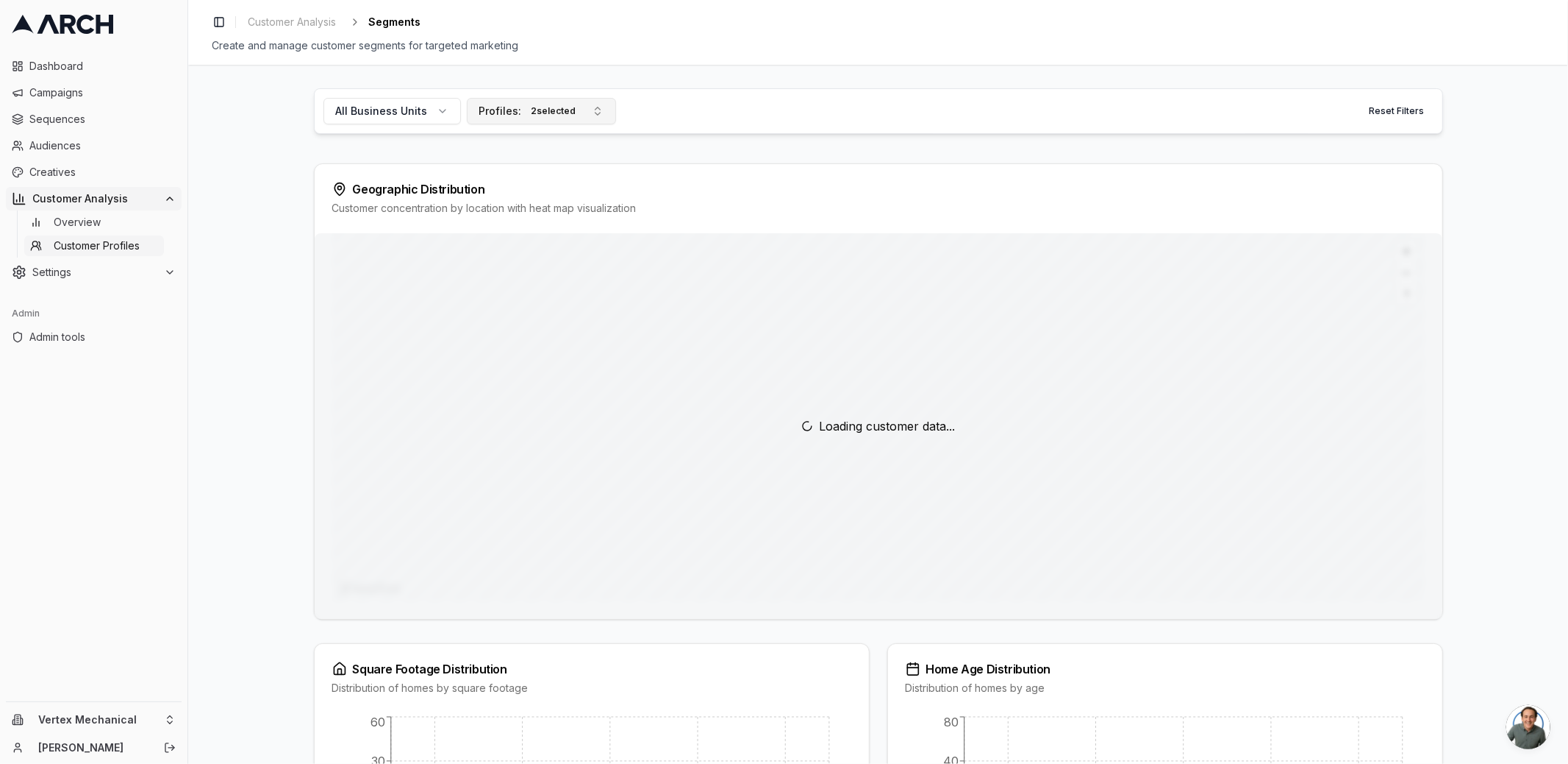
click at [502, 112] on div "Profiles: 2 selected" at bounding box center [529, 111] width 101 height 16
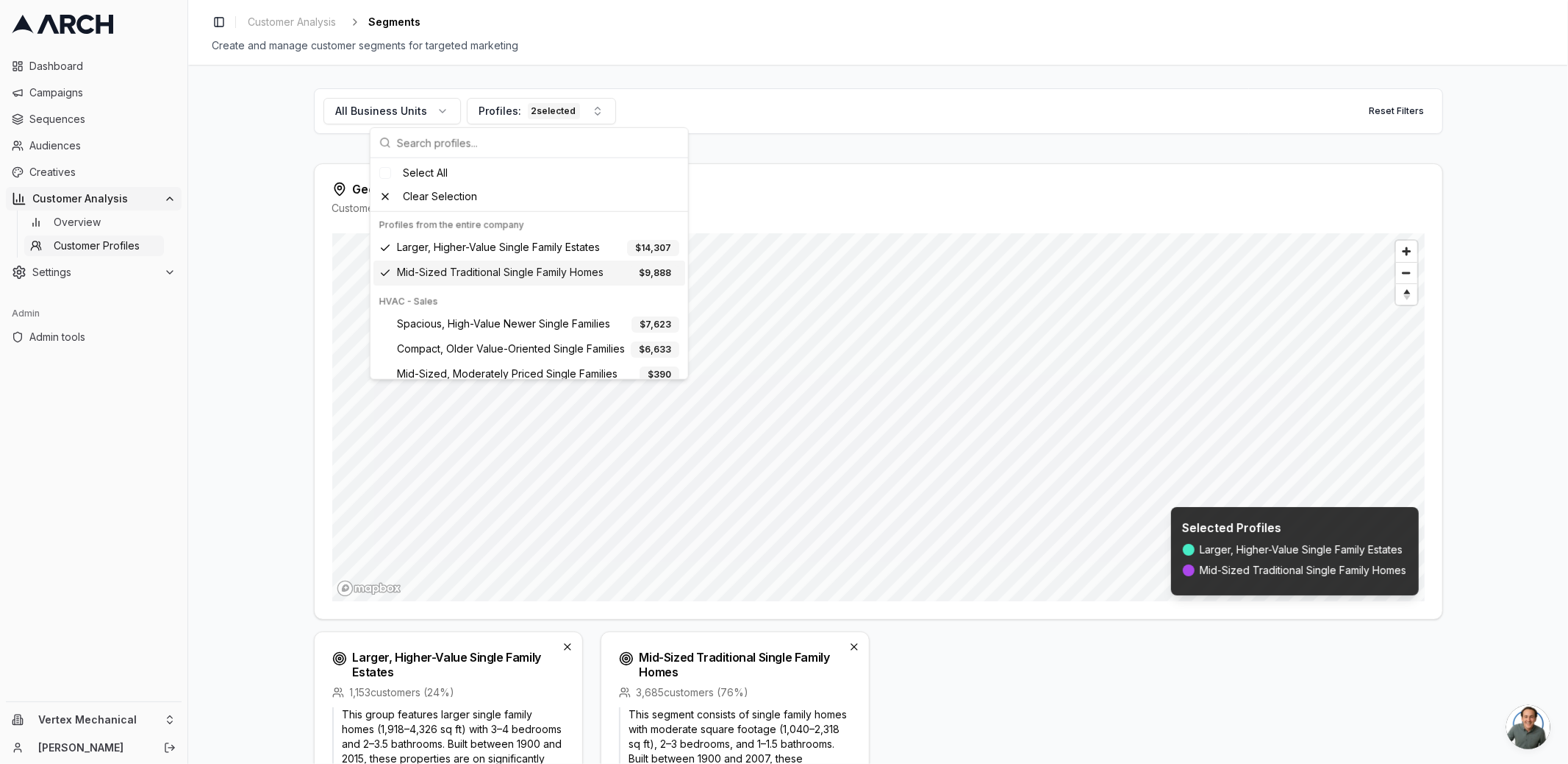
click at [208, 476] on div "All Business Units Profiles: 2 selected Reset Filters Geographic Distribution C…" at bounding box center [878, 415] width 1380 height 699
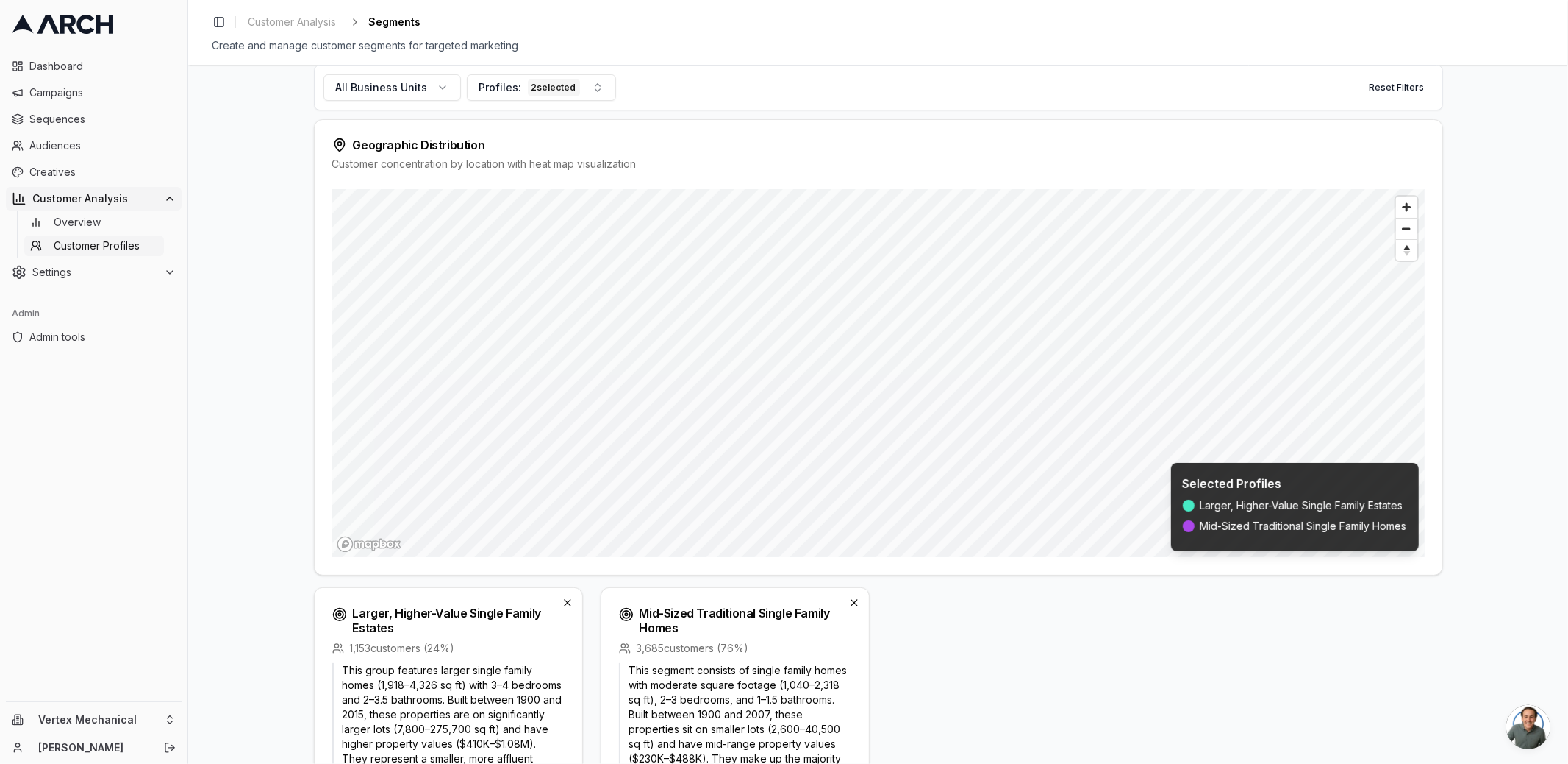
scroll to position [24, 0]
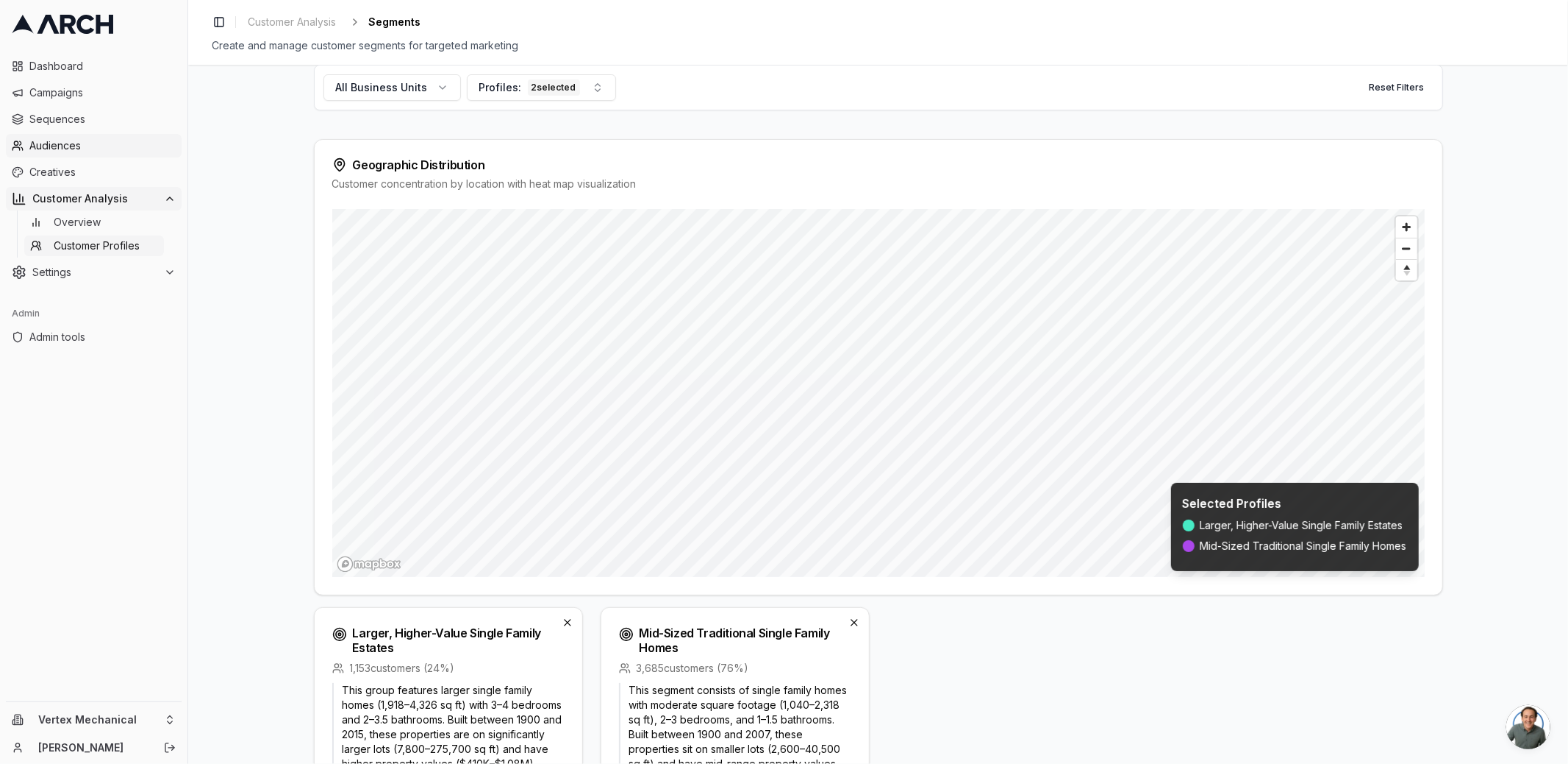
click at [62, 144] on span "Audiences" at bounding box center [102, 145] width 146 height 15
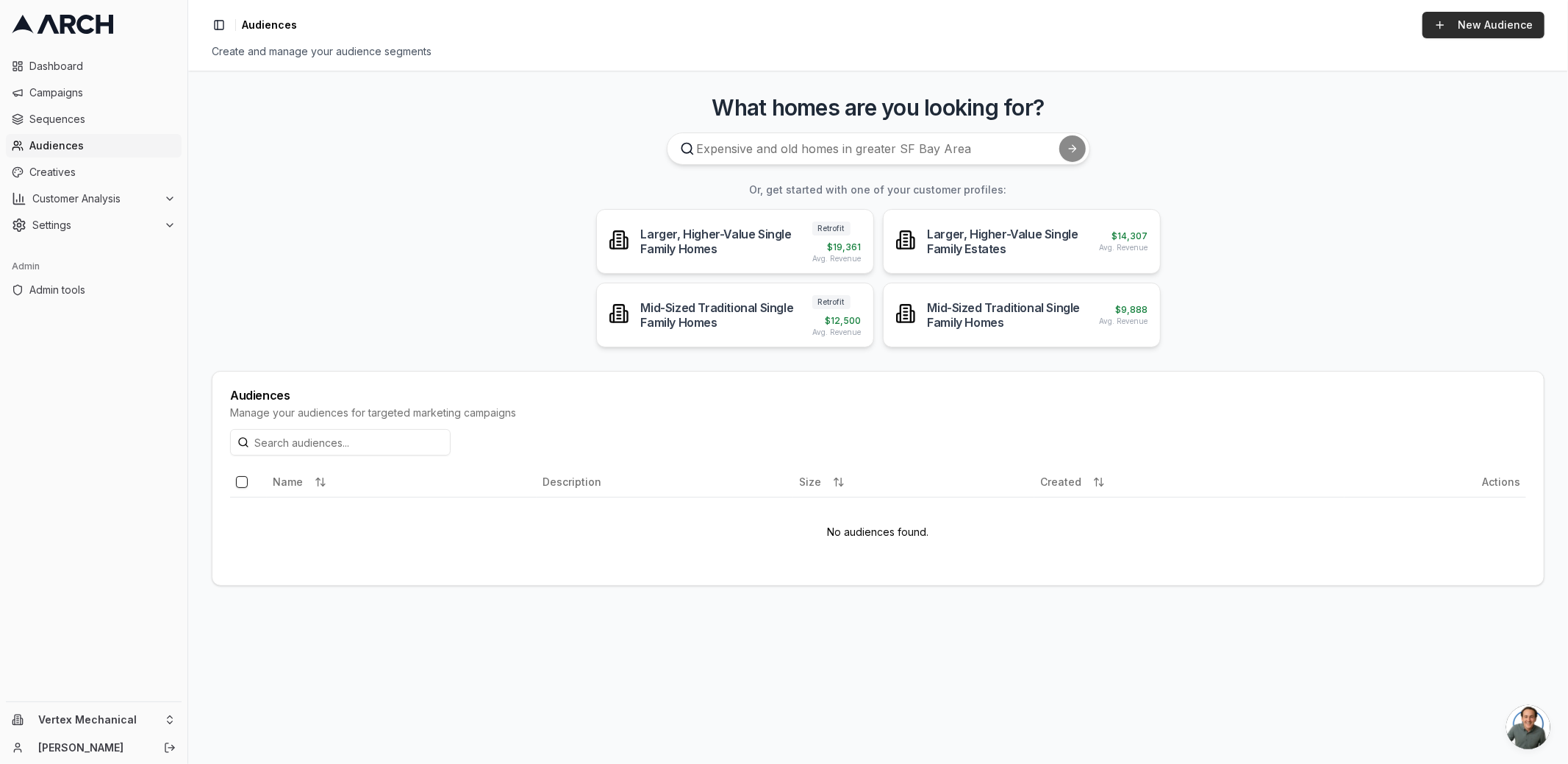
click at [1448, 26] on link "New Audience" at bounding box center [1483, 25] width 122 height 27
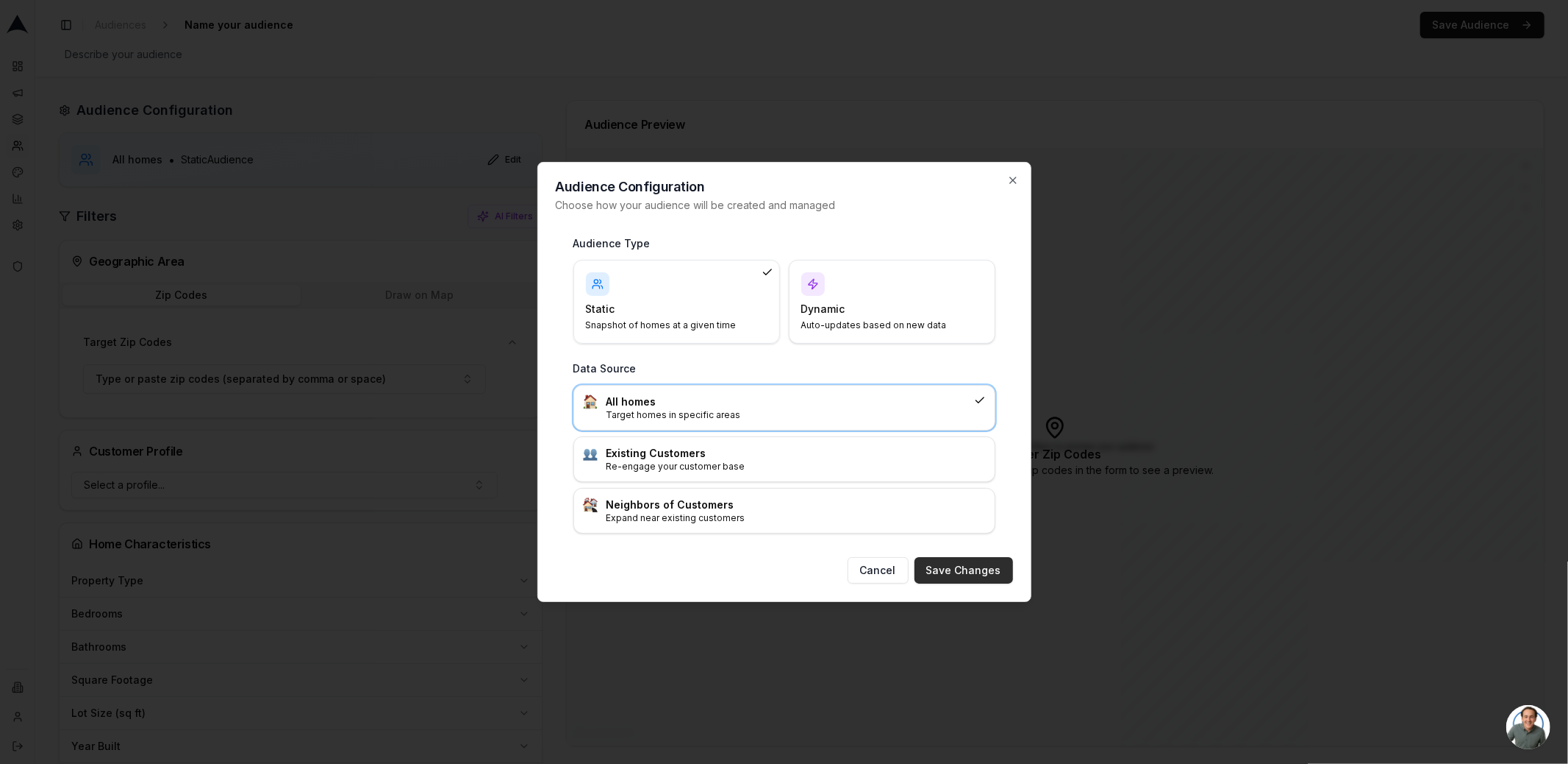
click at [976, 574] on button "Save Changes" at bounding box center [964, 571] width 99 height 27
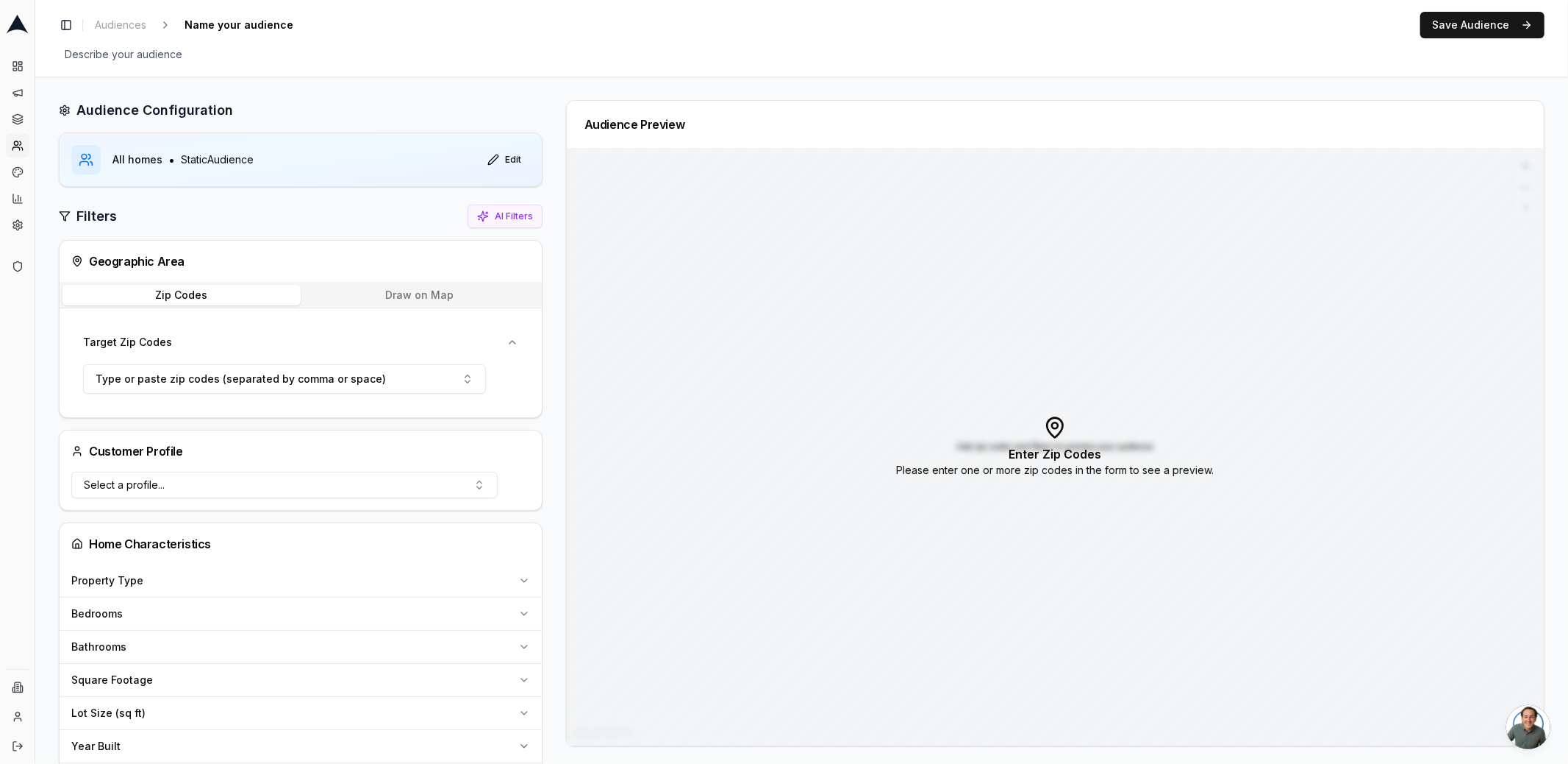
click at [445, 305] on div "Zip Codes Draw on Map" at bounding box center [300, 295] width 482 height 27
click at [445, 295] on button "Draw on Map" at bounding box center [420, 294] width 238 height 21
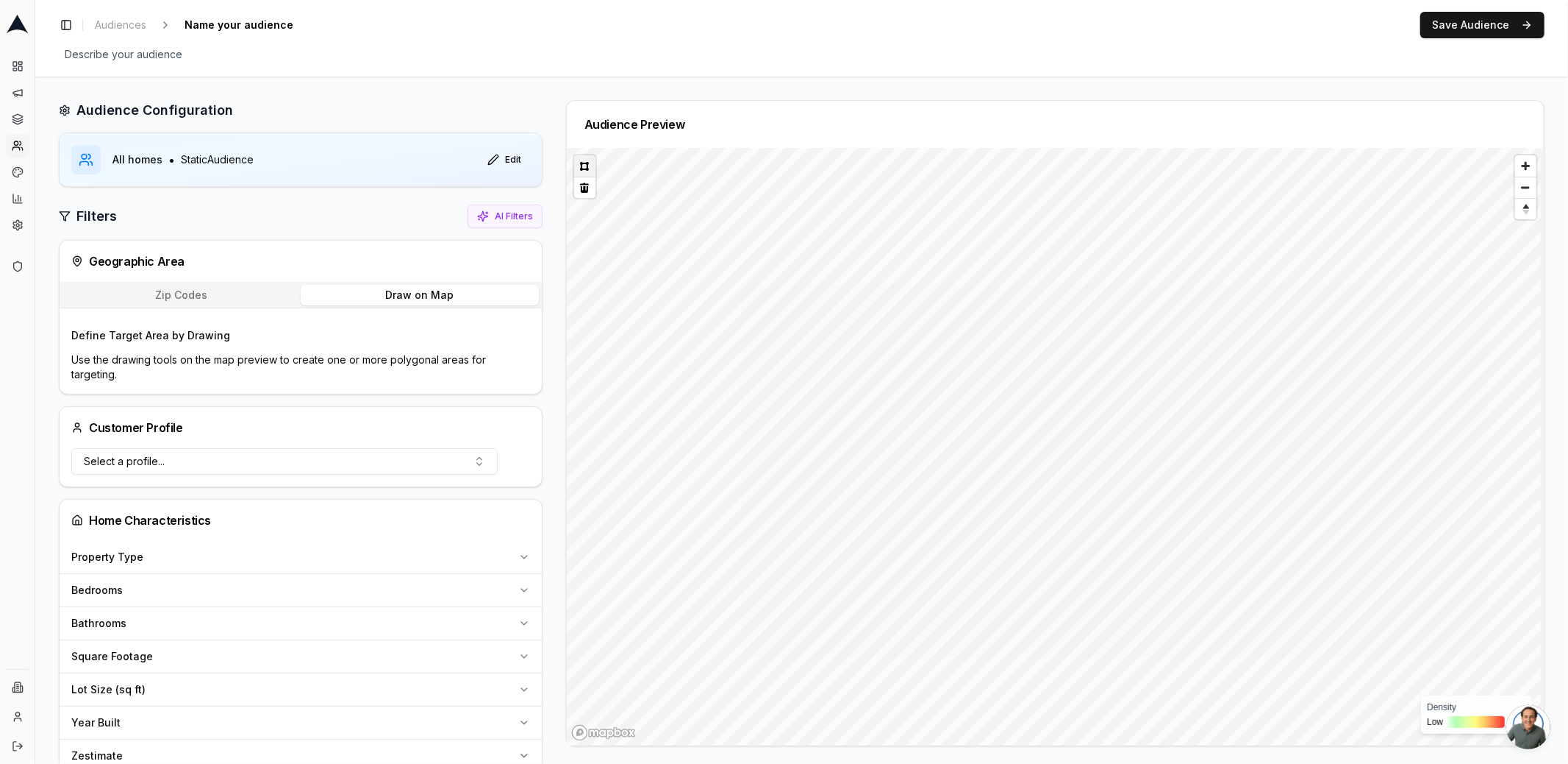
click at [582, 167] on button at bounding box center [585, 166] width 21 height 21
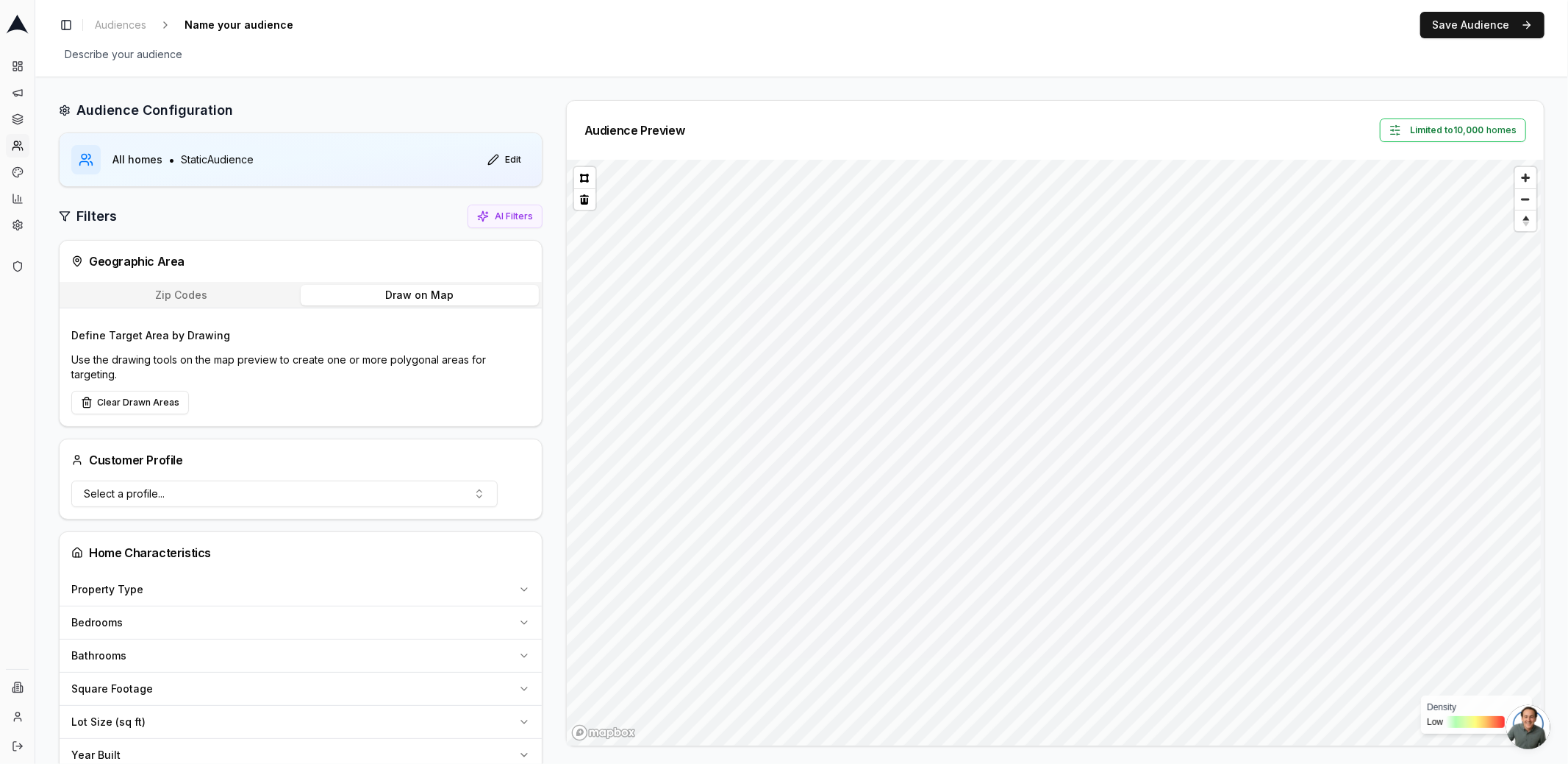
click at [1188, 82] on div "Audience Configuration All homes • Static Audience Edit Filters AI Filters Geog…" at bounding box center [802, 776] width 1533 height 1401
click at [181, 301] on button "Zip Codes" at bounding box center [181, 294] width 238 height 21
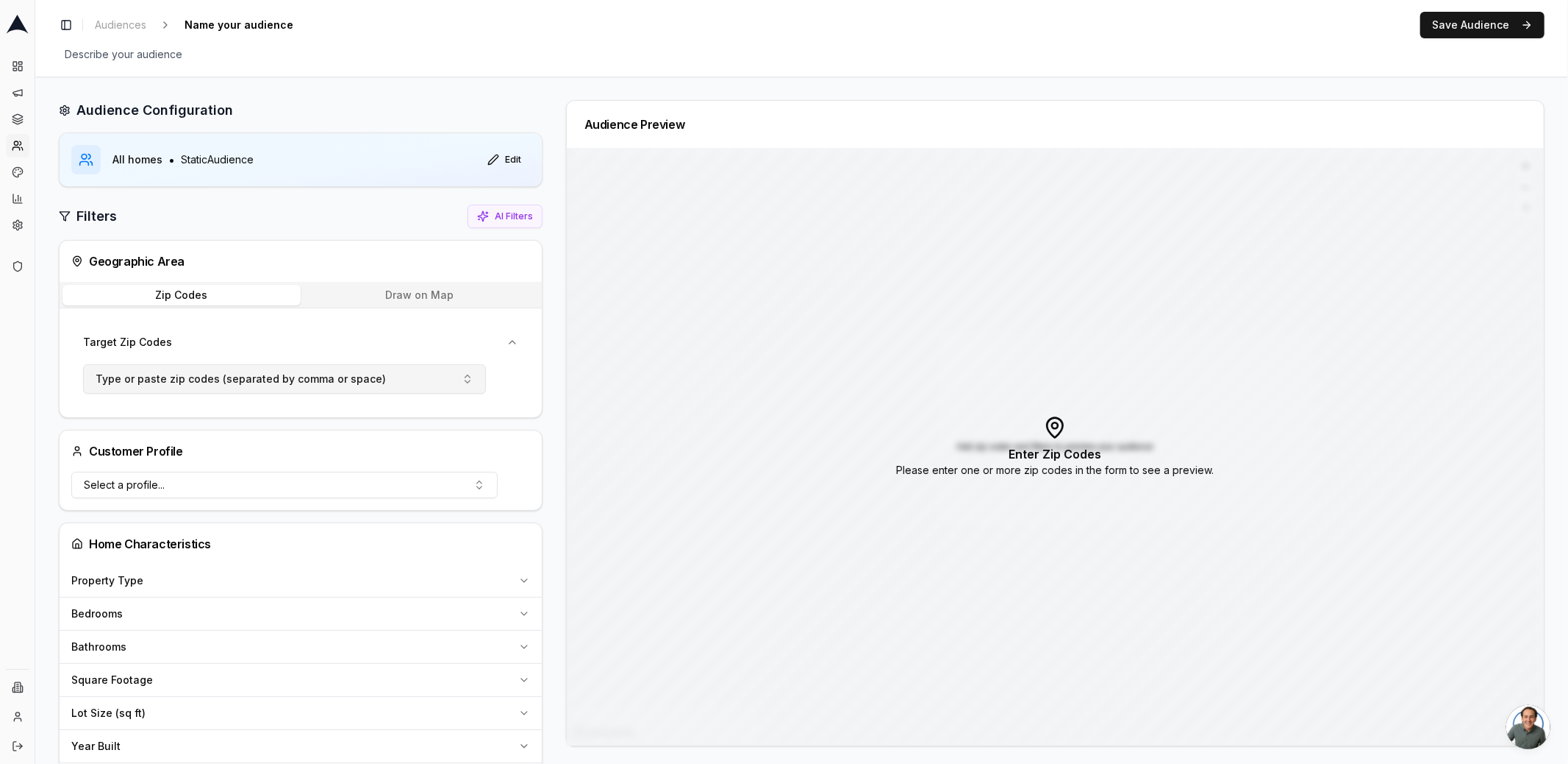
click at [322, 382] on span "Type or paste zip codes (separated by comma or space)" at bounding box center [241, 379] width 290 height 15
click at [20, 145] on icon at bounding box center [17, 145] width 12 height 12
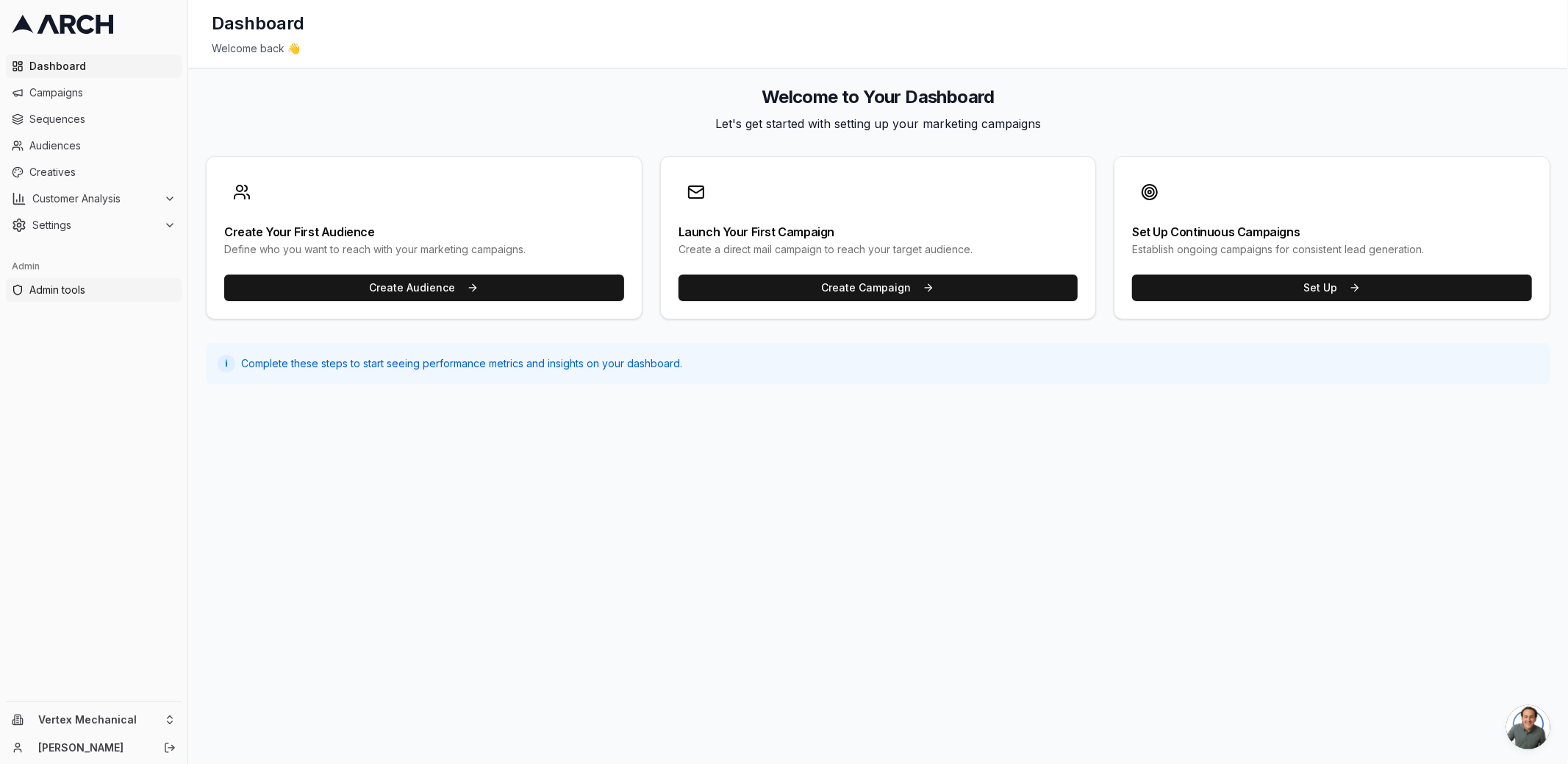
click at [67, 297] on link "Admin tools" at bounding box center [94, 290] width 176 height 23
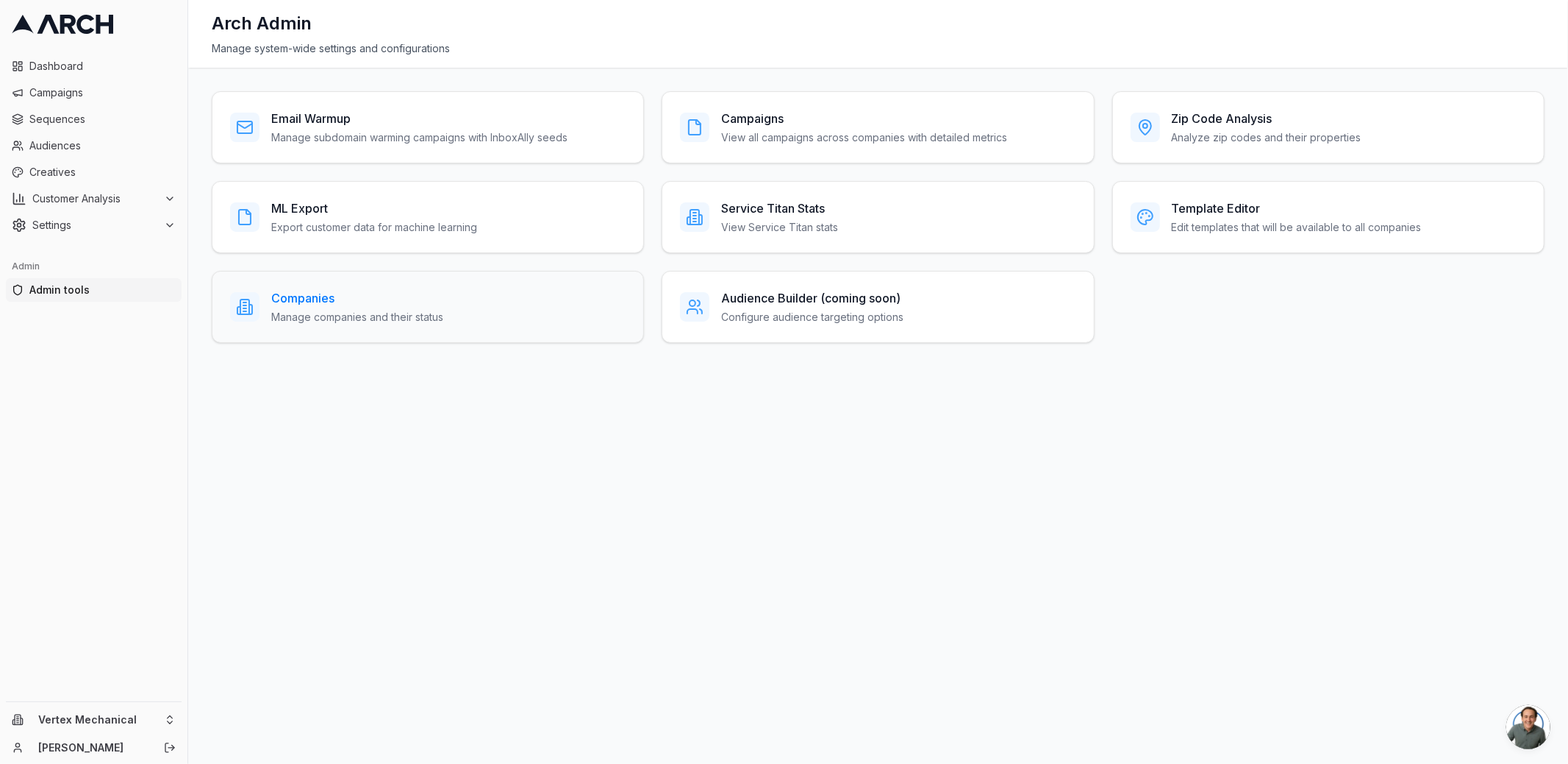
click at [325, 300] on h3 "Companies" at bounding box center [357, 298] width 172 height 18
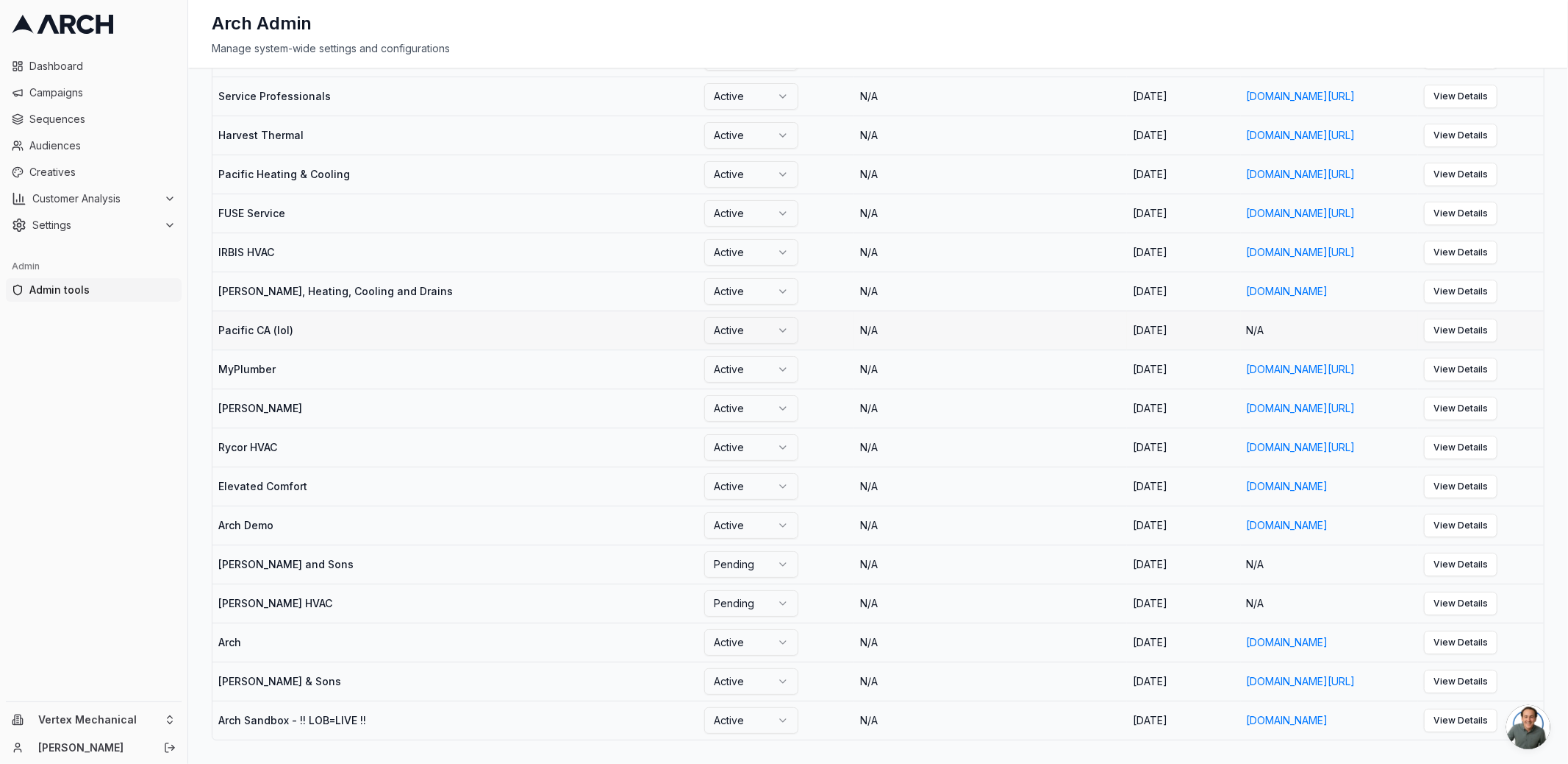
scroll to position [730, 0]
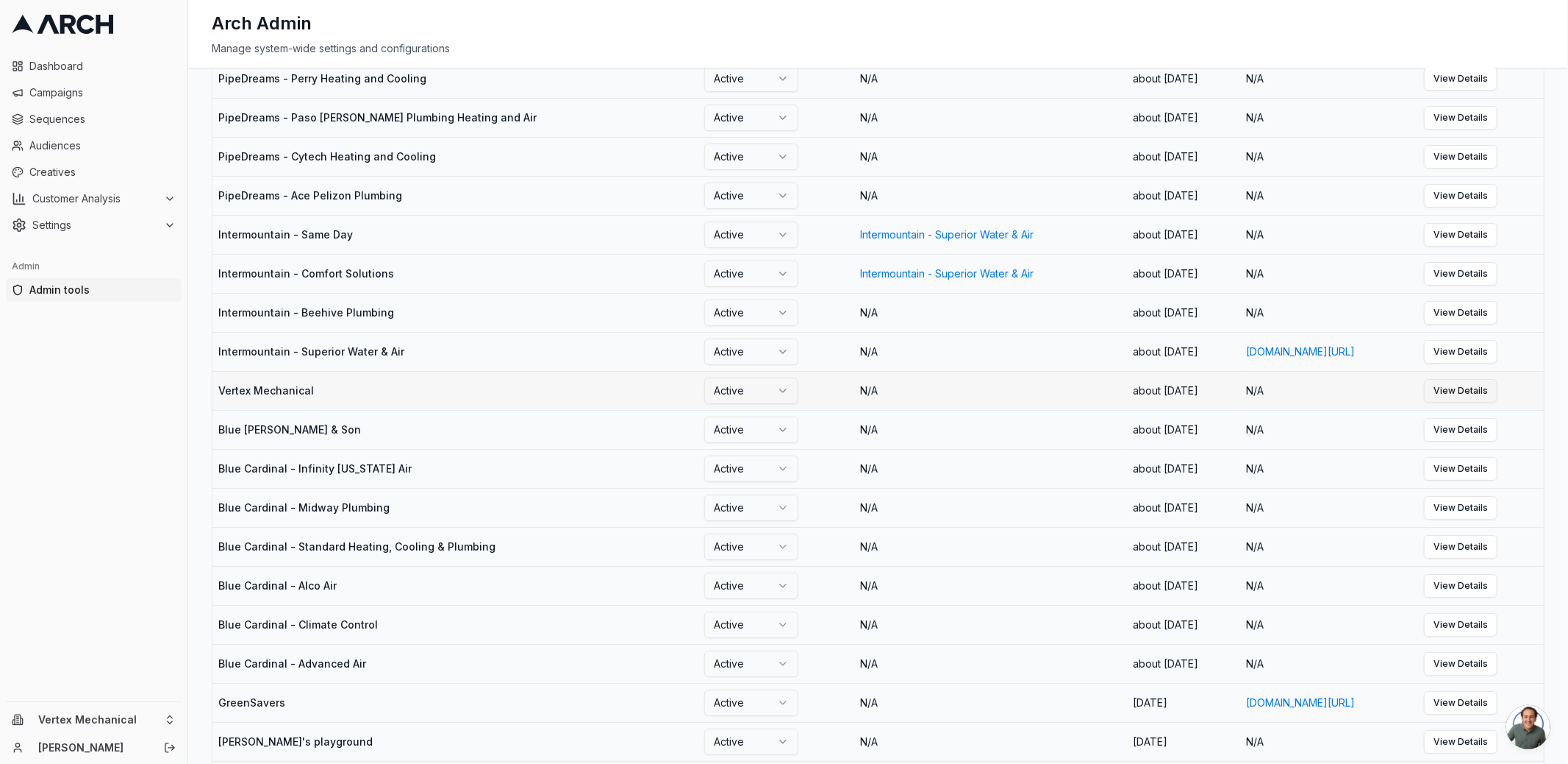
click at [1483, 402] on link "View Details" at bounding box center [1461, 390] width 74 height 23
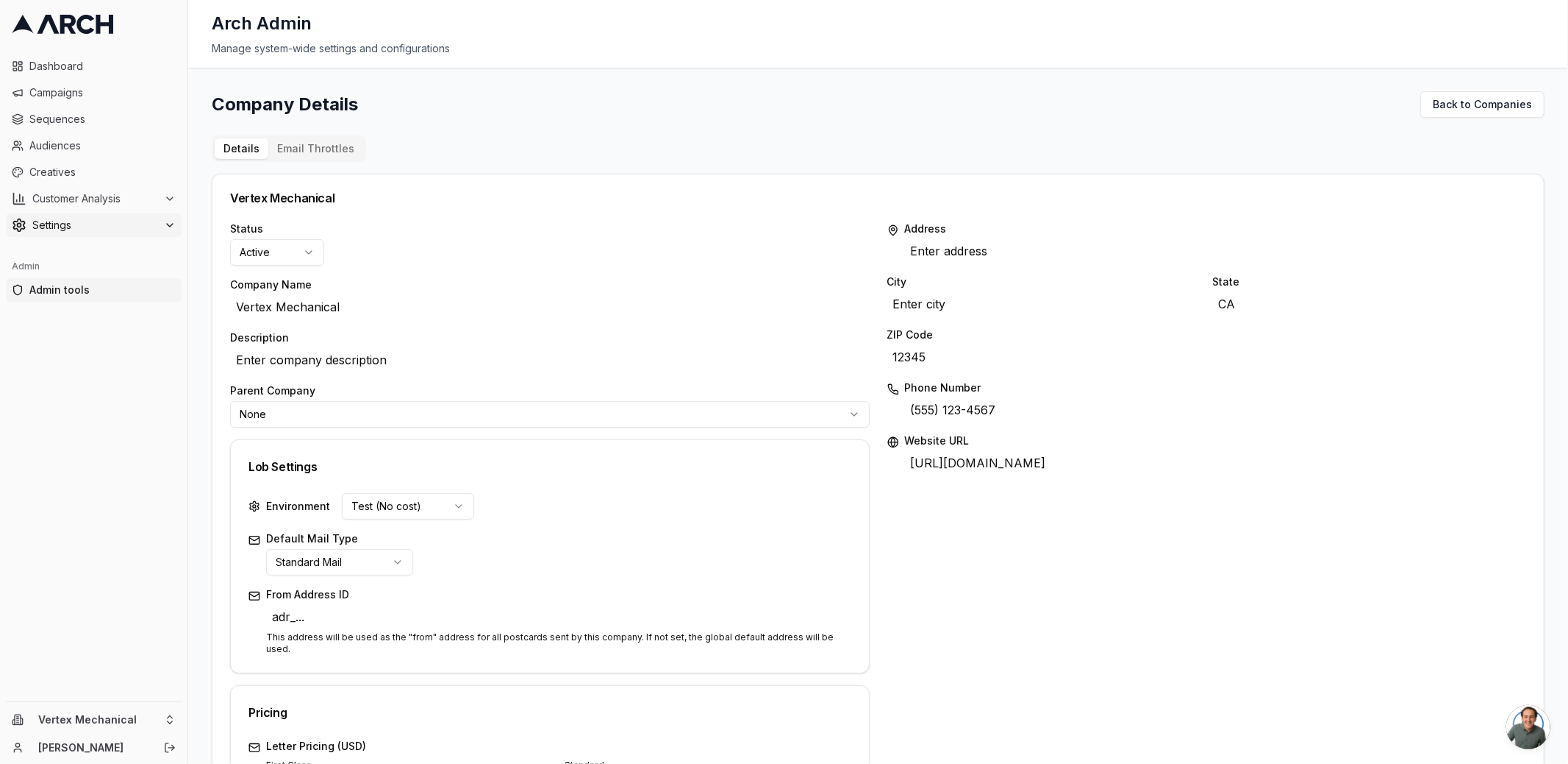
click at [150, 222] on span "Settings" at bounding box center [94, 225] width 126 height 15
click at [134, 302] on link "Service Areas" at bounding box center [94, 295] width 140 height 21
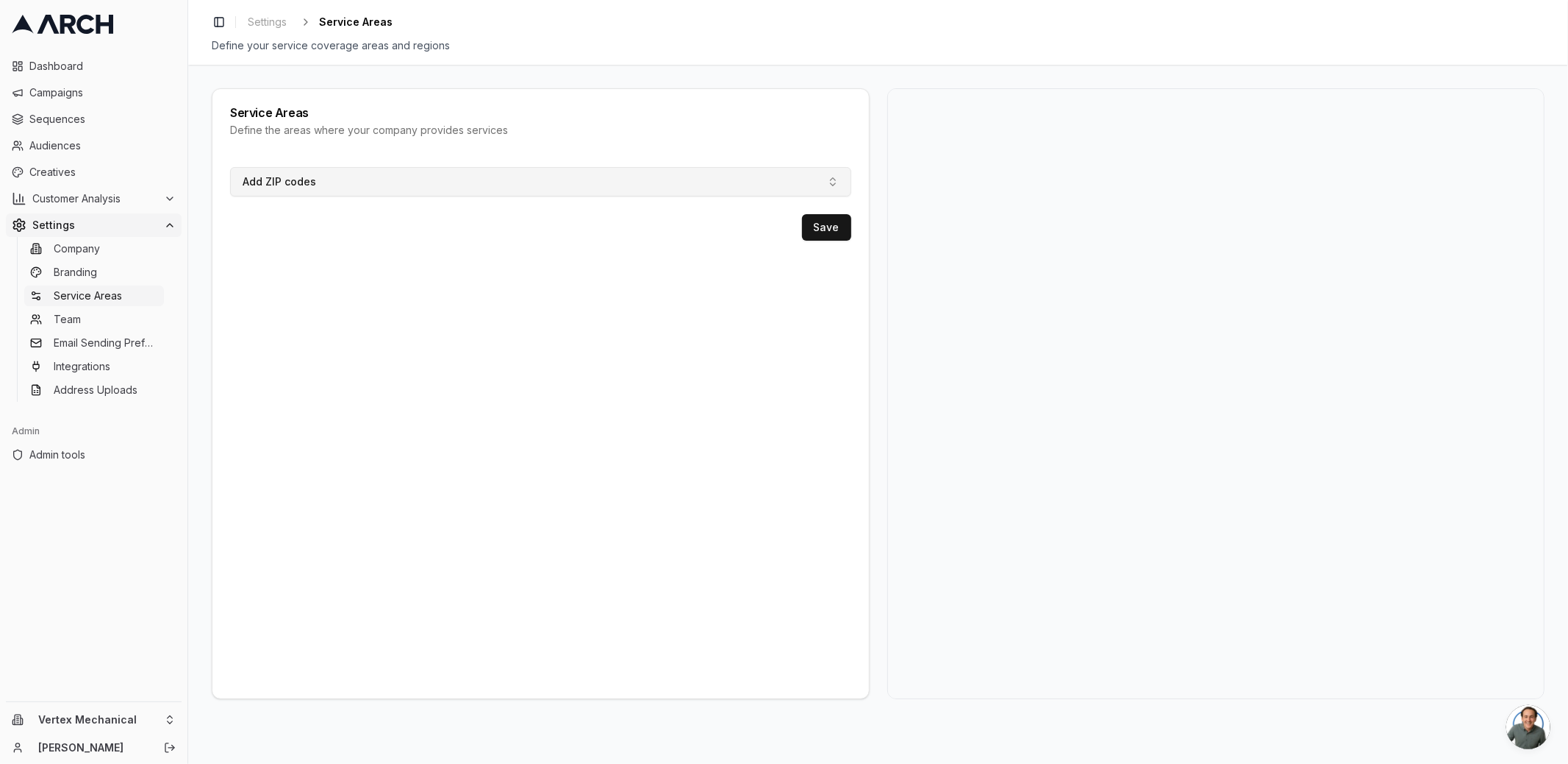
click at [412, 177] on button "Add ZIP codes" at bounding box center [540, 181] width 621 height 29
click at [444, 314] on div "Add ZIP codes Save" at bounding box center [540, 426] width 657 height 543
click at [1287, 8] on div "Toggle Sidebar Settings Service Areas Define your service coverage areas and re…" at bounding box center [878, 32] width 1380 height 65
click at [355, 180] on button "Add ZIP codes" at bounding box center [540, 181] width 621 height 29
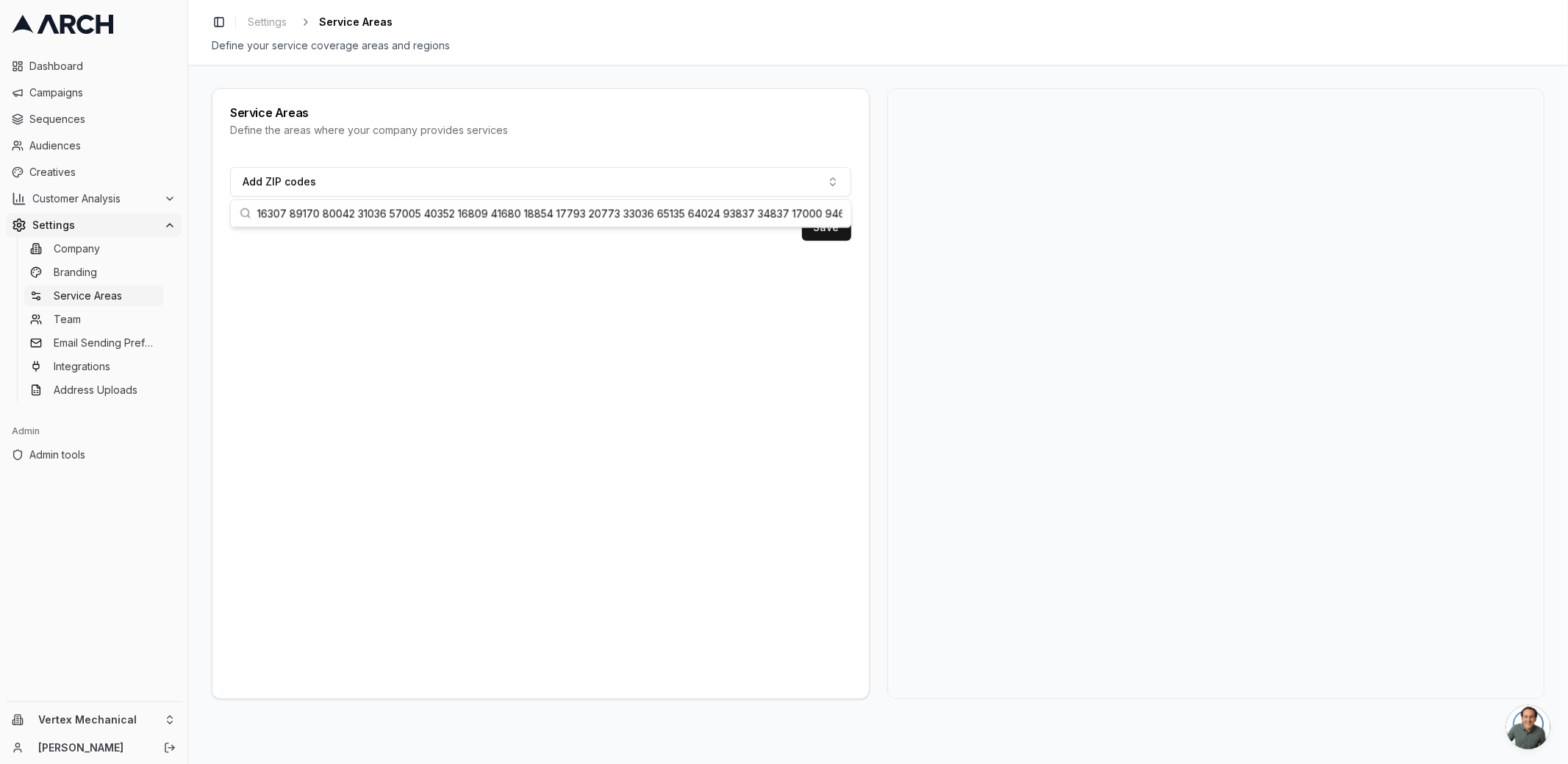
scroll to position [0, 10907]
type input "08065 08867 11105 12737 15205 15702 15722 16335 16749 16879 16928 17001 17003 1…"
click at [831, 238] on button "Save" at bounding box center [826, 227] width 49 height 27
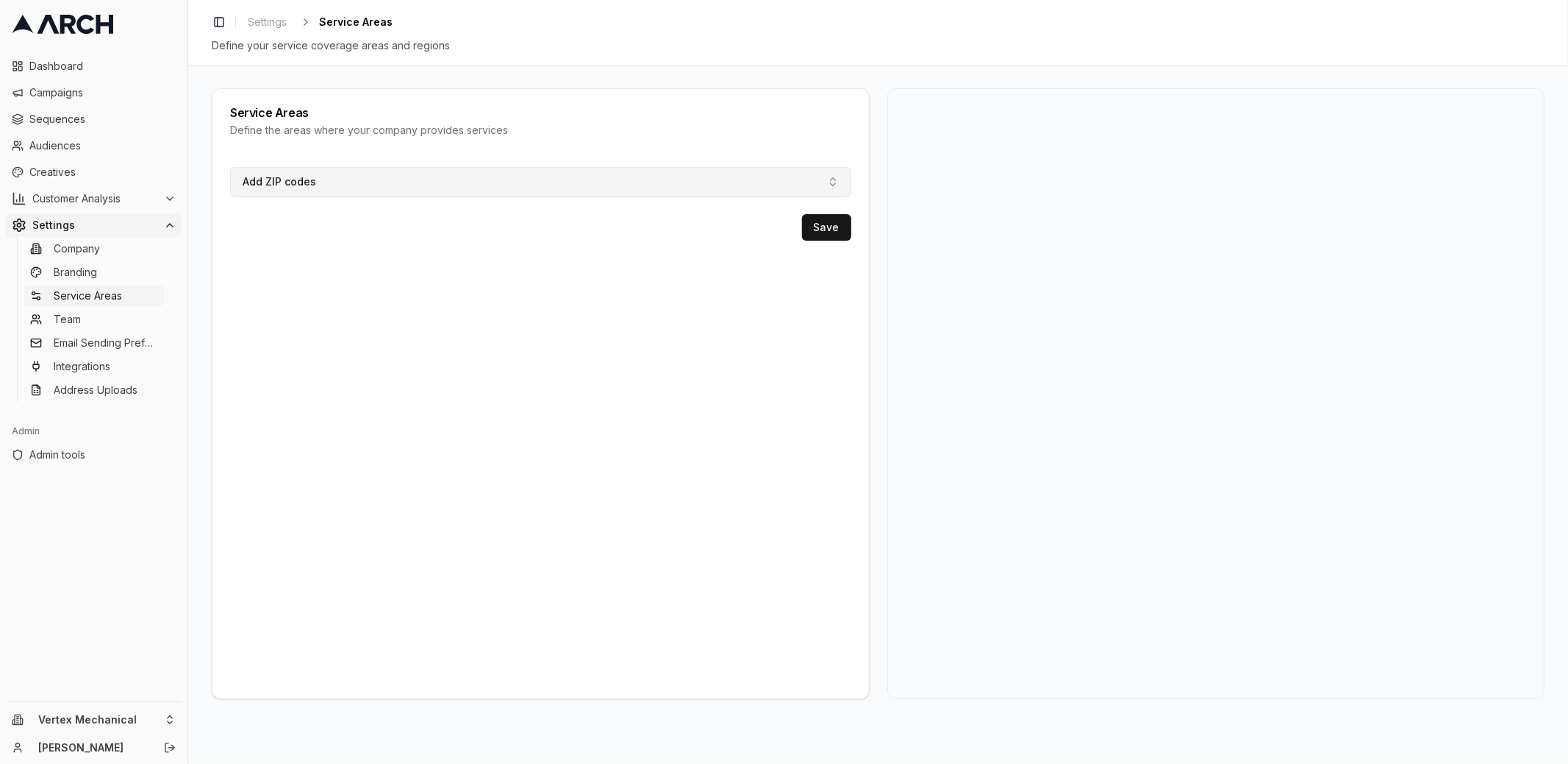
click at [322, 191] on button "Add ZIP codes" at bounding box center [540, 181] width 621 height 29
click at [104, 316] on link "Team" at bounding box center [94, 319] width 140 height 21
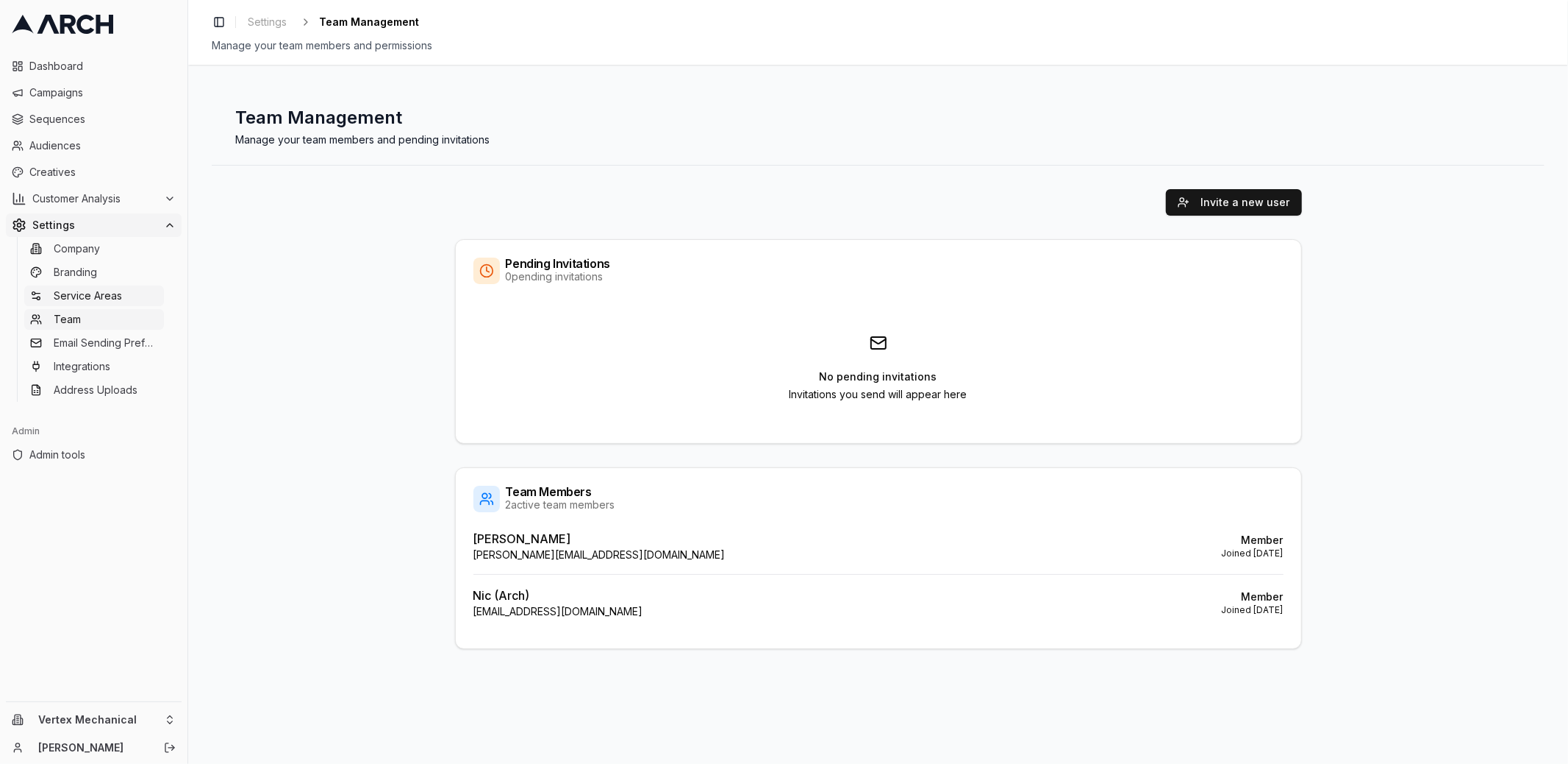
click at [103, 301] on span "Service Areas" at bounding box center [87, 295] width 69 height 15
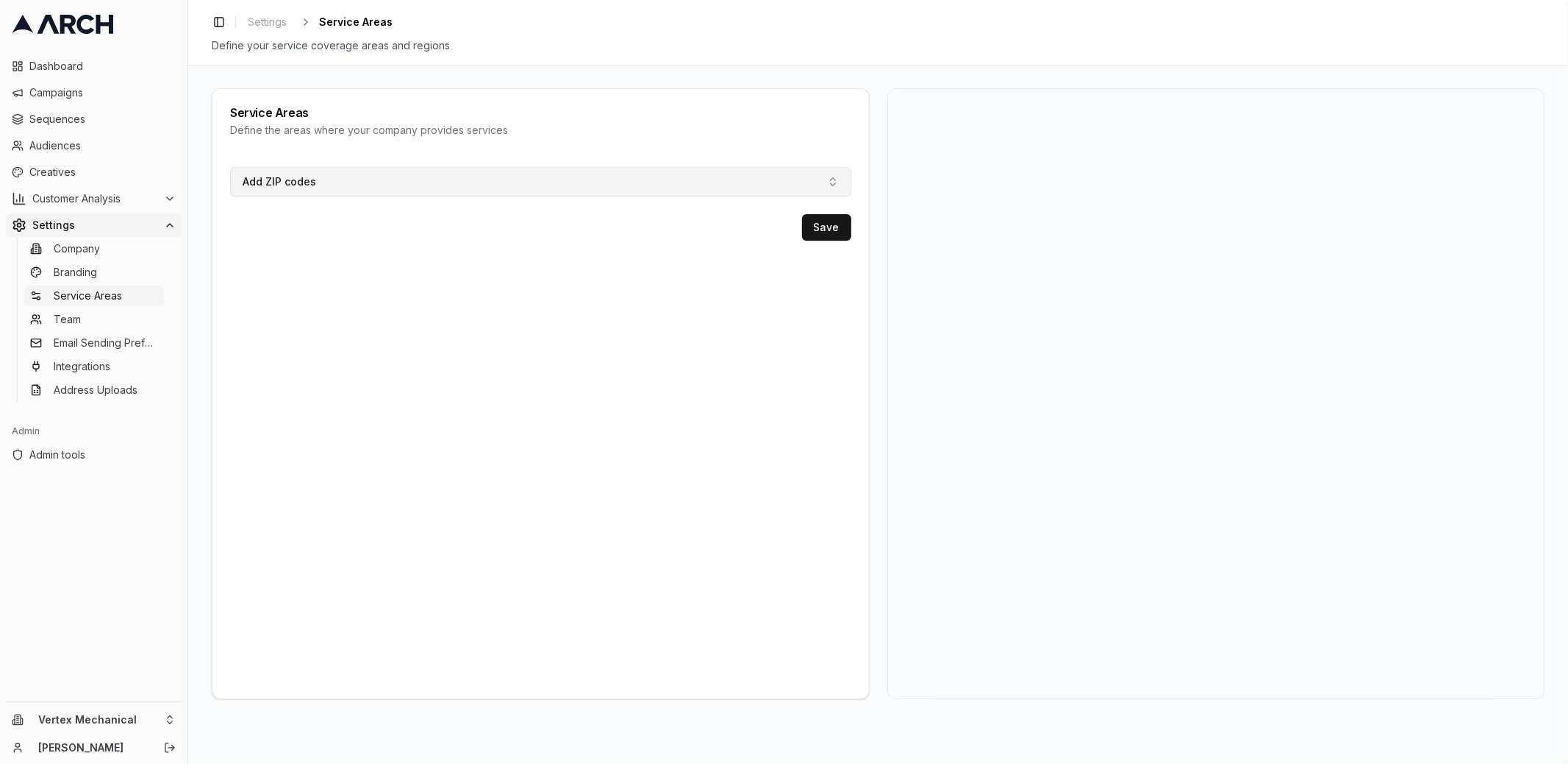
click at [307, 176] on span "Add ZIP codes" at bounding box center [279, 182] width 74 height 15
type input "08065 08867 11105 12737 15205 15702 15722 16335 16749 16879 16928 17001 17003 1…"
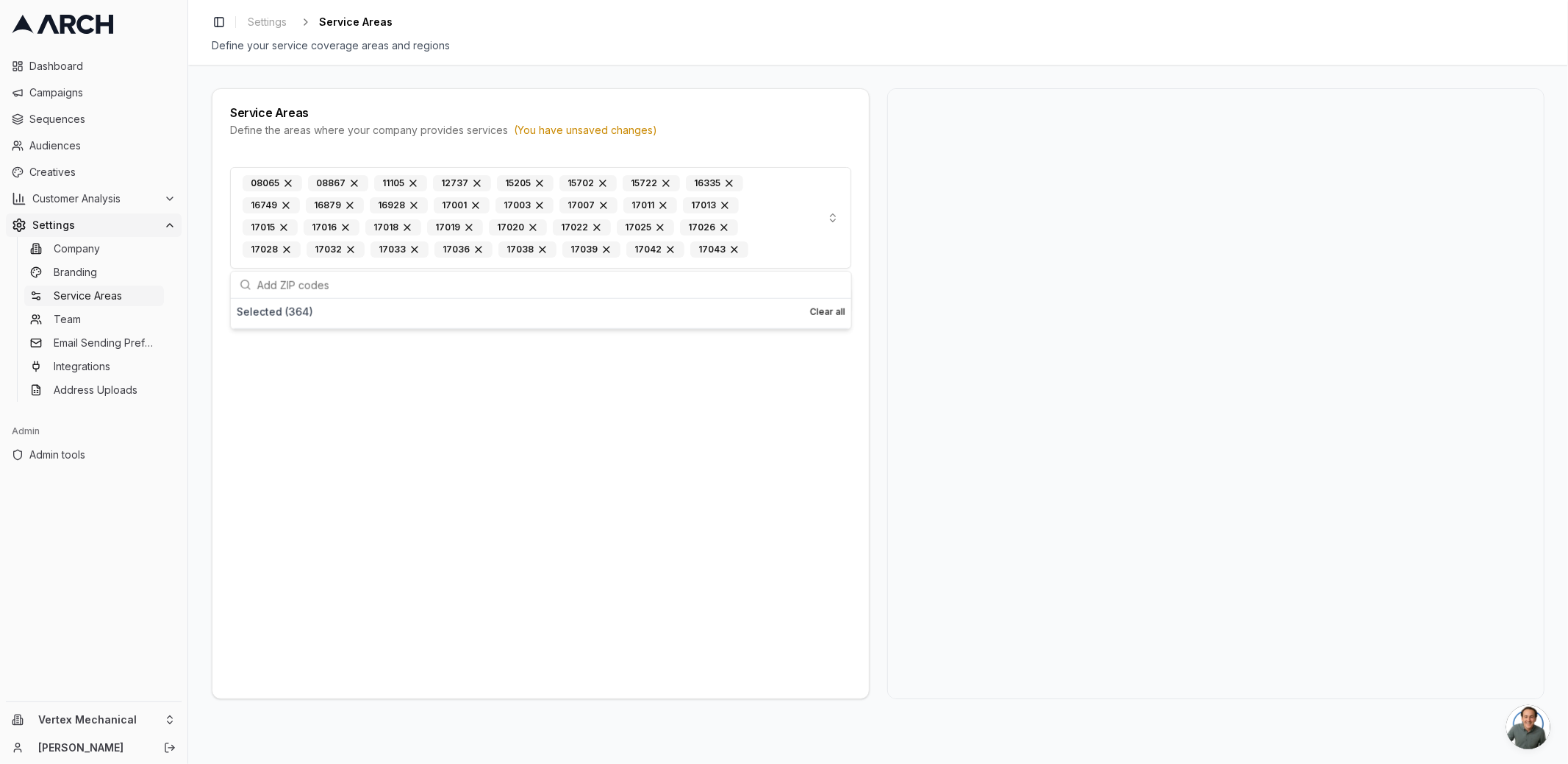
click at [638, 374] on div "08065 08867 11105 12737 15205 15702 15722 16335 16749 16879 16928 17001 17003 1…" at bounding box center [540, 426] width 657 height 543
click at [835, 292] on button "Save" at bounding box center [826, 300] width 49 height 27
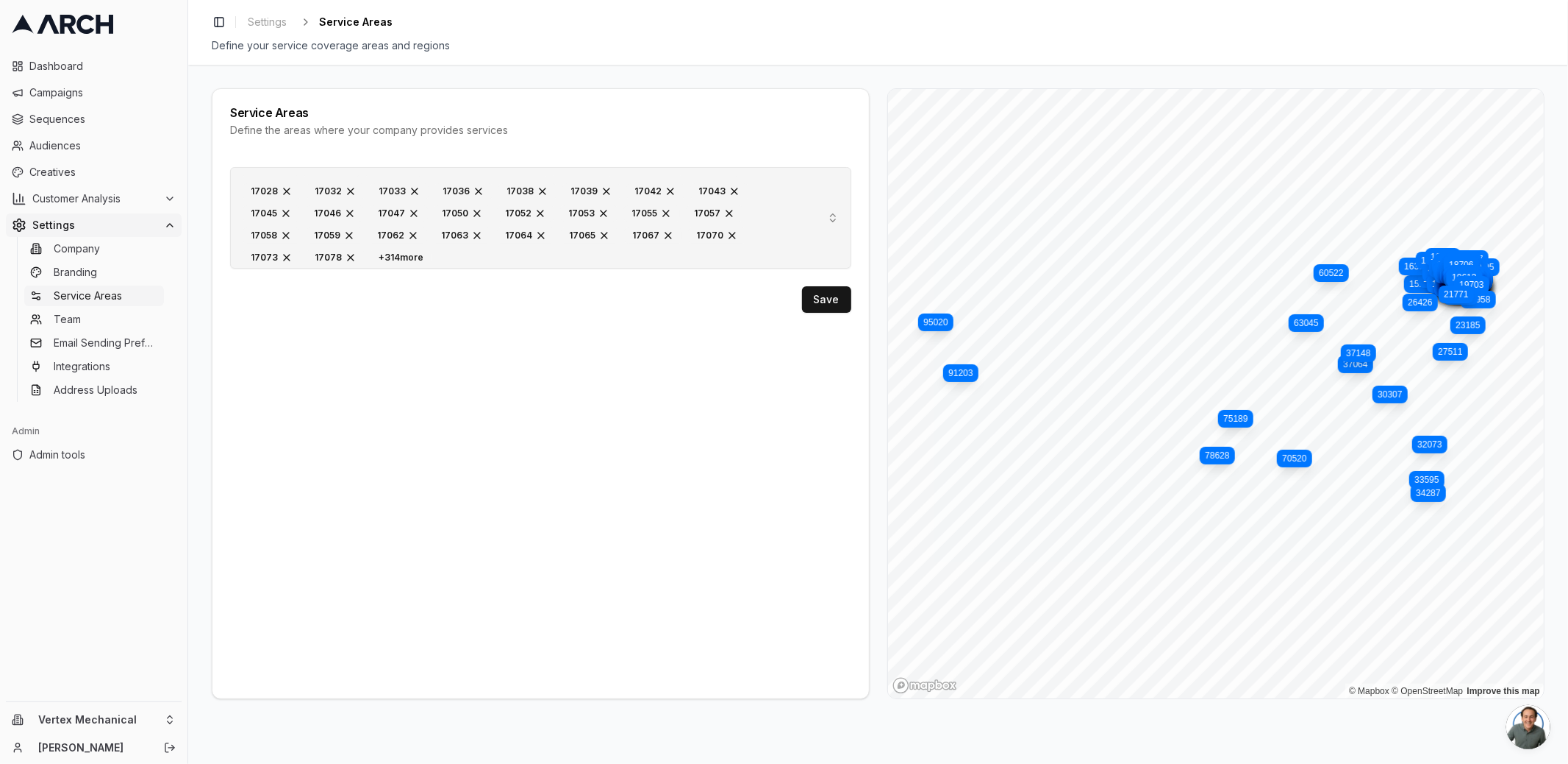
click at [393, 254] on div "+ 314 more" at bounding box center [401, 258] width 61 height 16
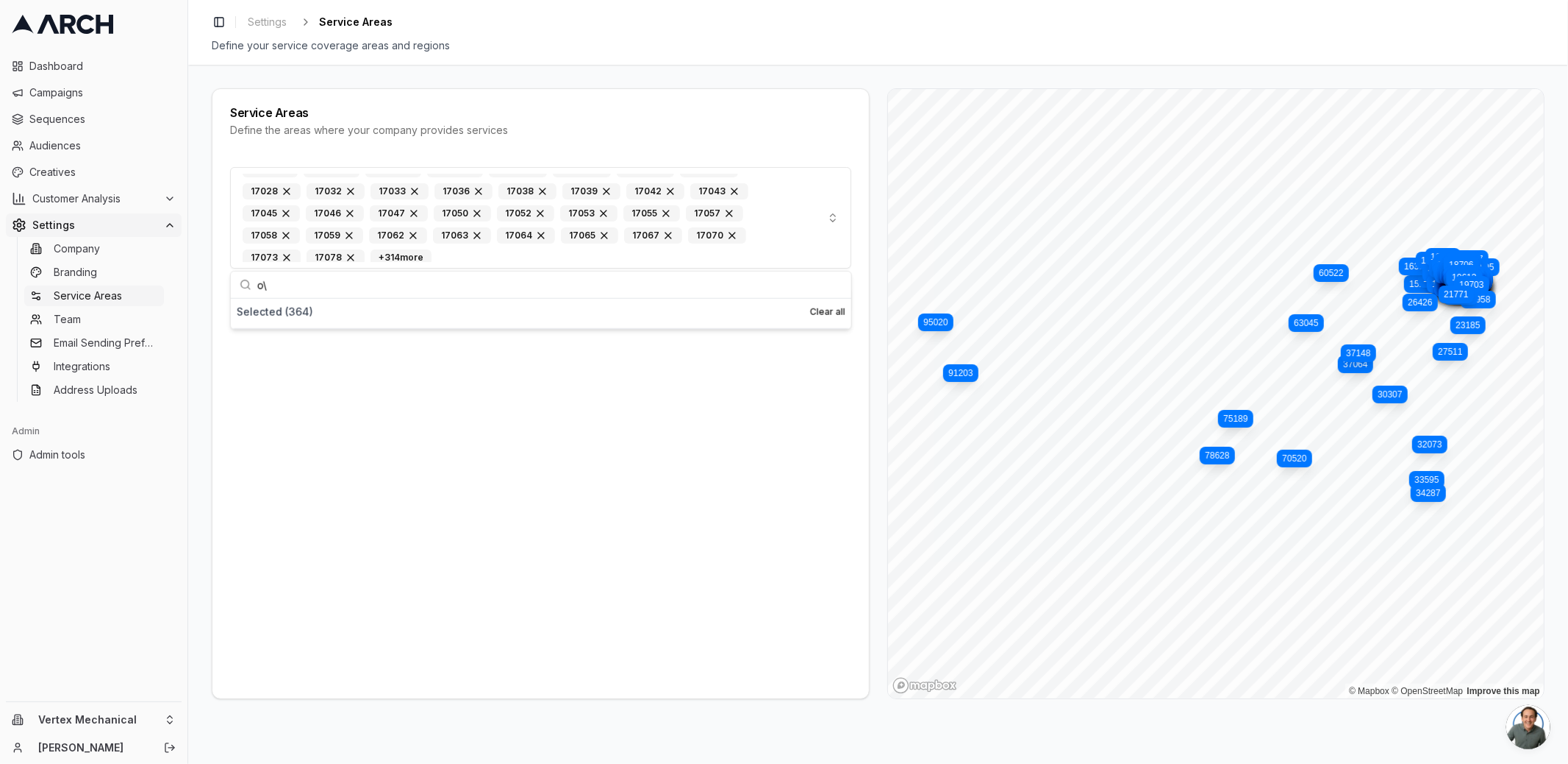
type input "o"
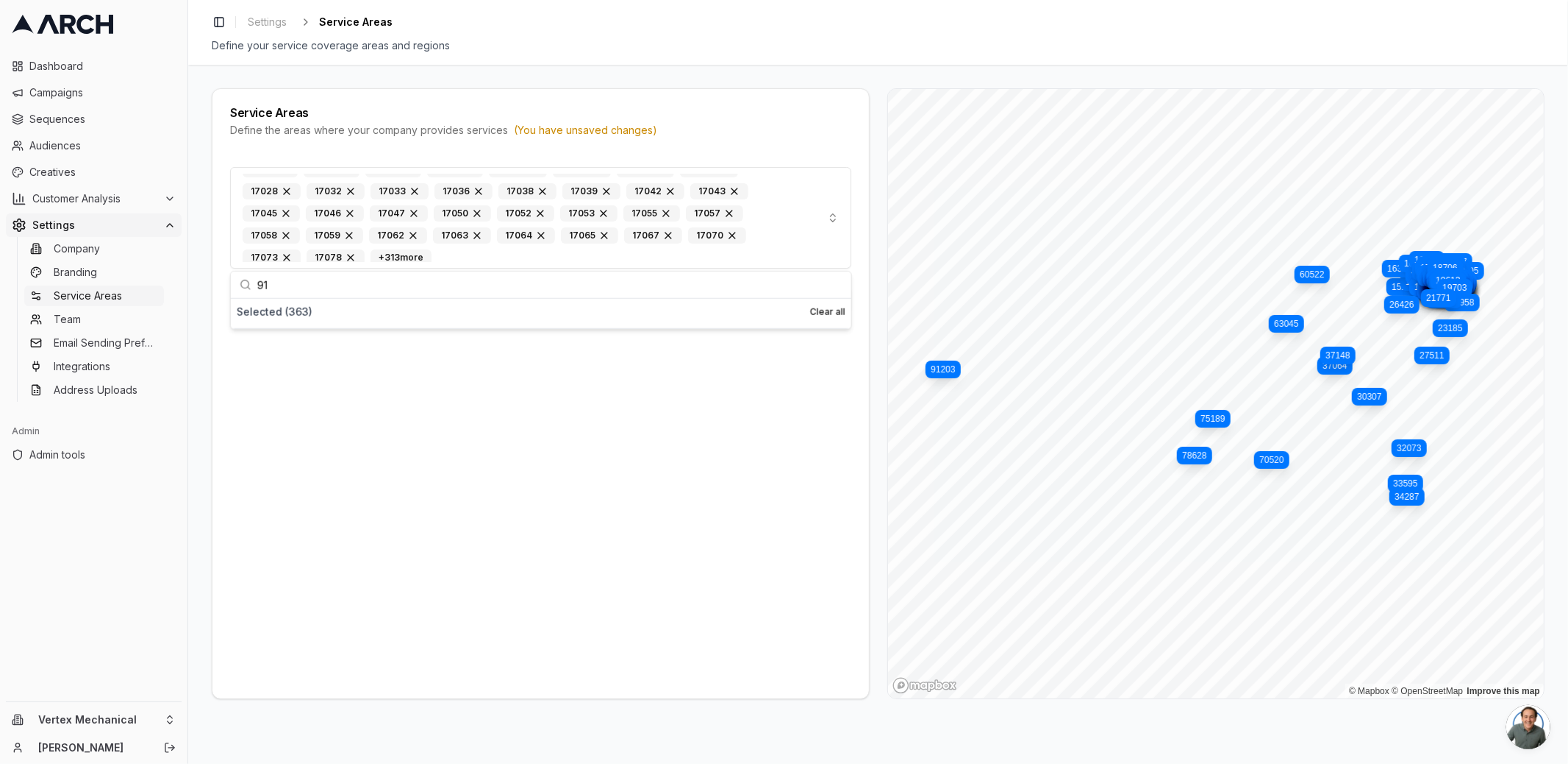
type input "9"
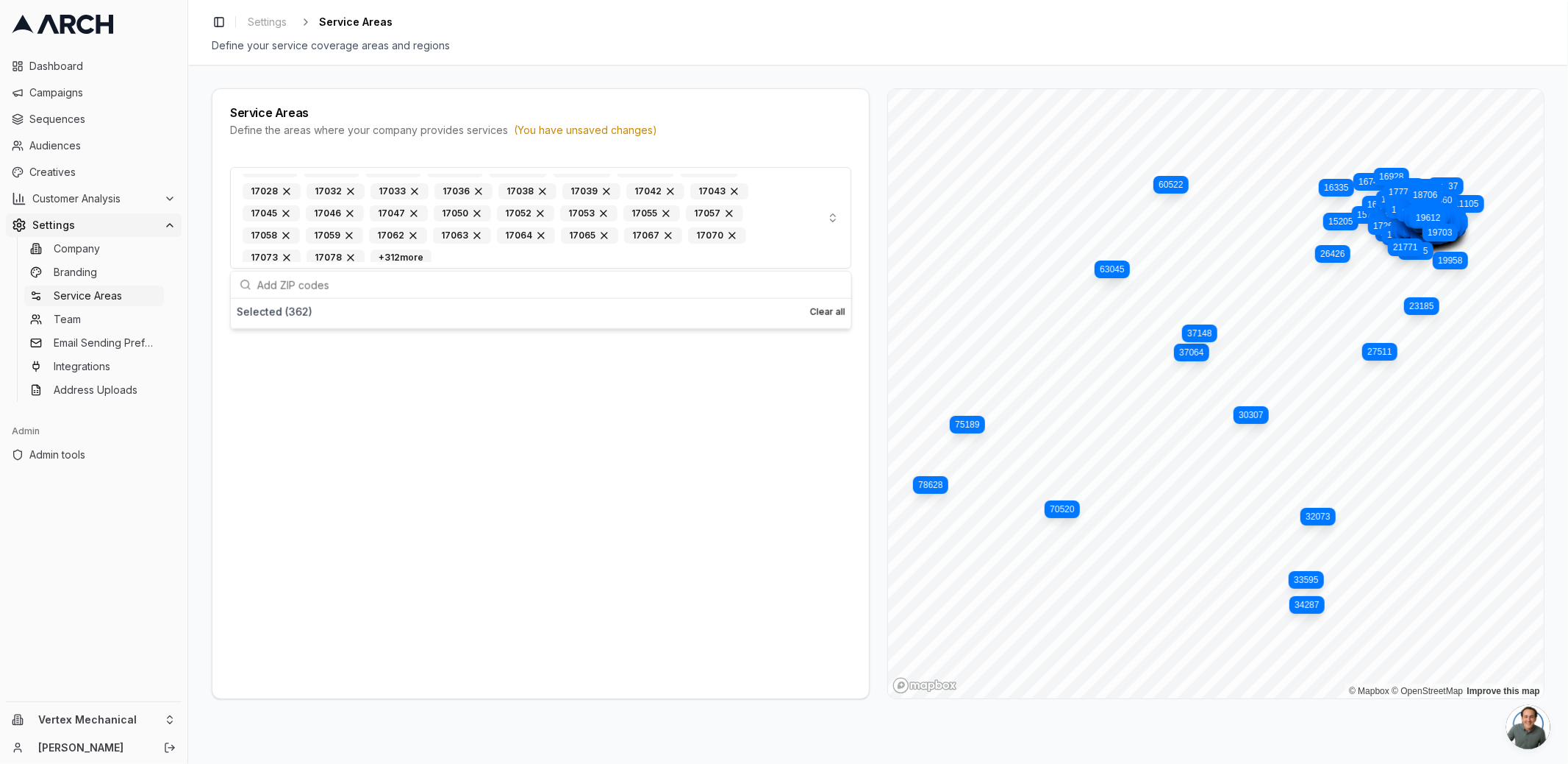
click at [406, 453] on div "08065 08867 11105 12737 15205 15702 15722 16335 16749 16879 16928 17001 17003 1…" at bounding box center [540, 426] width 657 height 543
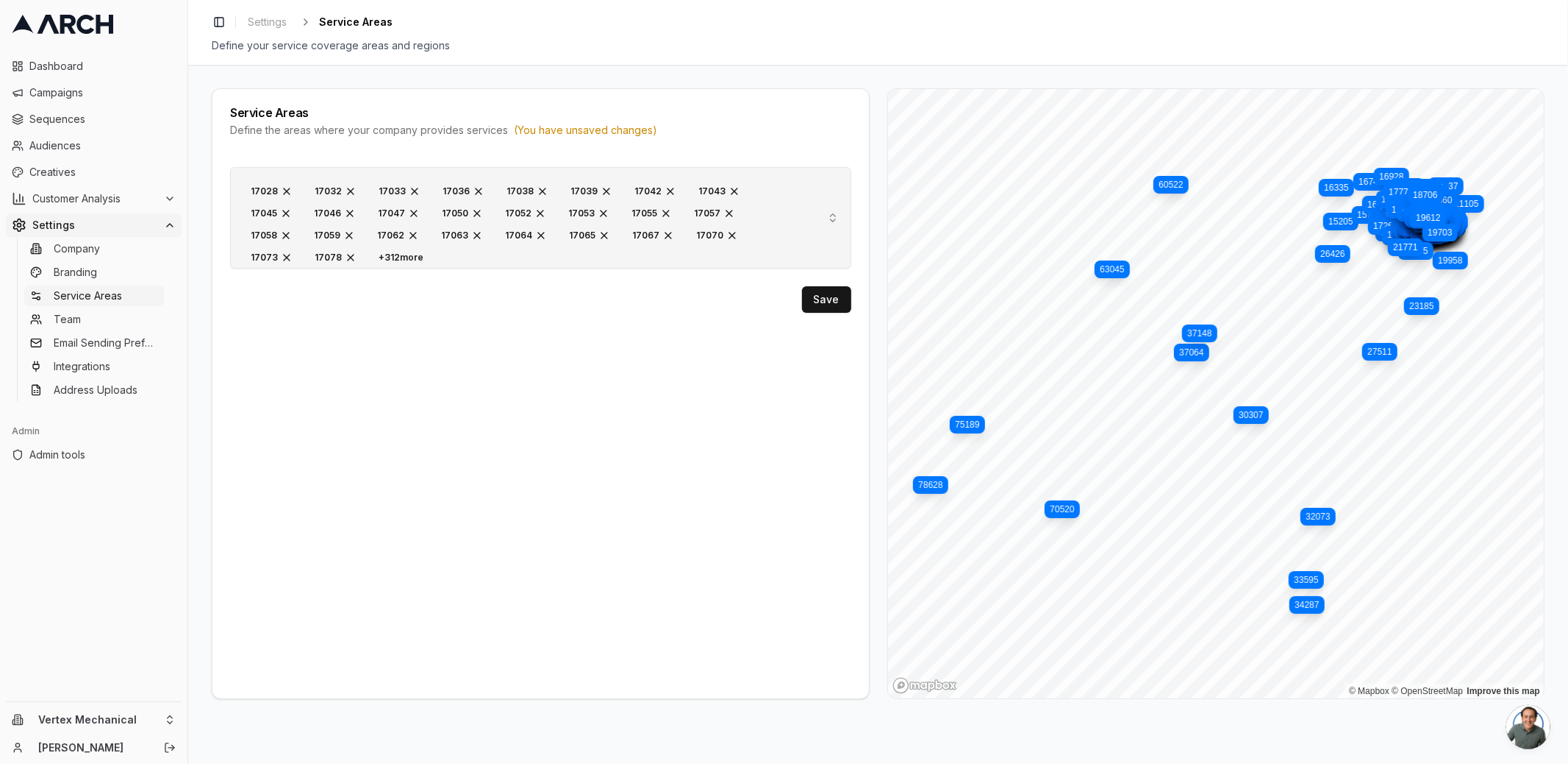
click at [385, 253] on div "+ 312 more" at bounding box center [401, 258] width 61 height 16
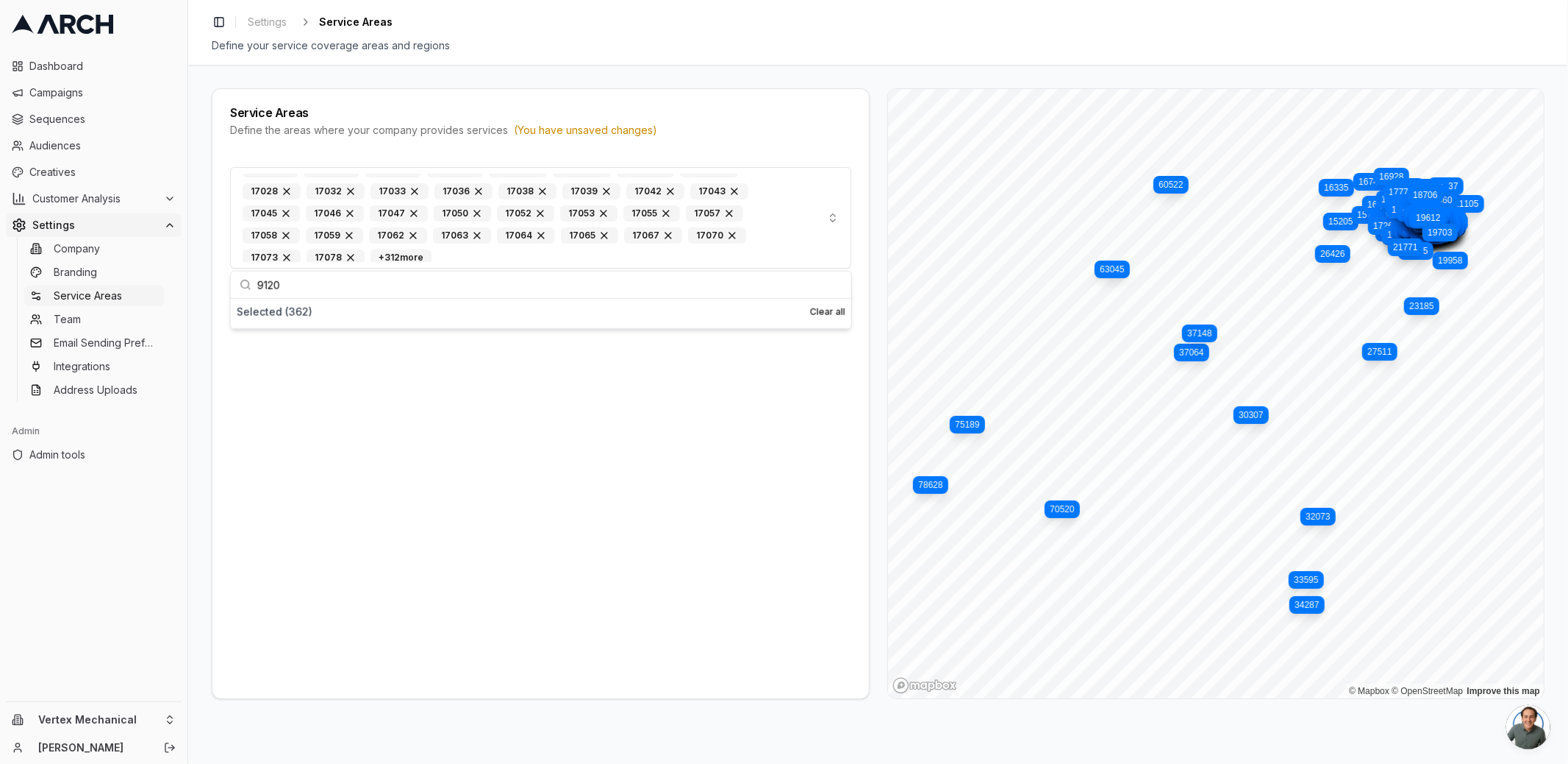
type input "91203"
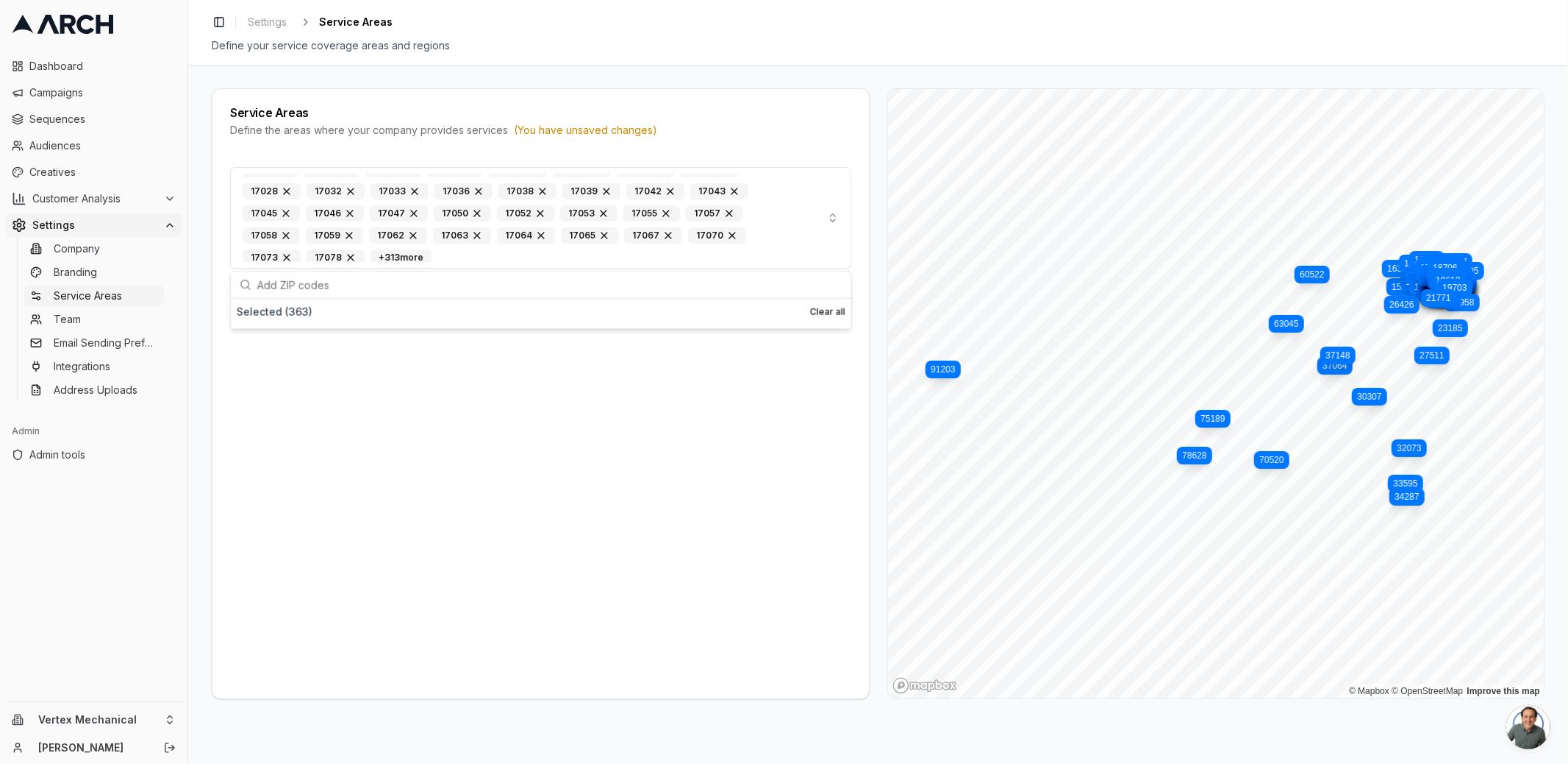
click at [944, 373] on div "91203" at bounding box center [943, 369] width 36 height 18
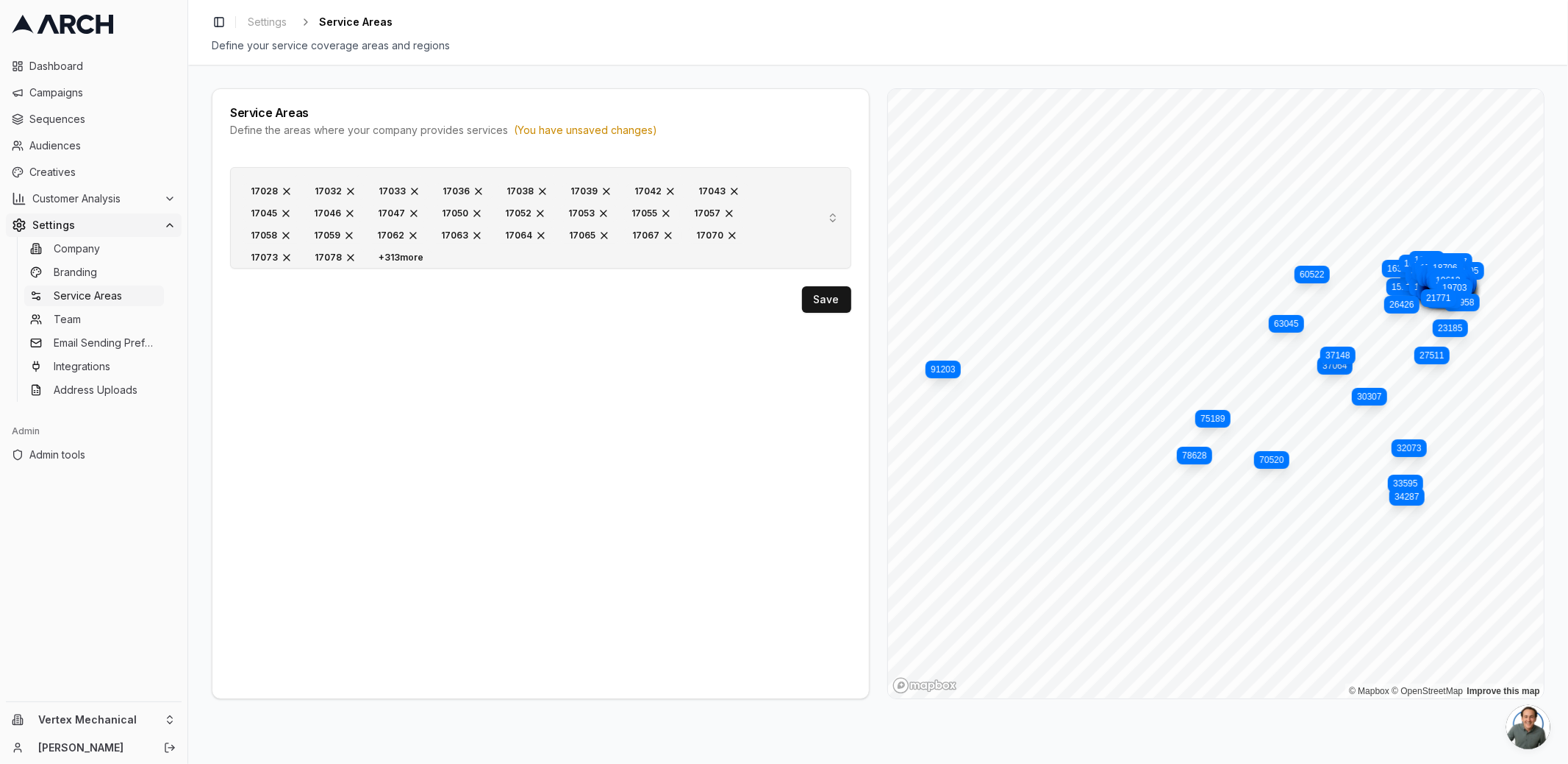
drag, startPoint x: 714, startPoint y: 230, endPoint x: 734, endPoint y: 180, distance: 53.9
click at [734, 181] on div "08065 08867 11105 12737 15205 15702 15722 16335 16749 16879 16928 17001 17003 1…" at bounding box center [510, 218] width 536 height 88
click at [831, 215] on button "08065 08867 11105 12737 15205 15702 15722 16335 16749 16879 16928 17001 17003 1…" at bounding box center [540, 218] width 621 height 102
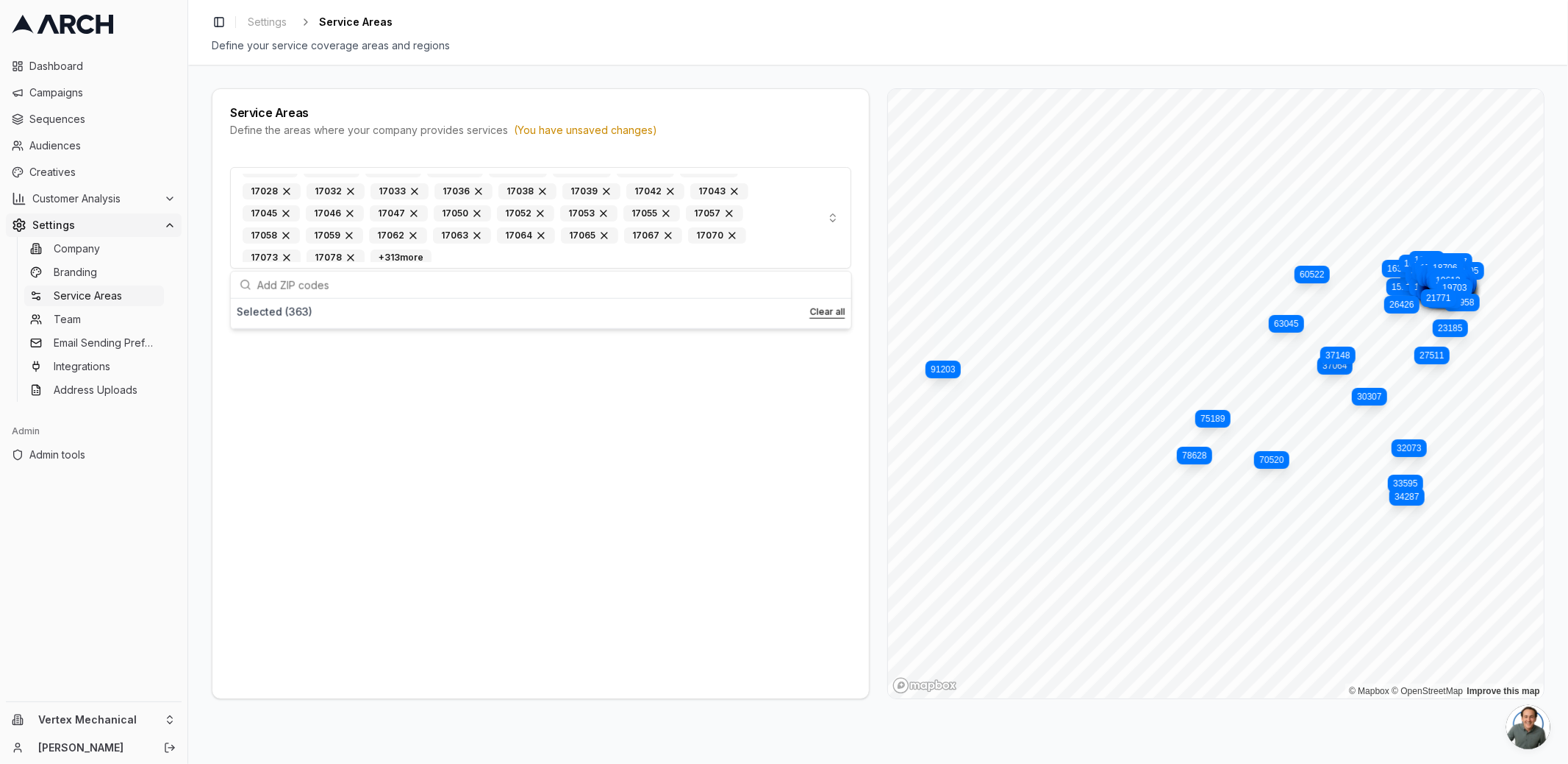
click at [823, 314] on button "Clear all" at bounding box center [828, 311] width 36 height 12
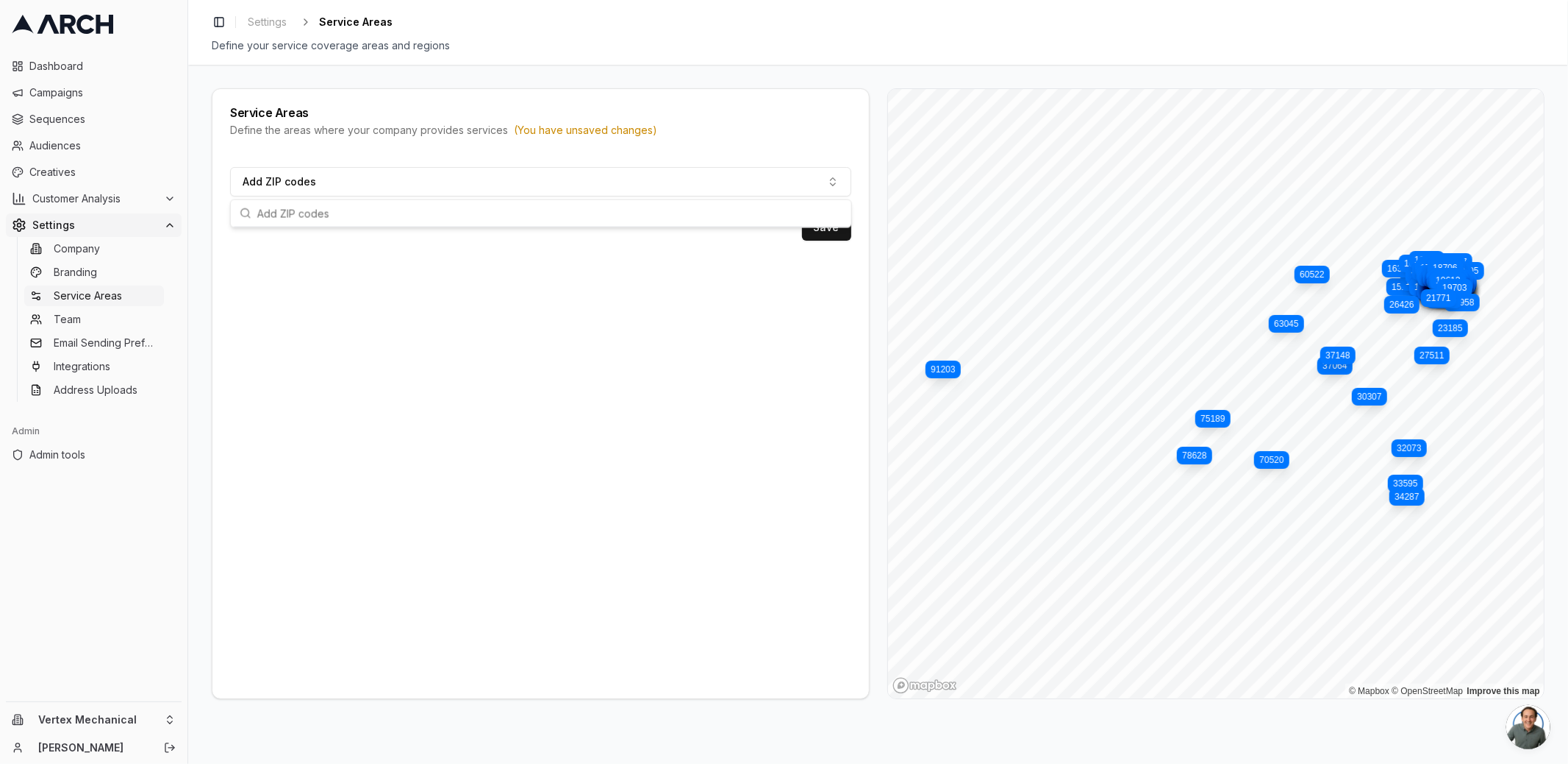
click at [726, 211] on input "text" at bounding box center [550, 213] width 585 height 27
paste input "91203 95020"
type input "91203 95020"
paste input "08065 08867 11105 12737 15205 15702 15722 16335 16749 16879 16928 17001 17003 1…"
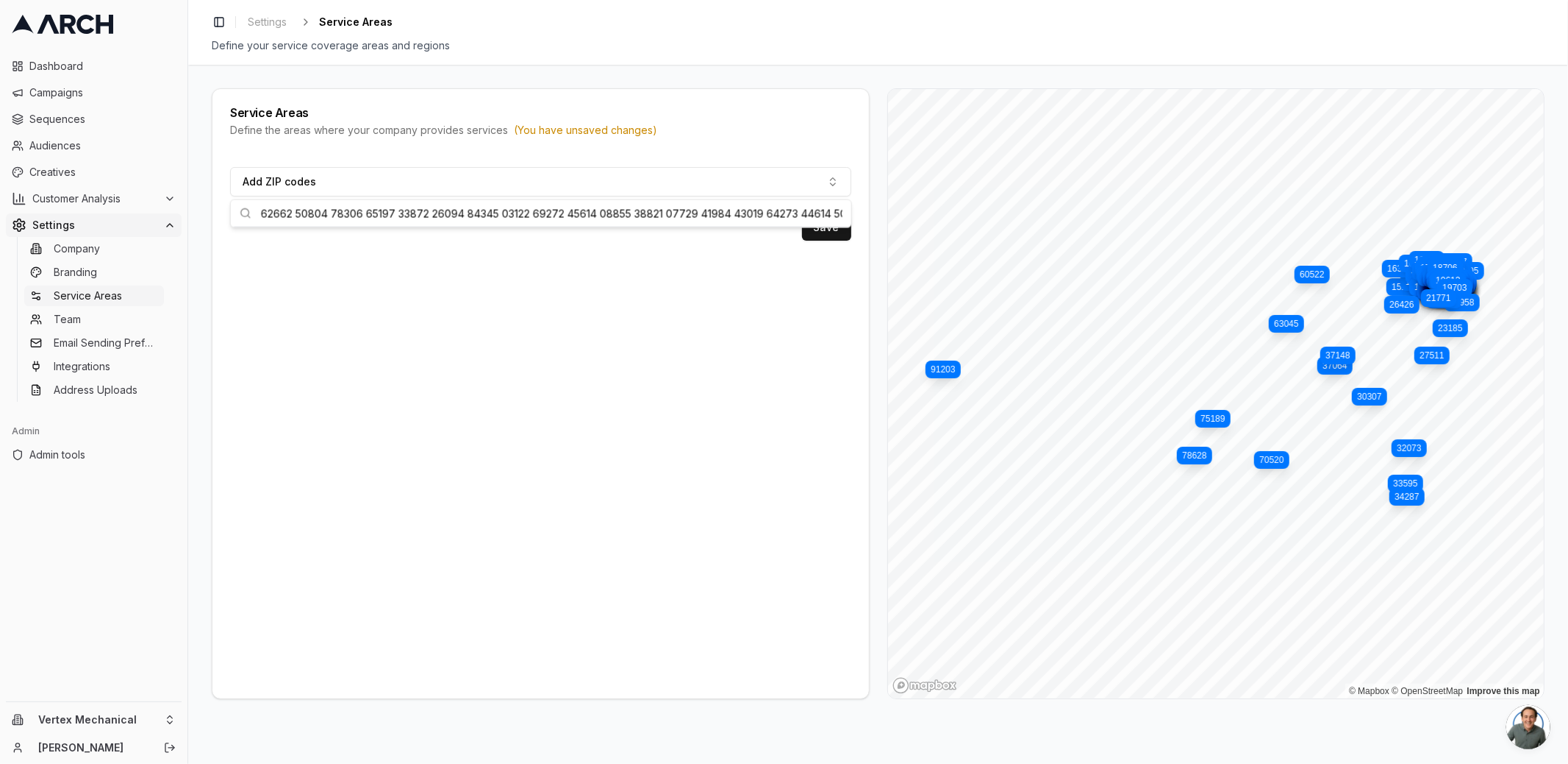
type input "08065 08867 11105 12737 15205 15702 15722 16335 16749 16879 16928 17001 17003 1…"
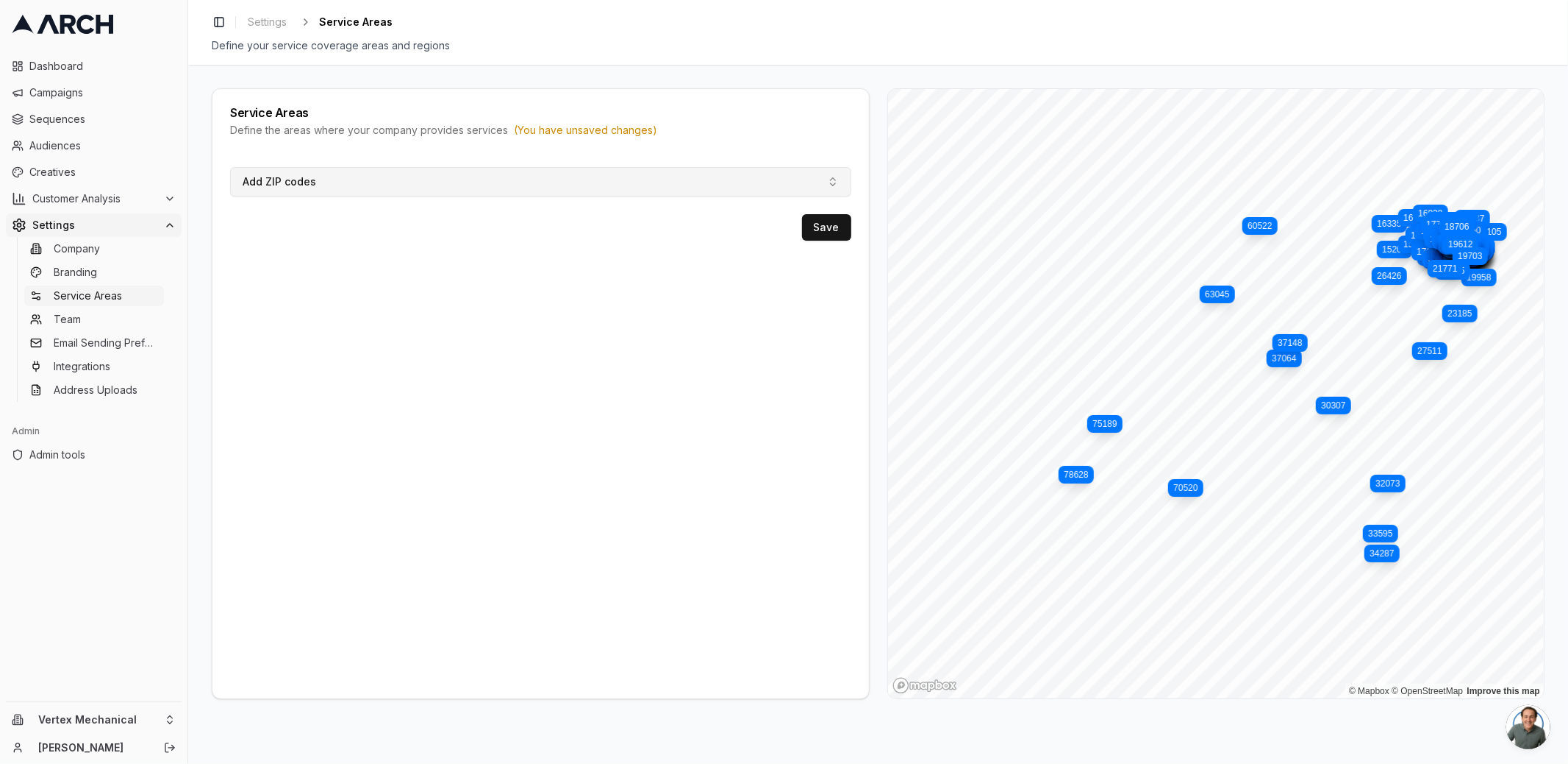
click at [631, 184] on button "Add ZIP codes" at bounding box center [540, 181] width 621 height 29
type input "15205 15702 15722 16335 16749 16879 16928 17001 17003 17007 17011 17013 17015 1…"
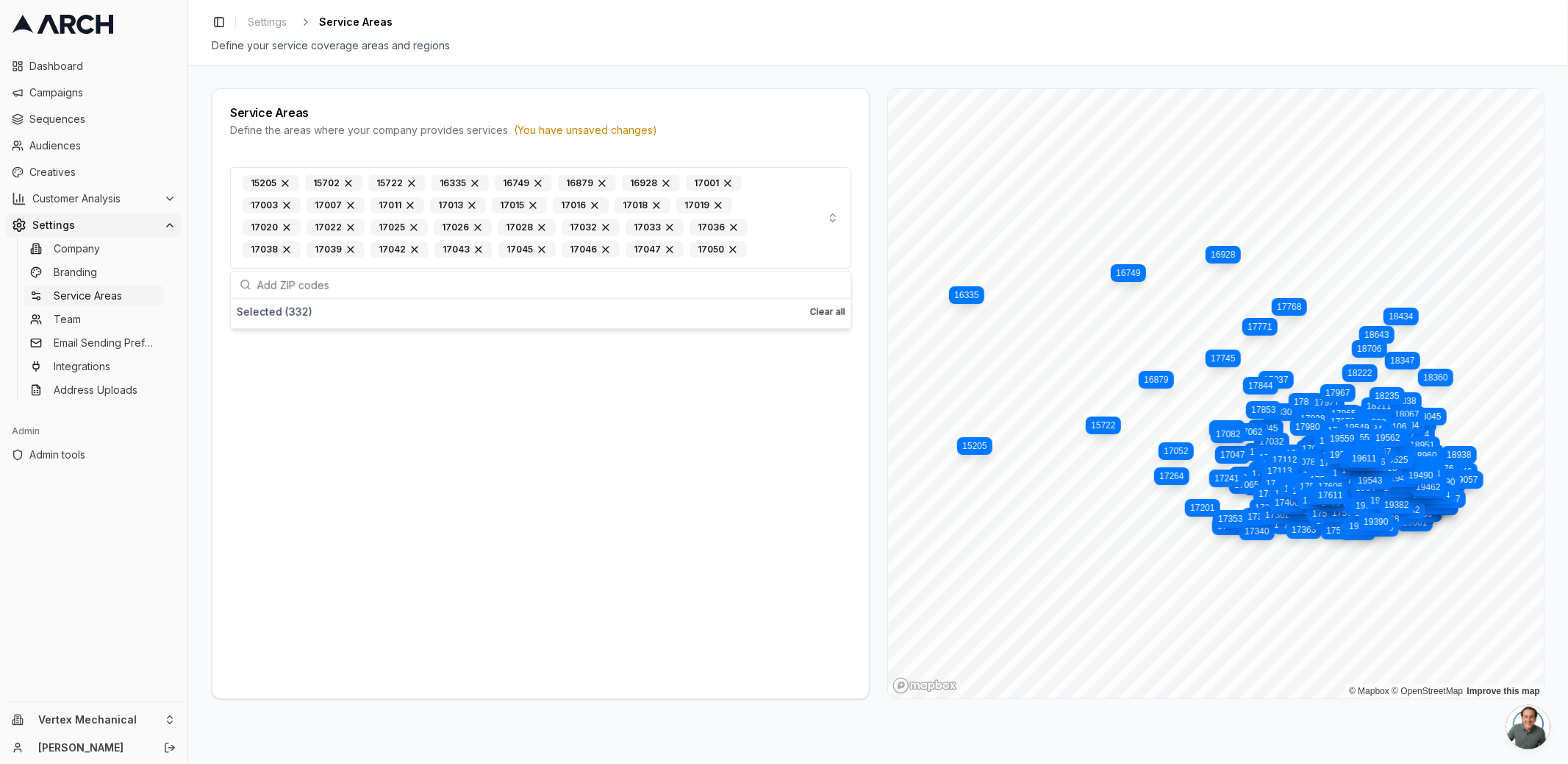
click at [749, 423] on div "15205 15702 15722 16335 16749 16879 16928 17001 17003 17007 17011 17013 17015 1…" at bounding box center [540, 426] width 657 height 543
click at [824, 305] on button "Save" at bounding box center [826, 300] width 49 height 27
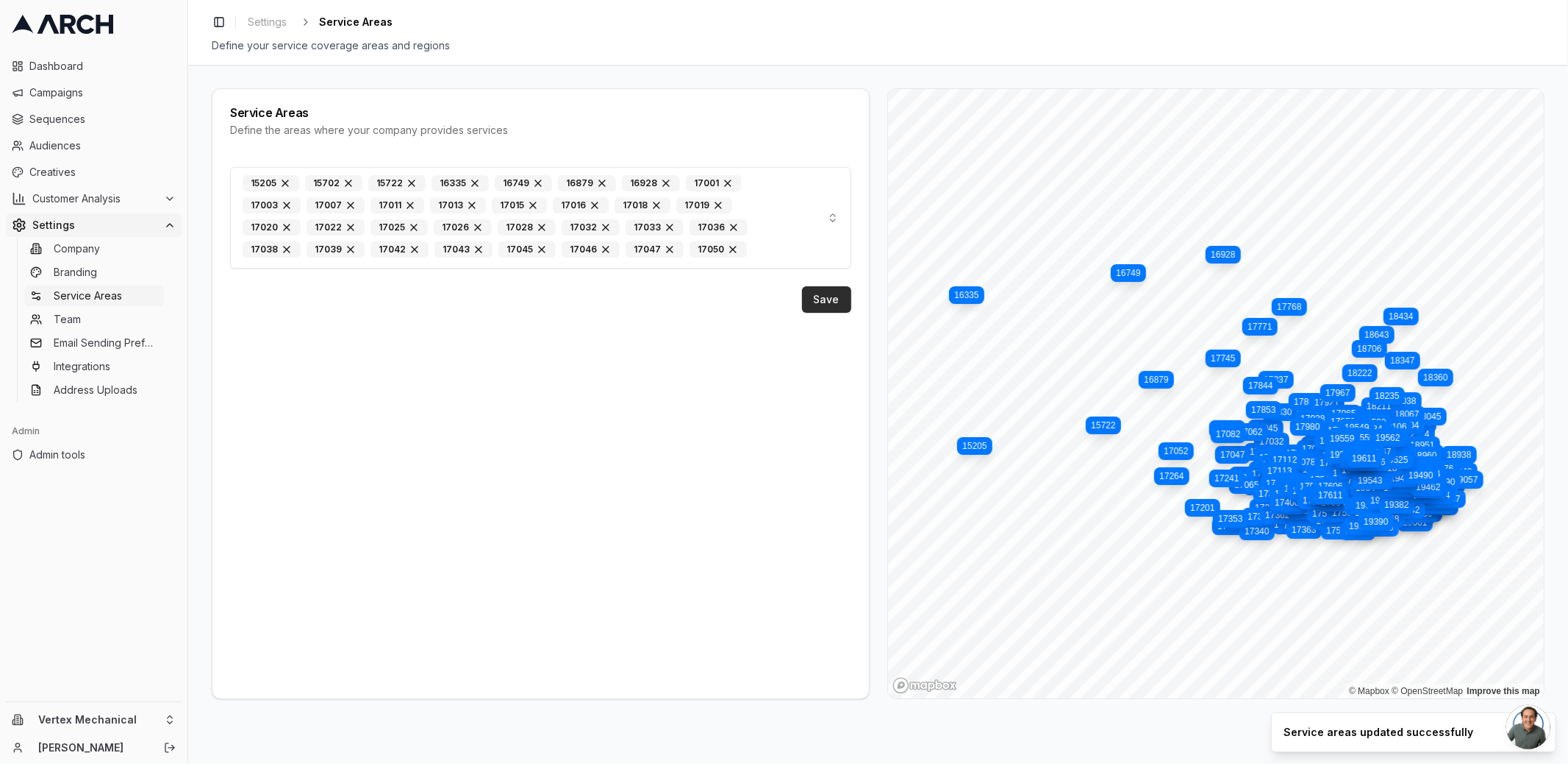
click at [824, 297] on button "Save" at bounding box center [826, 300] width 49 height 27
click at [832, 218] on button "15205 15702 15722 16335 16749 16879 16928 17001 17003 17007 17011 17013 17015 1…" at bounding box center [540, 218] width 621 height 102
click at [831, 217] on button "15205 15702 15722 16335 16749 16879 16928 17001 17003 17007 17011 17013 17015 1…" at bounding box center [540, 218] width 621 height 102
click at [832, 311] on button "Clear all" at bounding box center [828, 311] width 36 height 12
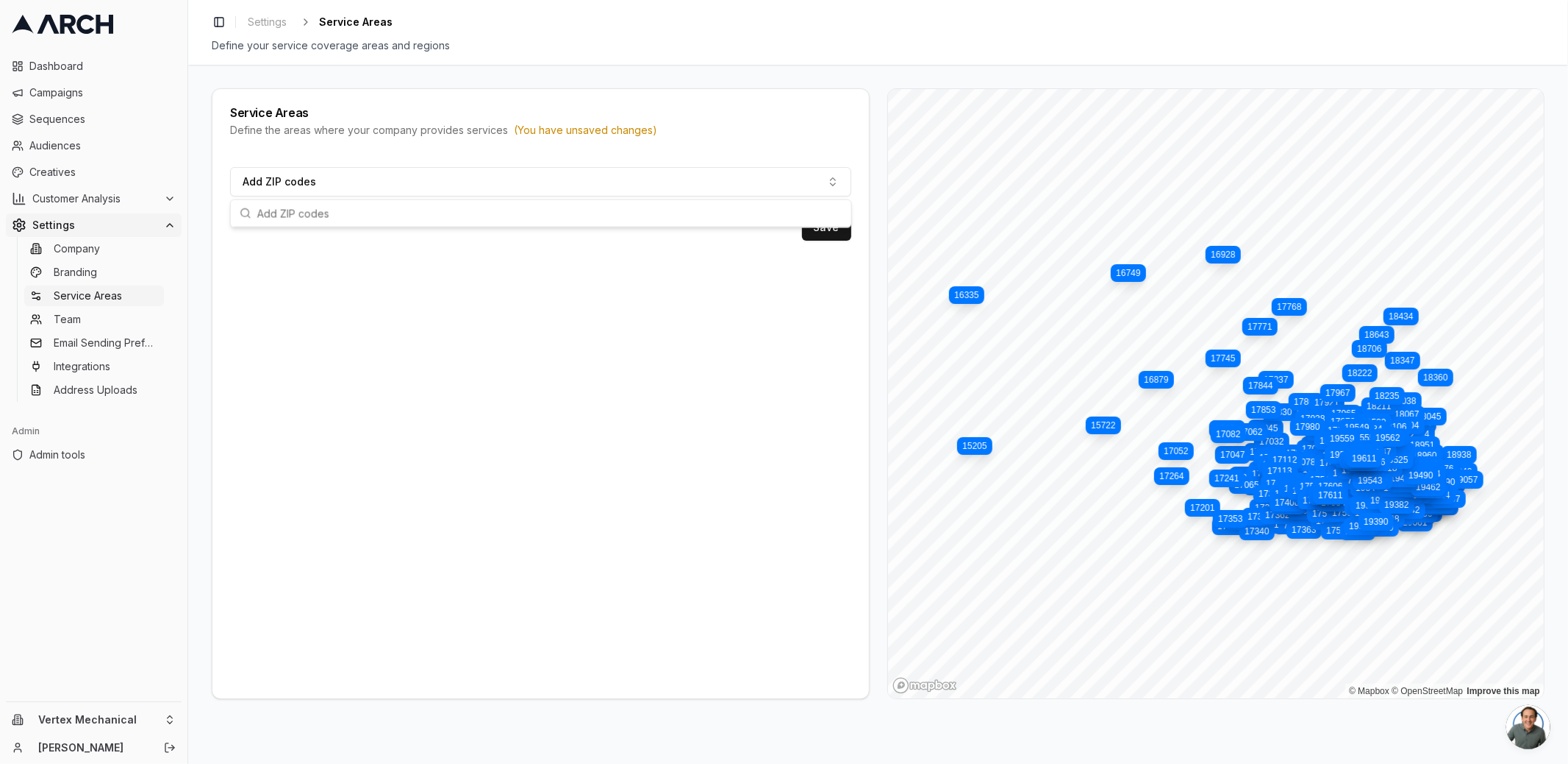
click at [612, 209] on input "text" at bounding box center [550, 213] width 585 height 27
paste input "08065 08867 11105 12737 15205 15702 15722 16335 16749 16879 16928 17001 17003 1…"
type input "08065 08867 11105 12737 15205 15702 15722 16335 16749 16879 16928 17001 17003 1…"
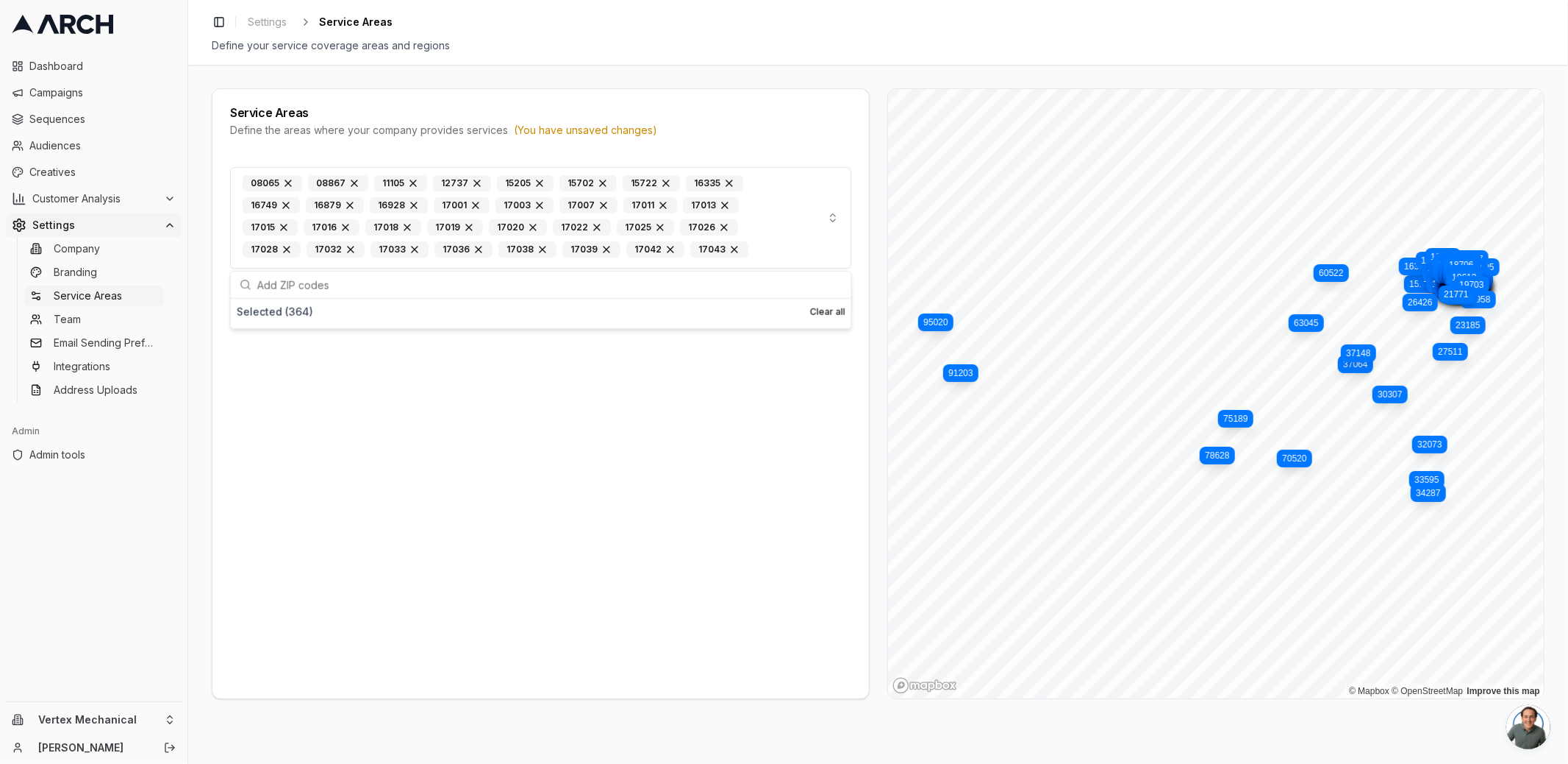
click at [730, 431] on div "08065 08867 11105 12737 15205 15702 15722 16335 16749 16879 16928 17001 17003 1…" at bounding box center [540, 426] width 657 height 543
click at [824, 293] on button "Save" at bounding box center [826, 300] width 49 height 27
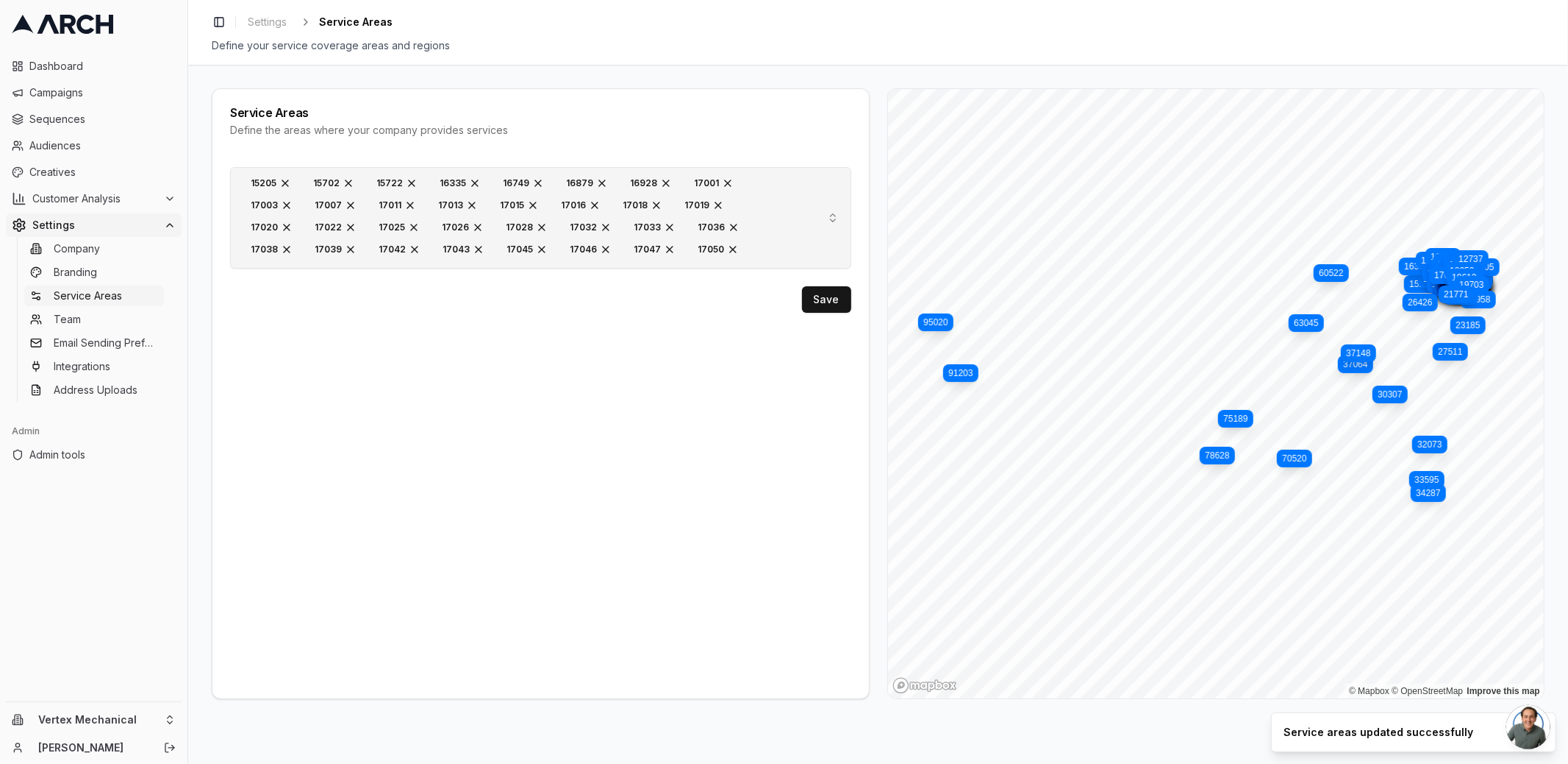
click at [838, 218] on button "15205 15702 15722 16335 16749 16879 16928 17001 17003 17007 17011 17013 17015 1…" at bounding box center [540, 218] width 621 height 102
click at [825, 322] on div "Selected ( 364 ) Clear all" at bounding box center [541, 314] width 621 height 30
click at [825, 313] on button "Clear all" at bounding box center [828, 311] width 36 height 12
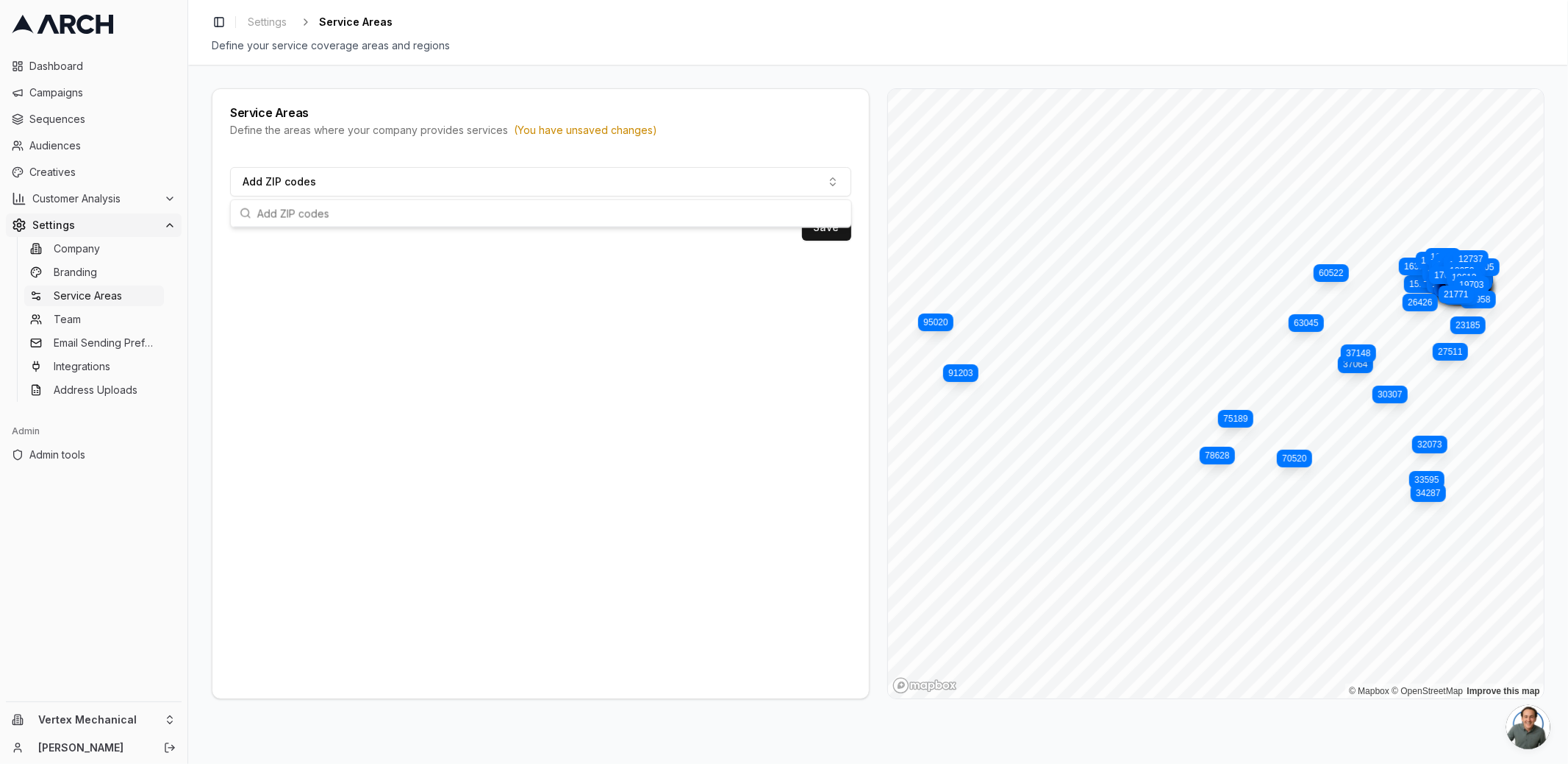
click at [517, 203] on input "text" at bounding box center [550, 213] width 585 height 27
paste input "15205 15702 15722 16335 16749 16879 16928 17001 17003 17007 17011 17013 17015 1…"
type input "15205 15702 15722 16335 16749 16879 16928 17001 17003 17007 17011 17013 17015 1…"
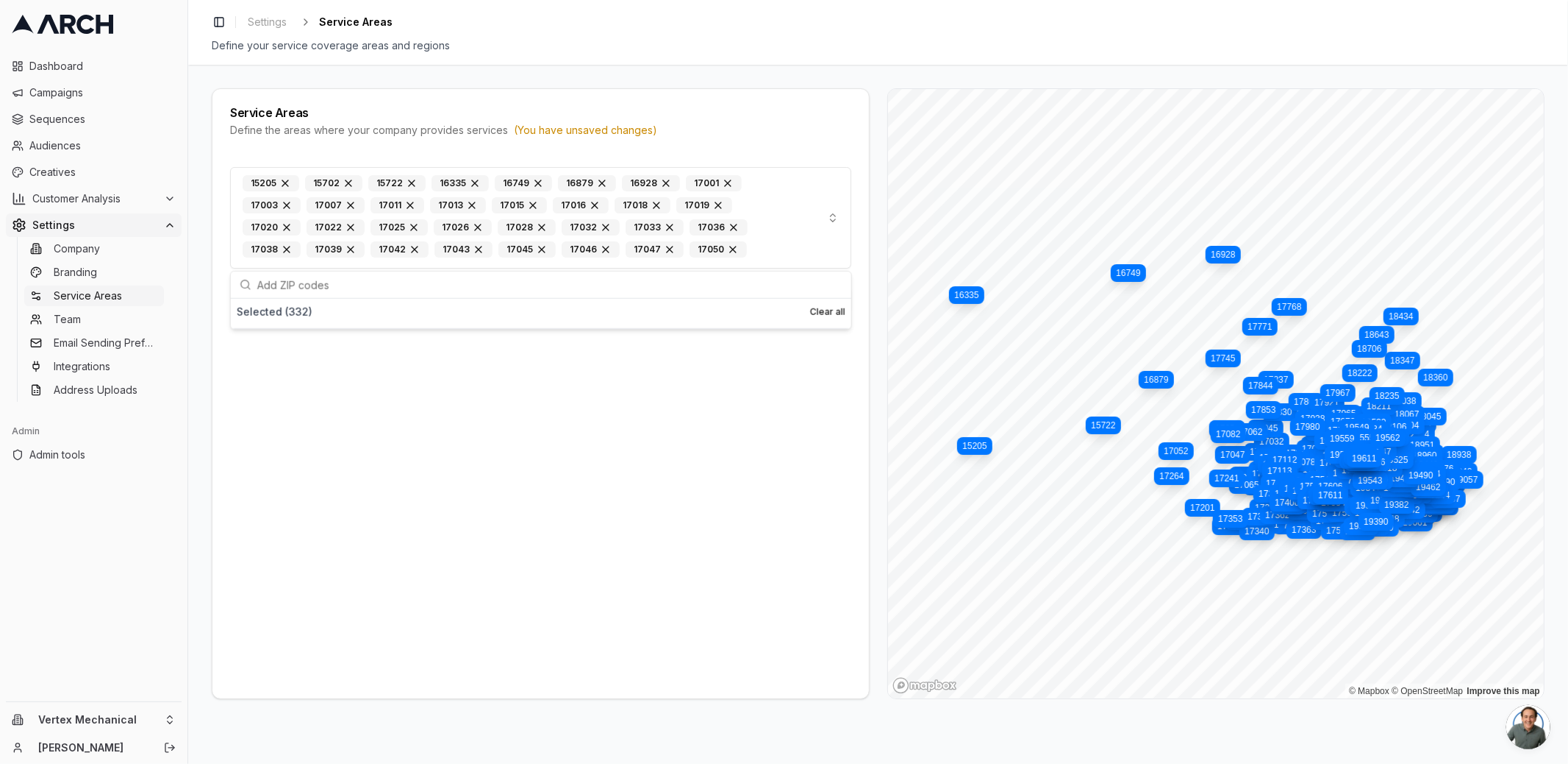
click at [709, 402] on div "15205 15702 15722 16335 16749 16879 16928 17001 17003 17007 17011 17013 17015 1…" at bounding box center [540, 426] width 657 height 543
click at [836, 297] on button "Save" at bounding box center [826, 300] width 49 height 27
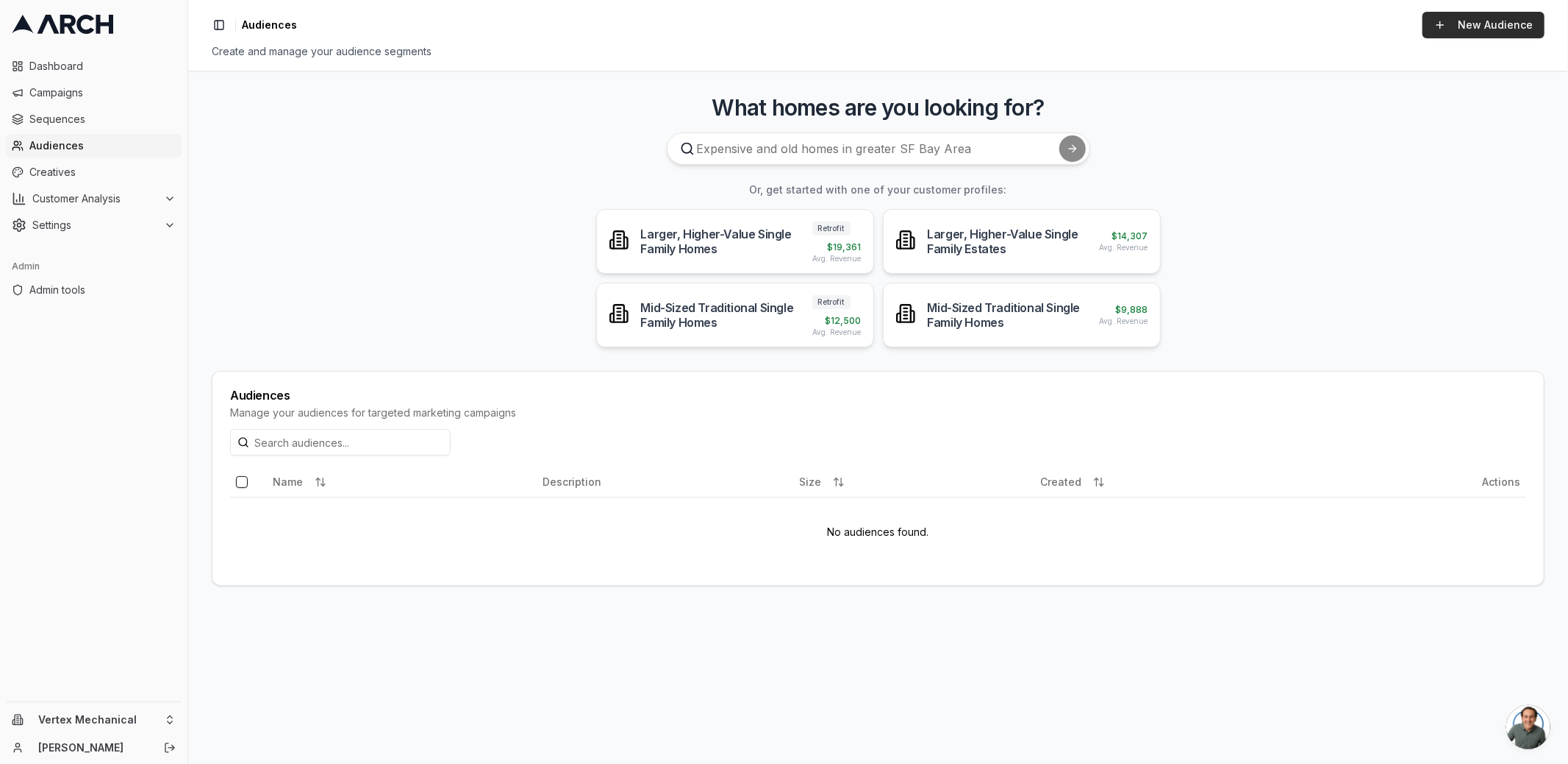
click at [1498, 27] on link "New Audience" at bounding box center [1483, 25] width 122 height 27
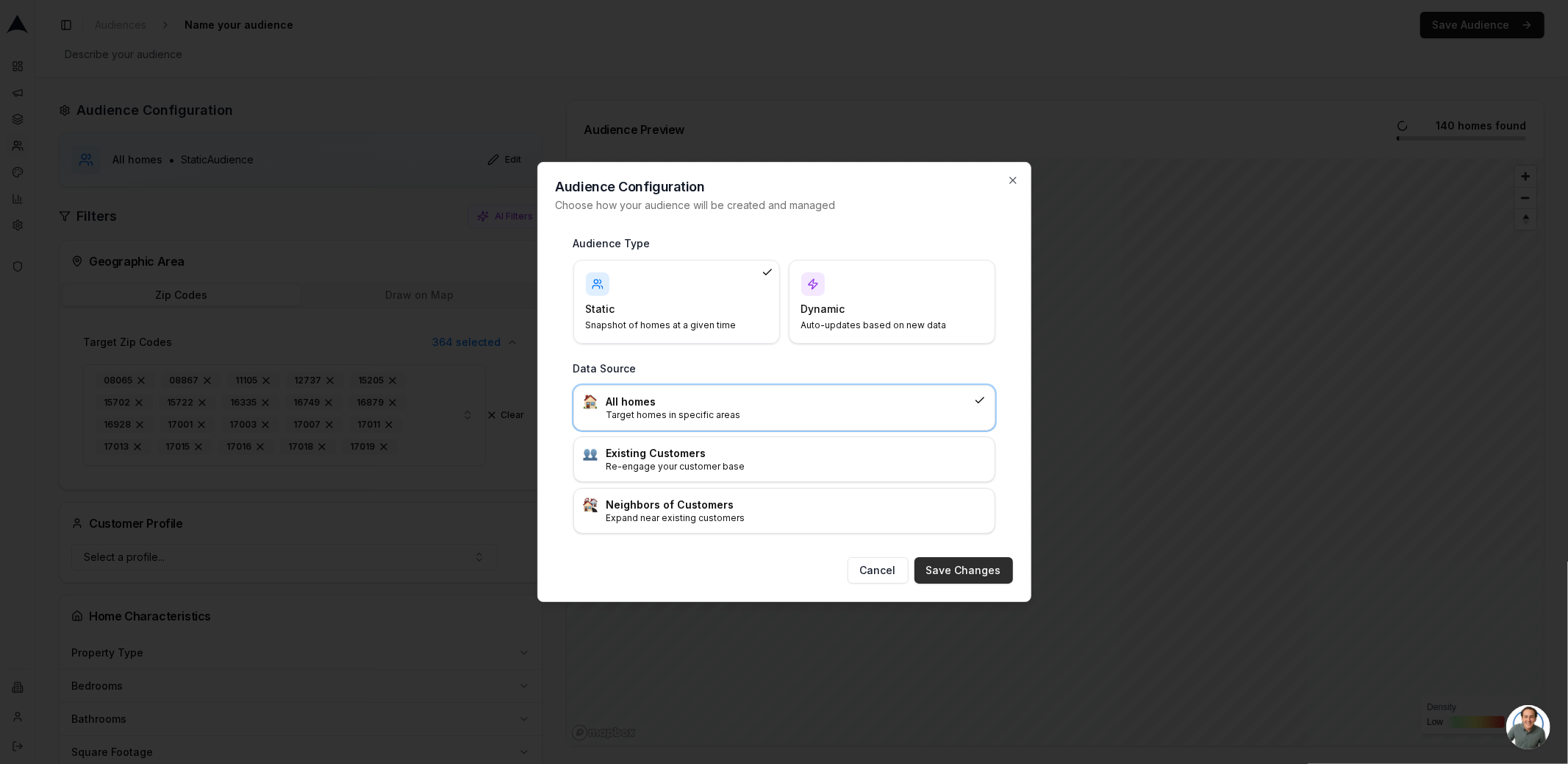
click at [961, 561] on button "Save Changes" at bounding box center [964, 571] width 99 height 27
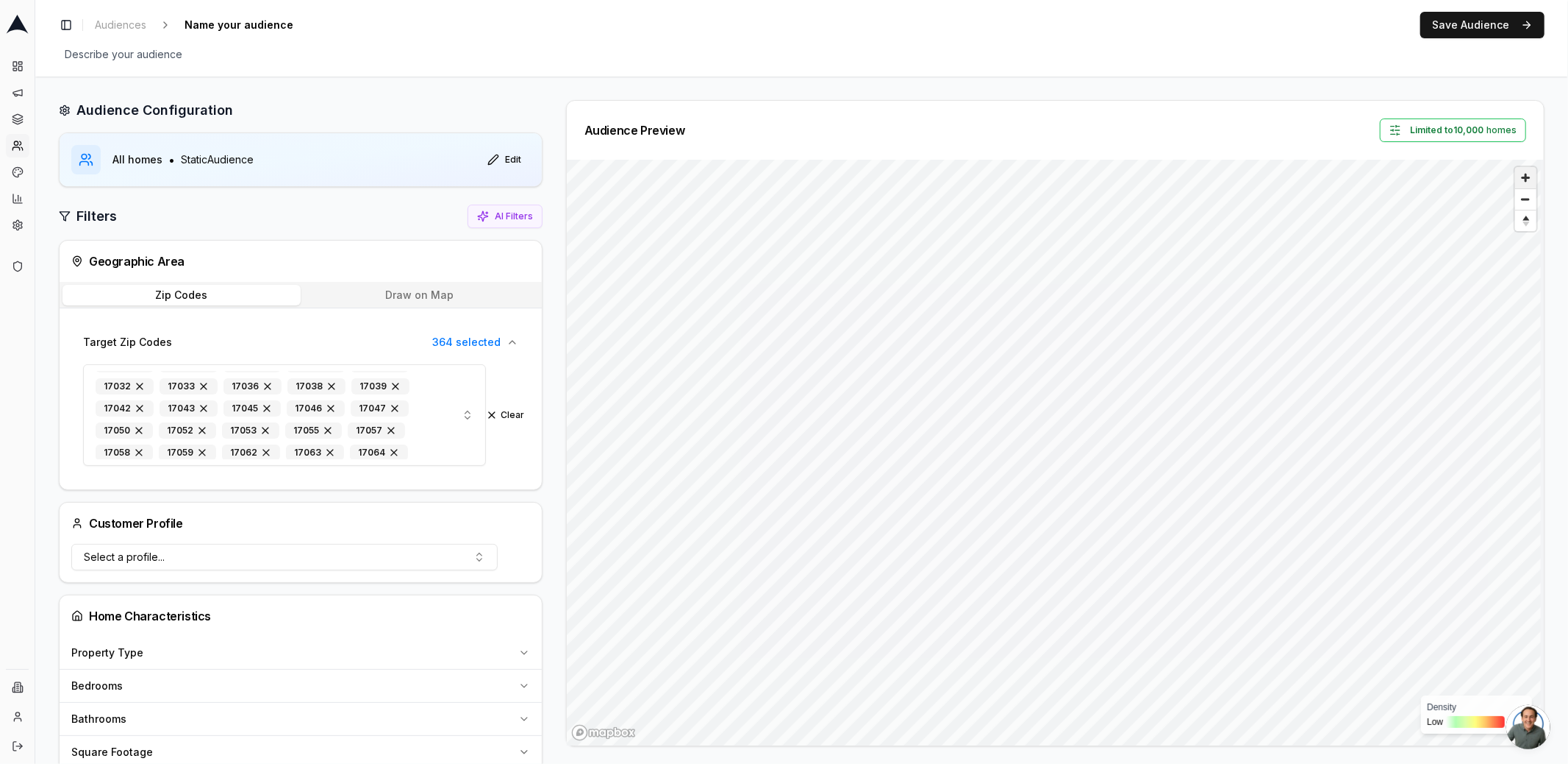
scroll to position [144, 0]
click at [12, 23] on icon at bounding box center [18, 24] width 23 height 19
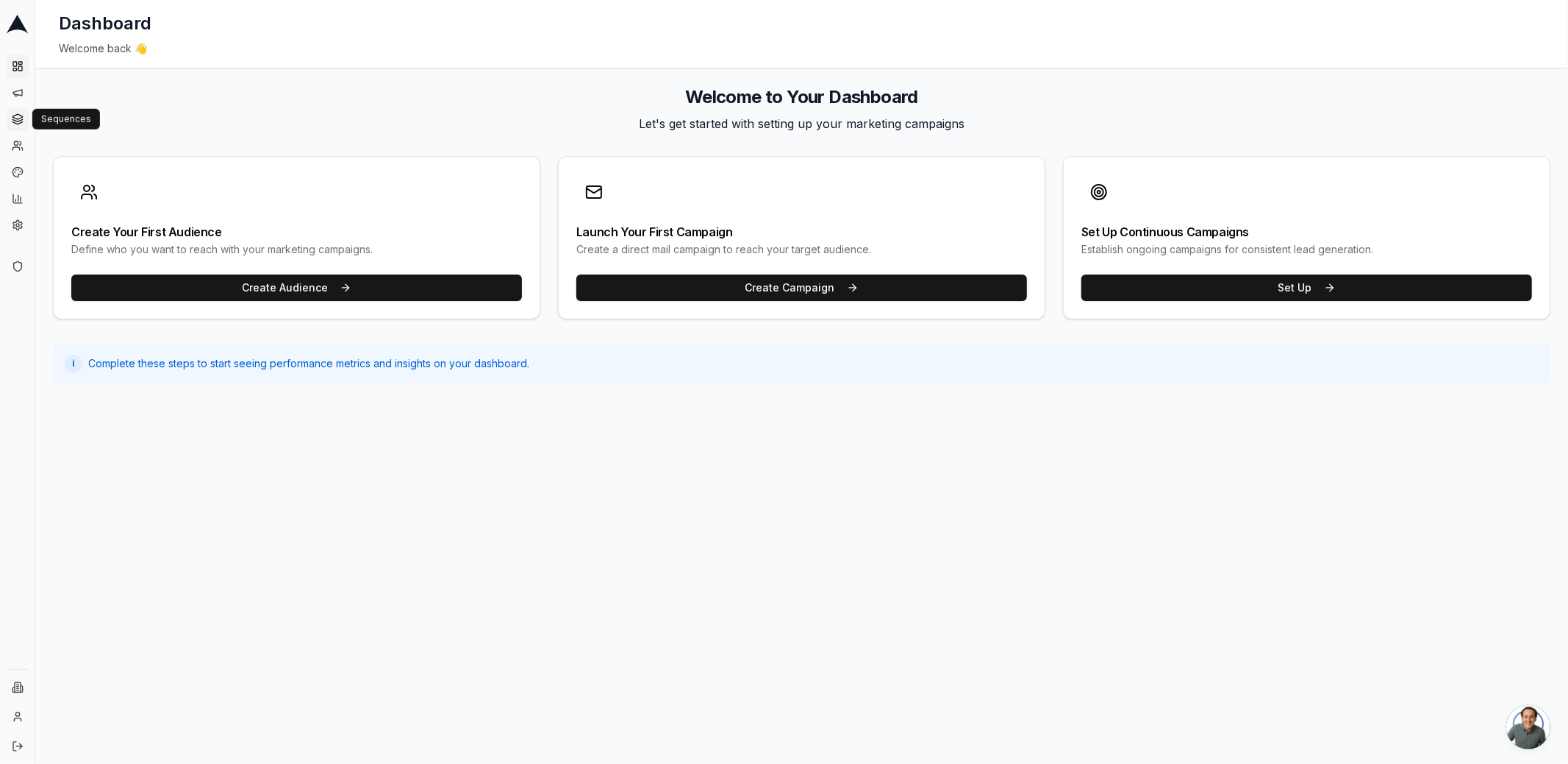
click at [19, 120] on icon at bounding box center [17, 120] width 10 height 2
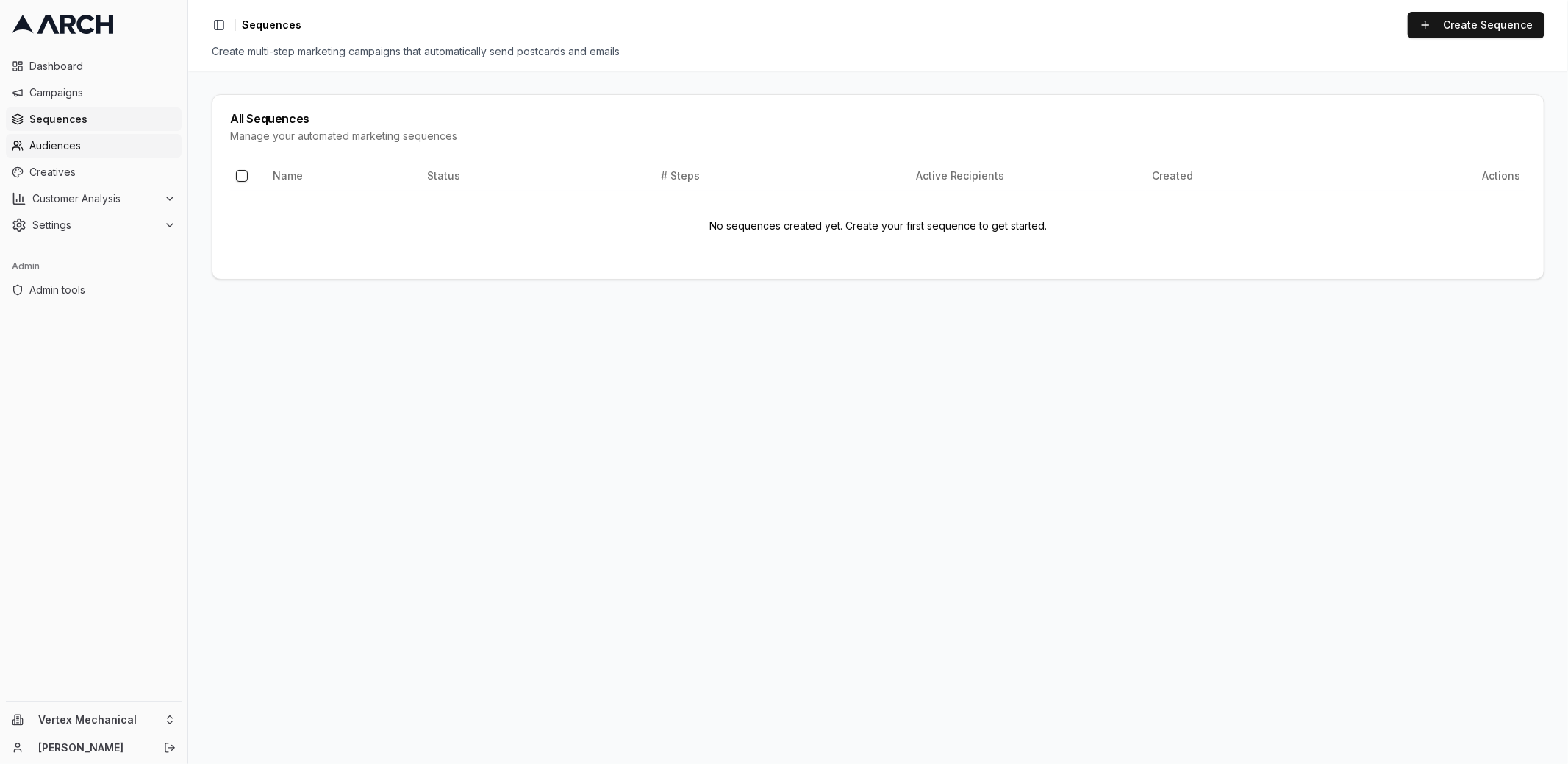
click at [23, 140] on icon at bounding box center [17, 145] width 12 height 12
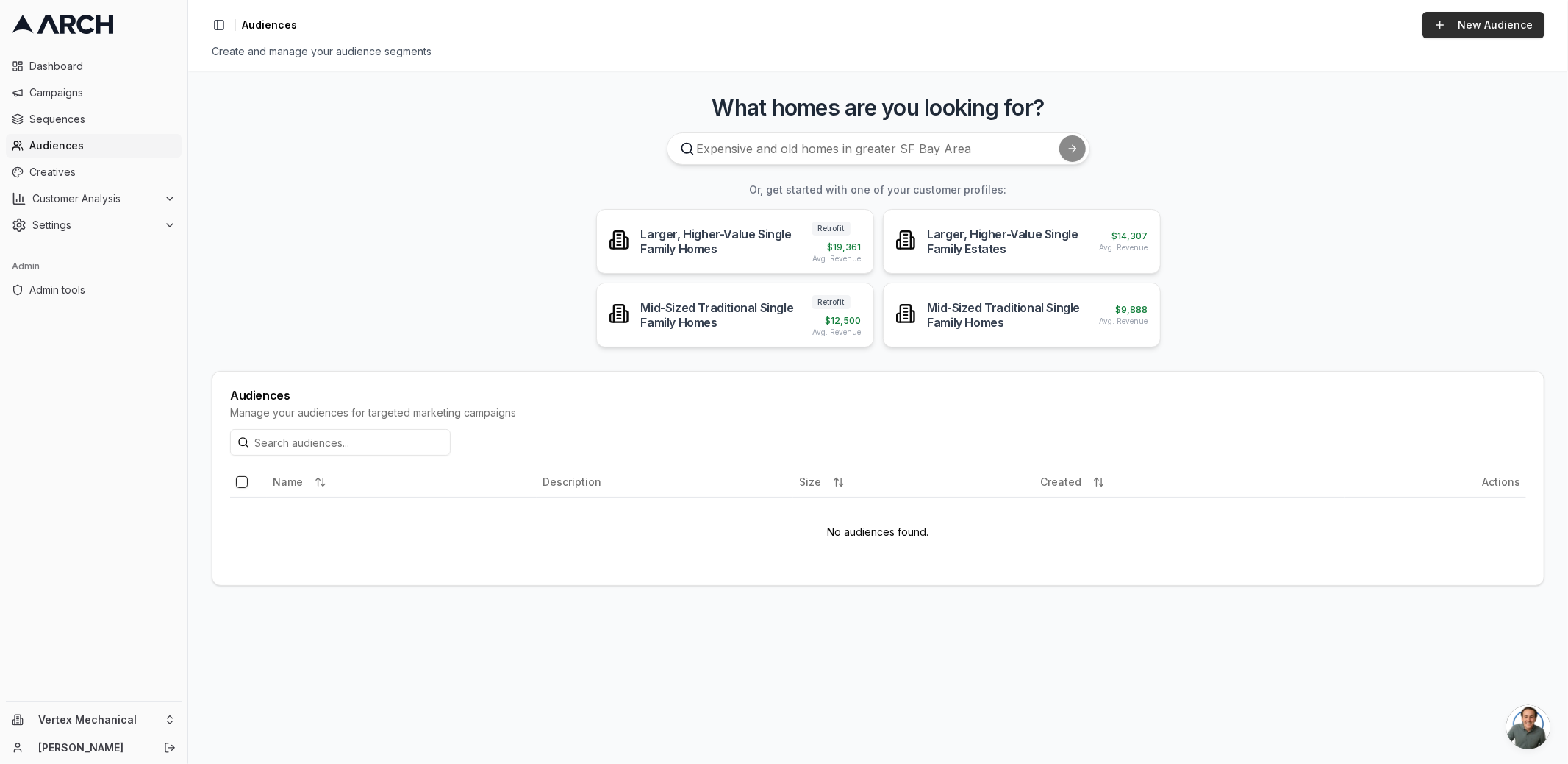
click at [1477, 28] on link "New Audience" at bounding box center [1483, 25] width 122 height 27
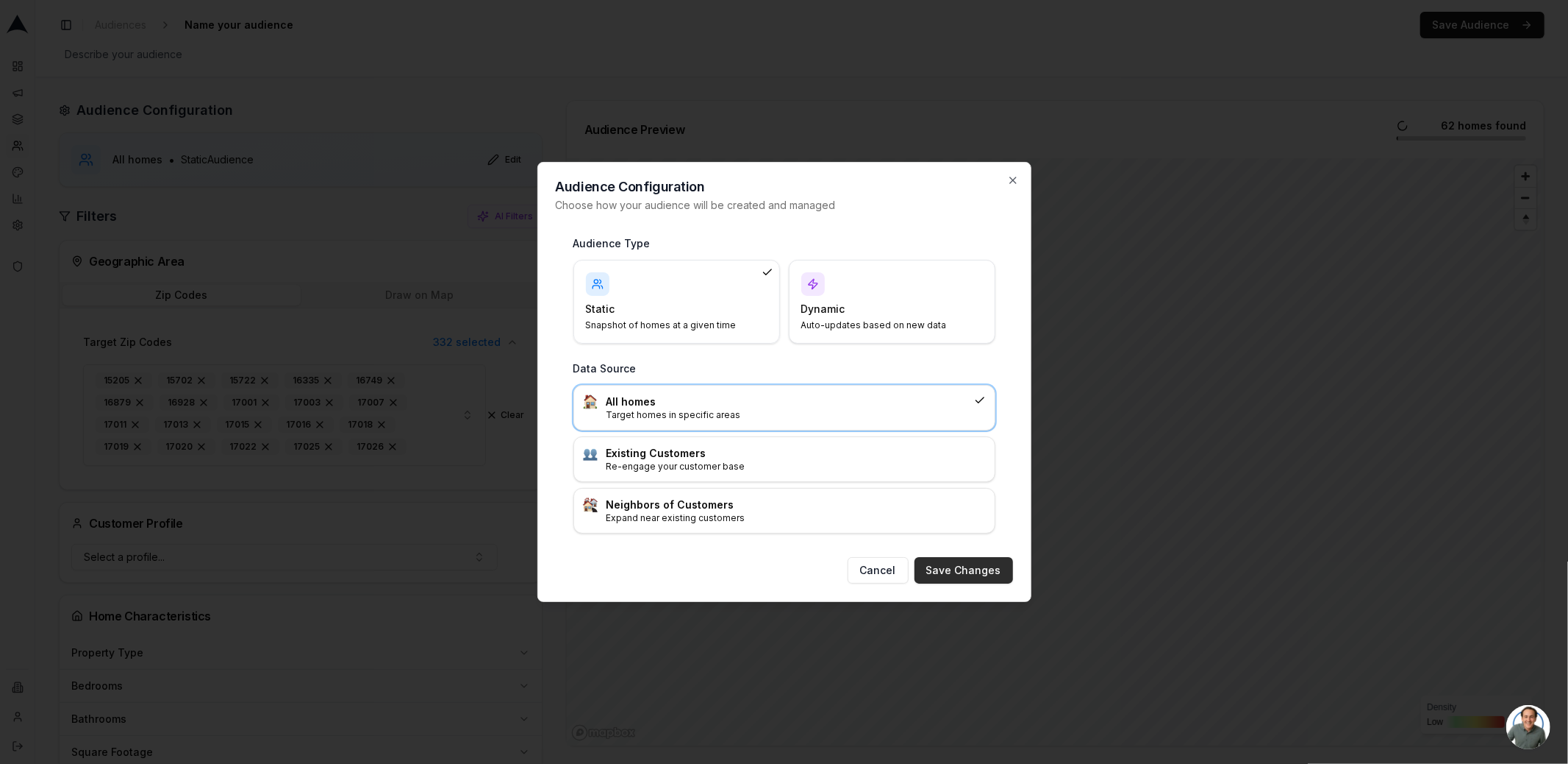
click at [980, 568] on button "Save Changes" at bounding box center [964, 571] width 99 height 27
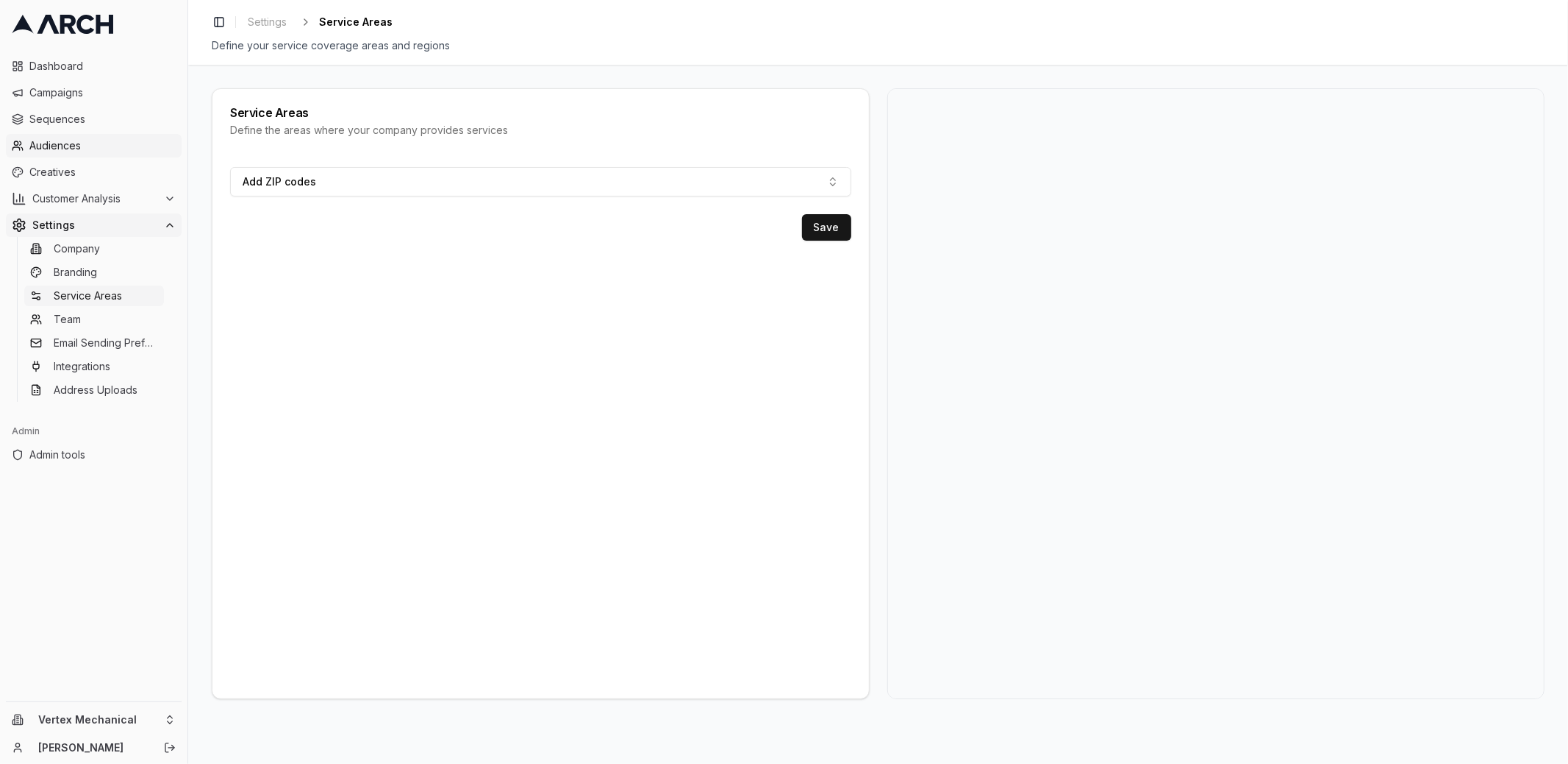
click at [98, 144] on span "Audiences" at bounding box center [102, 145] width 146 height 15
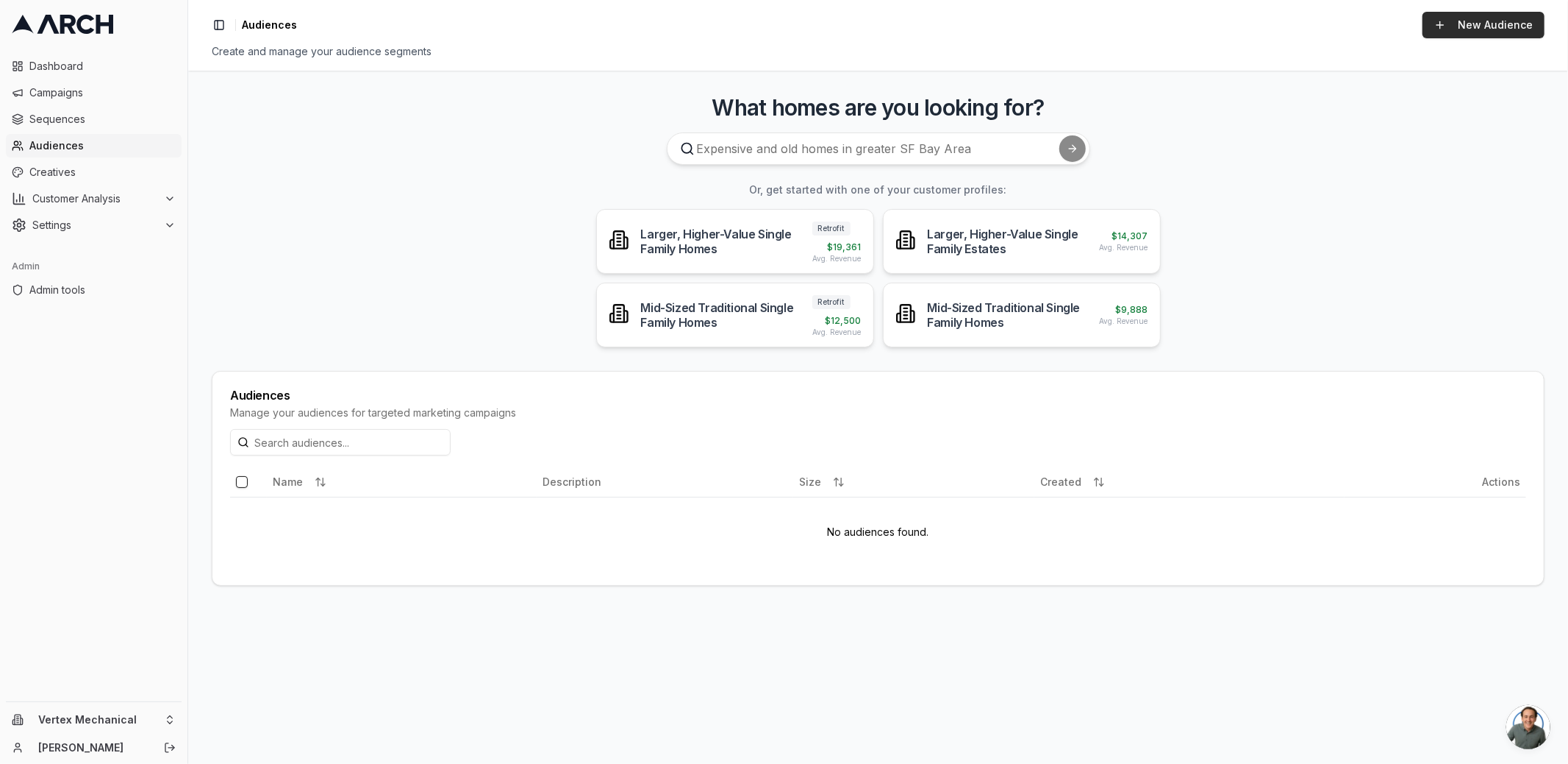
click at [1466, 22] on link "New Audience" at bounding box center [1483, 25] width 122 height 27
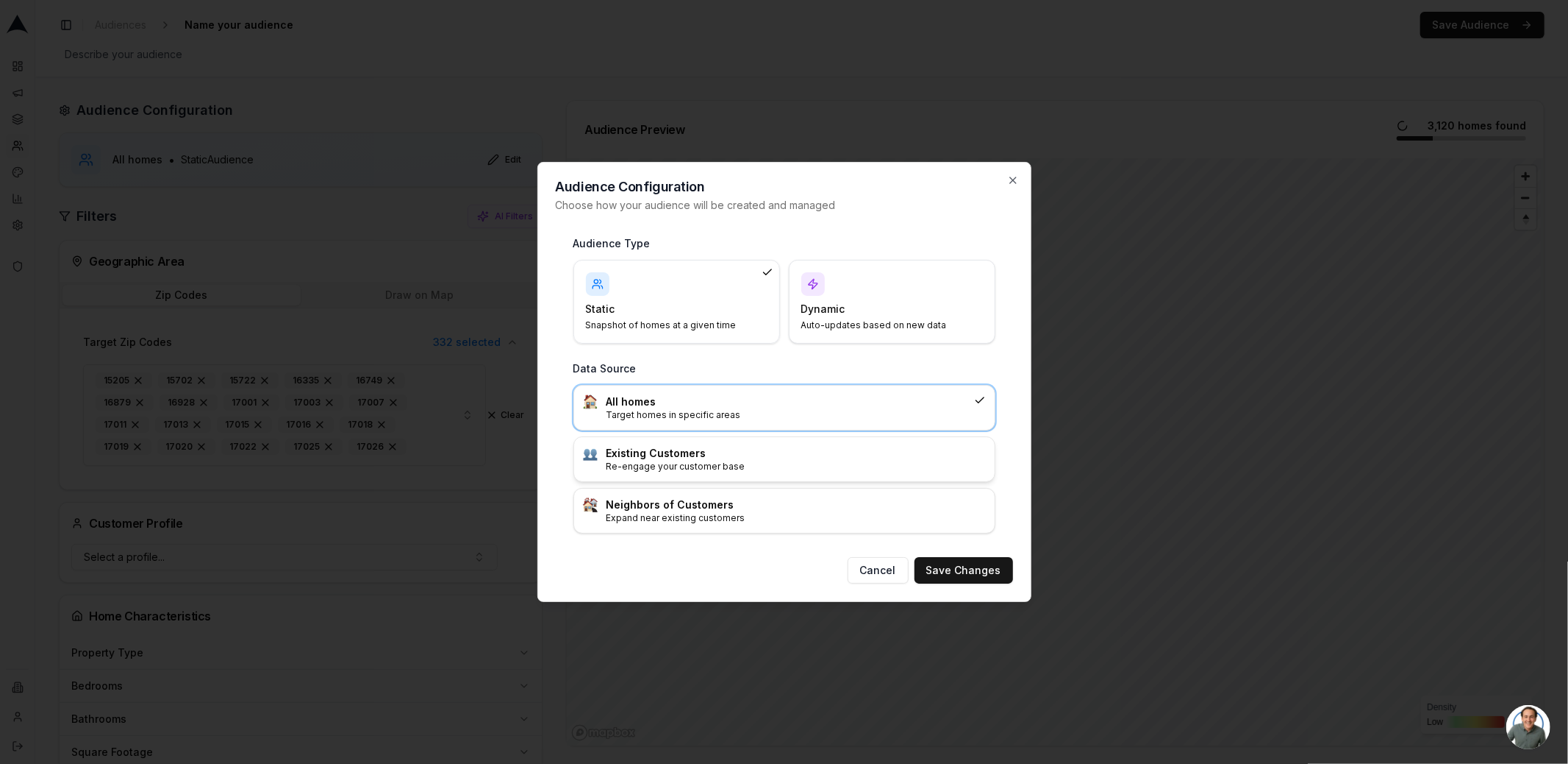
click at [821, 453] on h3 "Existing Customers" at bounding box center [796, 453] width 380 height 15
click at [976, 565] on button "Save Changes" at bounding box center [964, 571] width 99 height 27
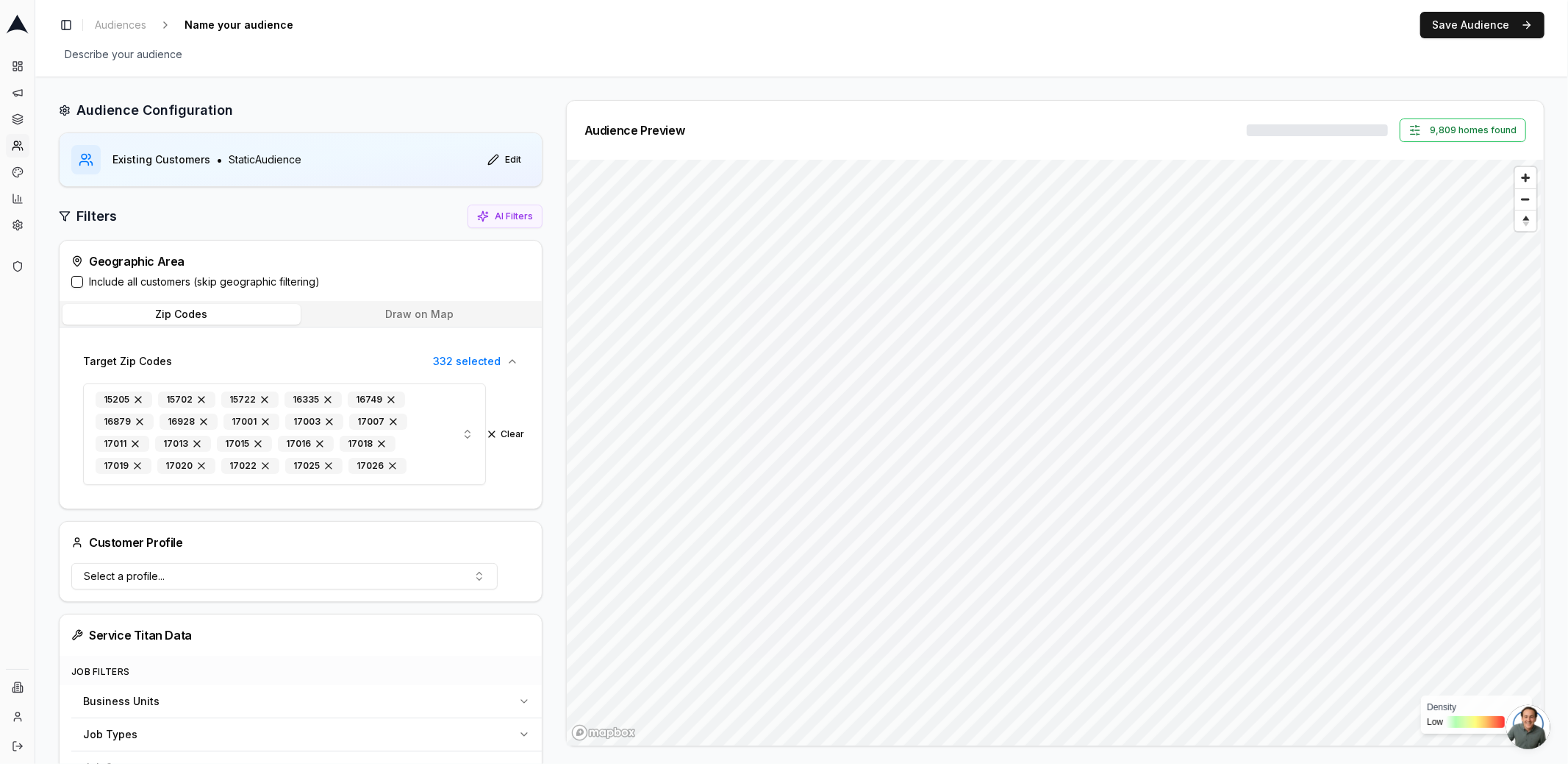
click at [165, 280] on label "Include all customers (skip geographic filtering)" at bounding box center [204, 282] width 231 height 15
click at [83, 280] on button "Include all customers (skip geographic filtering)" at bounding box center [77, 281] width 12 height 12
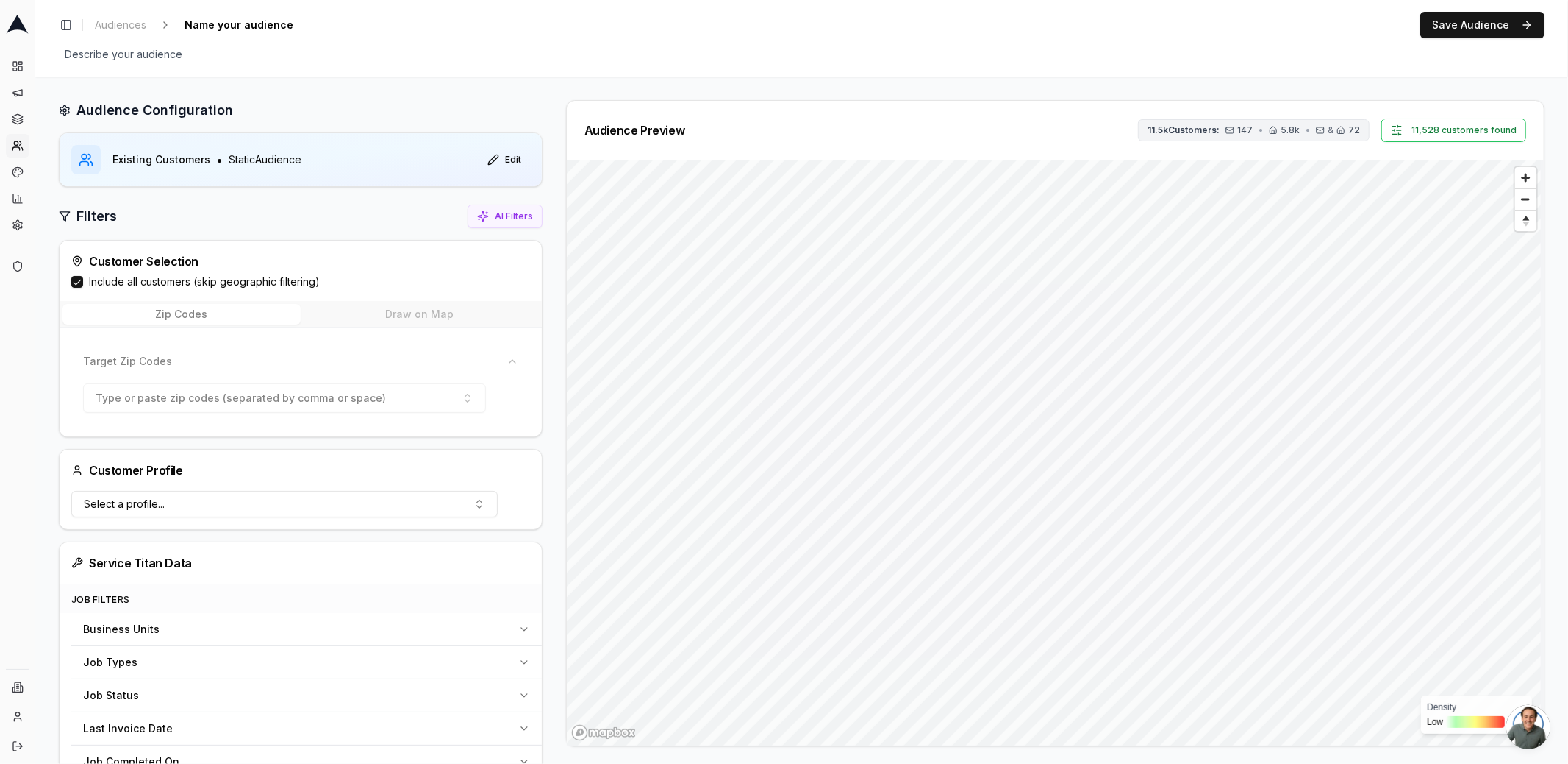
click at [1273, 131] on icon "button" at bounding box center [1273, 130] width 9 height 9
drag, startPoint x: 1298, startPoint y: 220, endPoint x: 1161, endPoint y: 209, distance: 137.4
click at [1161, 209] on div "Email Contacts Customers with any email: 153 ( 1 %) Customers with validated em…" at bounding box center [1253, 206] width 210 height 40
click at [1197, 212] on div "Customers with any email: 153 ( 1 %) Customers with validated email: 147 ( 1 %)" at bounding box center [1261, 213] width 196 height 25
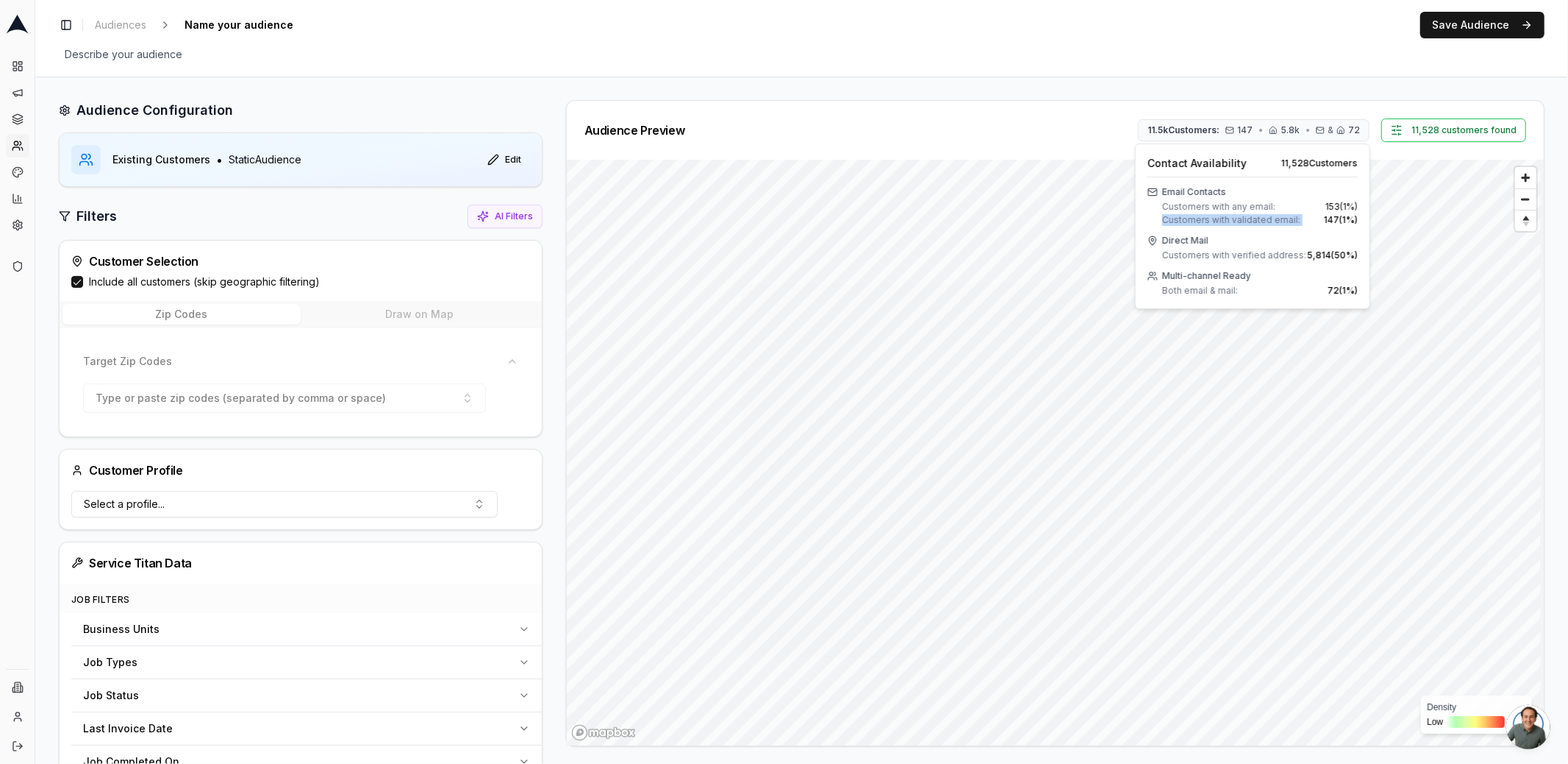
click at [1197, 212] on div "Customers with any email: 153 ( 1 %) Customers with validated email: 147 ( 1 %)" at bounding box center [1261, 213] width 196 height 25
click at [1188, 205] on span "Customers with any email:" at bounding box center [1219, 206] width 113 height 12
click at [1224, 217] on span "Customers with validated email:" at bounding box center [1231, 219] width 138 height 12
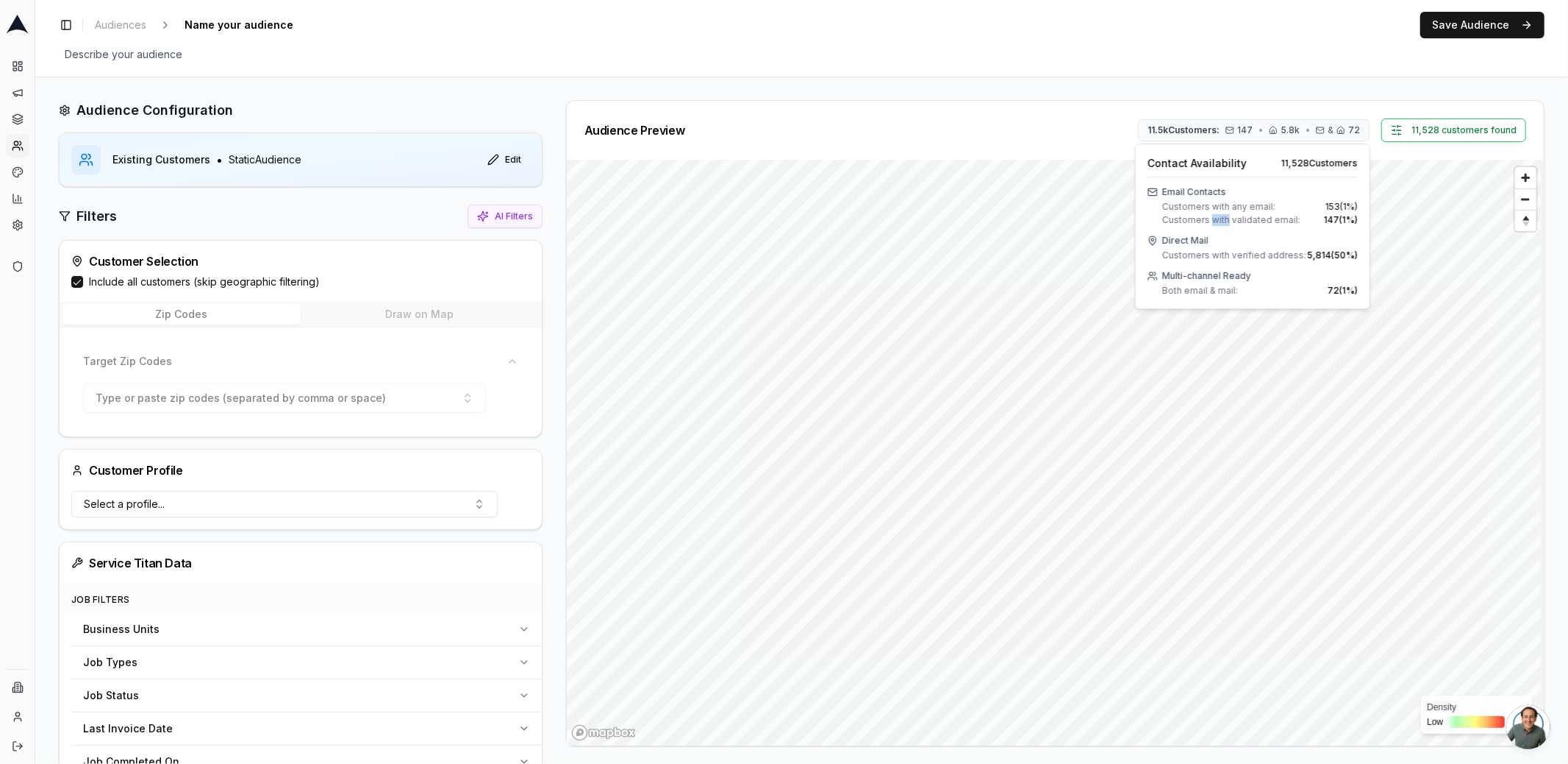
click at [1224, 217] on span "Customers with validated email:" at bounding box center [1231, 219] width 138 height 12
click at [1201, 205] on span "Customers with any email:" at bounding box center [1219, 206] width 113 height 12
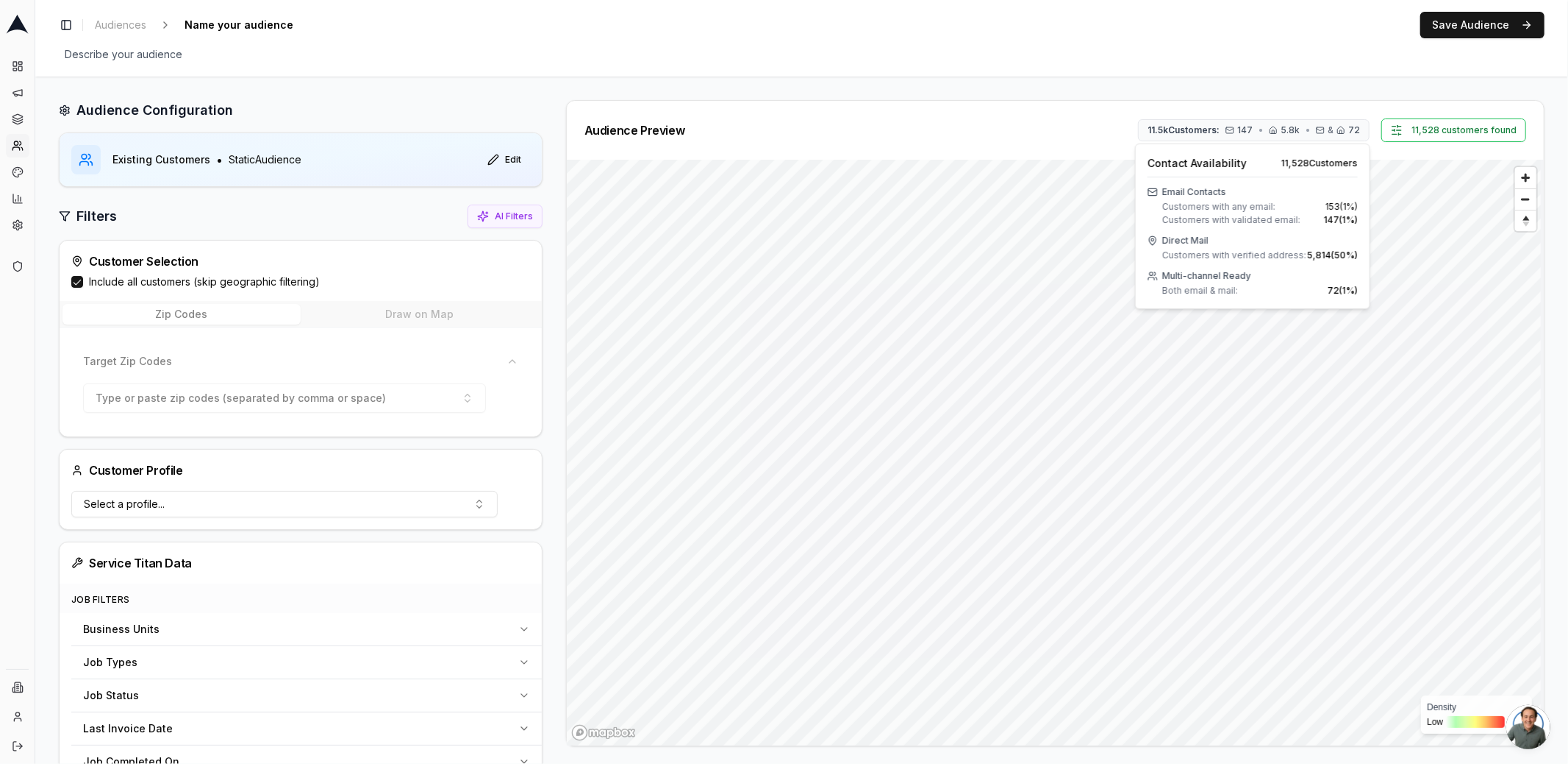
click at [1235, 215] on span "Customers with validated email:" at bounding box center [1231, 219] width 138 height 12
click at [21, 67] on rect at bounding box center [20, 68] width 4 height 4
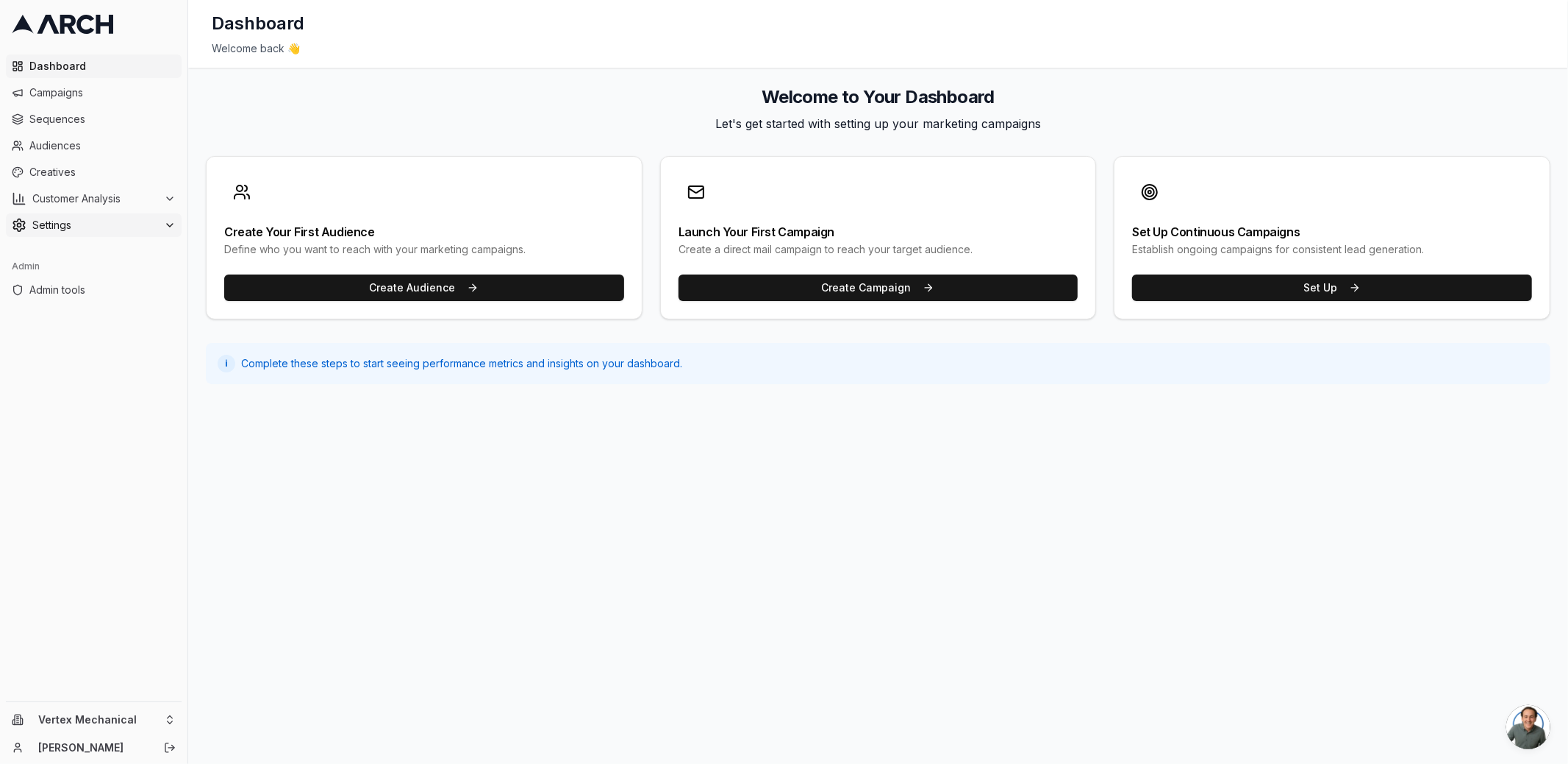
click at [159, 218] on div "Settings" at bounding box center [94, 225] width 164 height 15
click at [128, 376] on link "Integrations" at bounding box center [94, 366] width 140 height 21
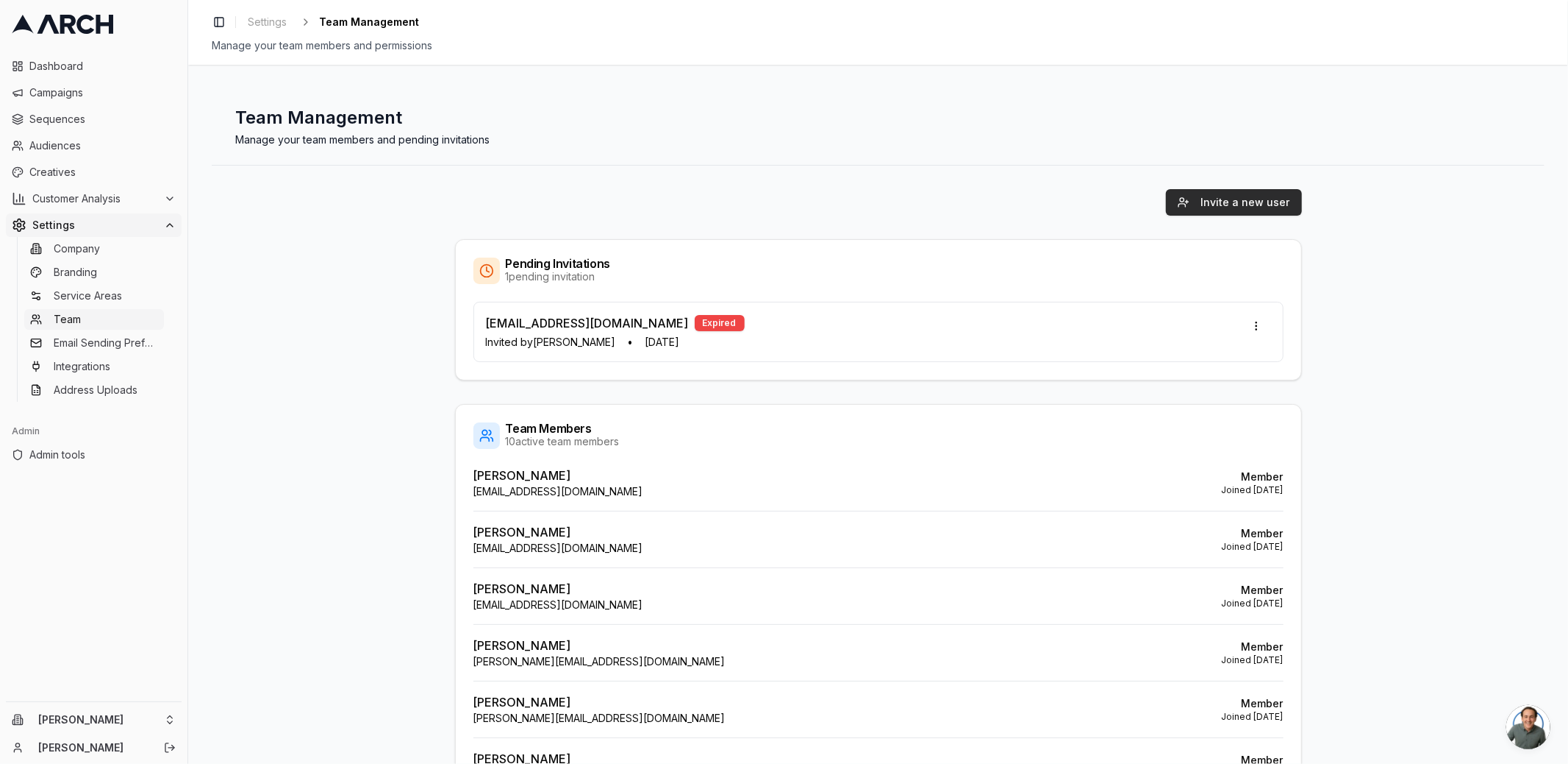
click at [1260, 192] on button "Invite a new user" at bounding box center [1234, 202] width 136 height 27
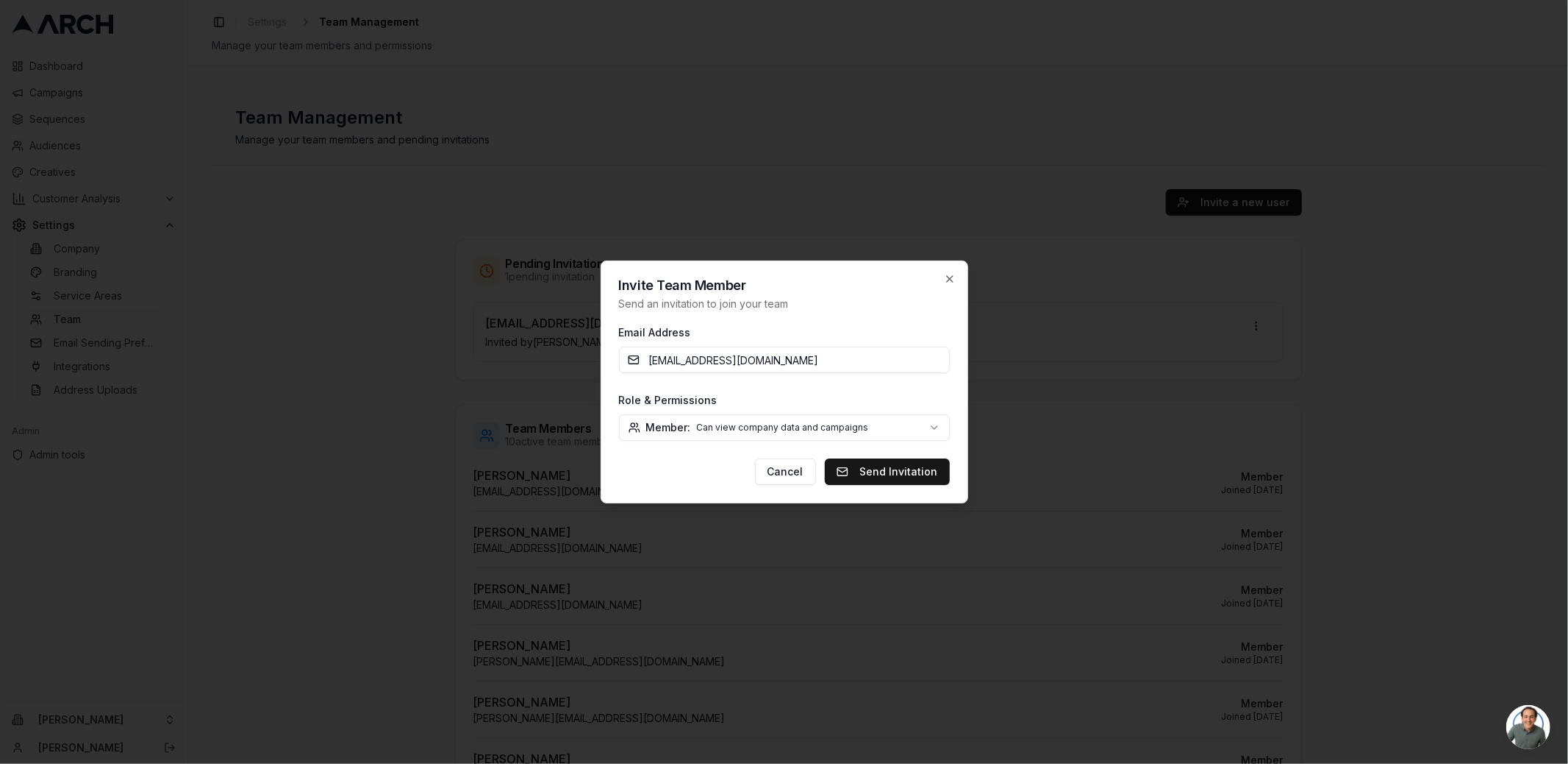
type input "[EMAIL_ADDRESS][DOMAIN_NAME]"
click at [919, 429] on body "Dashboard Campaigns Sequences Audiences Creatives Customer Analysis Settings Co…" at bounding box center [784, 382] width 1568 height 764
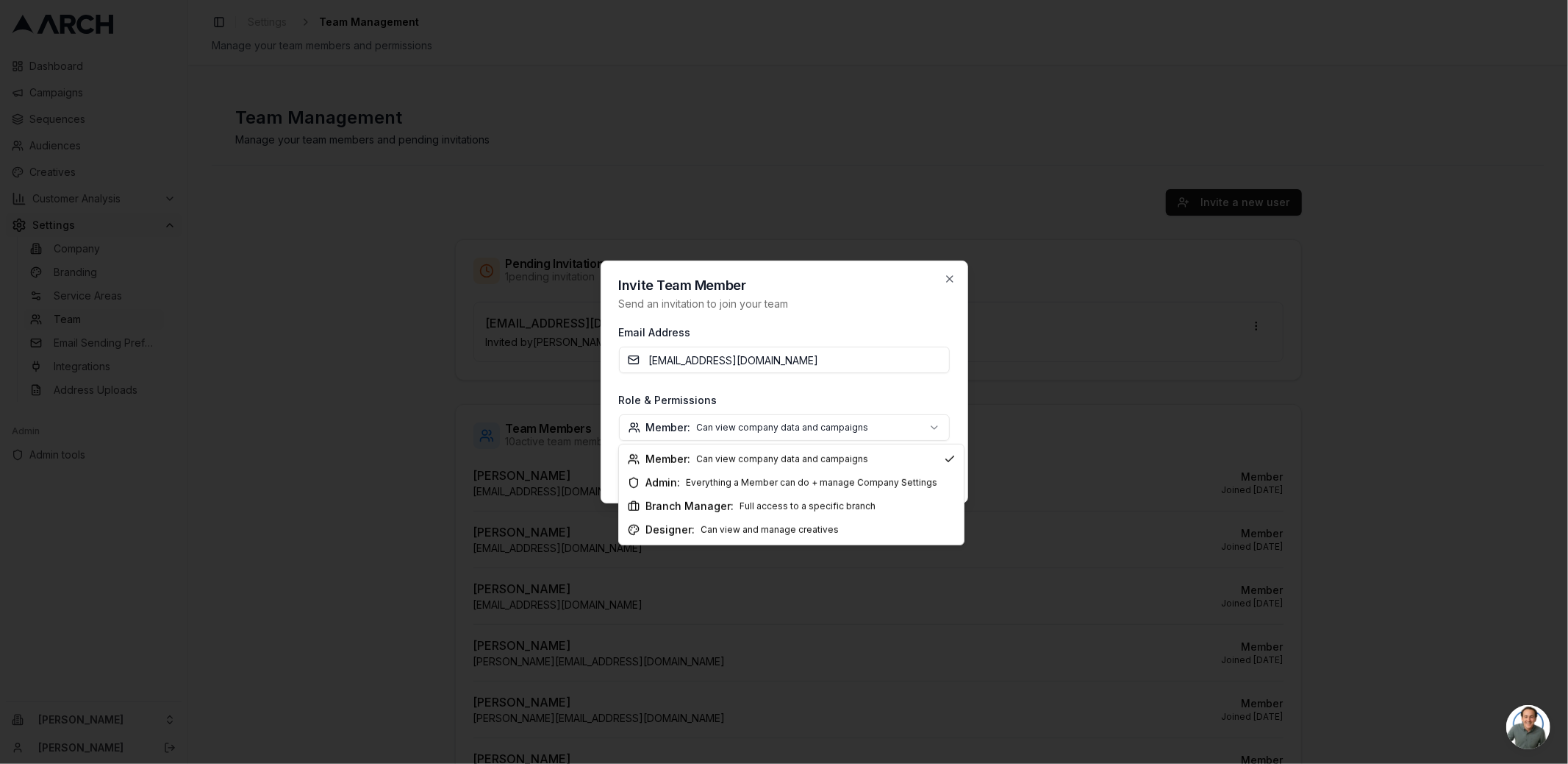
select select "designer"
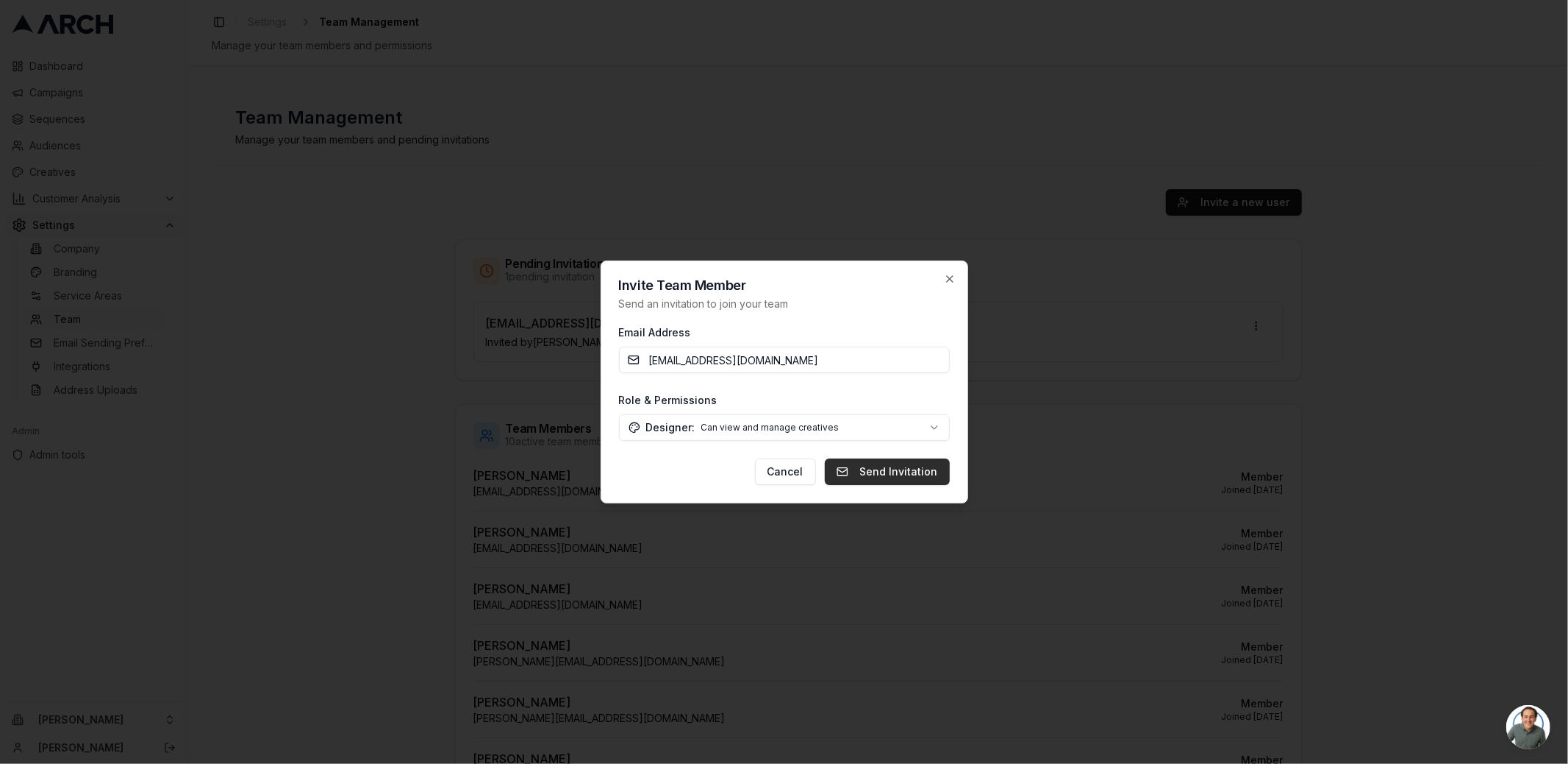
click at [888, 474] on button "Send Invitation" at bounding box center [887, 472] width 125 height 27
